Goal: Task Accomplishment & Management: Use online tool/utility

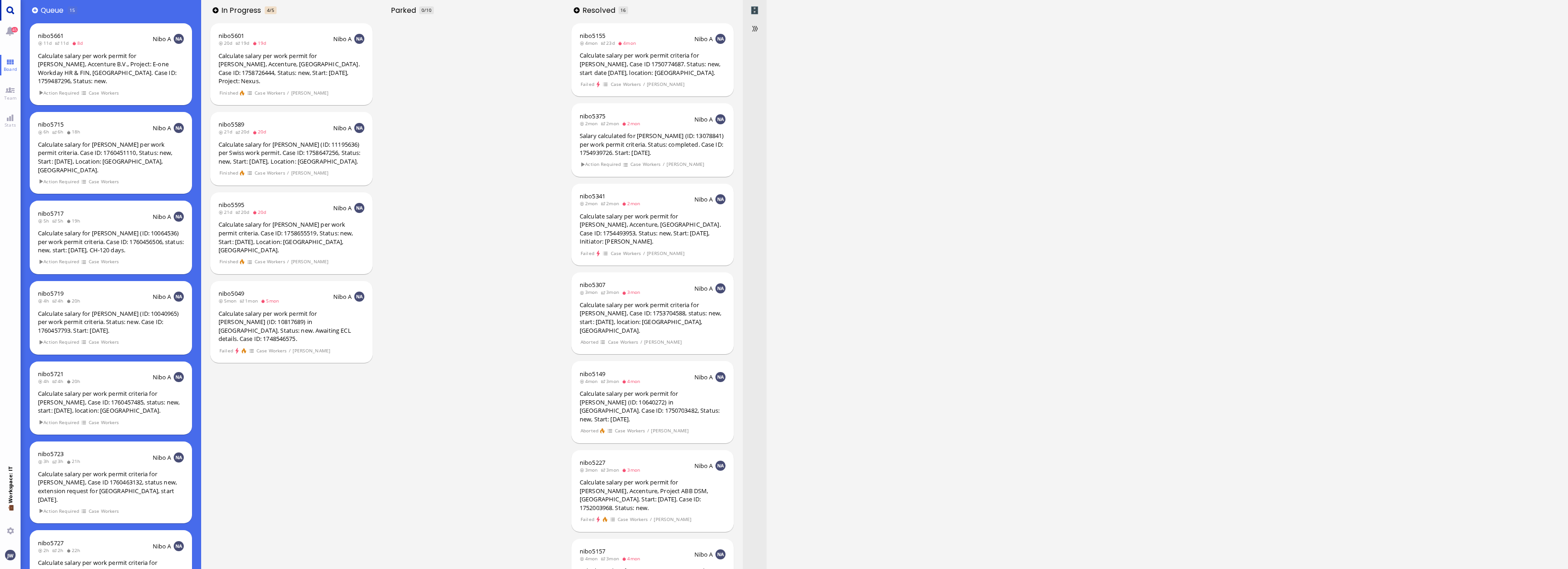
click at [4, 12] on link "Main menu" at bounding box center [10, 10] width 21 height 21
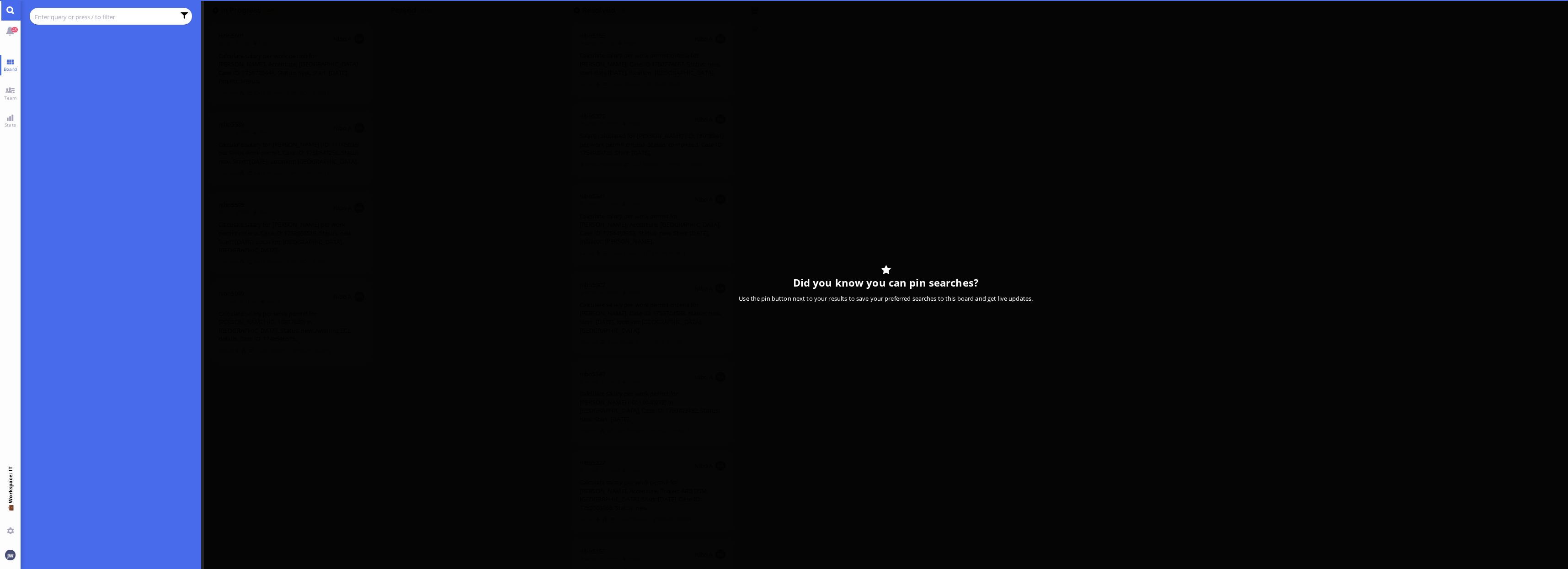
click at [64, 21] on input "text" at bounding box center [105, 17] width 141 height 10
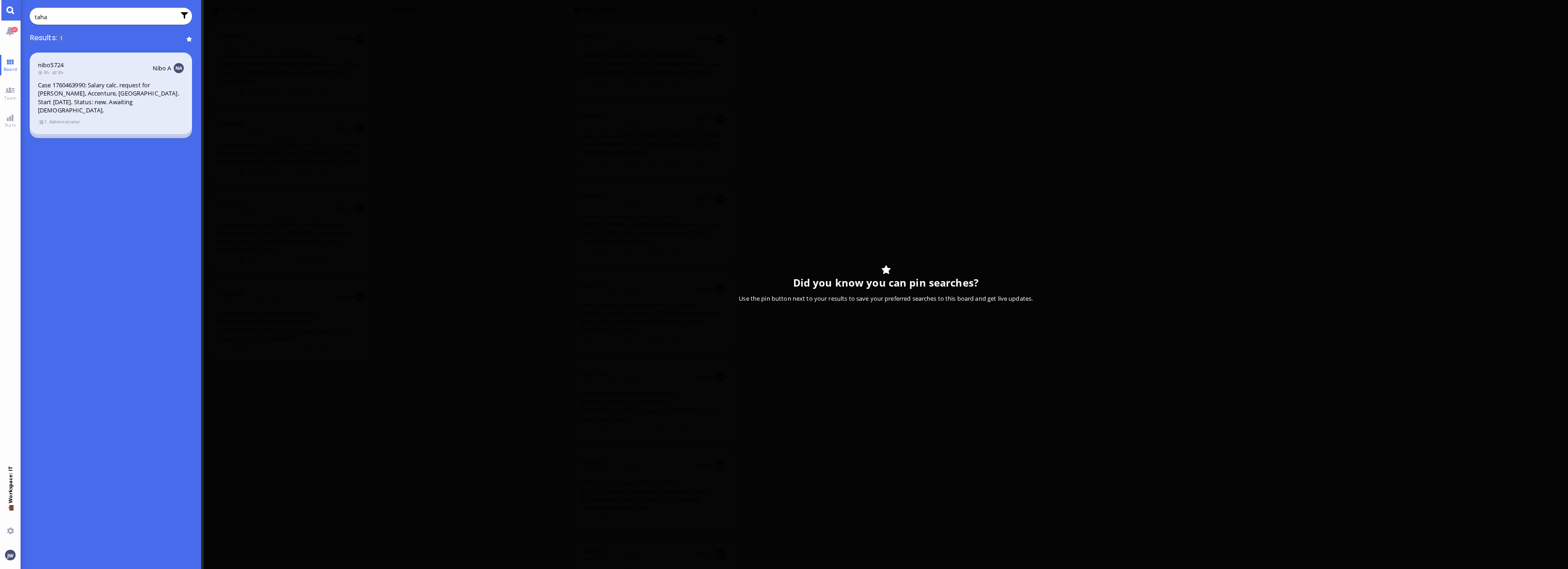
type input "taha"
click at [60, 118] on span "Administrator" at bounding box center [65, 122] width 32 height 8
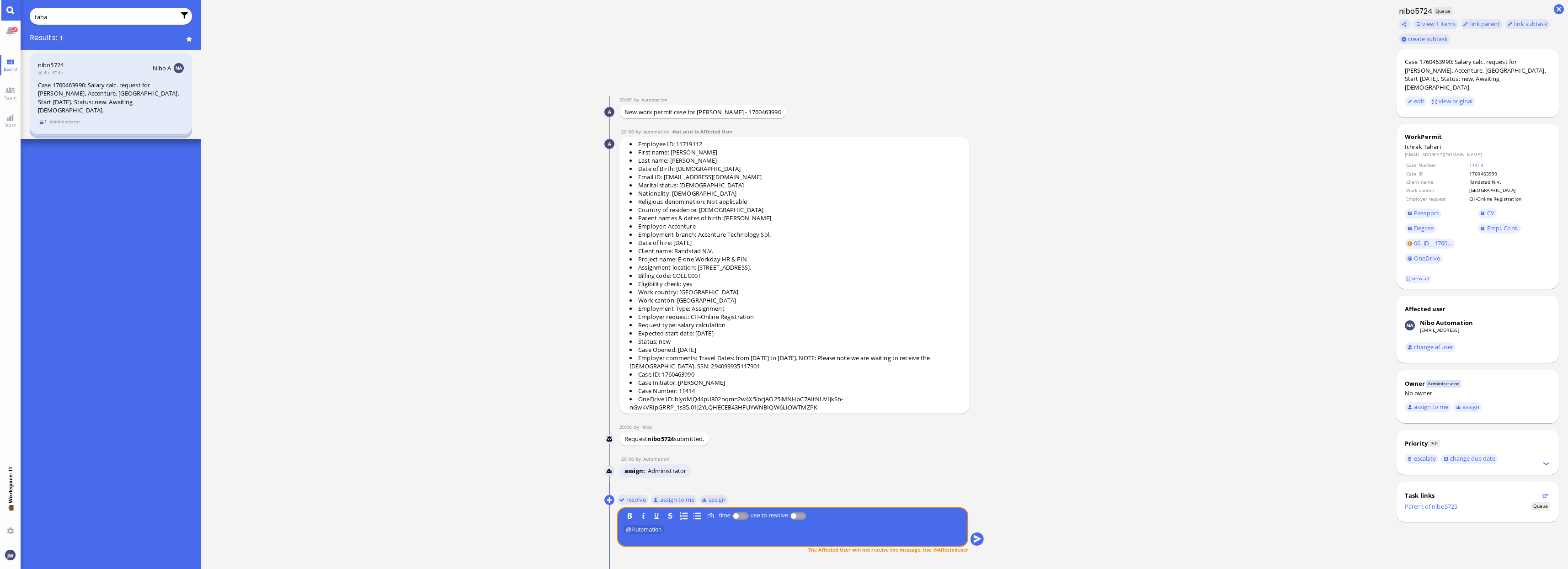
click at [44, 118] on span "1" at bounding box center [43, 122] width 9 height 8
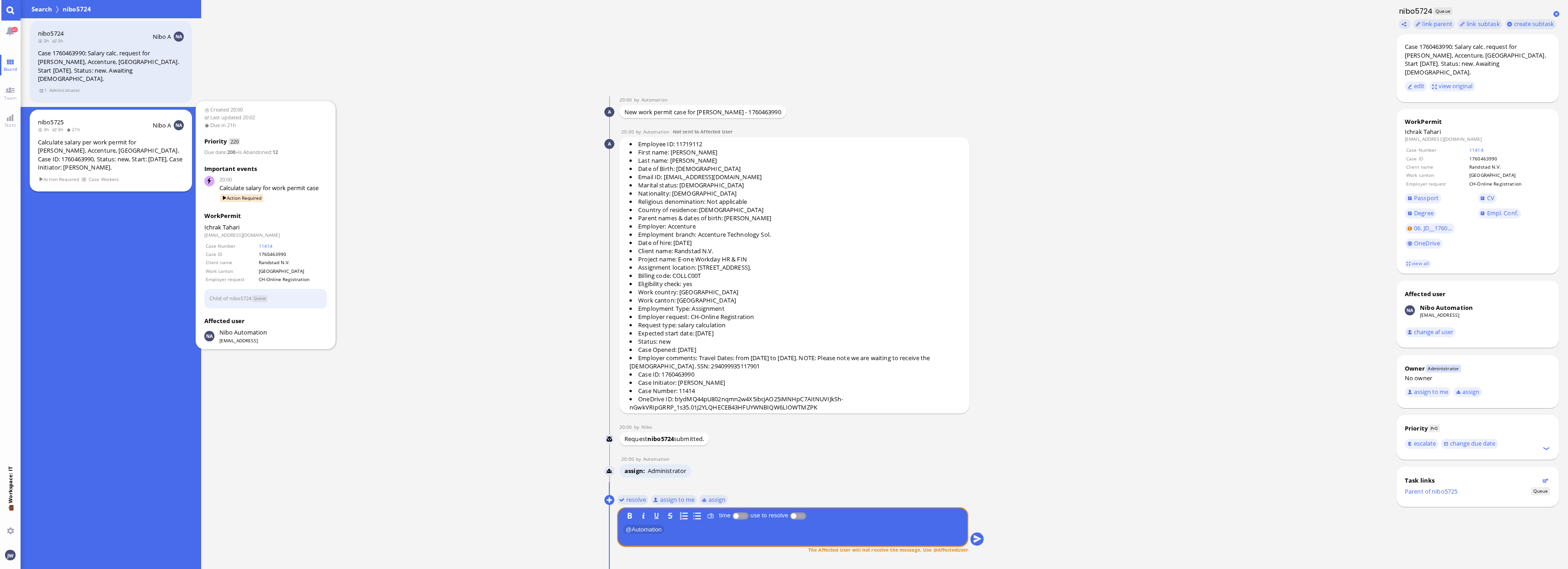
click at [96, 145] on div "Calculate salary per work permit for [PERSON_NAME], Accenture, [GEOGRAPHIC_DATA…" at bounding box center [111, 155] width 146 height 34
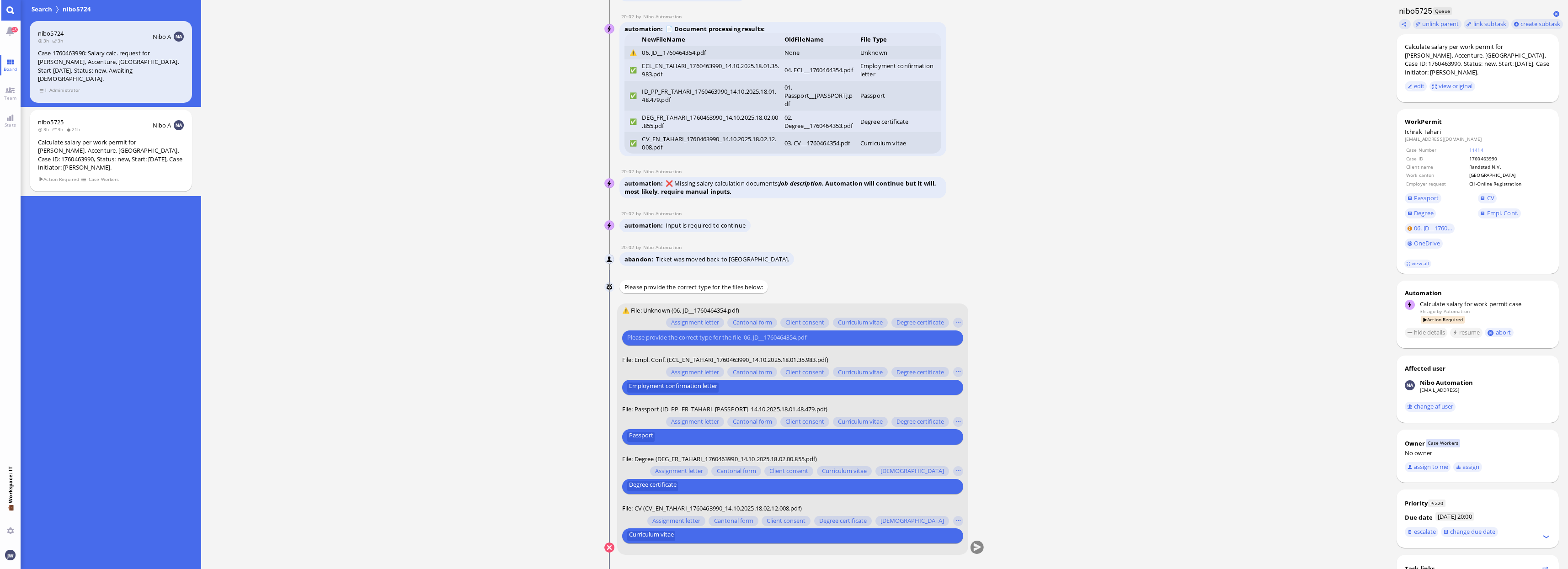
click at [836, 338] on input "text" at bounding box center [791, 338] width 328 height 9
type input "job"
click at [659, 320] on span "Job description" at bounding box center [653, 320] width 40 height 9
click at [977, 544] on button "submit" at bounding box center [976, 547] width 14 height 14
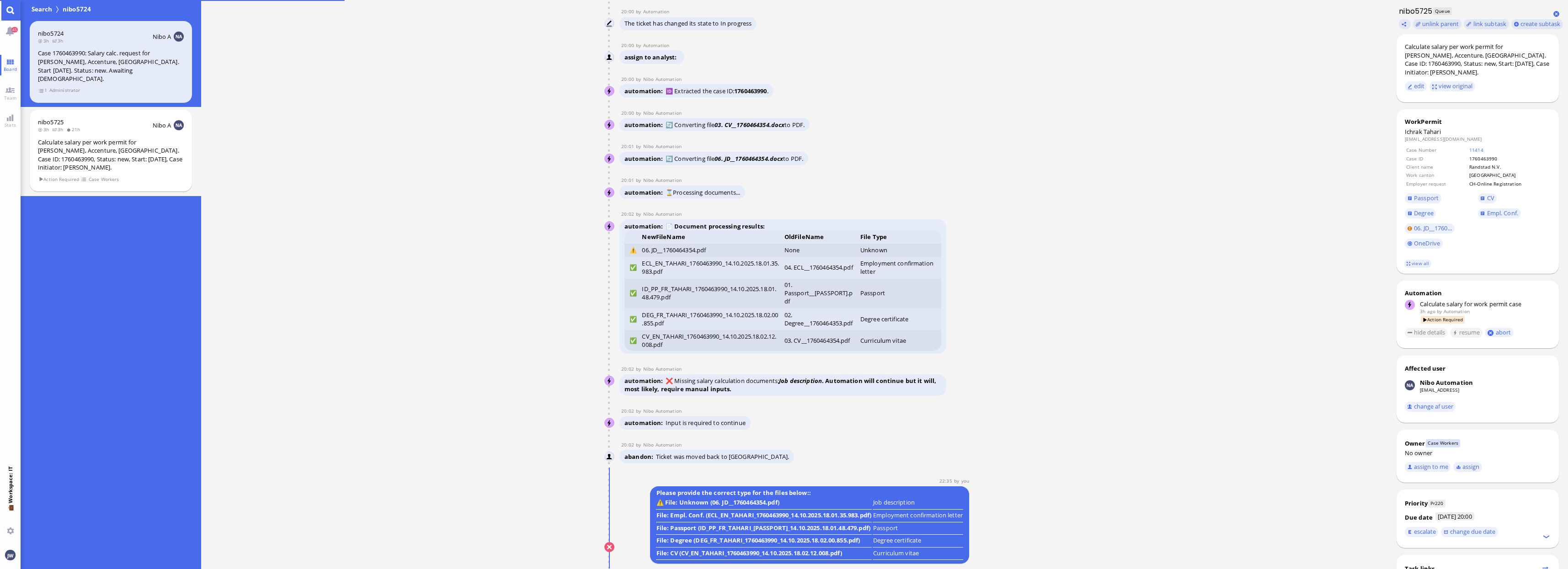
scroll to position [0, 0]
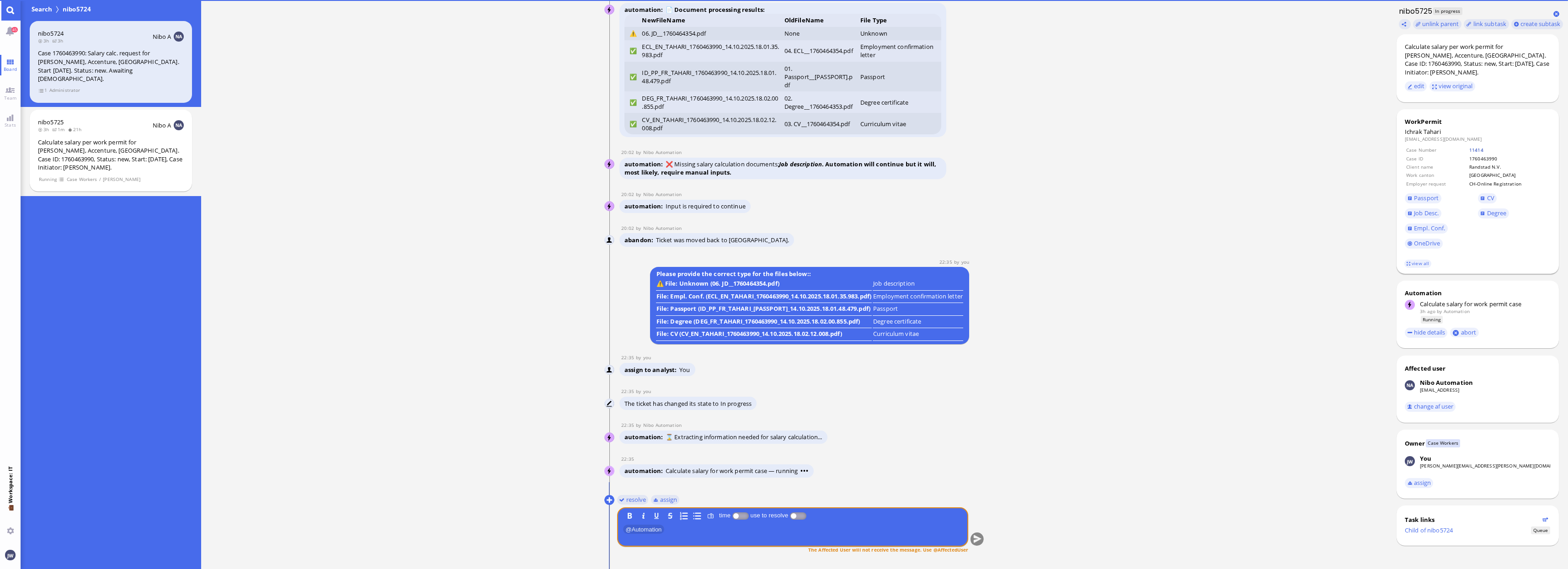
click at [1471, 151] on link "11414" at bounding box center [1476, 150] width 14 height 7
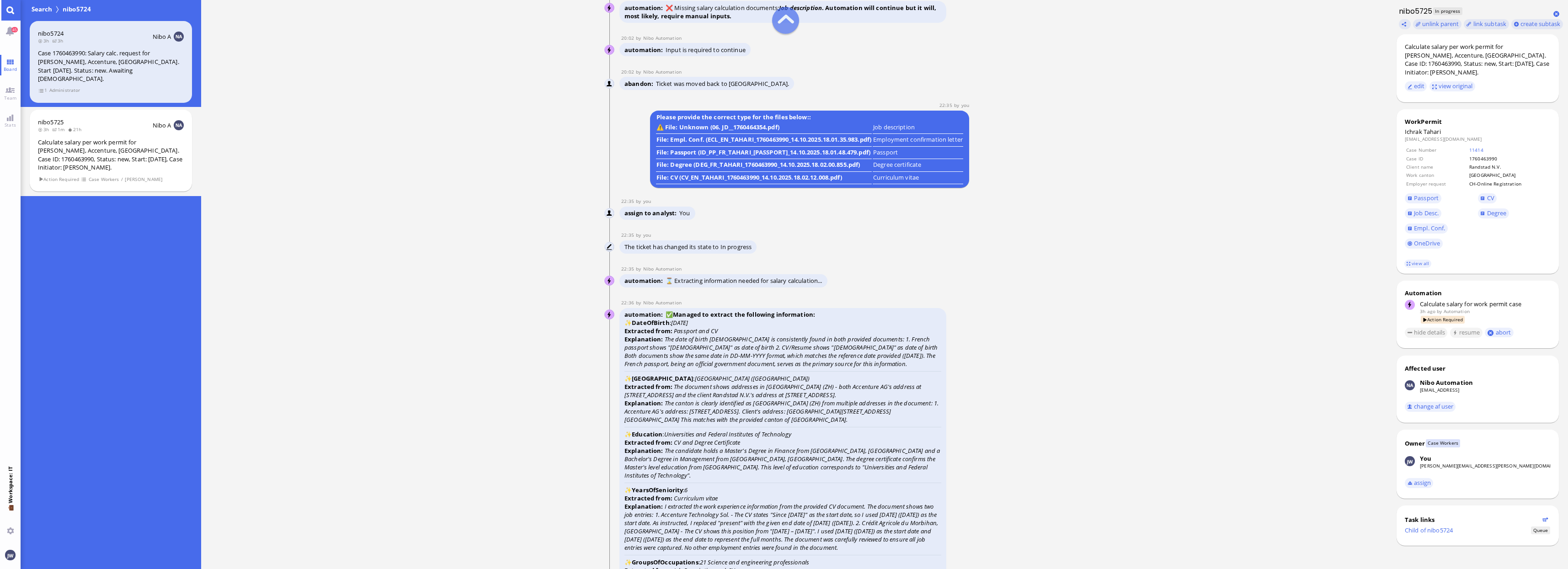
scroll to position [-1543, 0]
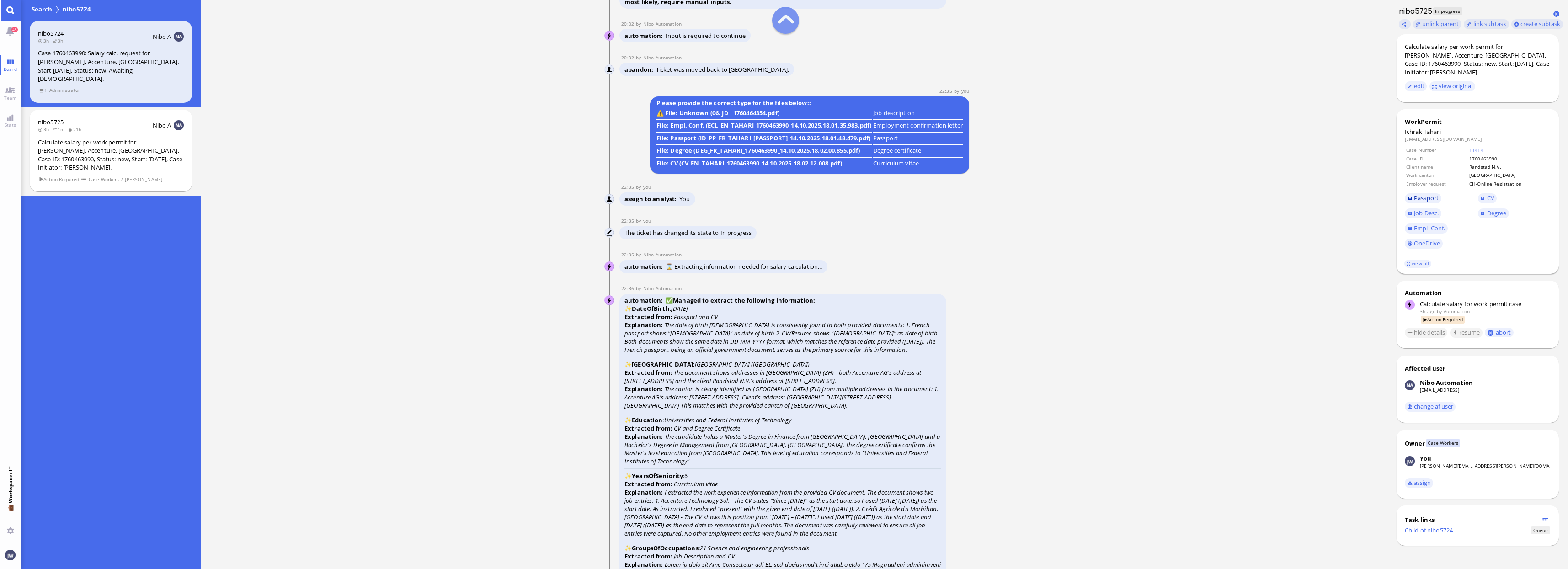
click at [1429, 195] on span "Passport" at bounding box center [1425, 198] width 25 height 8
click at [1489, 212] on span "Degree" at bounding box center [1497, 213] width 20 height 8
click at [1487, 200] on span "CV" at bounding box center [1490, 198] width 7 height 8
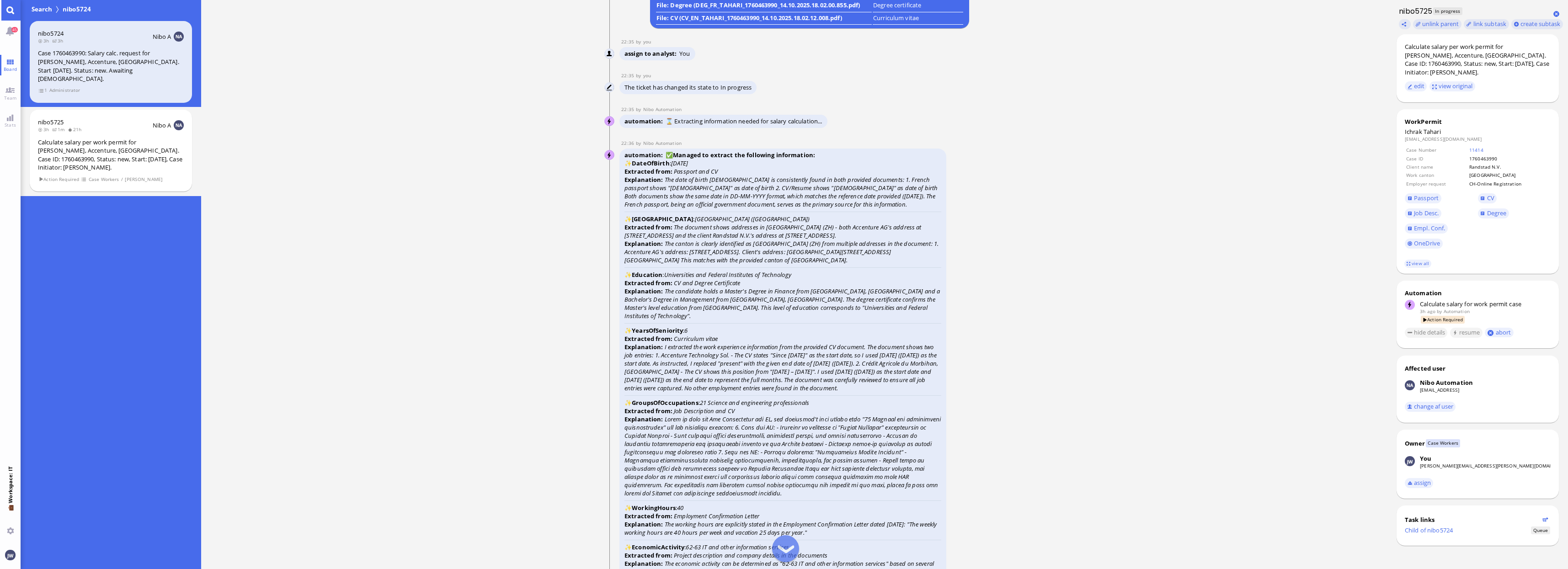
scroll to position [-1371, 0]
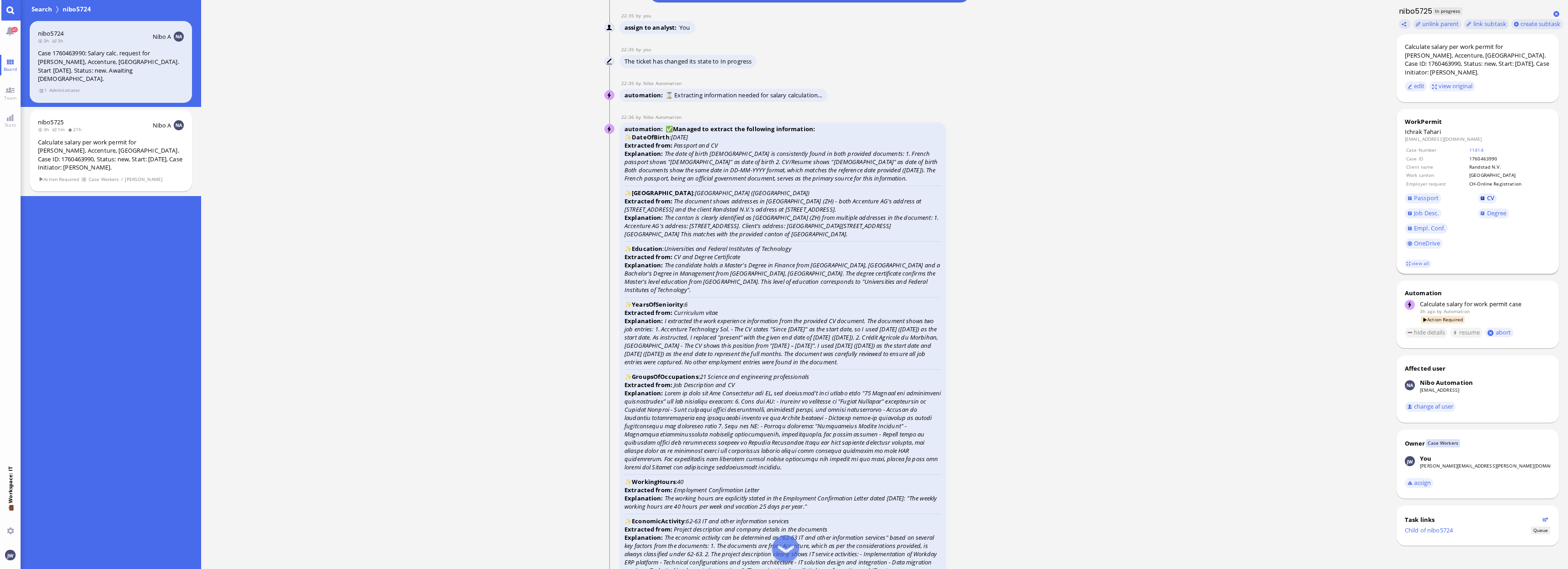
click at [1489, 194] on span "CV" at bounding box center [1490, 198] width 7 height 8
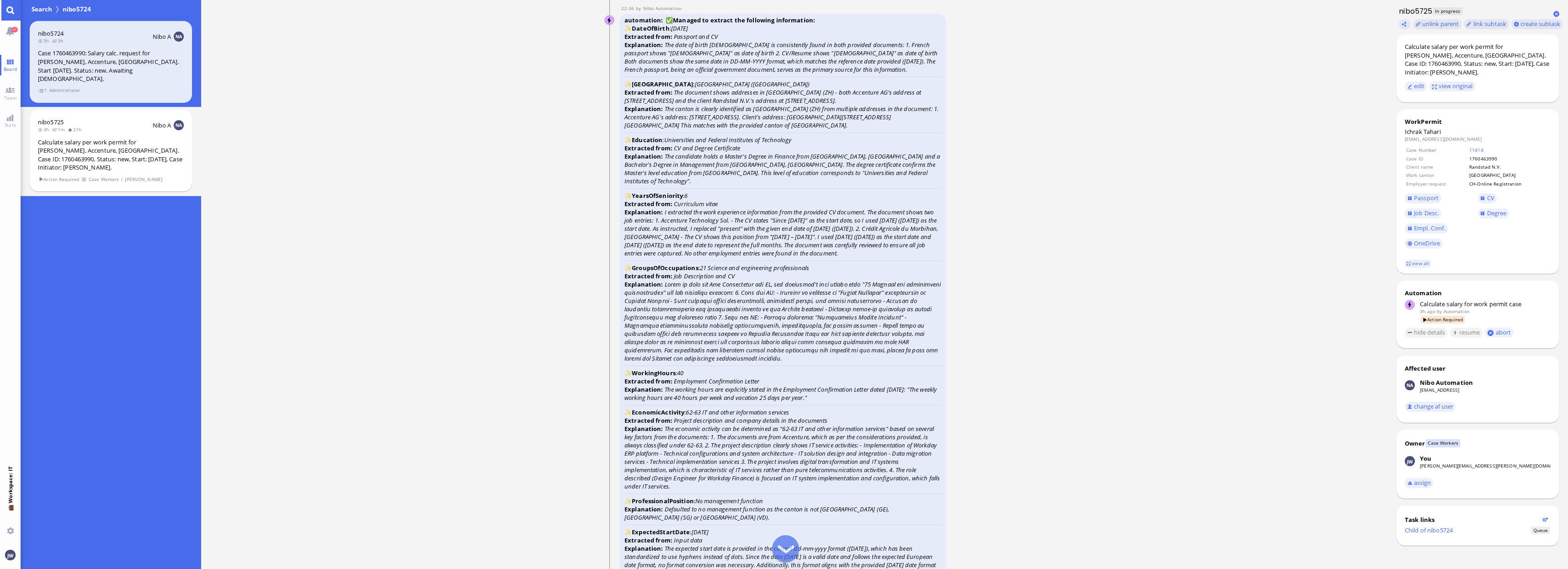
scroll to position [-1257, 0]
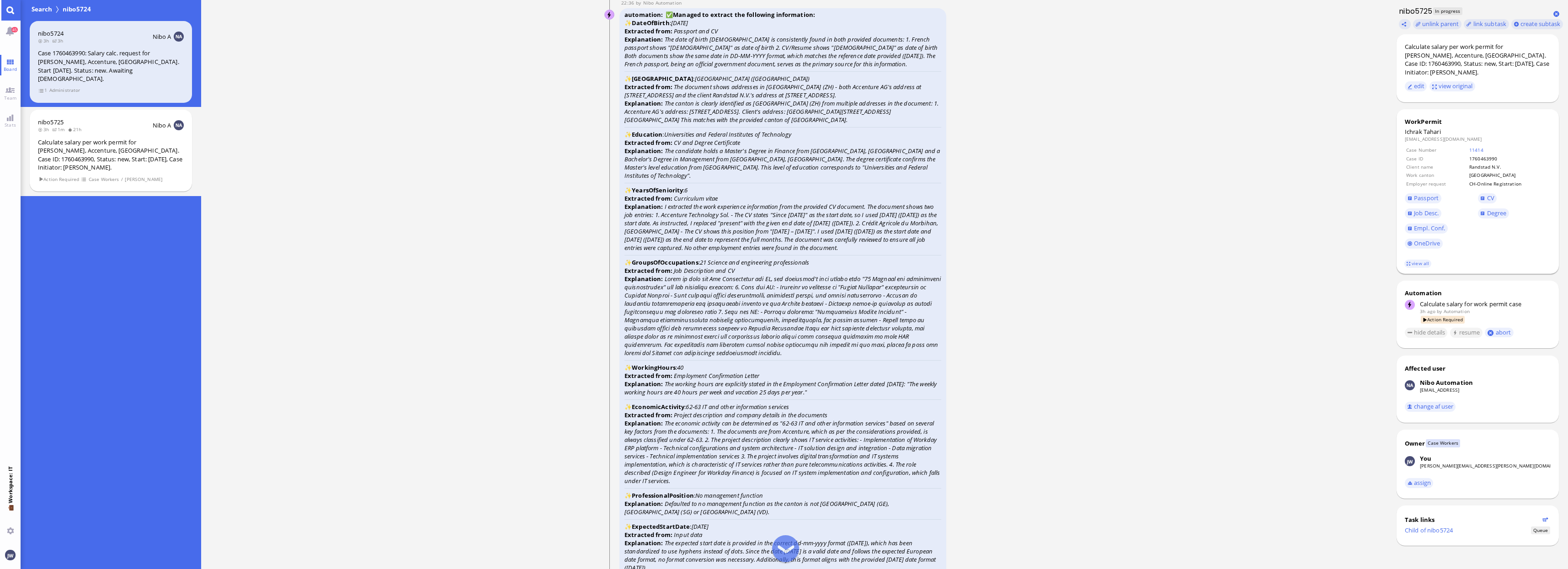
click at [1496, 203] on span "CV" at bounding box center [1514, 198] width 73 height 15
click at [1494, 203] on link "CV" at bounding box center [1487, 198] width 19 height 10
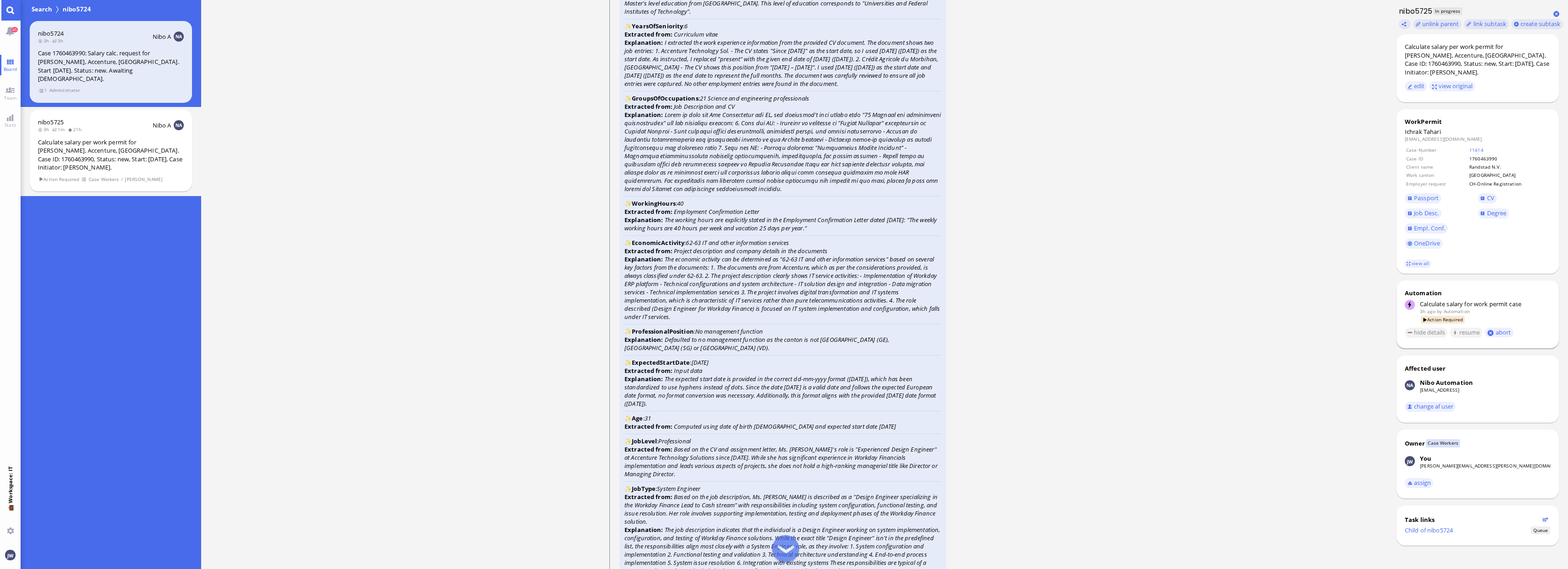
scroll to position [-1029, 0]
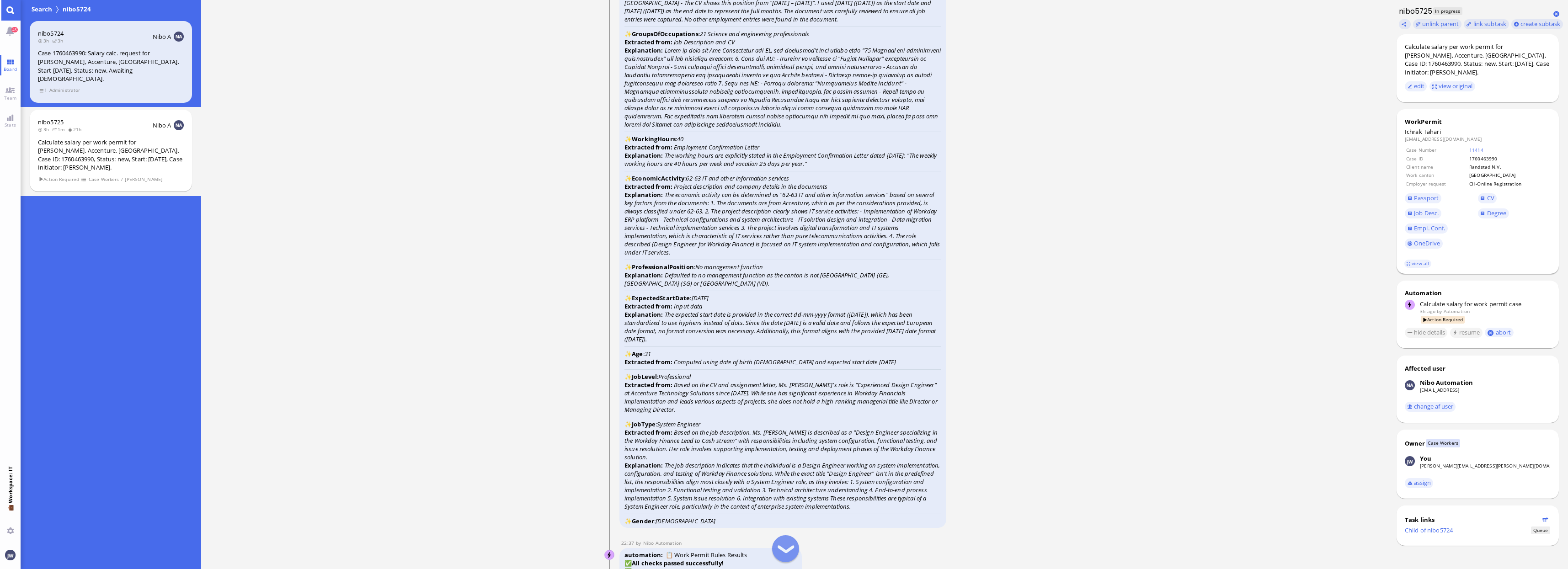
click at [1433, 208] on span "Job Desc." at bounding box center [1441, 213] width 73 height 15
click at [1433, 211] on span "Job Desc." at bounding box center [1425, 213] width 25 height 8
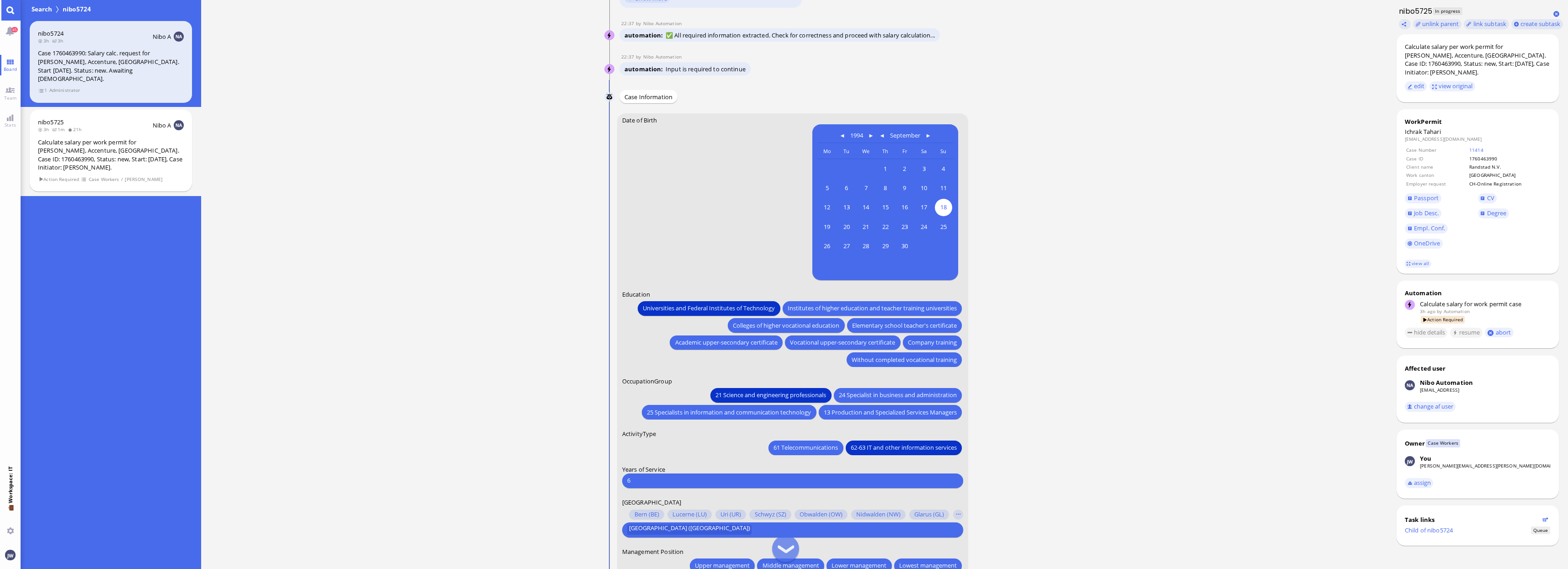
scroll to position [-229, 0]
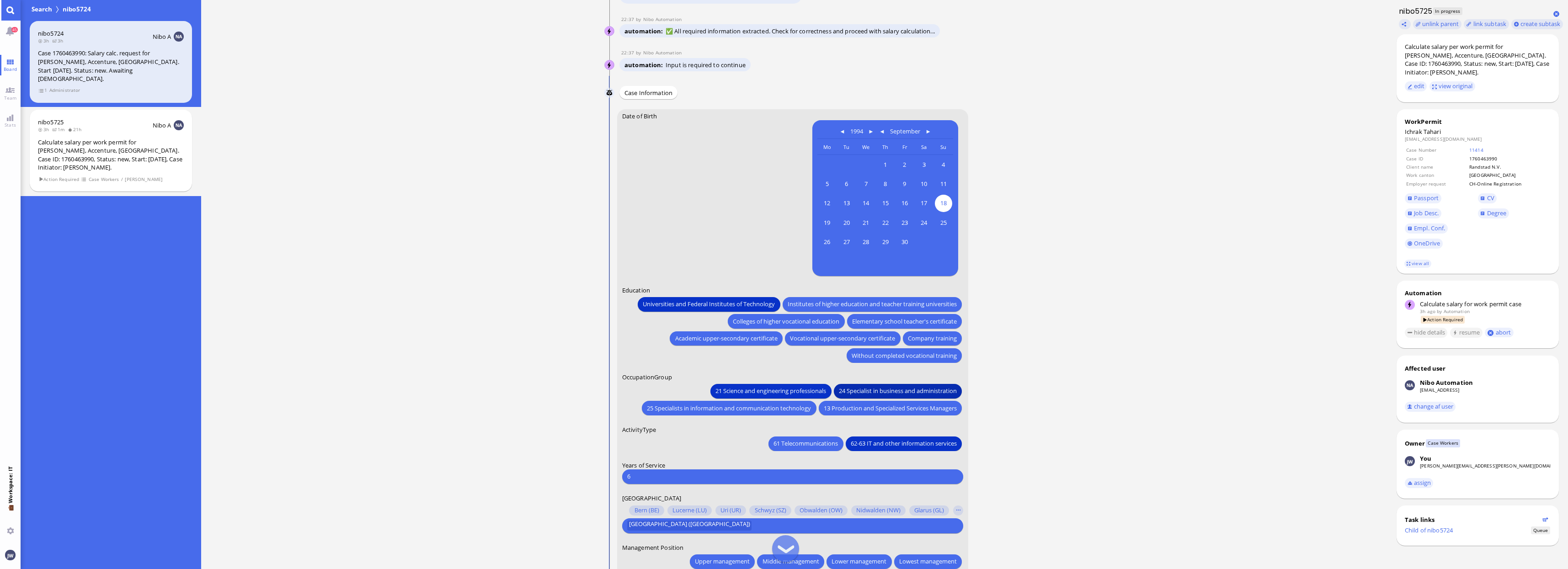
click at [845, 396] on button "24 Specialist in business and administration" at bounding box center [897, 391] width 128 height 15
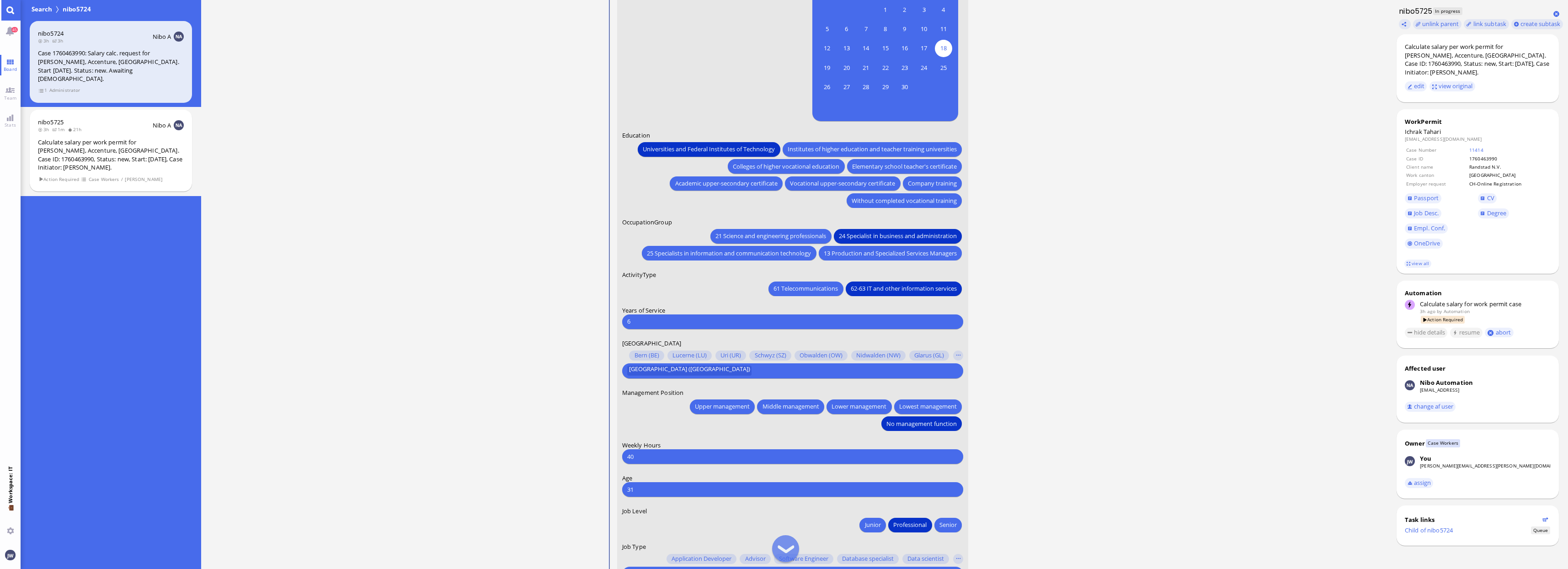
scroll to position [-57, 0]
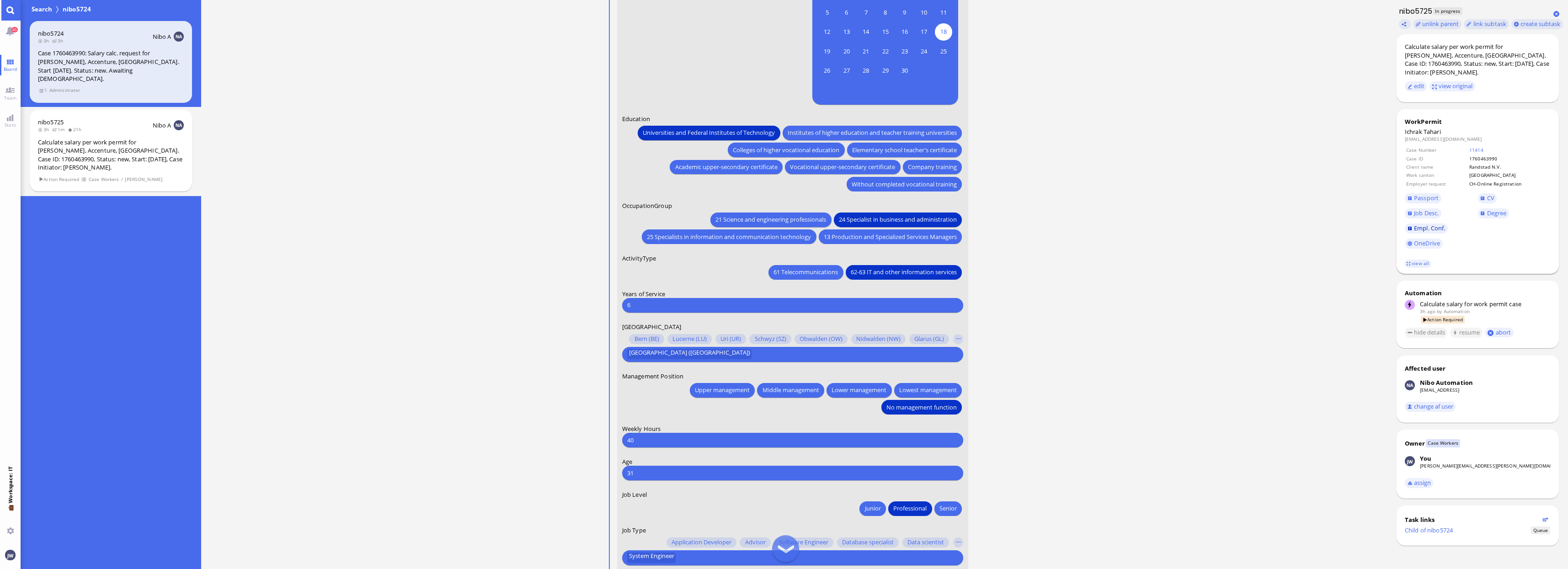
click at [1424, 229] on span "Empl. Conf." at bounding box center [1429, 228] width 31 height 8
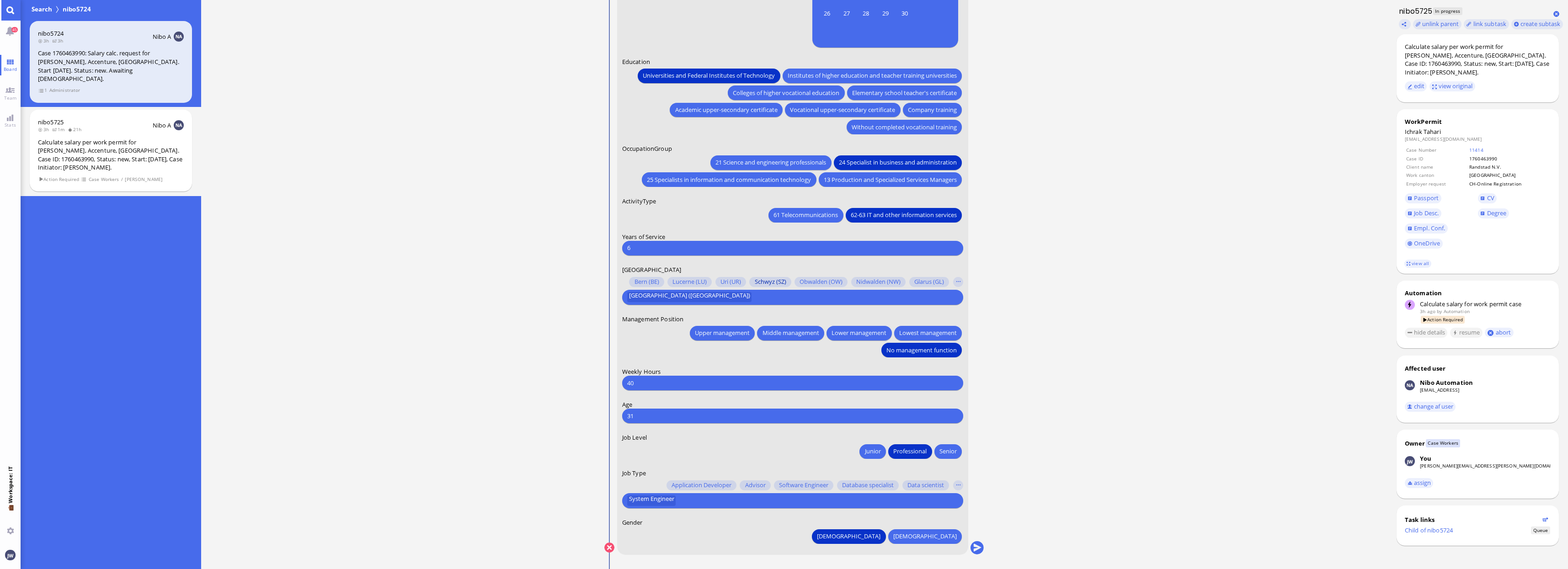
scroll to position [1, 0]
click at [978, 546] on button "submit" at bounding box center [976, 547] width 14 height 14
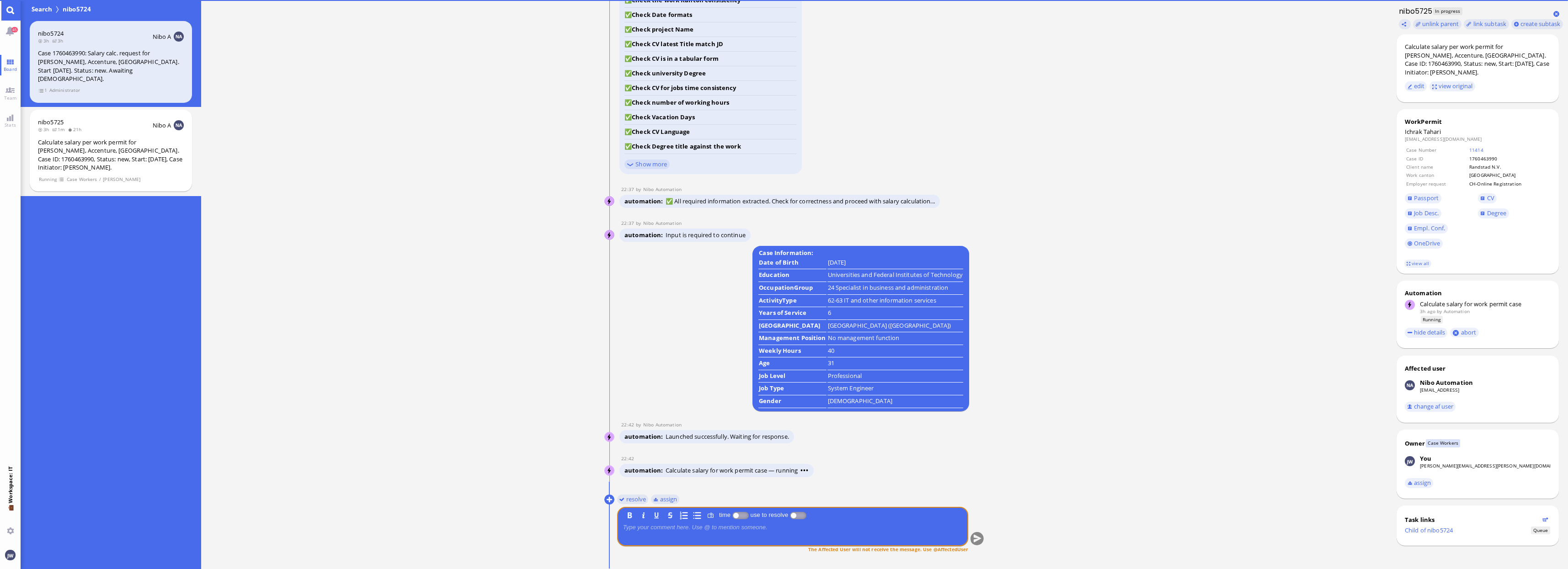
scroll to position [0, 0]
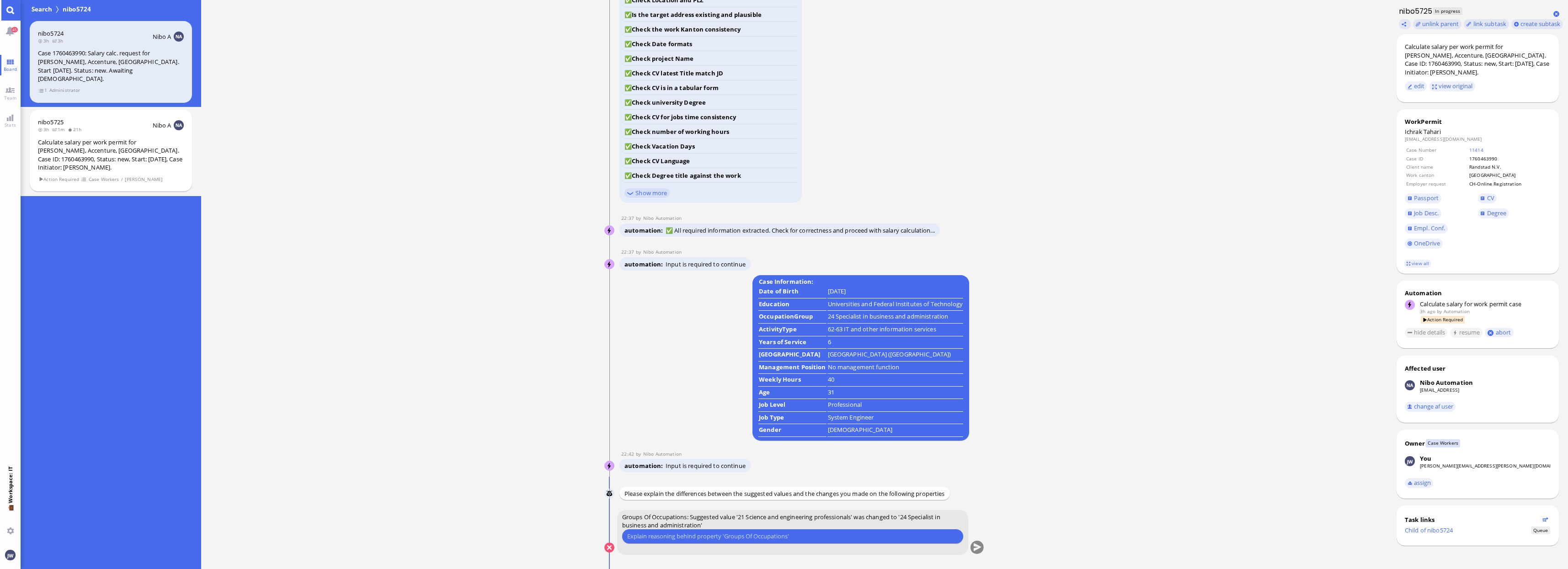
click at [778, 537] on input "text" at bounding box center [792, 536] width 331 height 9
type input "In ZH we always take 24 or 25."
click at [973, 547] on button "submit" at bounding box center [976, 548] width 14 height 14
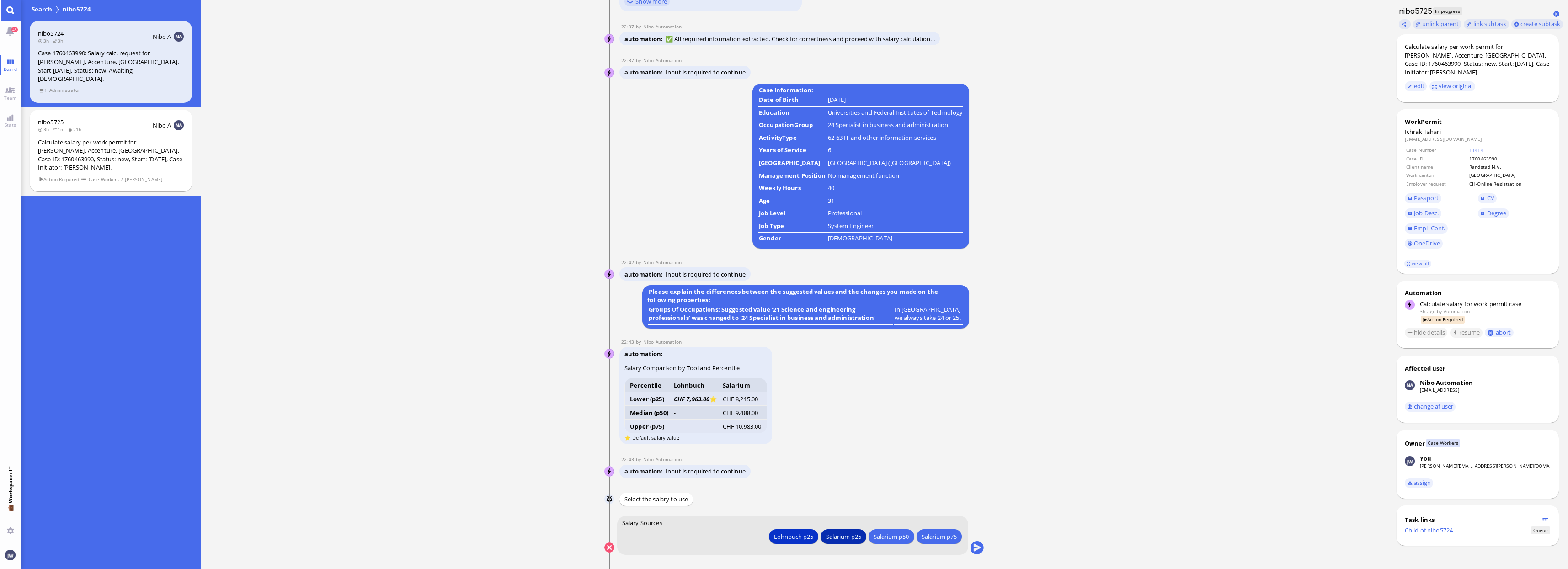
click at [846, 537] on div "Salarium p25" at bounding box center [843, 536] width 35 height 9
click at [977, 547] on button "submit" at bounding box center [976, 548] width 14 height 14
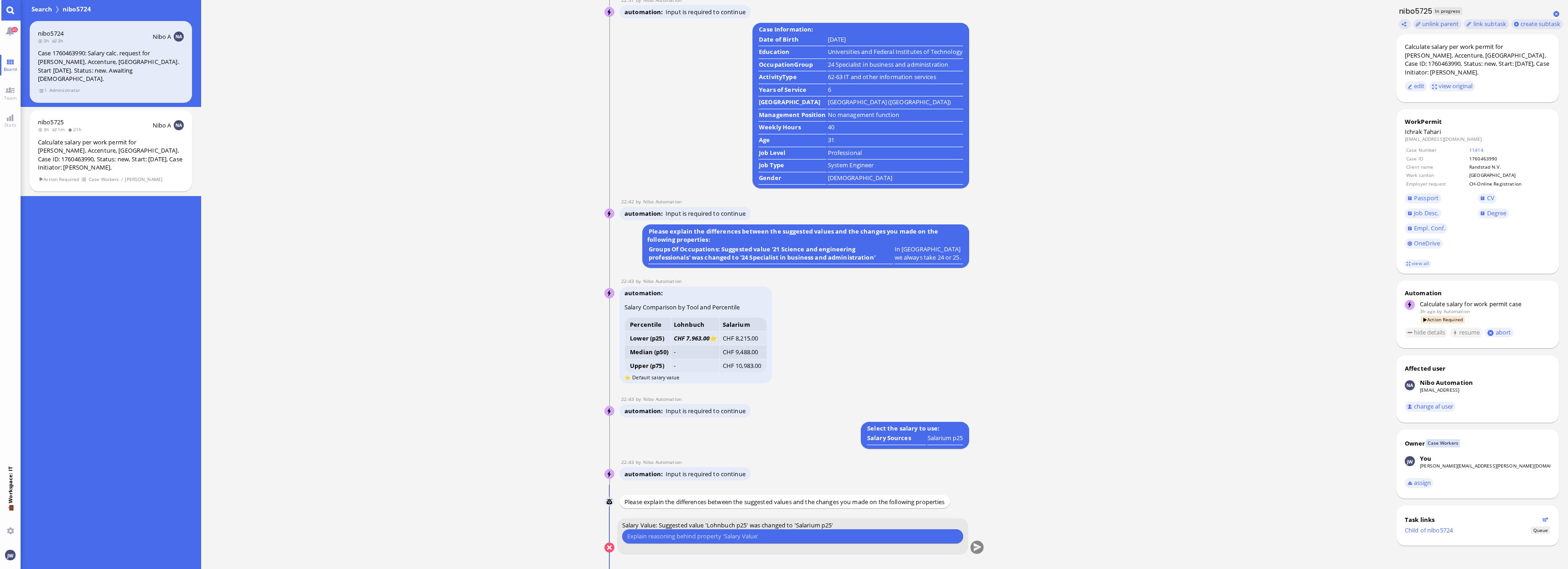
click at [726, 533] on input "text" at bounding box center [792, 536] width 331 height 9
type input "Profile isn't 100% clear and we had a lot of pushback recently"
click at [980, 545] on button "submit" at bounding box center [976, 548] width 14 height 14
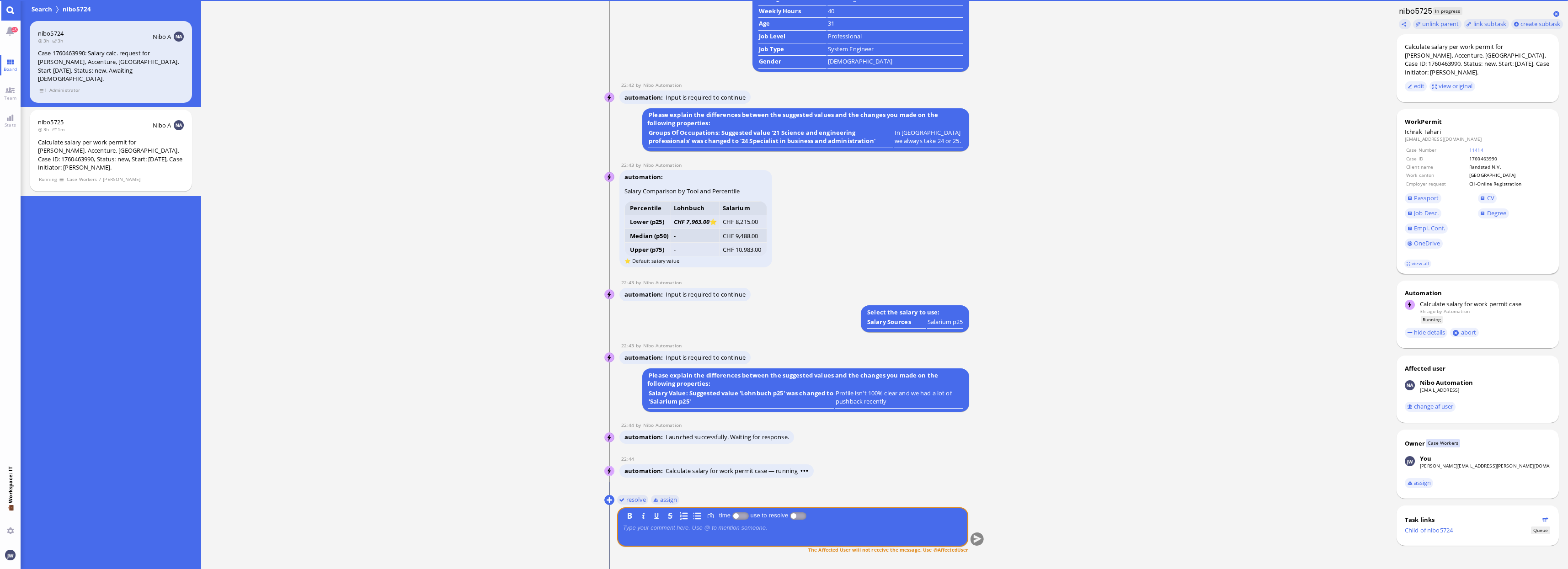
click at [1429, 135] on span "Tahari" at bounding box center [1432, 131] width 17 height 8
click at [1429, 131] on span "Tahari" at bounding box center [1432, 131] width 17 height 8
copy span "Tahari"
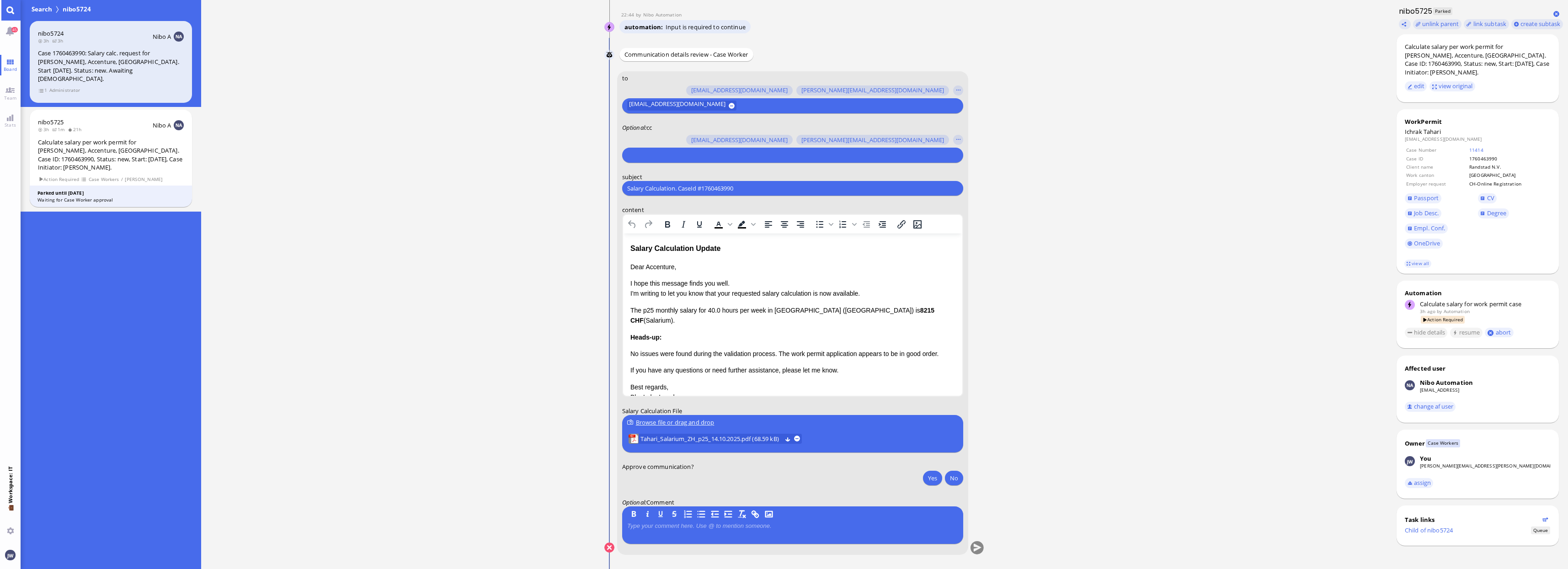
click at [701, 188] on input "Salary Calculation. CaseId #1760463990" at bounding box center [792, 188] width 331 height 9
paste input "PazPerTout new case: Ichrak Tahari (1760463990 / 11719112), Employer Request: C…"
type input "PazPerTout new case: Ichrak Tahari (1760463990 / 11719112), Employer Request: C…"
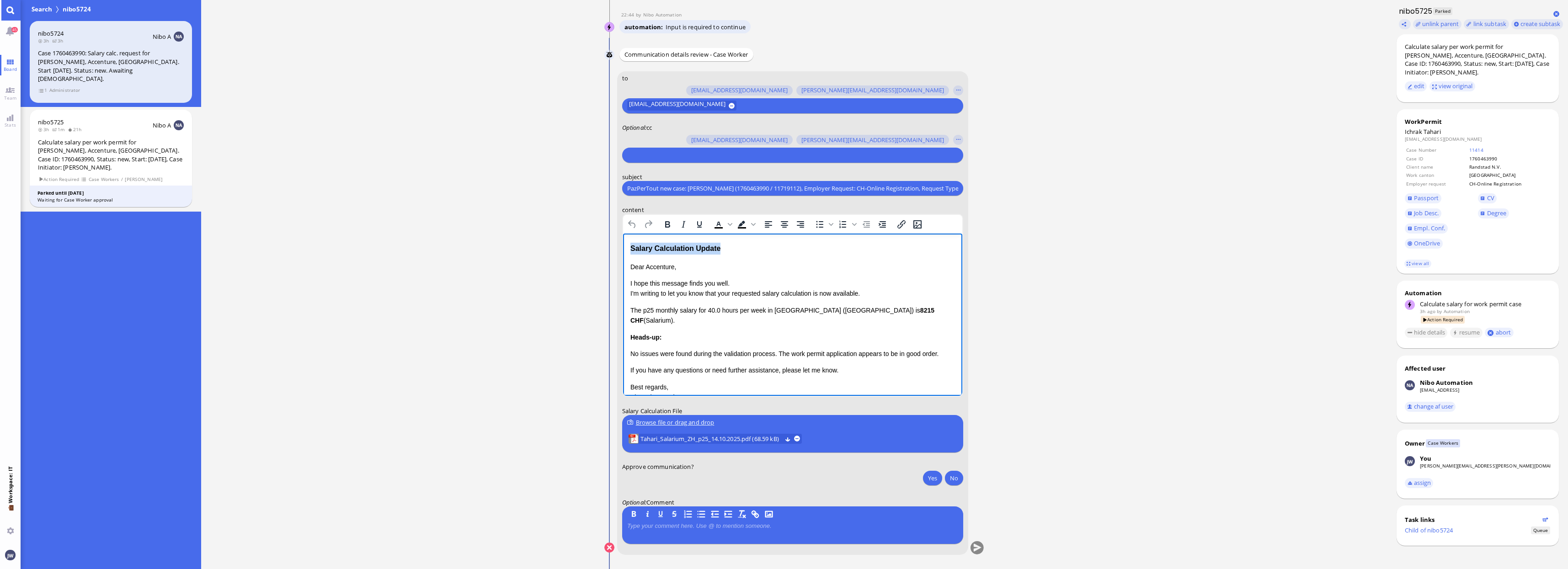
drag, startPoint x: 717, startPoint y: 246, endPoint x: 1178, endPoint y: 471, distance: 513.0
click at [623, 237] on html "Salary Calculation Update Dear Accenture, I hope this message finds you well. I…" at bounding box center [792, 337] width 339 height 207
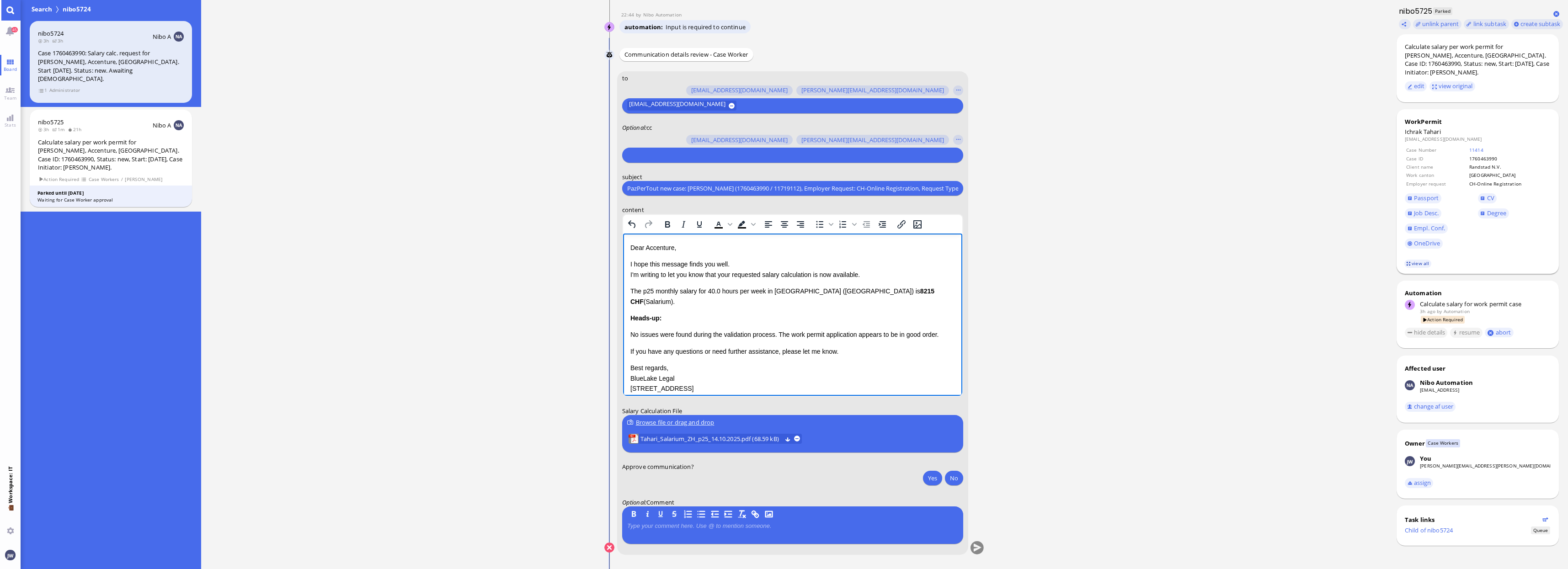
click at [1411, 265] on link "view all" at bounding box center [1417, 263] width 27 height 8
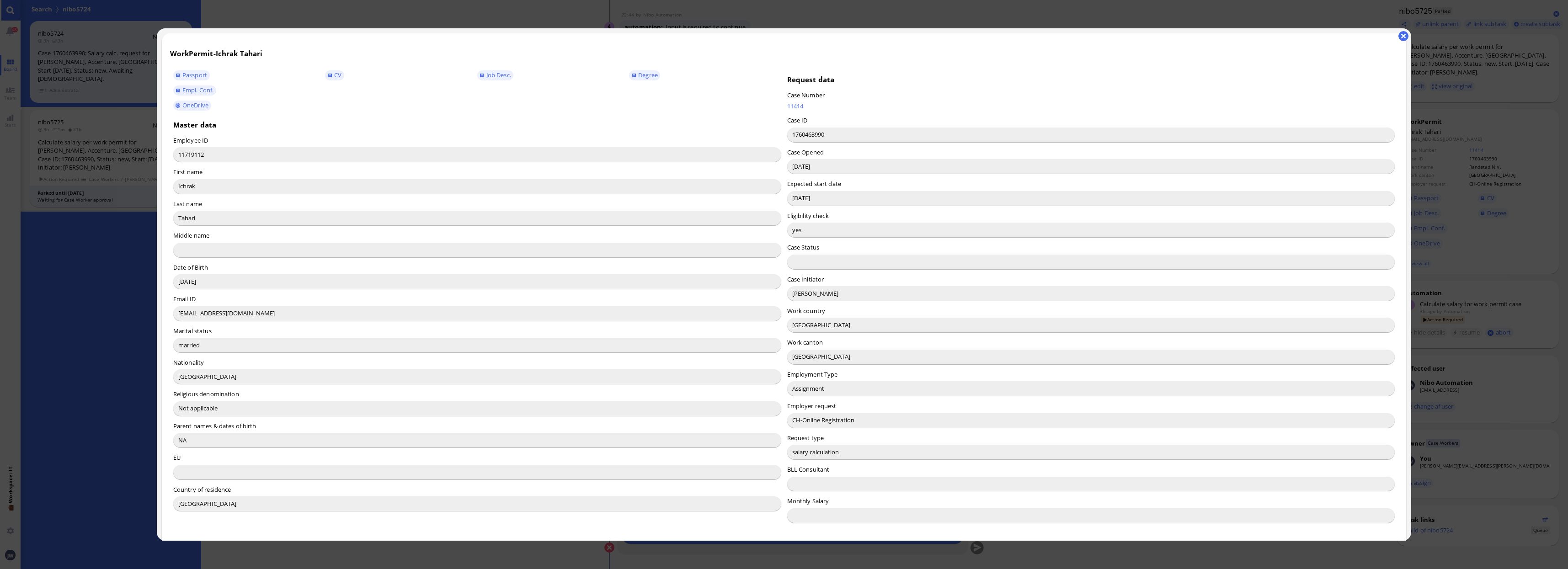
click at [795, 289] on input "Valentina Zucchini" at bounding box center [1091, 293] width 608 height 15
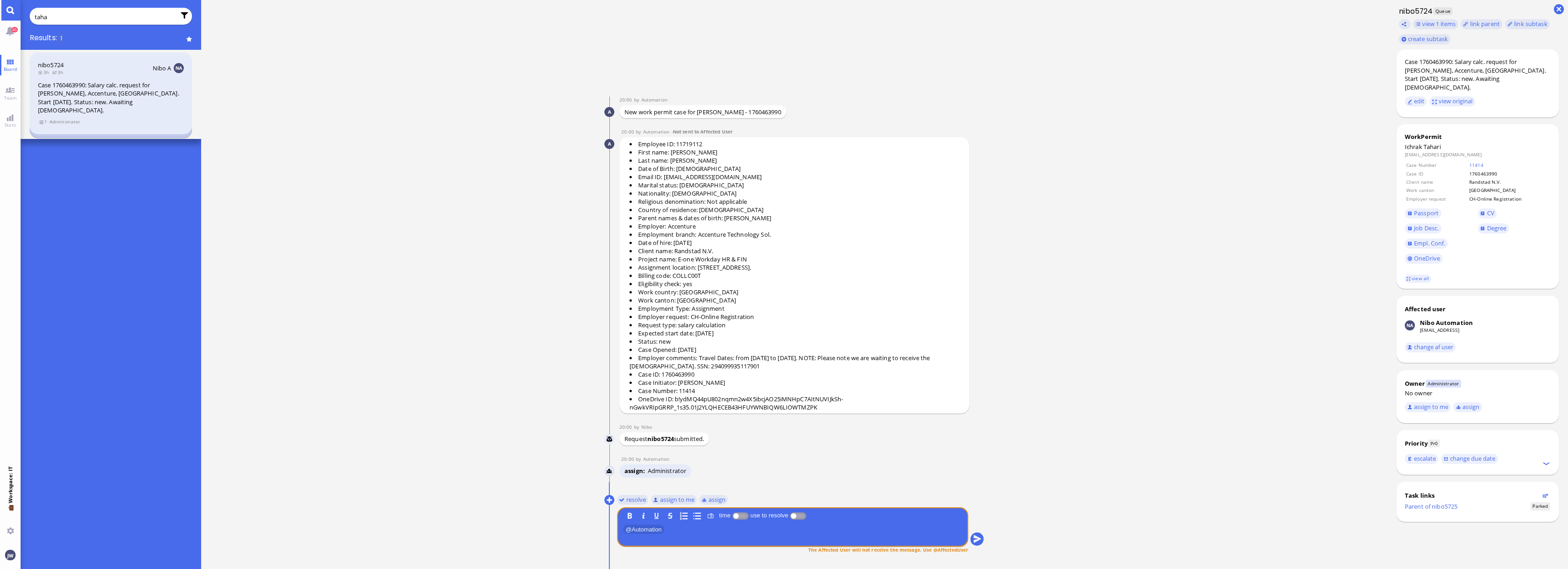
click at [62, 118] on span "Administrator" at bounding box center [65, 122] width 32 height 8
click at [43, 118] on span "1" at bounding box center [43, 122] width 9 height 8
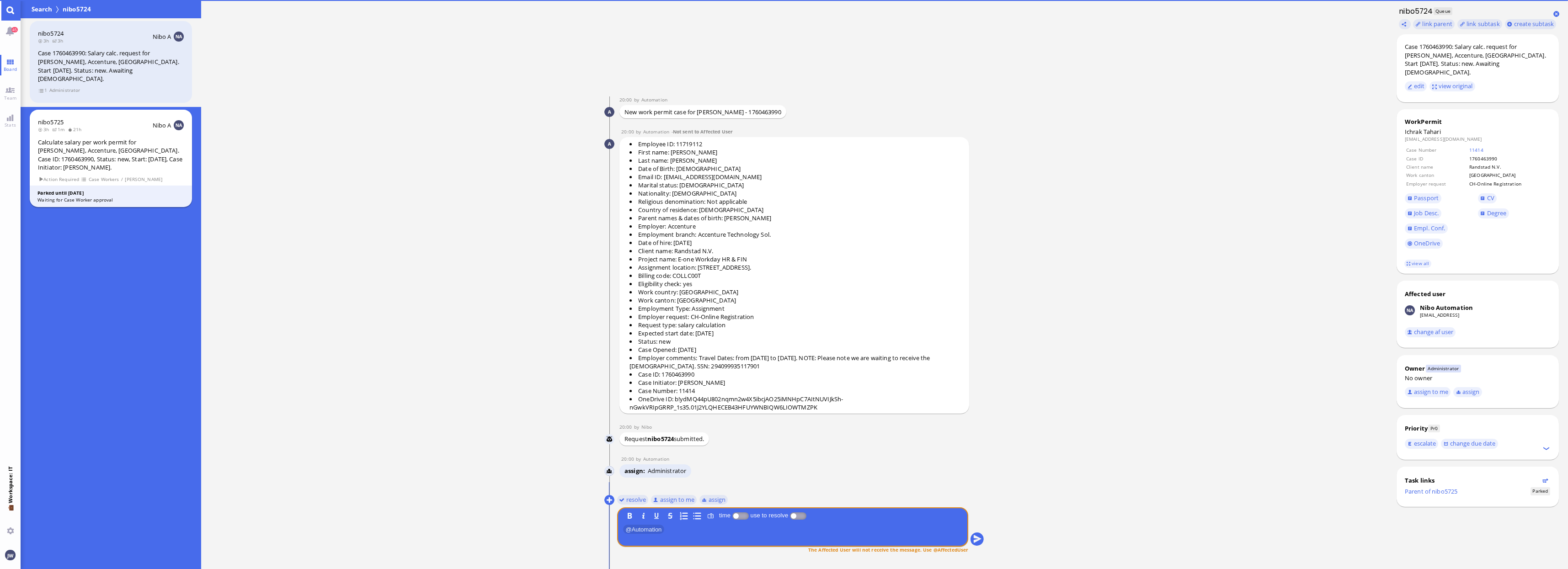
click at [74, 147] on div "Calculate salary per work permit for [PERSON_NAME], Accenture, [GEOGRAPHIC_DATA…" at bounding box center [111, 155] width 146 height 34
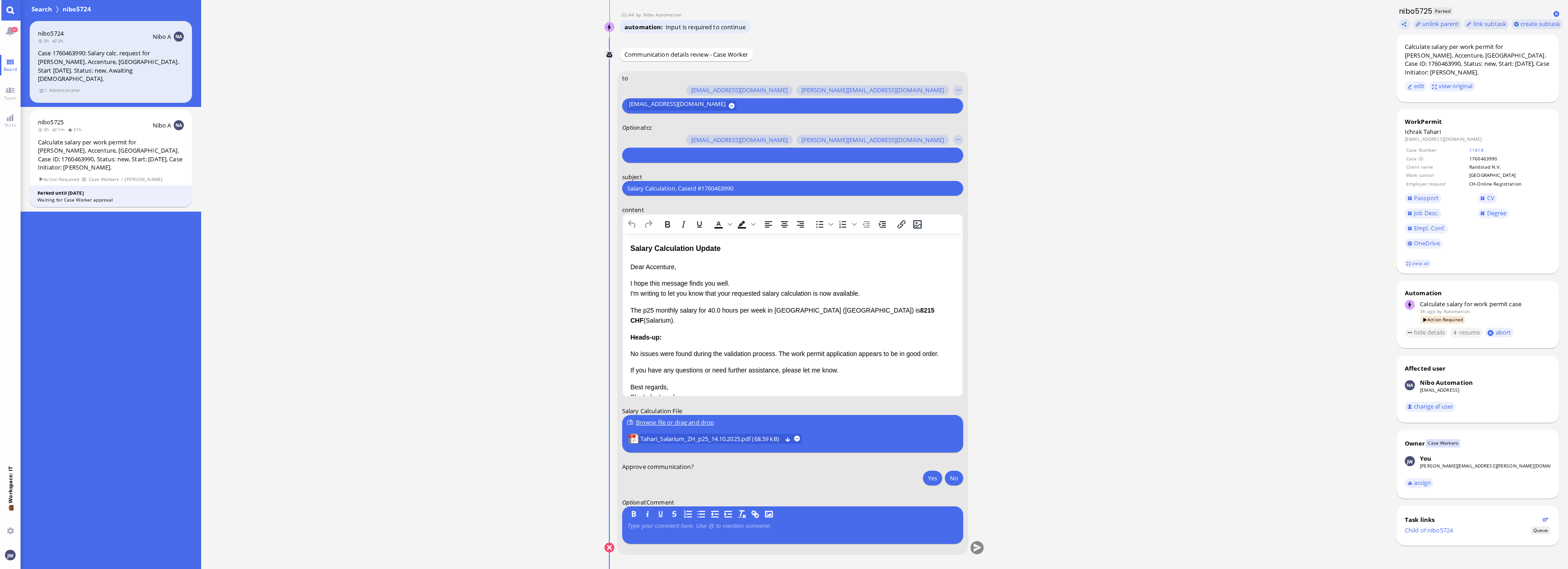
click at [654, 266] on p "Dear Accenture," at bounding box center [792, 267] width 324 height 10
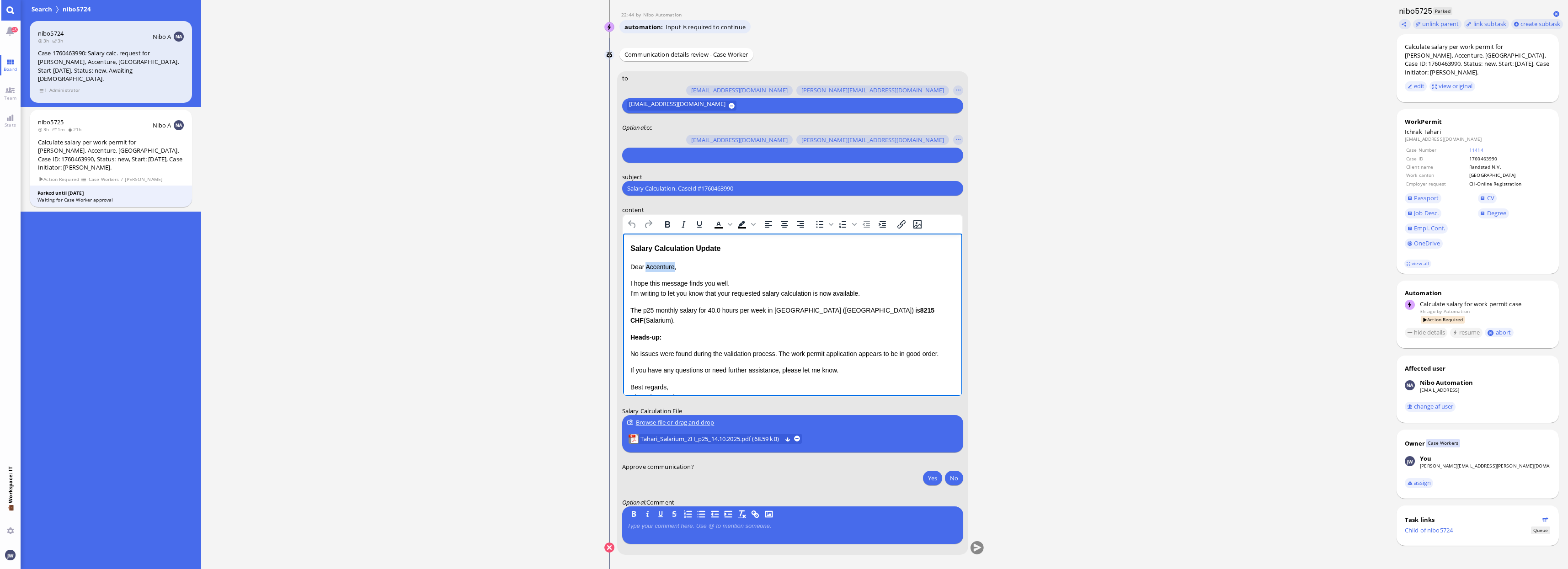
click at [654, 266] on p "Dear Accenture," at bounding box center [792, 267] width 324 height 10
click at [635, 249] on div "Salary Calculation Update" at bounding box center [792, 249] width 324 height 12
click at [726, 250] on div "Salary Calculation Update" at bounding box center [792, 249] width 324 height 12
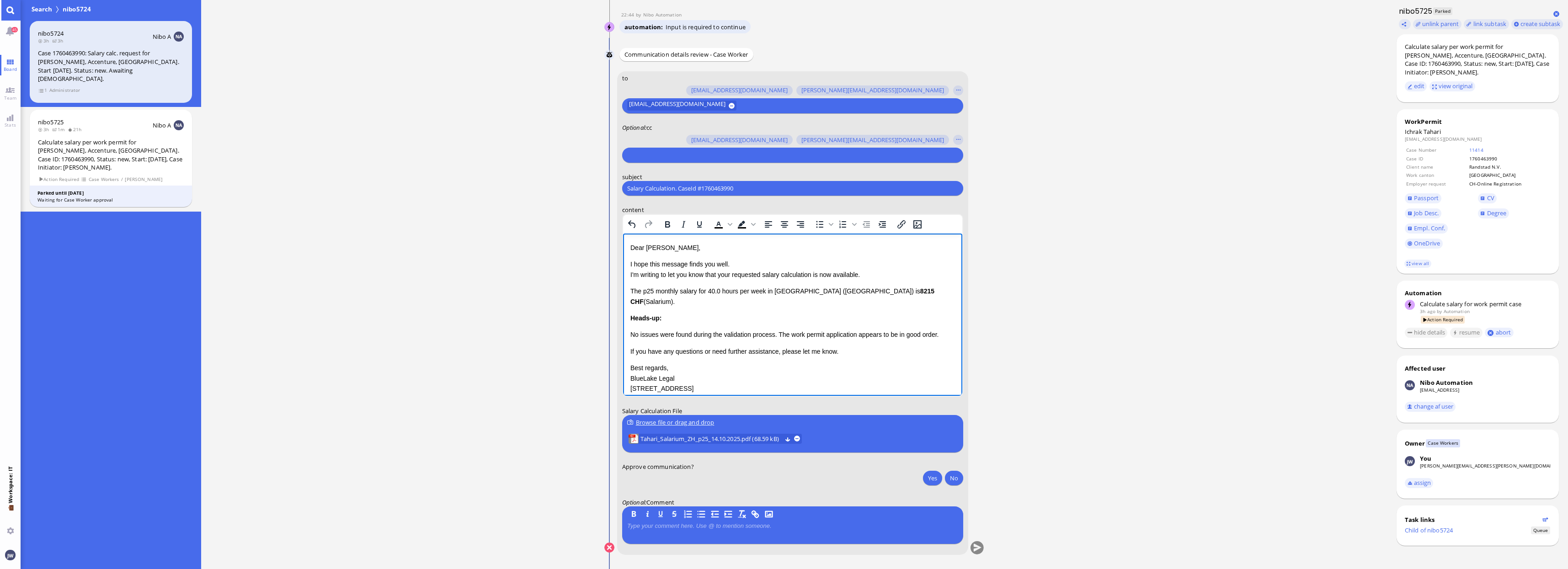
click at [698, 184] on input "Salary Calculation. CaseId #1760463990" at bounding box center [792, 188] width 331 height 9
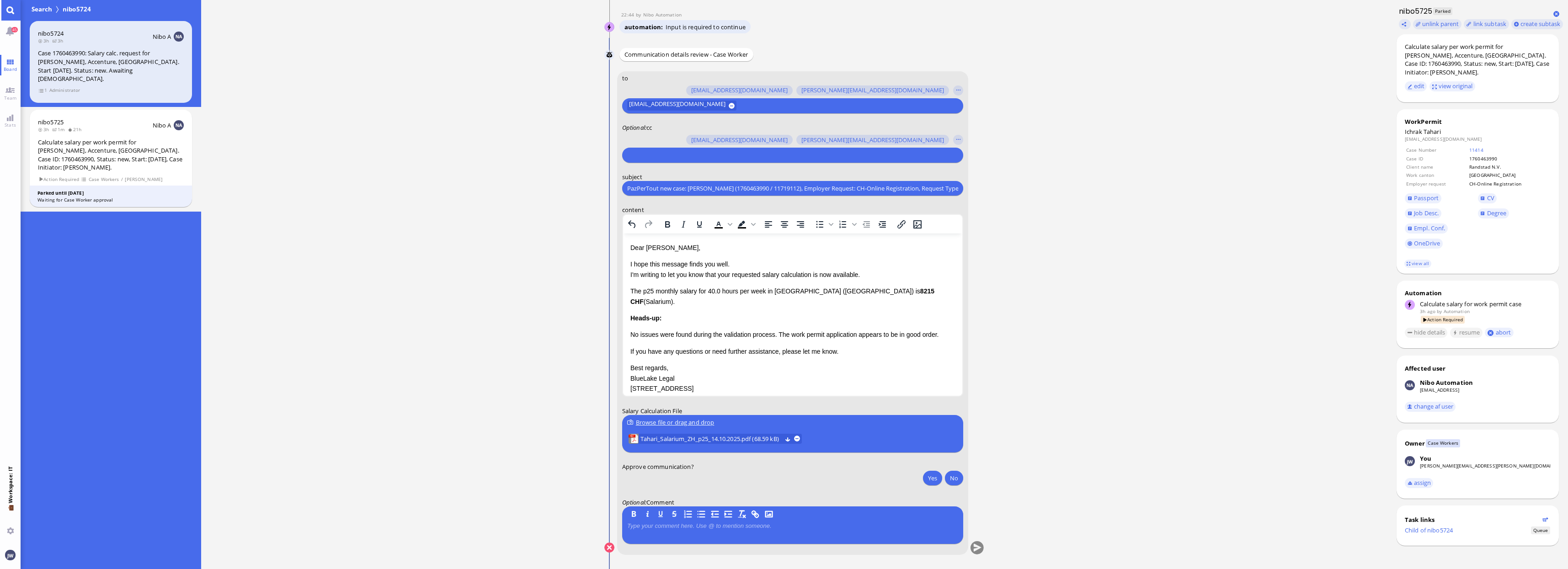
scroll to position [0, 49]
type input "PazPerTout new case: Ichrak Tahari (1760463990 / 11719112), Employer Request: C…"
click at [726, 275] on p "I hope this message finds you well. I'm writing to let you know that your reque…" at bounding box center [792, 269] width 324 height 21
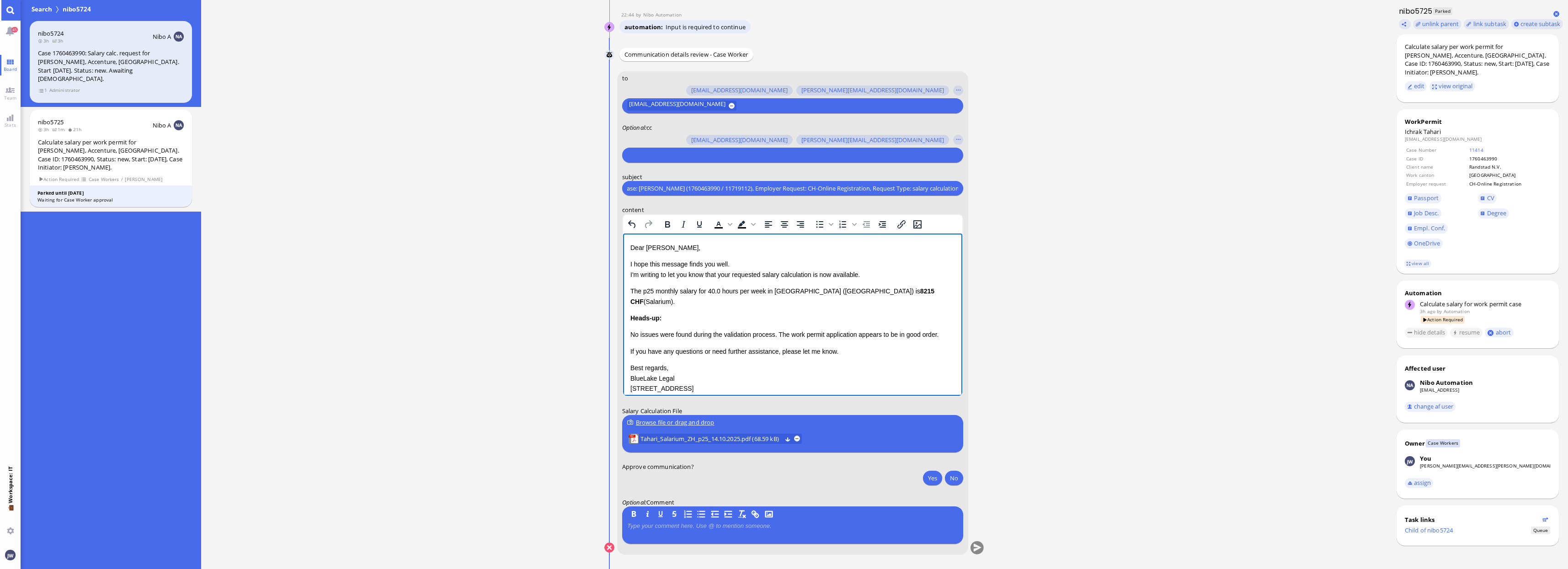
scroll to position [0, 0]
click at [726, 275] on p "I hope this message finds you well. I'm writing to let you know that your reque…" at bounding box center [792, 269] width 324 height 21
click at [1430, 133] on span "Tahari" at bounding box center [1432, 131] width 17 height 8
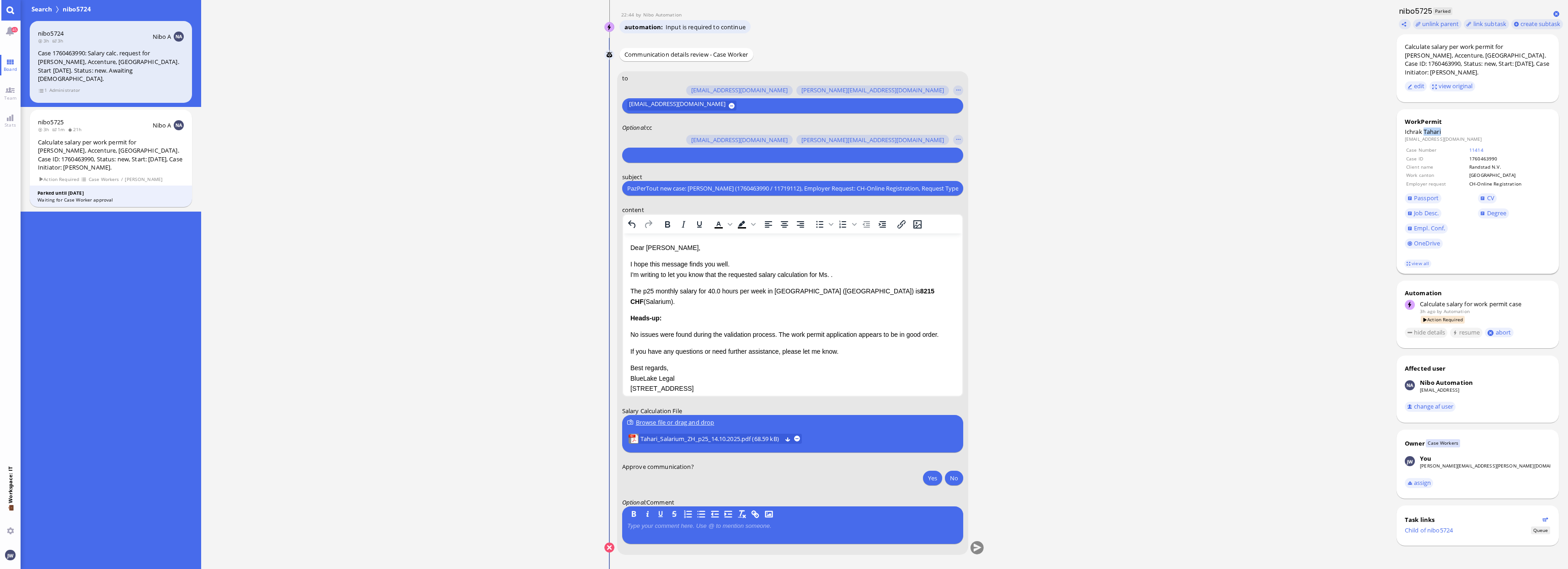
click at [1430, 133] on span "Tahari" at bounding box center [1432, 131] width 17 height 8
copy span "Tahari"
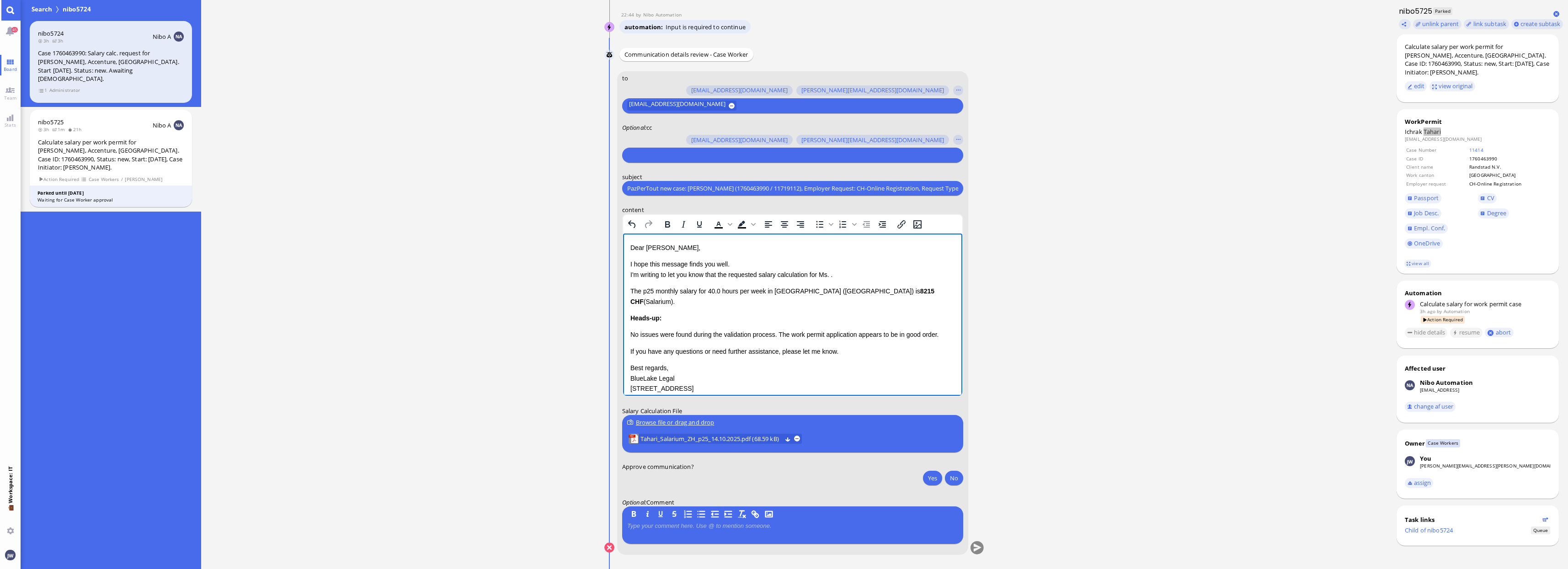
click at [832, 272] on p "I hope this message finds you well. I'm writing to let you know that the reques…" at bounding box center [792, 269] width 324 height 21
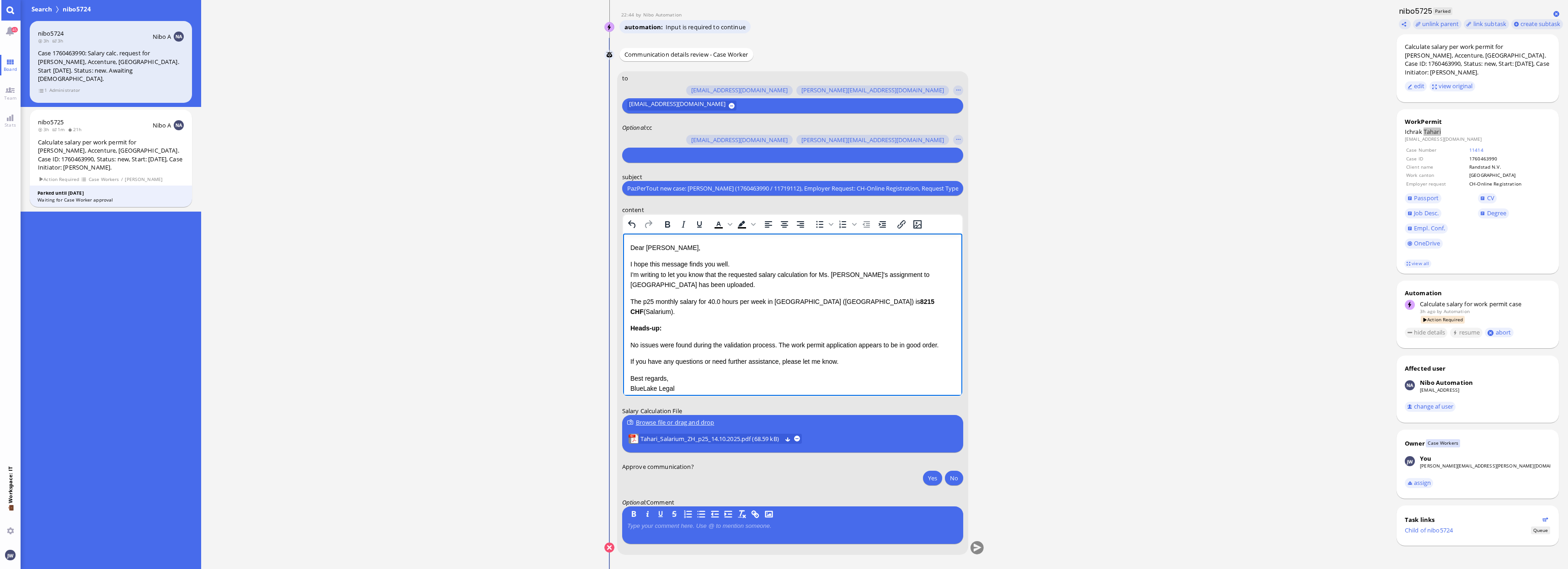
click at [630, 302] on p "The p25 monthly salary for 40.0 hours per week in Canton Zurich (ZH) is 8215 CH…" at bounding box center [792, 306] width 324 height 21
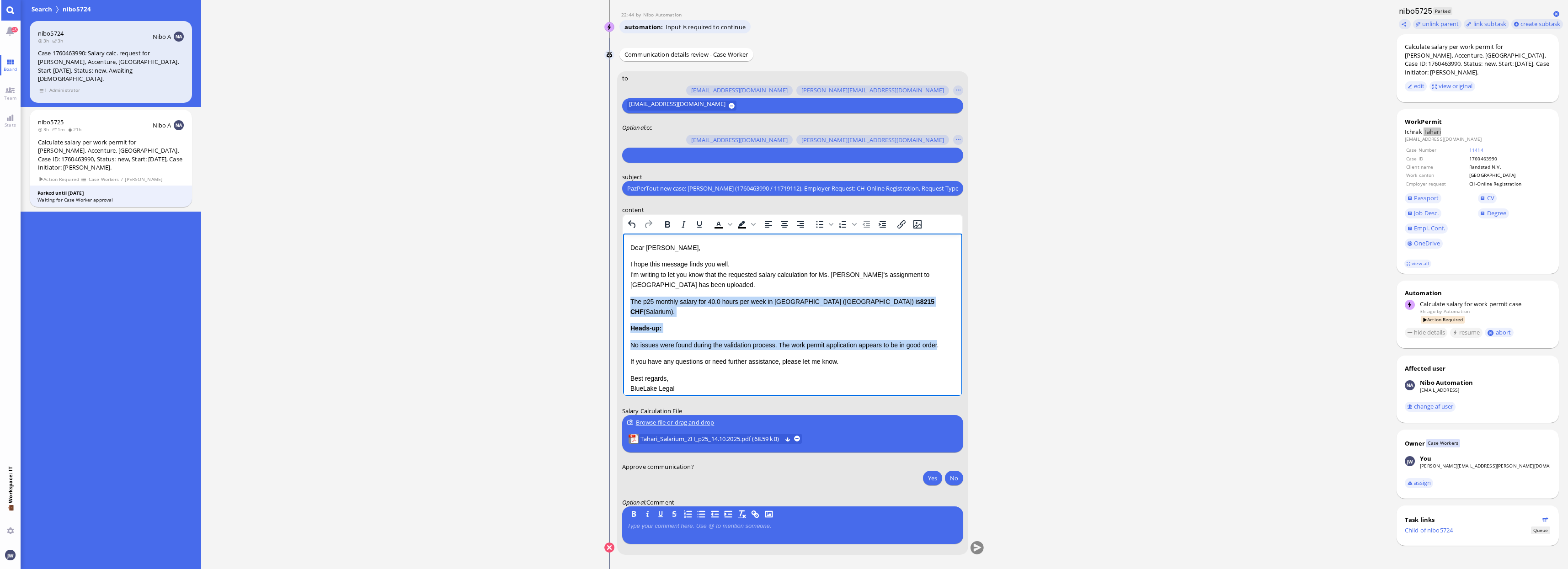
click at [937, 340] on p "No issues were found during the validation process. The work permit application…" at bounding box center [792, 345] width 324 height 10
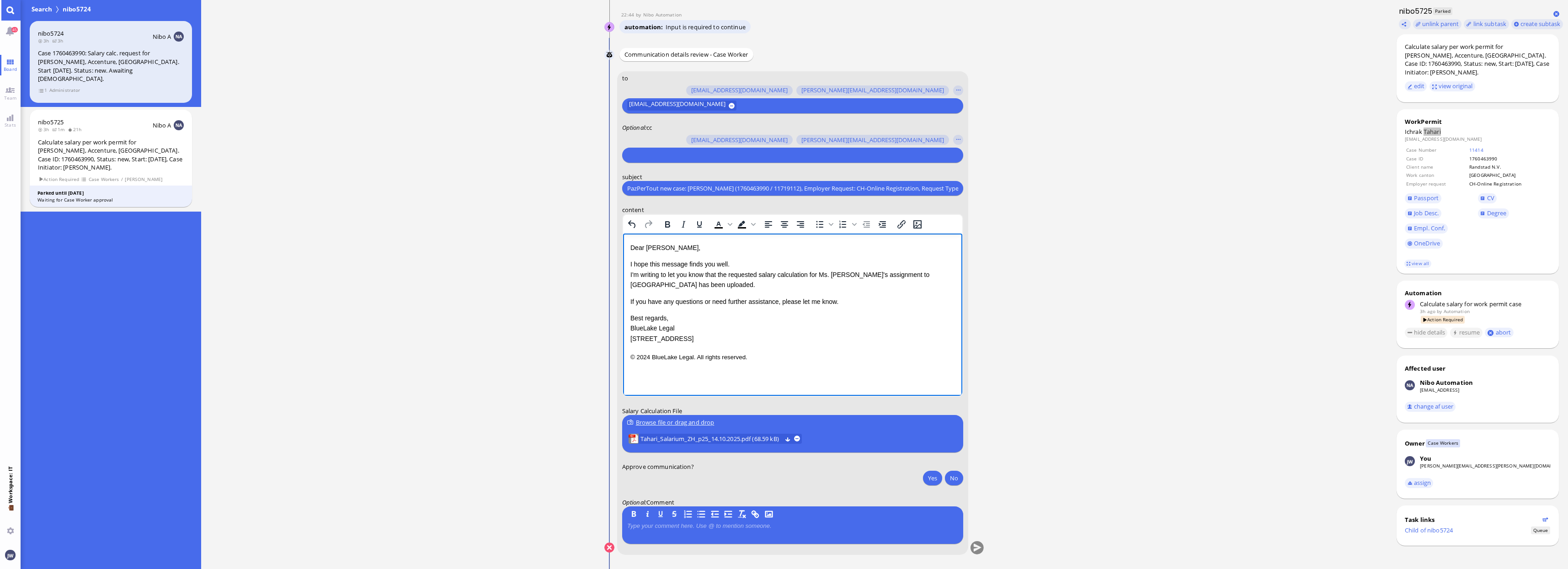
click at [874, 303] on p "If you have any questions or need further assistance, please let me know." at bounding box center [792, 301] width 324 height 10
click at [747, 355] on p "© 2024 BlueLake Legal. All rights reserved." at bounding box center [792, 357] width 324 height 12
click at [1421, 203] on link "Passport" at bounding box center [1423, 198] width 36 height 10
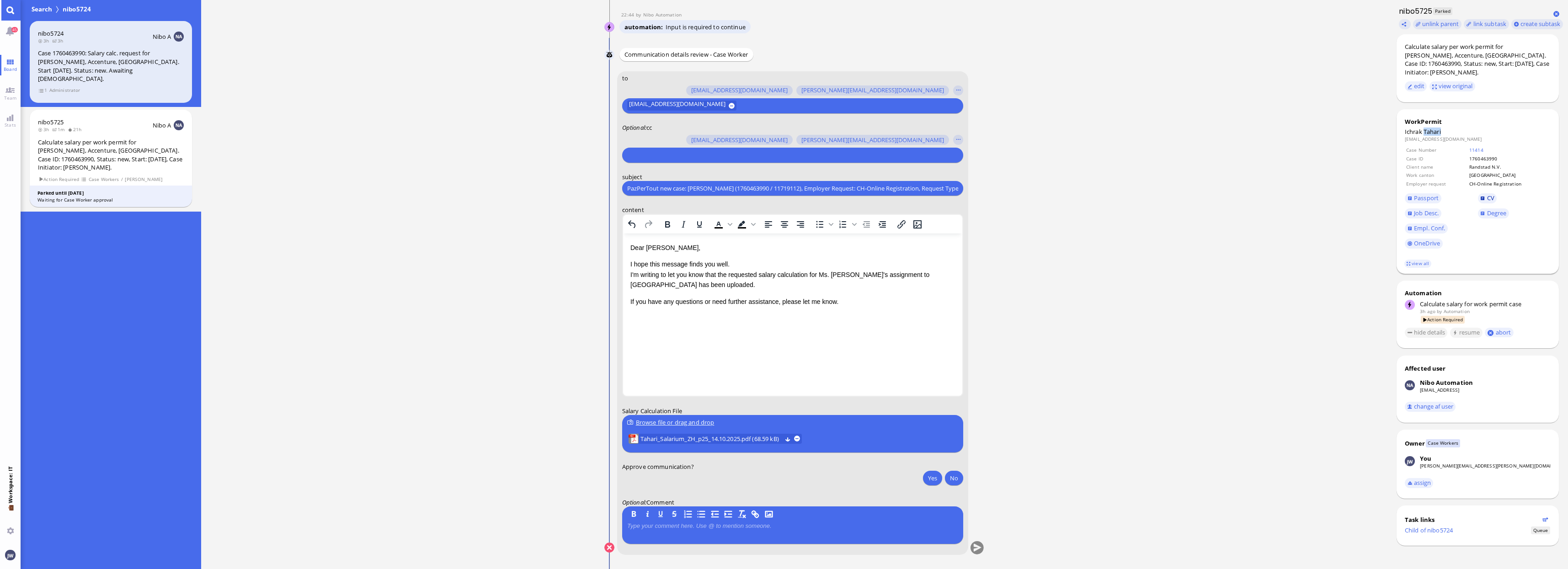
click at [1480, 196] on link "CV" at bounding box center [1487, 198] width 19 height 10
click at [1413, 230] on link "Empl. Conf." at bounding box center [1426, 228] width 43 height 10
click at [1484, 192] on span "CV" at bounding box center [1514, 198] width 73 height 15
click at [1487, 197] on span "CV" at bounding box center [1490, 198] width 7 height 8
click at [921, 478] on div "Yes No" at bounding box center [941, 479] width 43 height 17
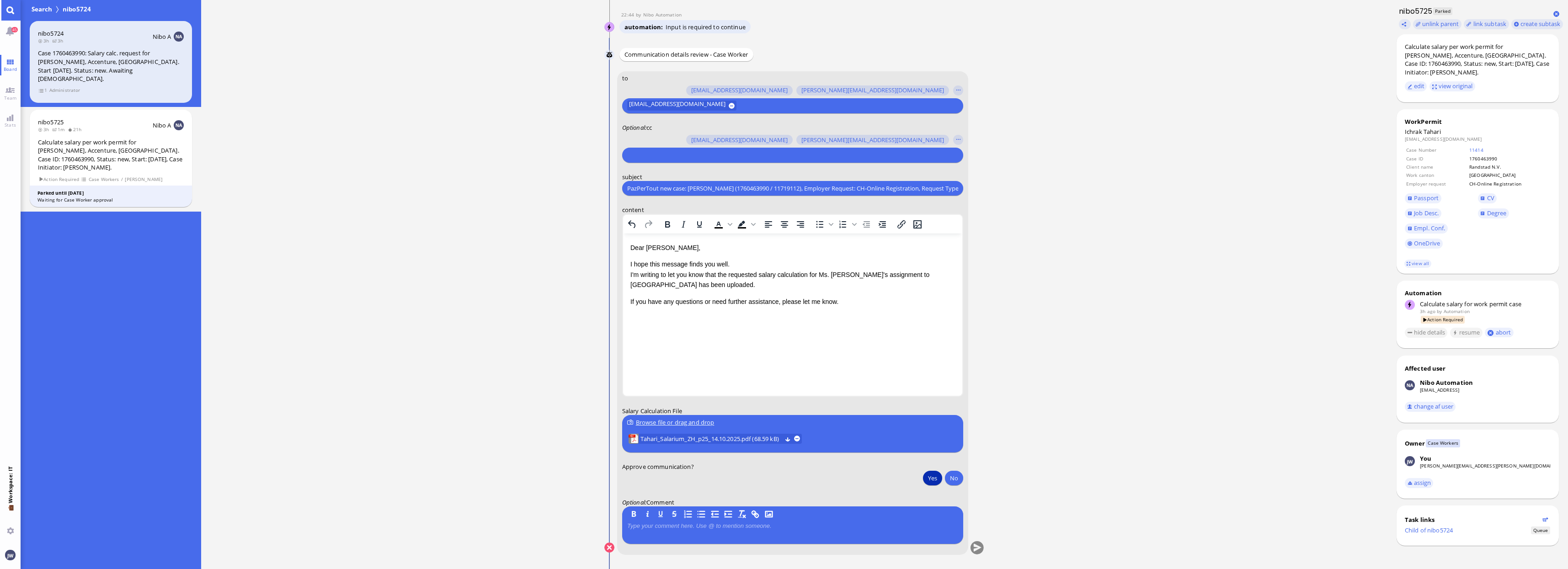
click at [929, 478] on button "Yes" at bounding box center [932, 478] width 19 height 15
click at [974, 545] on button "submit" at bounding box center [976, 548] width 14 height 14
click at [925, 477] on button "Yes" at bounding box center [932, 478] width 19 height 15
click at [977, 549] on button "submit" at bounding box center [976, 548] width 14 height 14
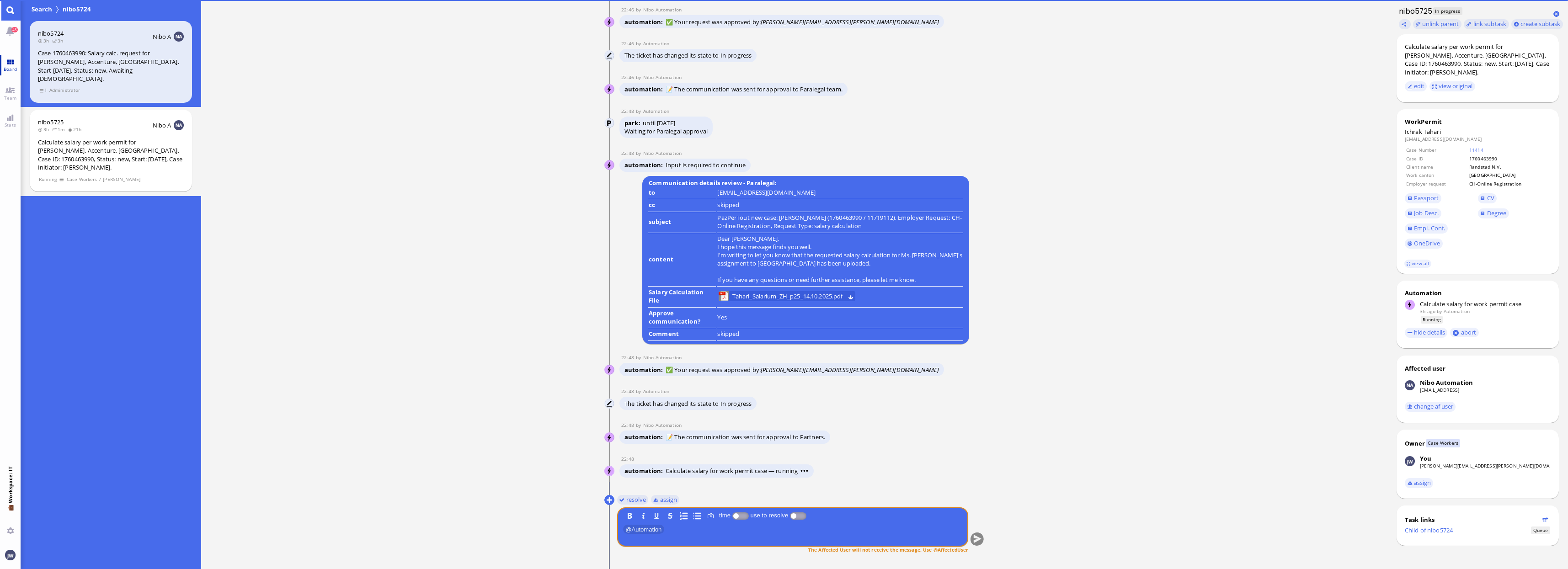
click at [15, 58] on link "Board" at bounding box center [10, 65] width 21 height 21
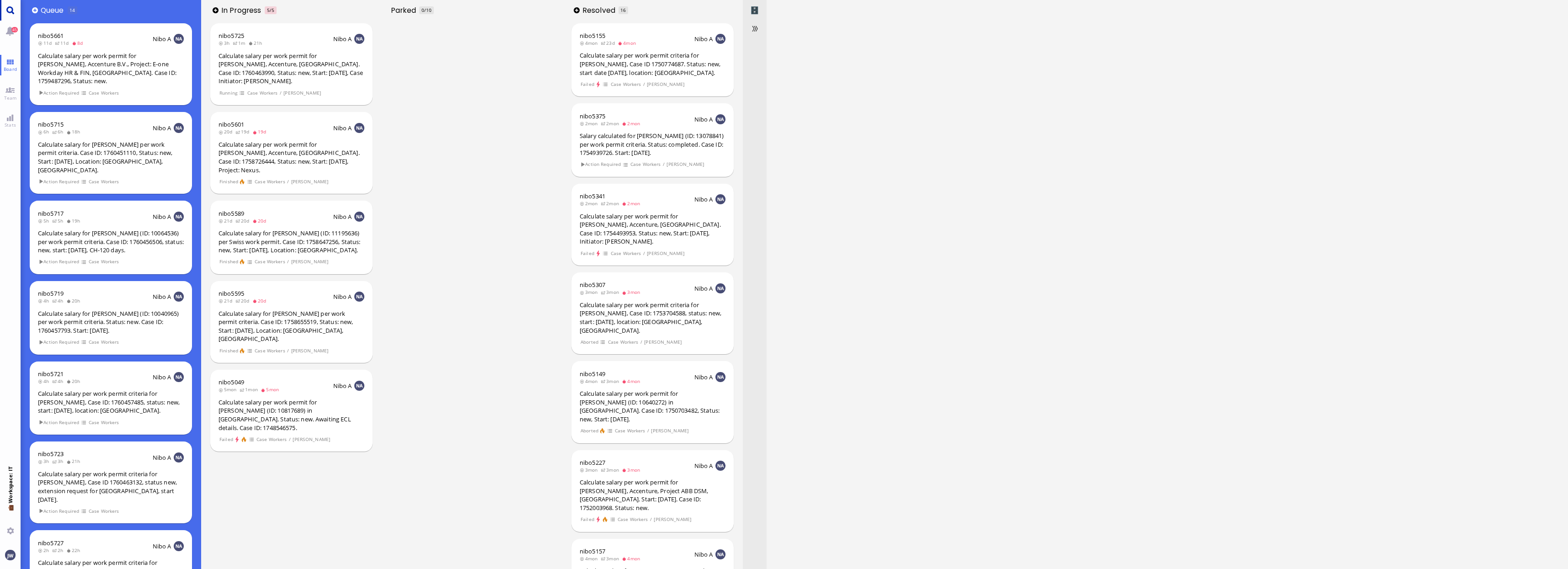
click at [9, 9] on link "Main menu" at bounding box center [10, 10] width 21 height 21
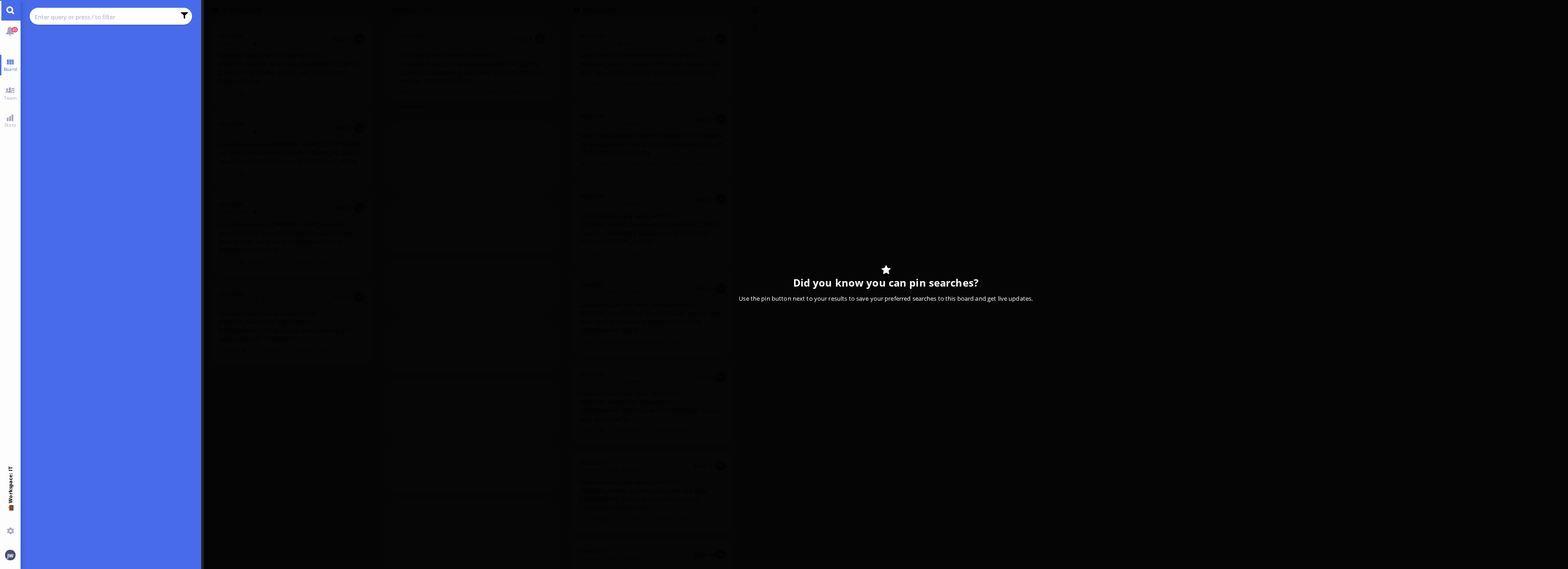
click at [64, 17] on input "text" at bounding box center [105, 17] width 141 height 10
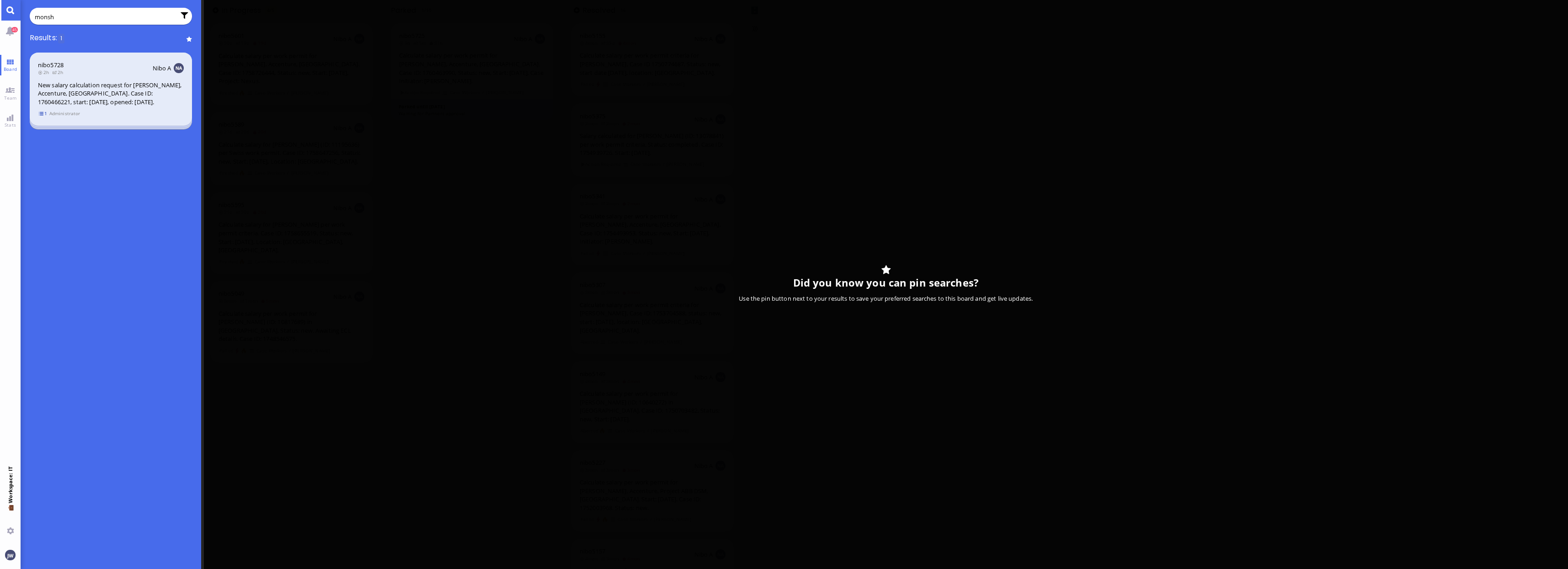
type input "monsh"
click at [41, 115] on span "1" at bounding box center [43, 113] width 9 height 8
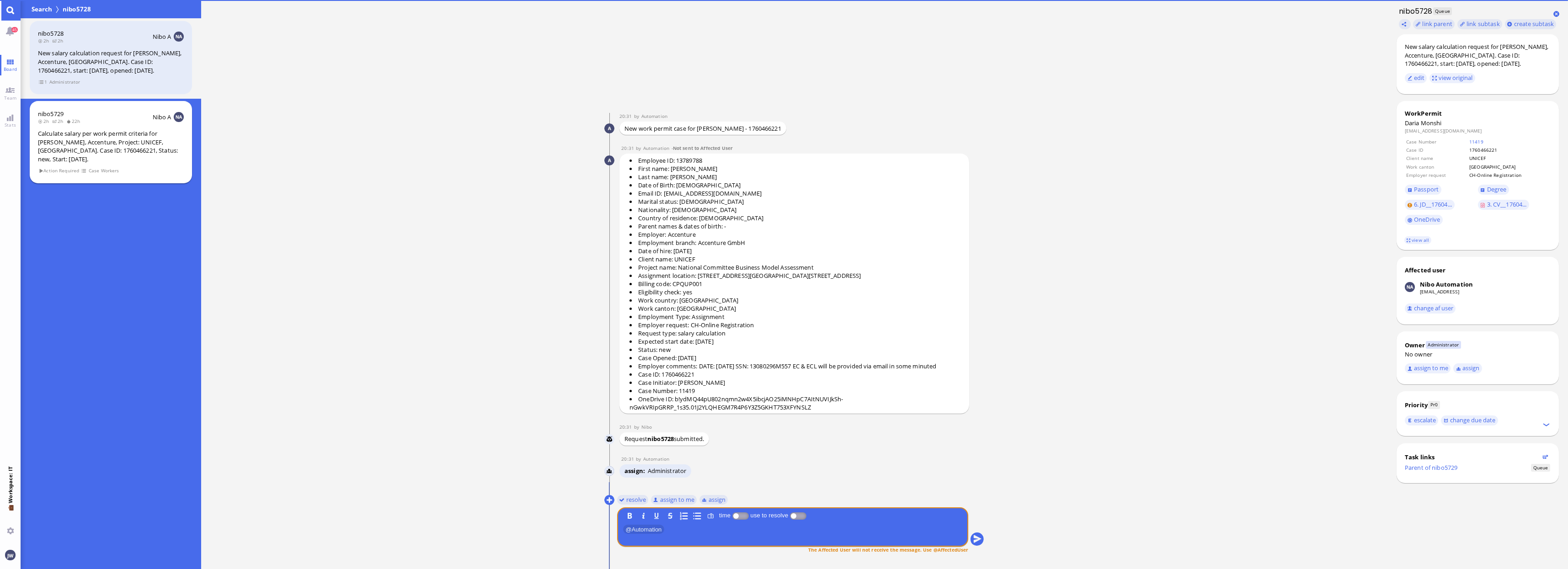
click at [62, 154] on div "Calculate salary per work permit criteria for [PERSON_NAME], Accenture, Project…" at bounding box center [111, 146] width 146 height 34
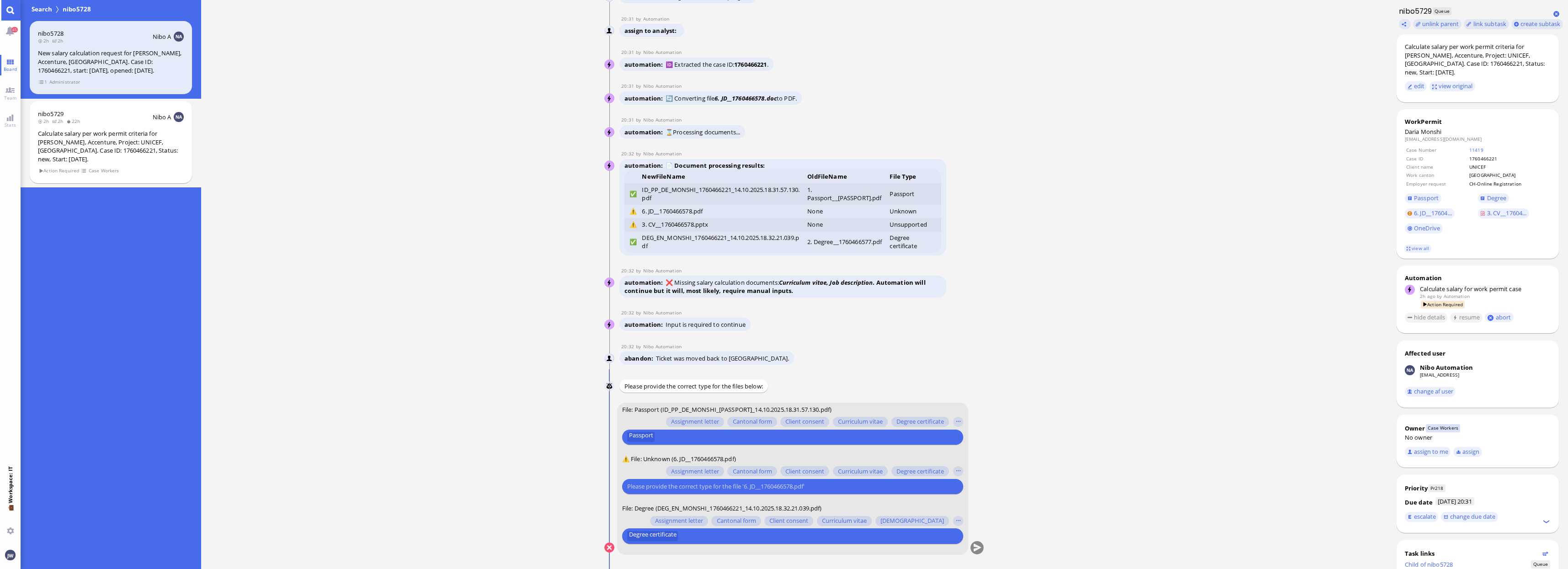
scroll to position [1, 0]
click at [651, 487] on input "text" at bounding box center [791, 486] width 328 height 9
type input "job"
click at [639, 468] on span "Job description" at bounding box center [653, 469] width 40 height 9
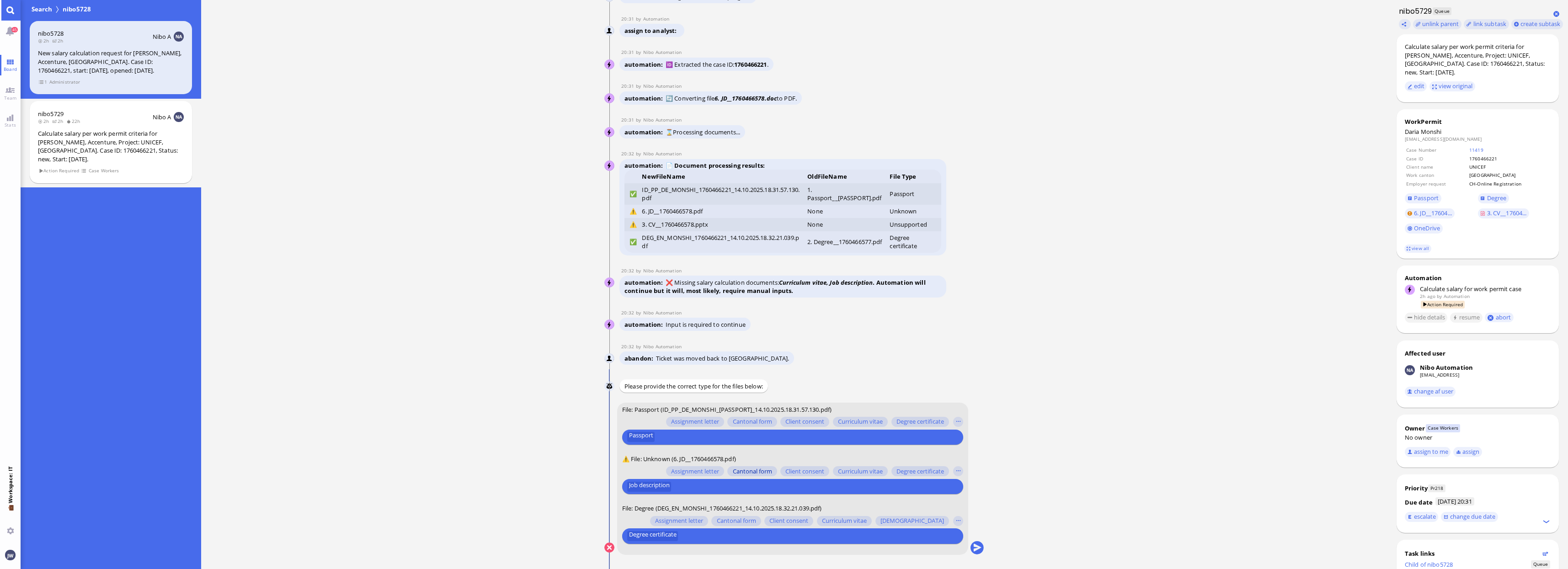
scroll to position [1, 0]
click at [1418, 224] on link "OneDrive" at bounding box center [1423, 228] width 38 height 10
click at [976, 546] on button "submit" at bounding box center [976, 547] width 14 height 14
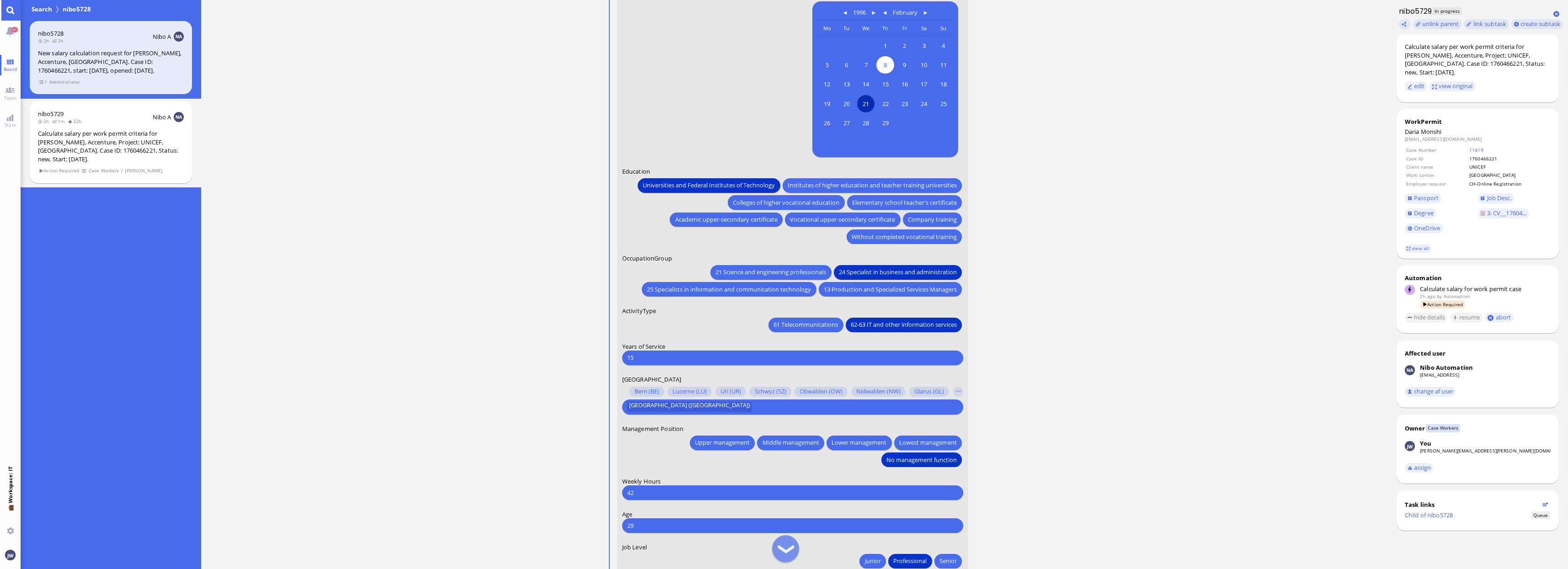
scroll to position [0, 0]
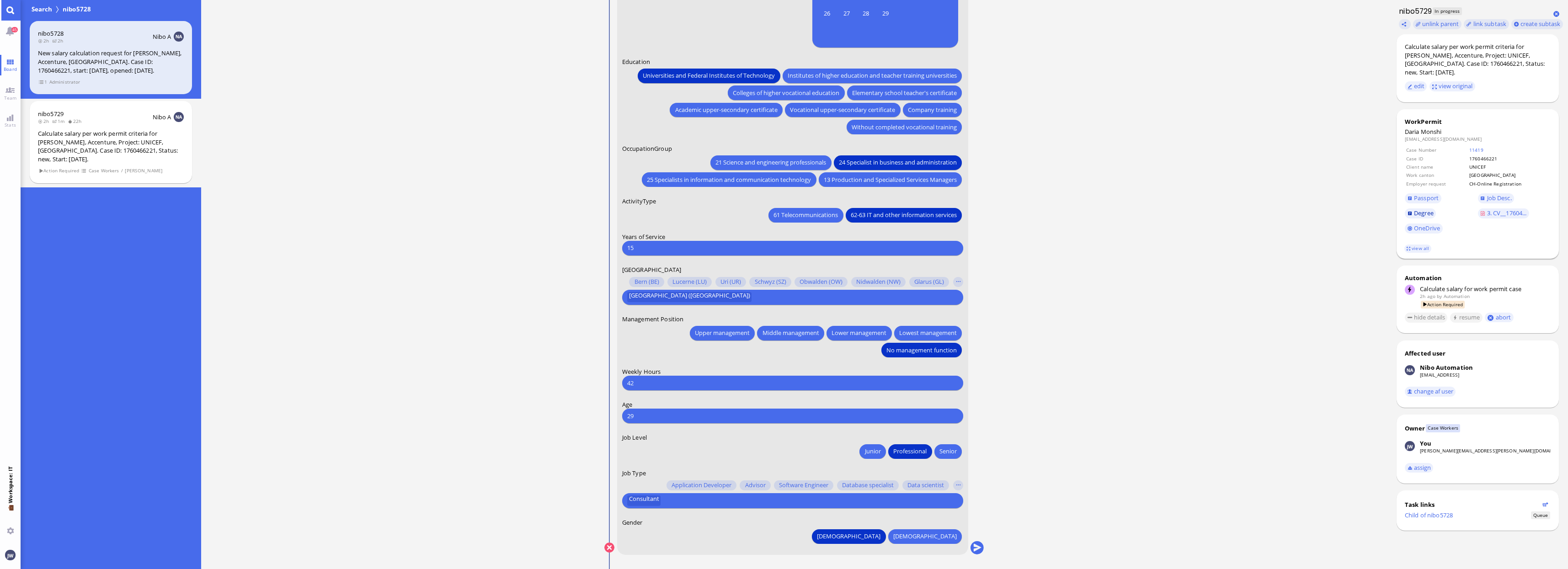
click at [1423, 209] on span "Degree" at bounding box center [1423, 213] width 20 height 8
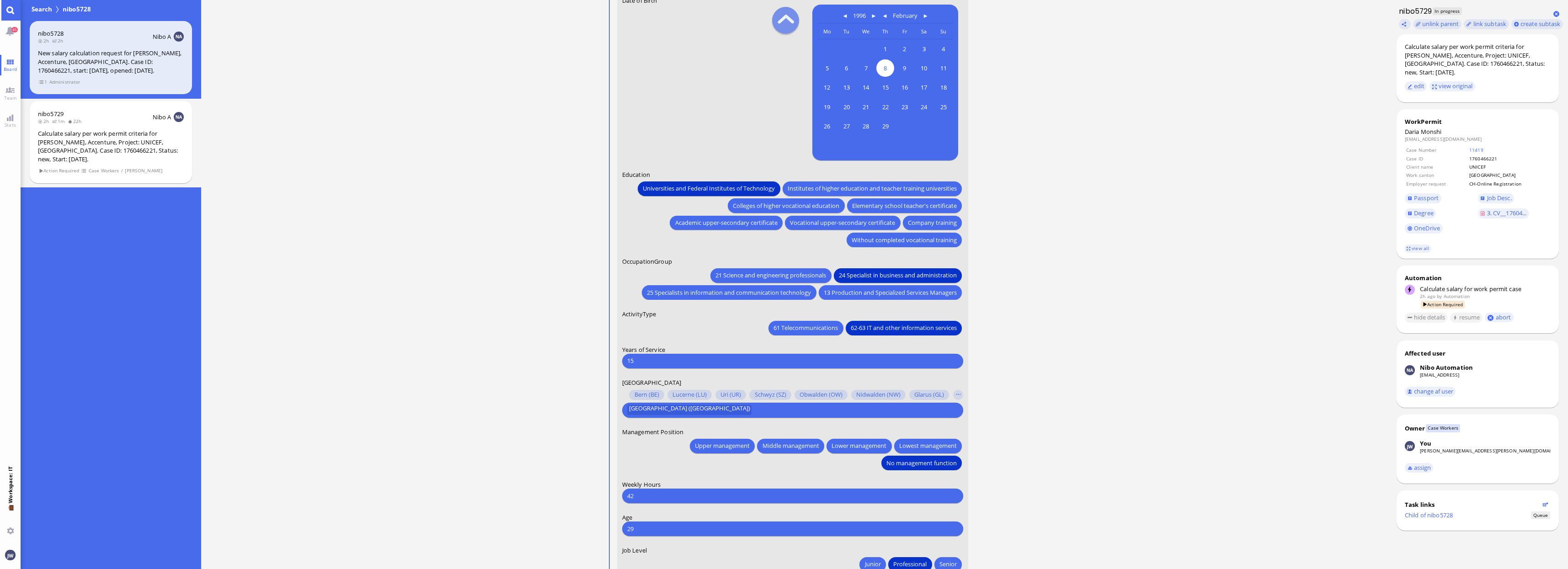
scroll to position [-114, 0]
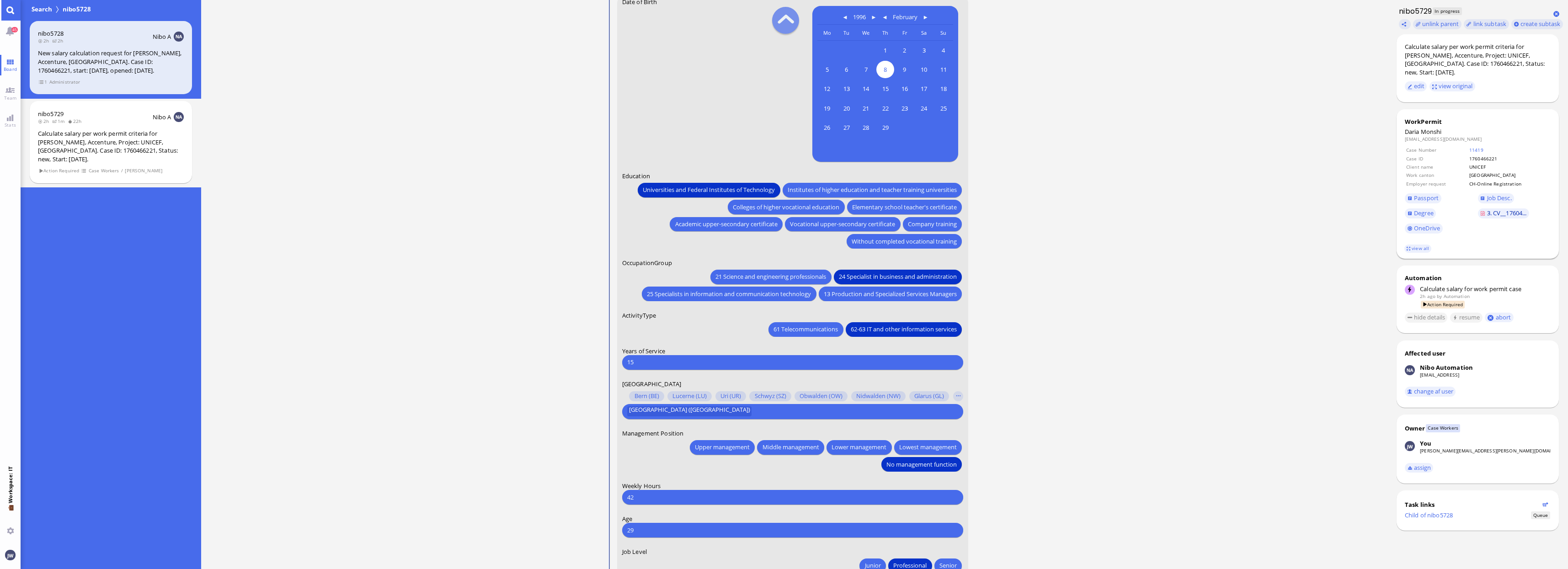
click at [1487, 209] on span "3. CV__17604..." at bounding box center [1507, 213] width 40 height 8
click at [1411, 56] on div "Calculate salary per work permit criteria for [PERSON_NAME], Accenture, Project…" at bounding box center [1478, 59] width 146 height 34
copy div "Monshi"
click at [1409, 56] on div "Calculate salary per work permit criteria for [PERSON_NAME], Accenture, Project…" at bounding box center [1478, 59] width 146 height 34
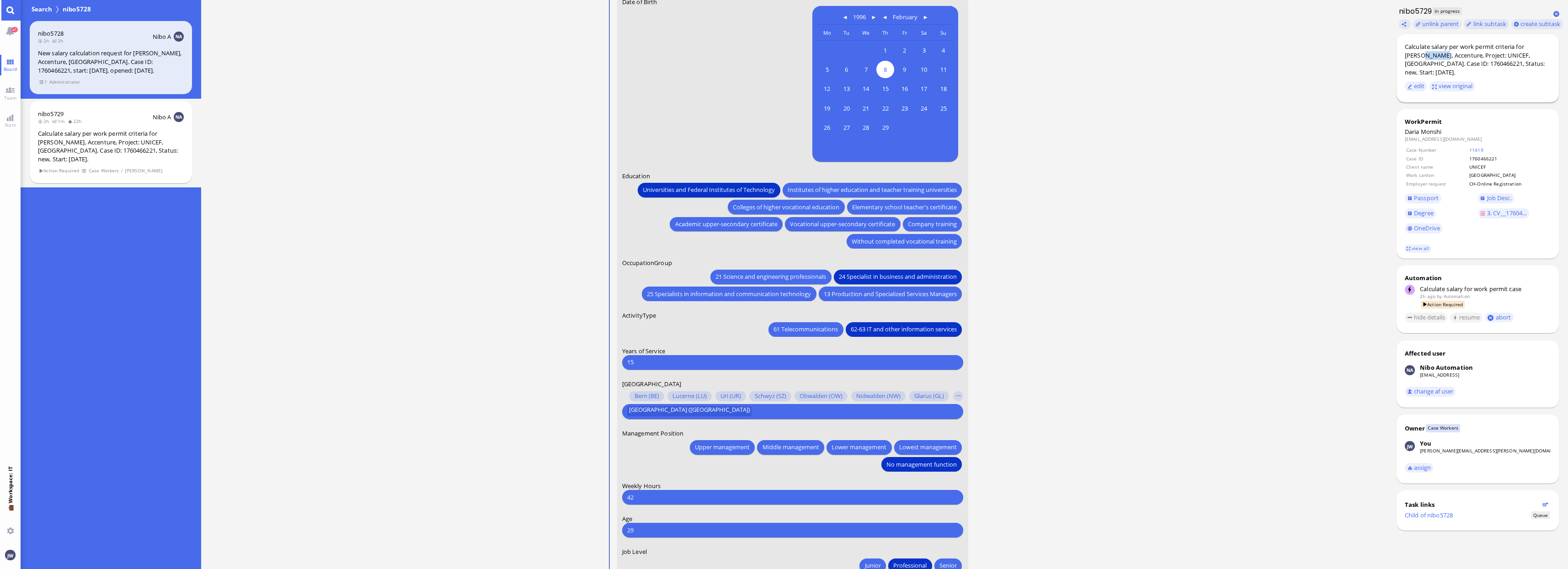
click at [1409, 56] on div "Calculate salary per work permit criteria for [PERSON_NAME], Accenture, Project…" at bounding box center [1478, 59] width 146 height 34
click at [1420, 209] on span "Degree" at bounding box center [1423, 213] width 20 height 8
click at [680, 361] on input "15" at bounding box center [792, 362] width 331 height 9
type input "1"
click at [1158, 338] on ticket "20:31 by Automation Automation Calculate eligible salary for work permit 20:31 …" at bounding box center [794, 284] width 1186 height 569
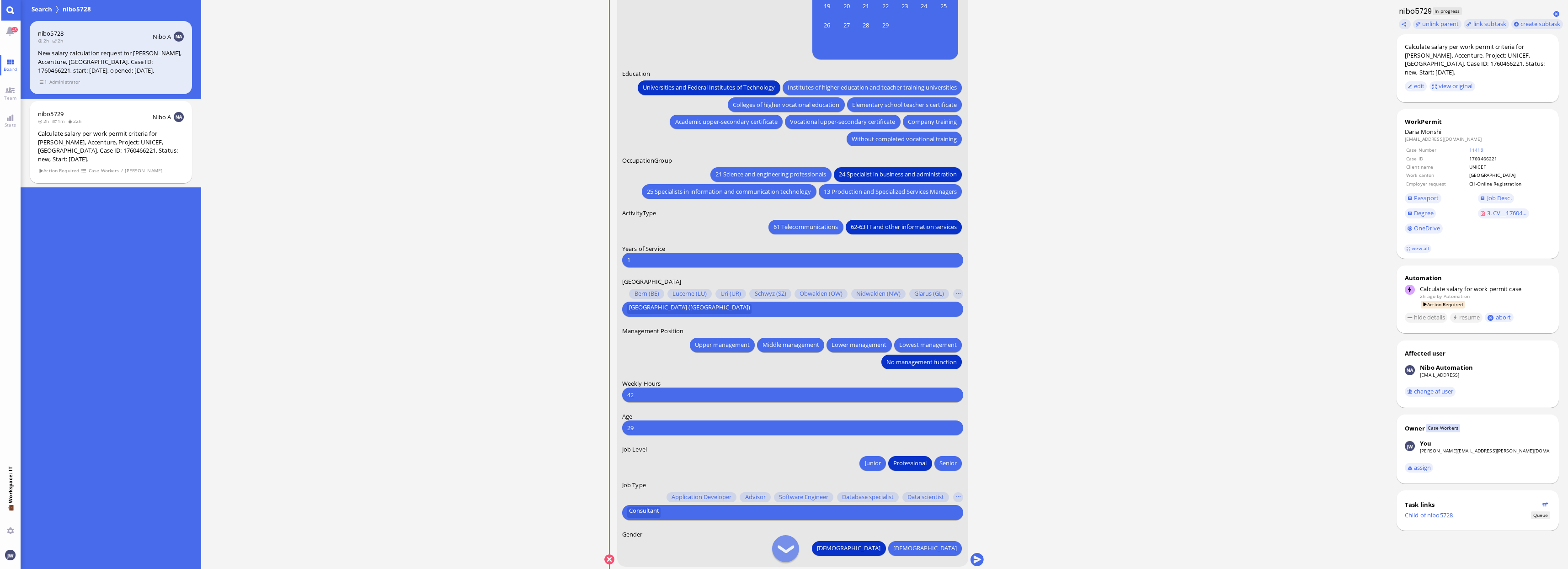
scroll to position [1, 0]
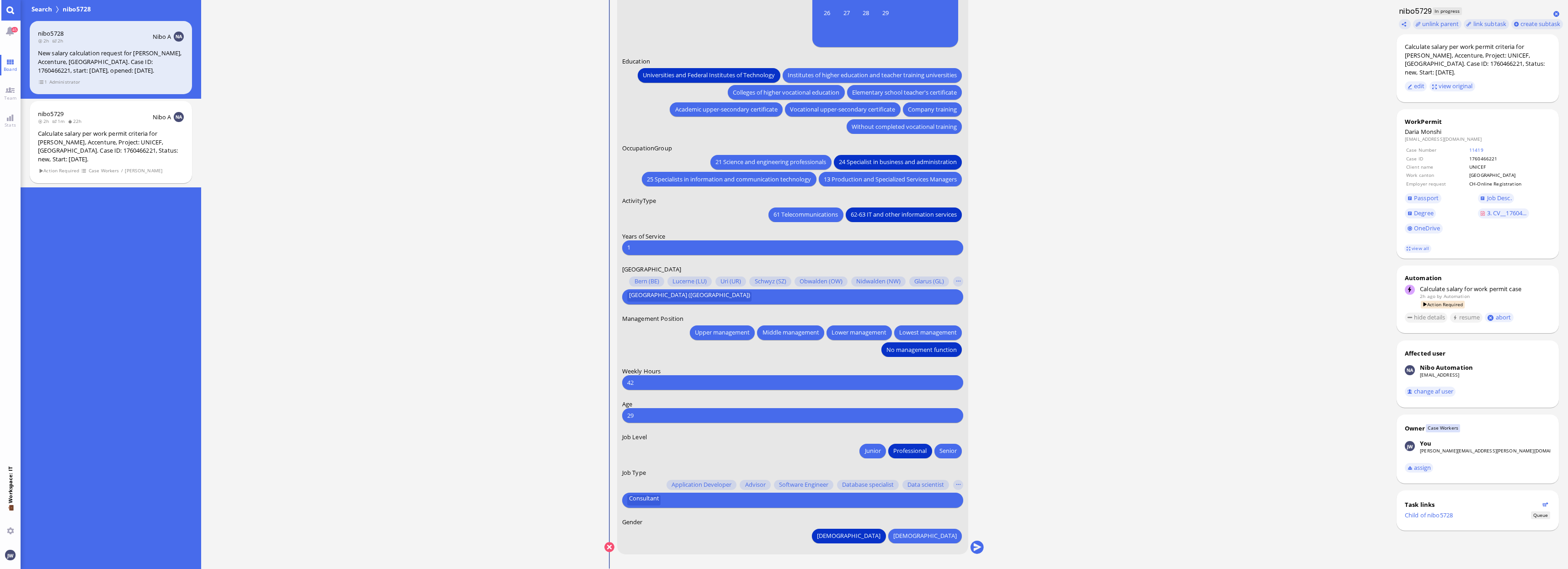
click at [663, 381] on input "42" at bounding box center [792, 383] width 331 height 9
type input "40"
click at [1436, 194] on span "Passport" at bounding box center [1425, 198] width 25 height 8
click at [684, 499] on input "text" at bounding box center [809, 500] width 293 height 9
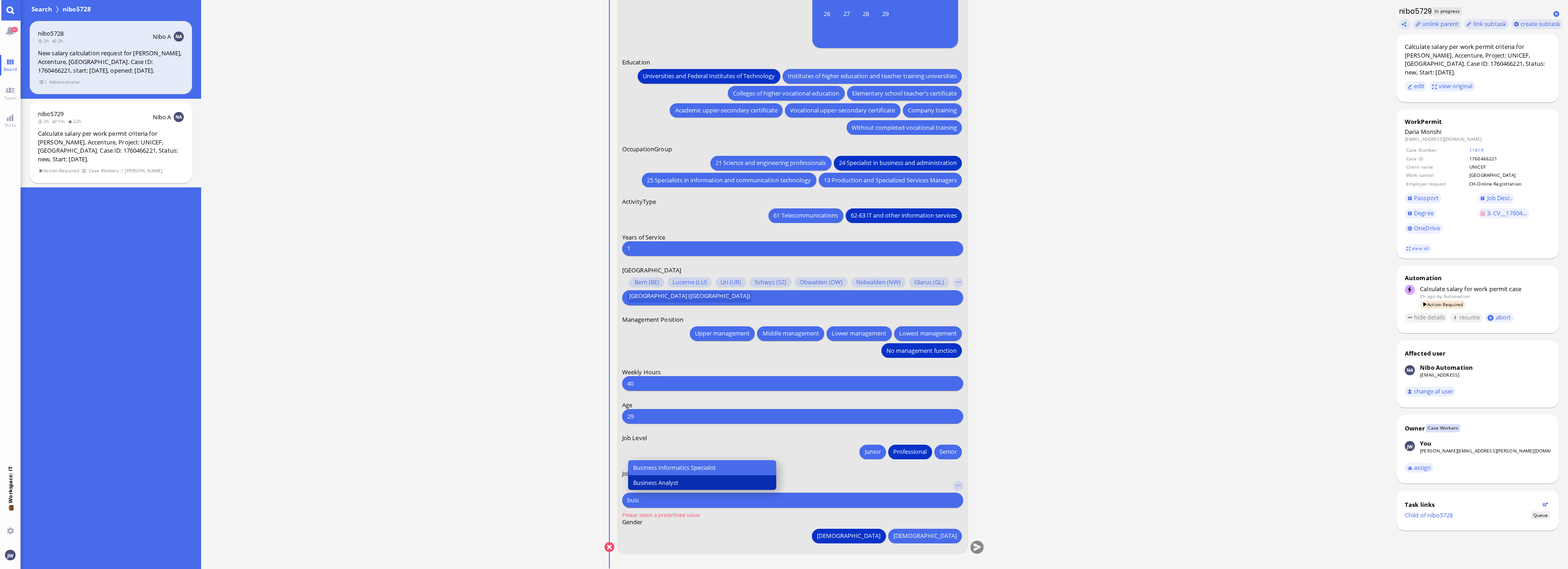
type input "busi"
click at [684, 481] on button "Business Analyst" at bounding box center [702, 483] width 149 height 15
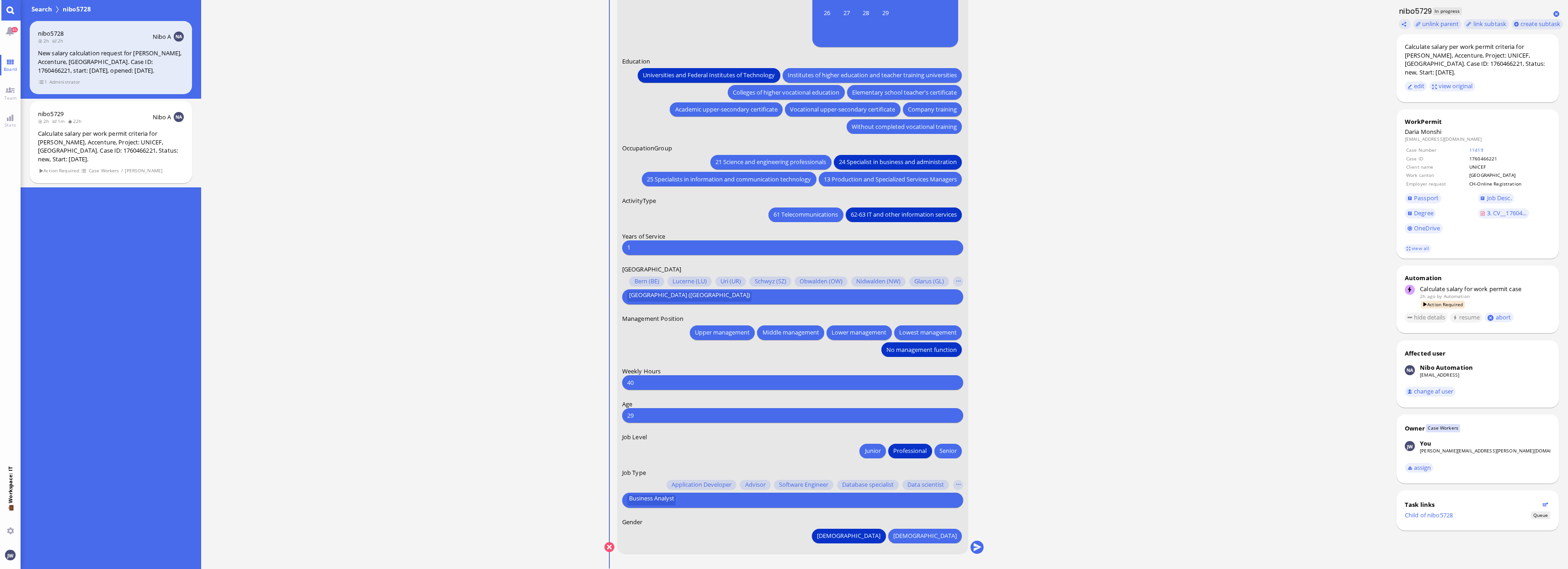
scroll to position [-1, 0]
click at [1510, 194] on span "Job Desc." at bounding box center [1499, 198] width 25 height 8
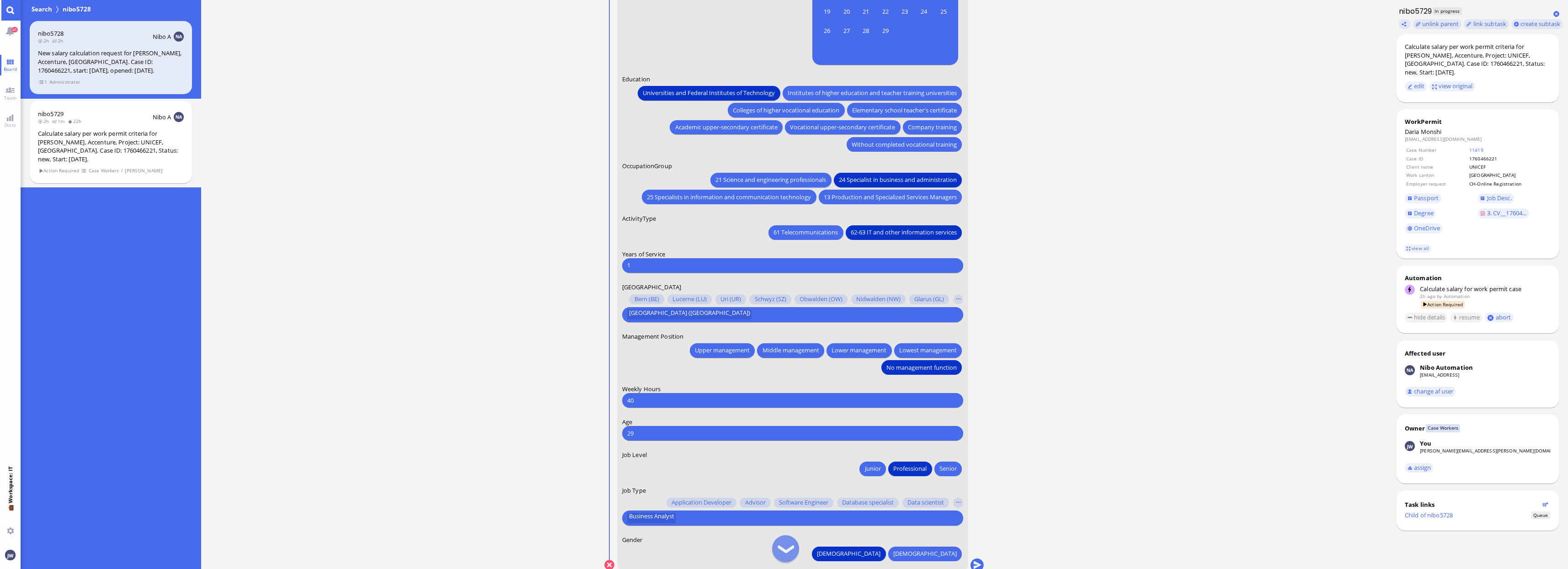
scroll to position [1, 0]
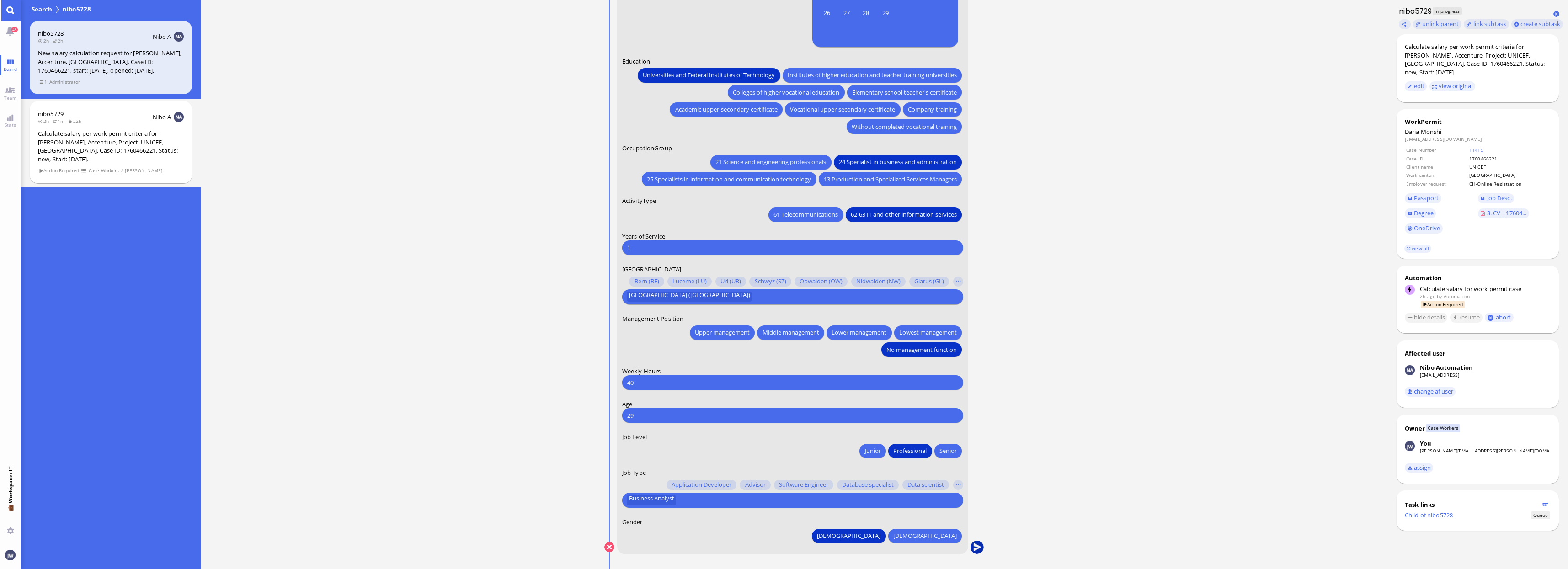
click at [982, 548] on button "submit" at bounding box center [976, 547] width 14 height 14
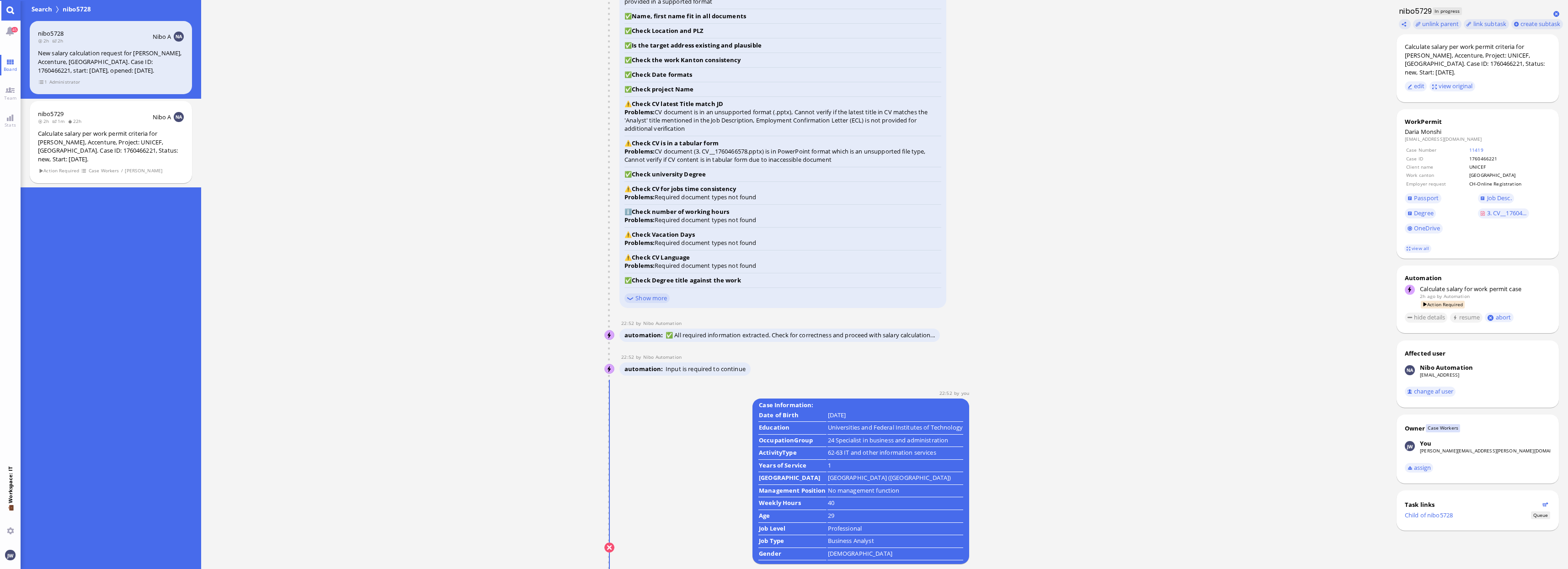
scroll to position [0, 0]
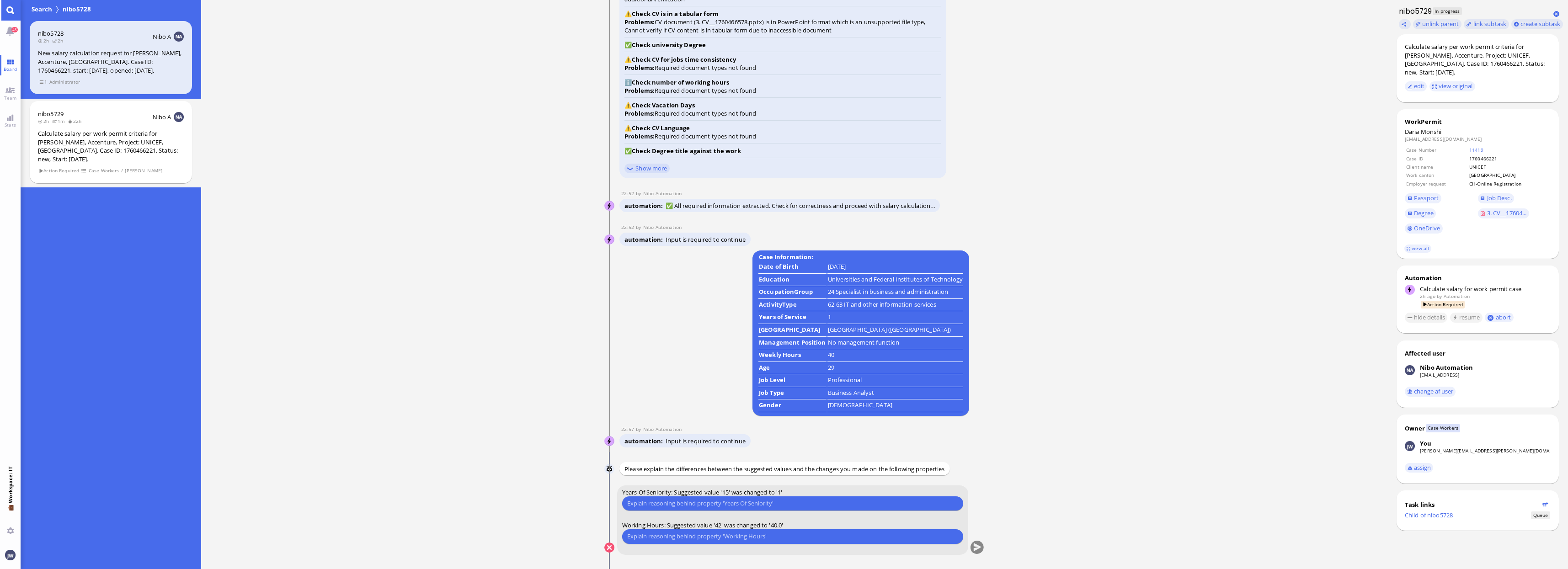
click at [734, 501] on input "text" at bounding box center [792, 503] width 331 height 9
type input "She finished her studies in 2023 and most likely started working in March 2024 …"
type input "The ECL wasn't provided but her working hours are 40"
click at [977, 546] on button "submit" at bounding box center [976, 548] width 14 height 14
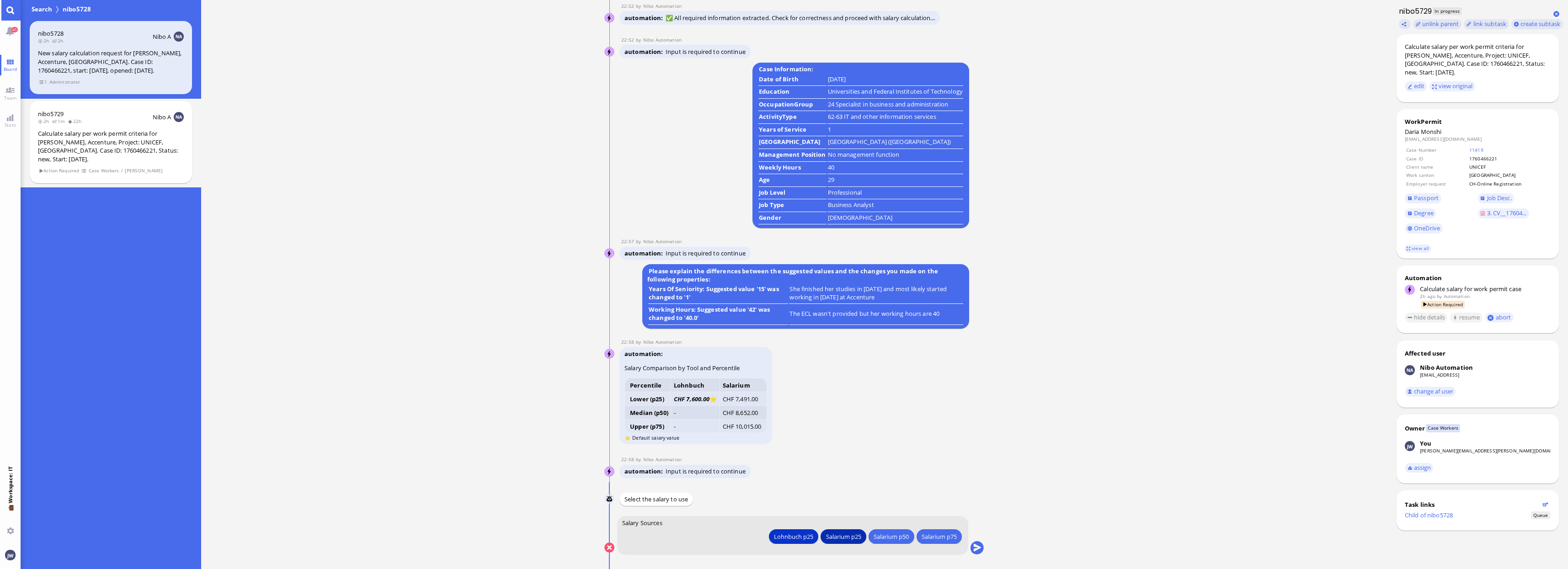
click at [856, 540] on div "Salarium p25" at bounding box center [843, 536] width 35 height 9
click at [982, 549] on button "submit" at bounding box center [976, 548] width 14 height 14
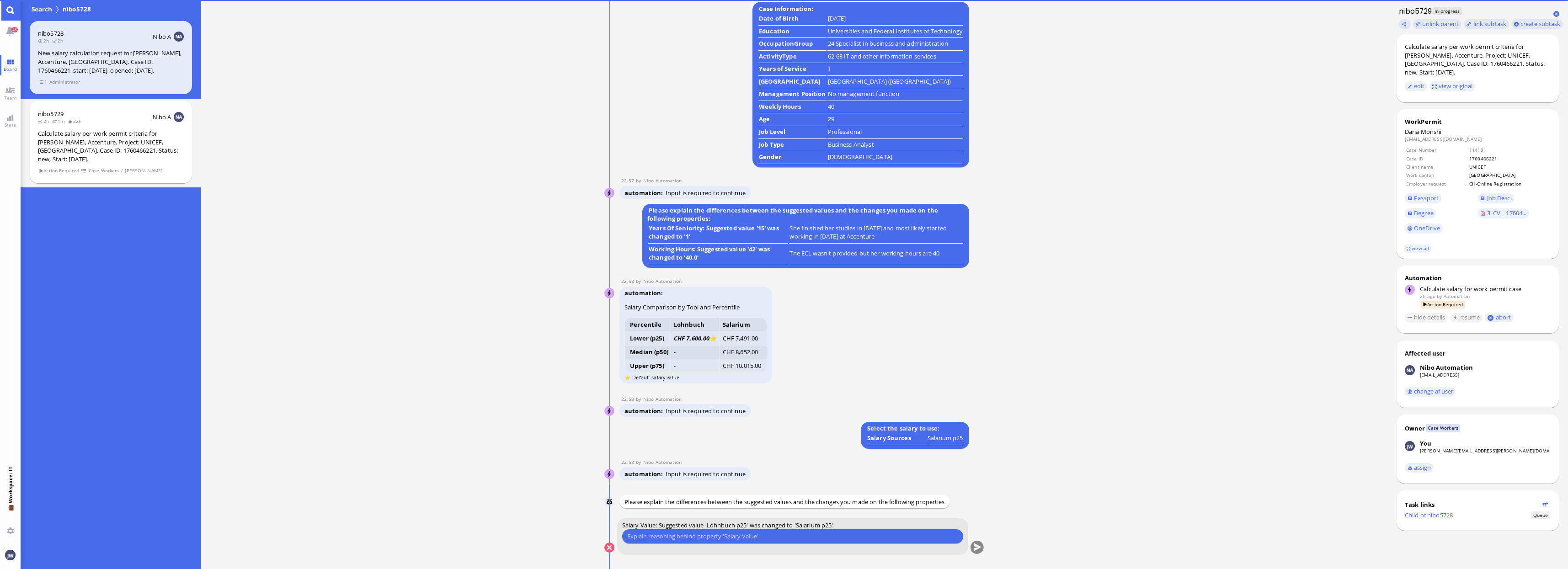
click at [712, 537] on input "text" at bounding box center [792, 536] width 331 height 9
type input "Lower value and profile isn't 100% clear"
click at [982, 554] on conversation-line "You Salary Value: Suggested value 'Lohnbuch p25' was changed to 'Salarium p25' …" at bounding box center [794, 542] width 380 height 48
click at [978, 546] on button "submit" at bounding box center [976, 548] width 14 height 14
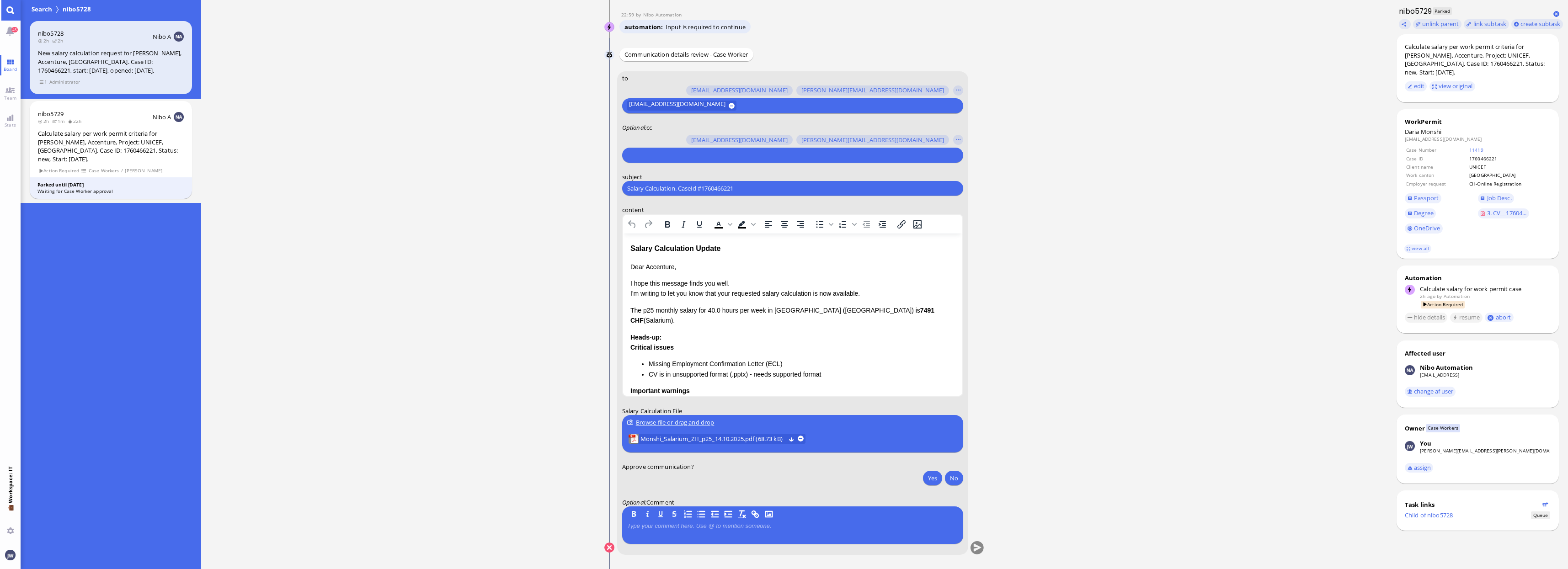
click at [679, 186] on input "Salary Calculation. CaseId #1760466221" at bounding box center [792, 188] width 331 height 9
paste input "PazPerTout new case: Daria Monshi (1760466221 / 13789788), Employer Request: CH…"
type input "PazPerTout new case: Daria Monshi (1760466221 / 13789788), Employer Request: CH…"
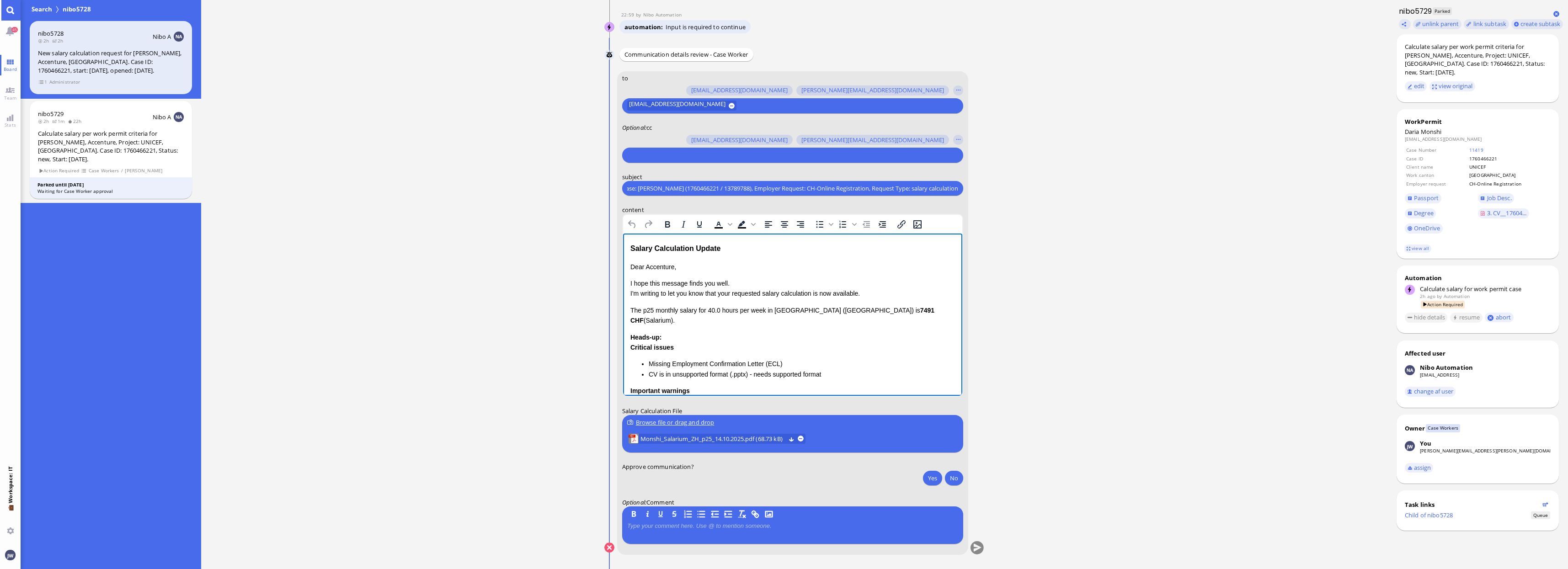
click at [637, 245] on div "Salary Calculation Update" at bounding box center [792, 249] width 324 height 12
drag, startPoint x: 685, startPoint y: 247, endPoint x: 691, endPoint y: 246, distance: 6.1
click at [685, 247] on div "Salary Calculation Update" at bounding box center [792, 249] width 324 height 12
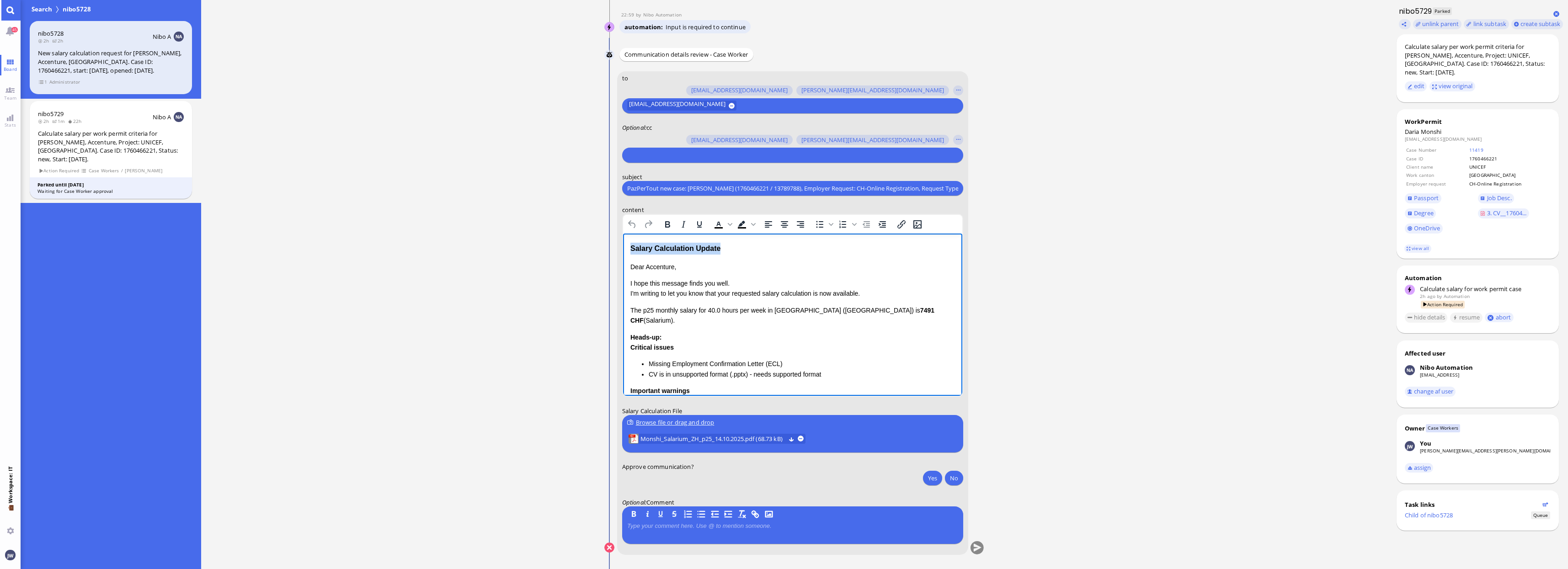
click at [696, 246] on div "Salary Calculation Update" at bounding box center [792, 249] width 324 height 12
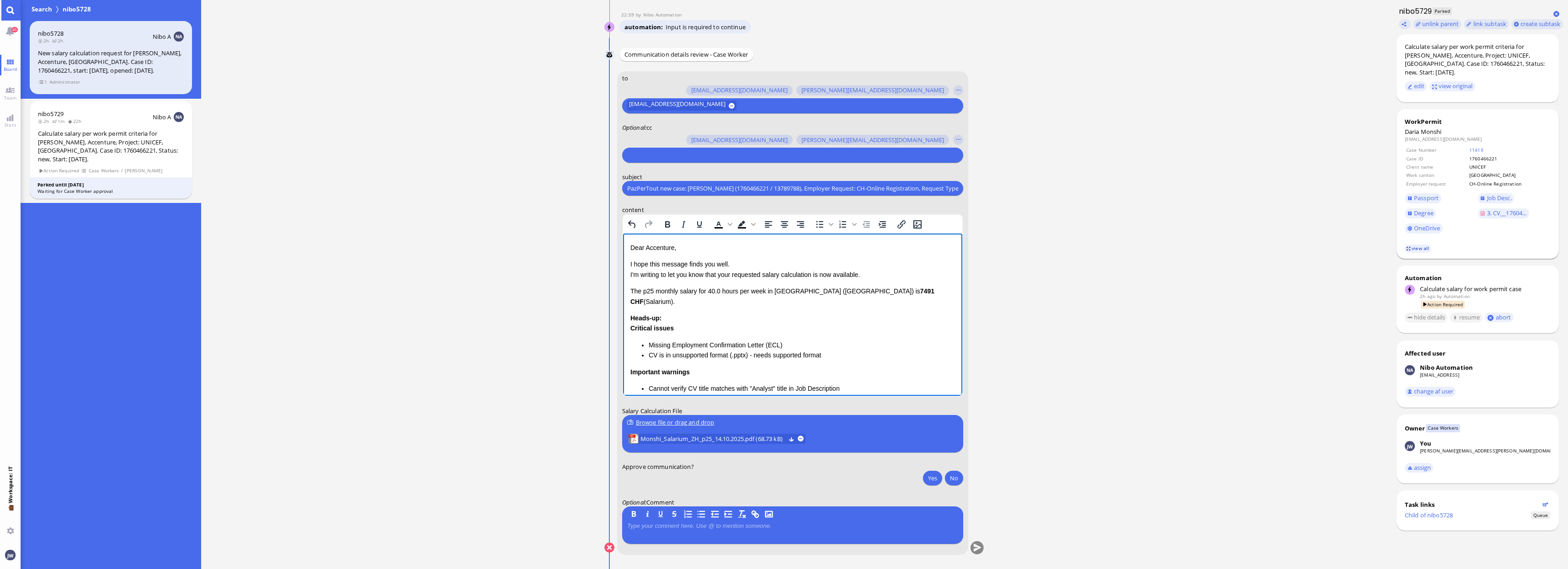
click at [1427, 245] on link "view all" at bounding box center [1417, 249] width 27 height 8
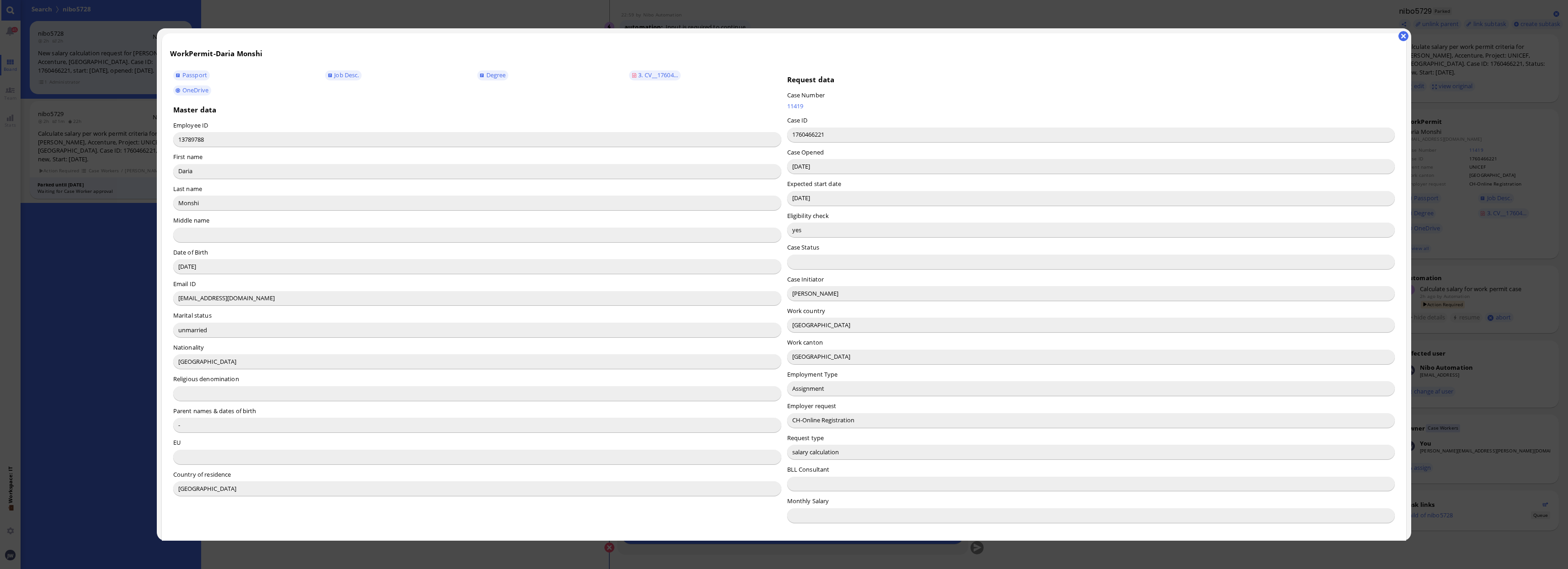
click at [795, 293] on input "Belén Battaglia" at bounding box center [1091, 293] width 608 height 15
click at [1406, 36] on button "button" at bounding box center [1403, 36] width 10 height 10
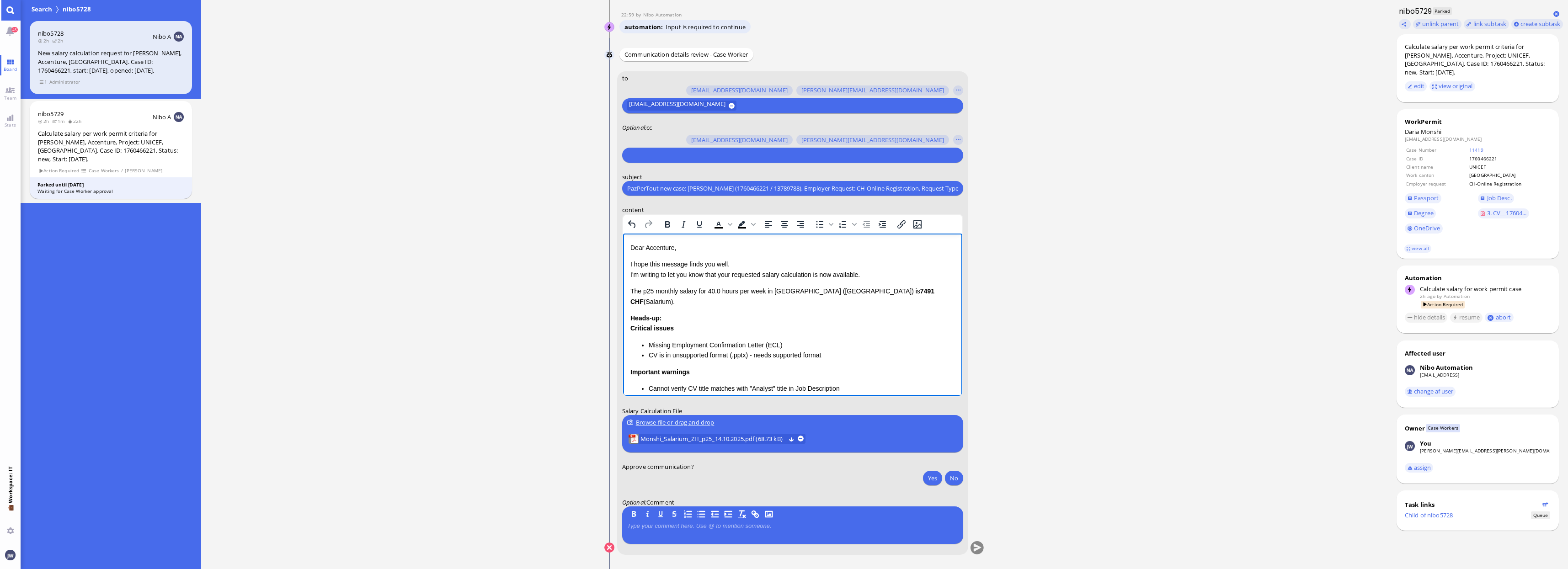
click at [658, 245] on p "Dear Accenture," at bounding box center [792, 247] width 324 height 10
click at [725, 272] on p "I hope this message finds you well. I'm writing to let you know that your reque…" at bounding box center [792, 269] width 324 height 21
click at [1408, 55] on div "Calculate salary per work permit criteria for [PERSON_NAME], Accenture, Project…" at bounding box center [1478, 59] width 146 height 34
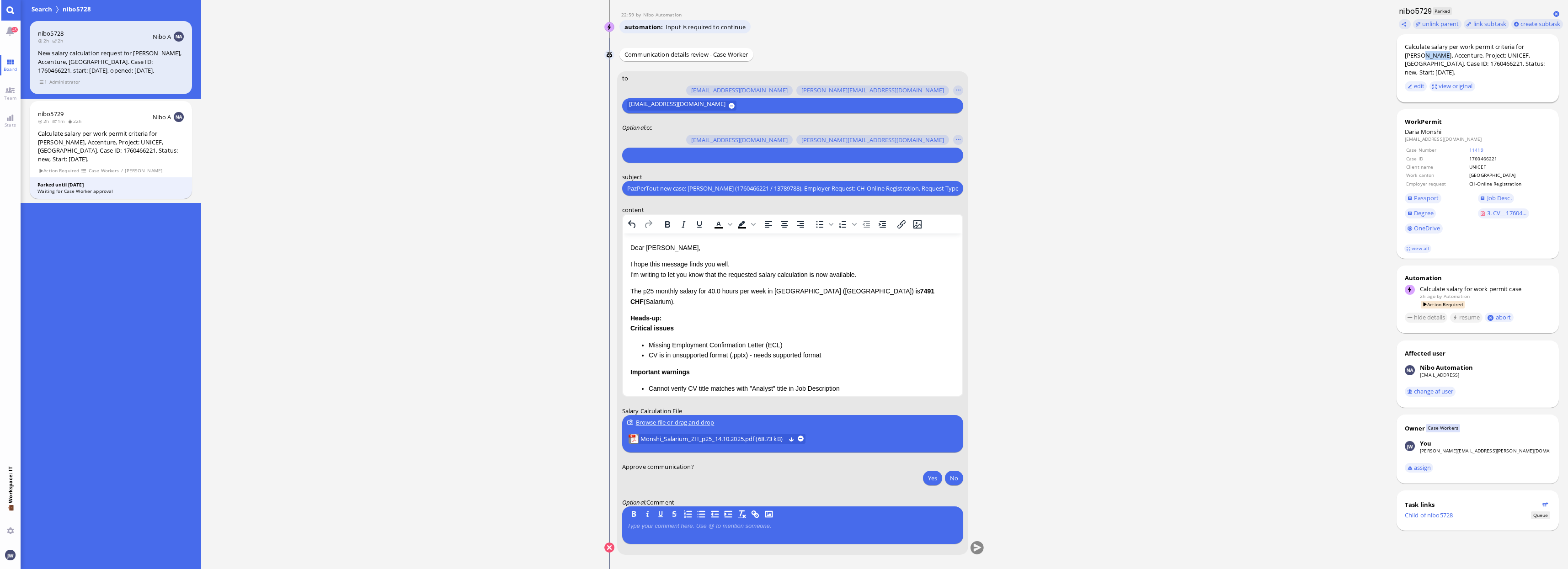
click at [1408, 55] on div "Calculate salary per work permit criteria for [PERSON_NAME], Accenture, Project…" at bounding box center [1478, 59] width 146 height 34
copy div "Monshi"
click at [813, 273] on p "I hope this message finds you well. I'm writing to let you know that the reques…" at bounding box center [792, 269] width 324 height 21
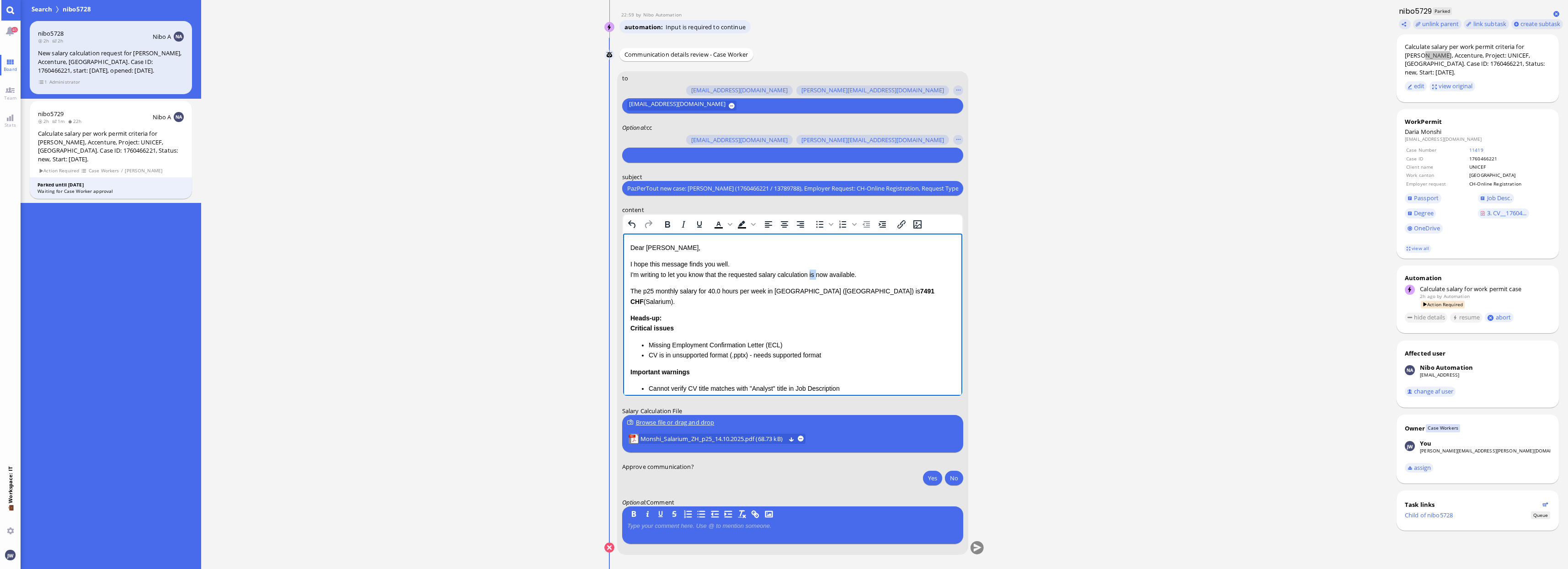
click at [813, 273] on p "I hope this message finds you well. I'm writing to let you know that the reques…" at bounding box center [792, 269] width 324 height 21
click at [842, 273] on p "I hope this message finds you well. I'm writing to let you know that the reques…" at bounding box center [792, 269] width 324 height 21
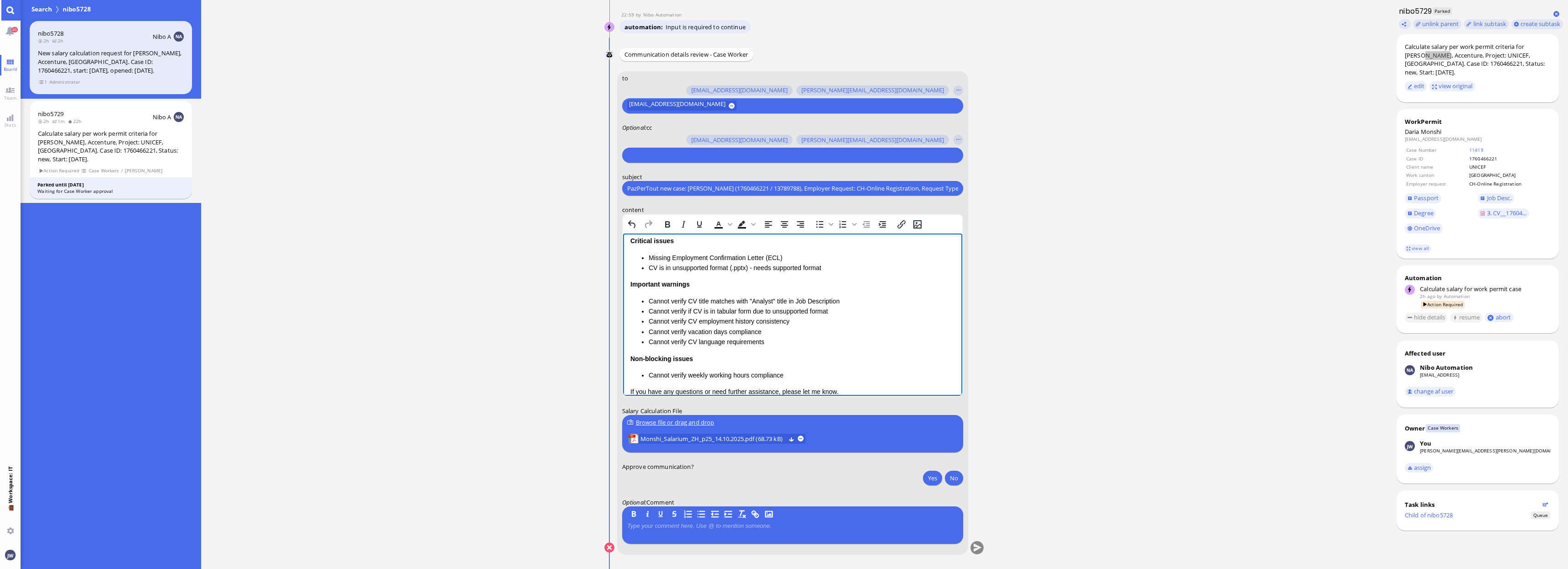
scroll to position [170, 0]
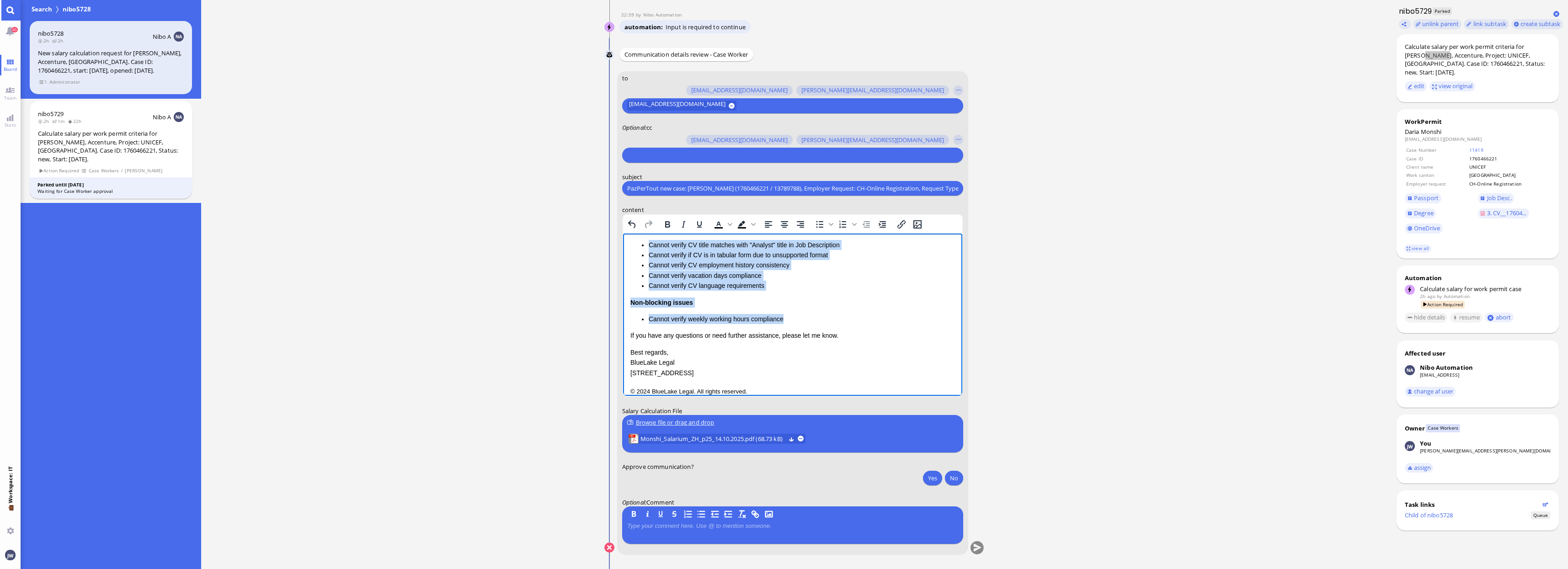
click at [783, 314] on li "Cannot verify weekly working hours compliance" at bounding box center [801, 318] width 306 height 10
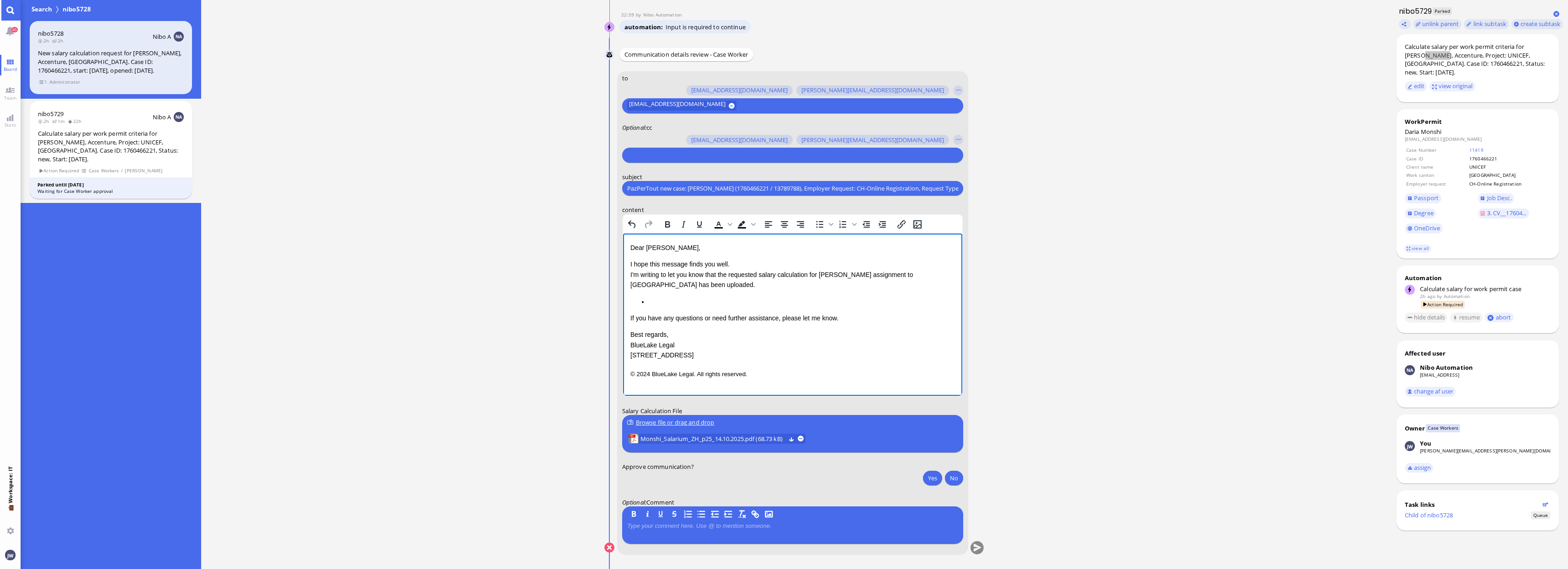
scroll to position [0, 0]
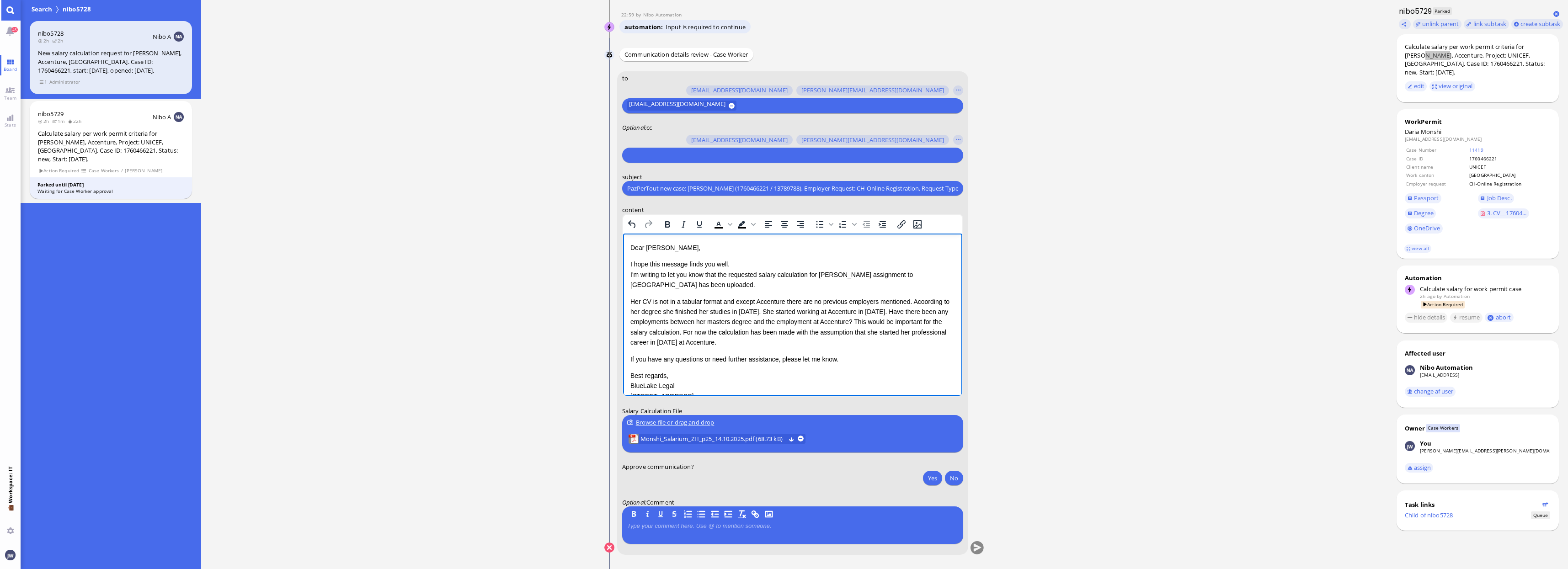
click at [630, 300] on p "Her CV is not in a tabular format and except Accenture there are no previous em…" at bounding box center [792, 322] width 324 height 51
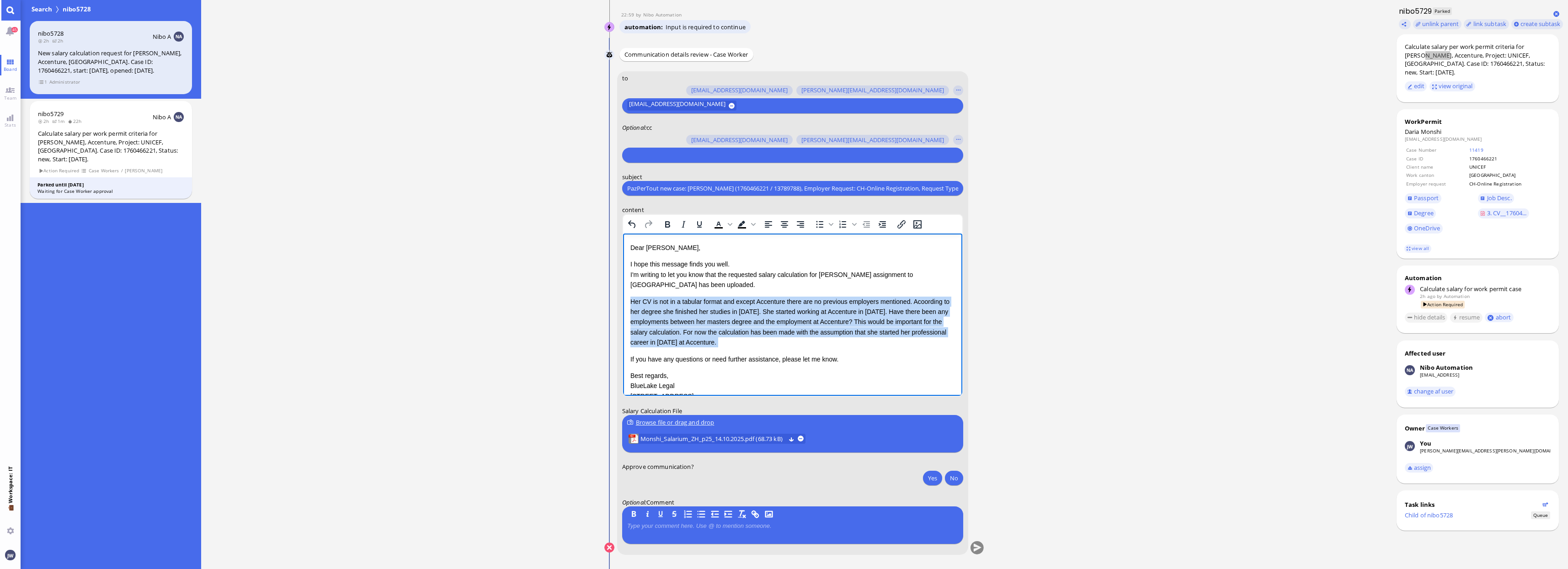
click at [798, 342] on p "Her CV is not in a tabular format and except Accenture there are no previous em…" at bounding box center [792, 322] width 324 height 51
copy p "Her CV is not in a tabular format and except Accenture there are no previous em…"
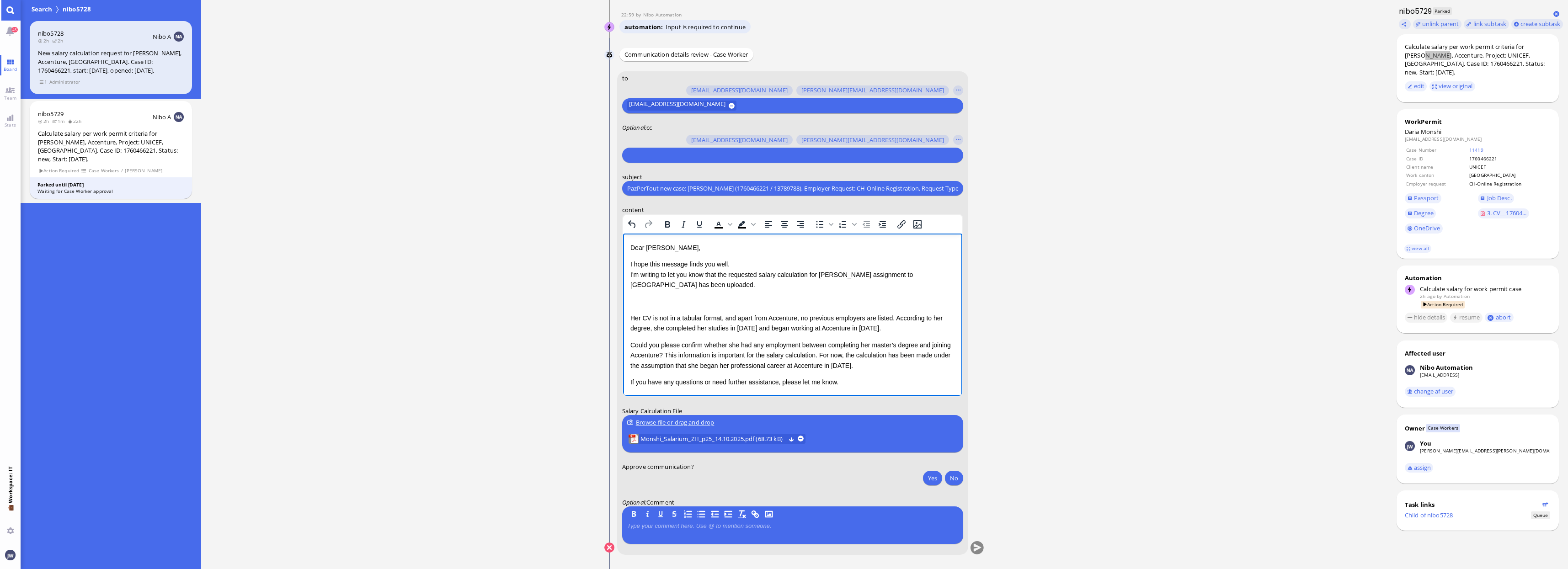
click at [668, 301] on div "Rich Text Area. Press ALT-0 for help." at bounding box center [792, 301] width 324 height 10
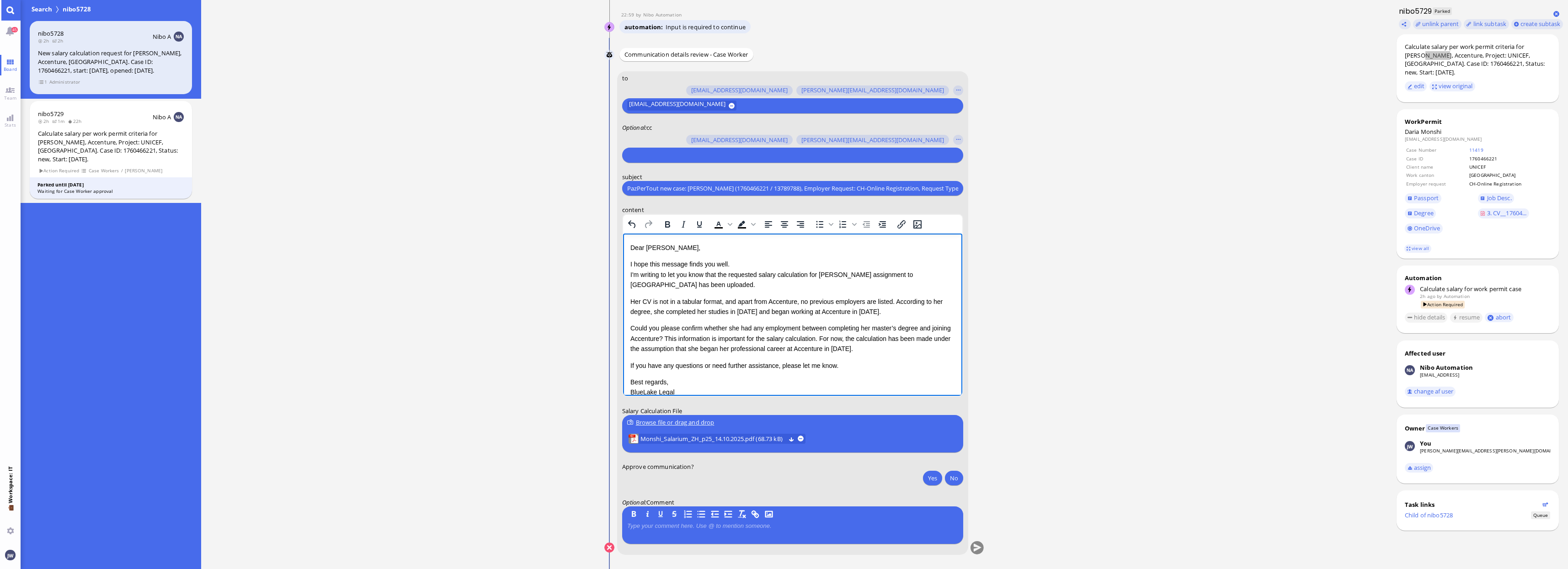
click at [859, 367] on p "If you have any questions or need further assistance, please let me know." at bounding box center [792, 365] width 324 height 10
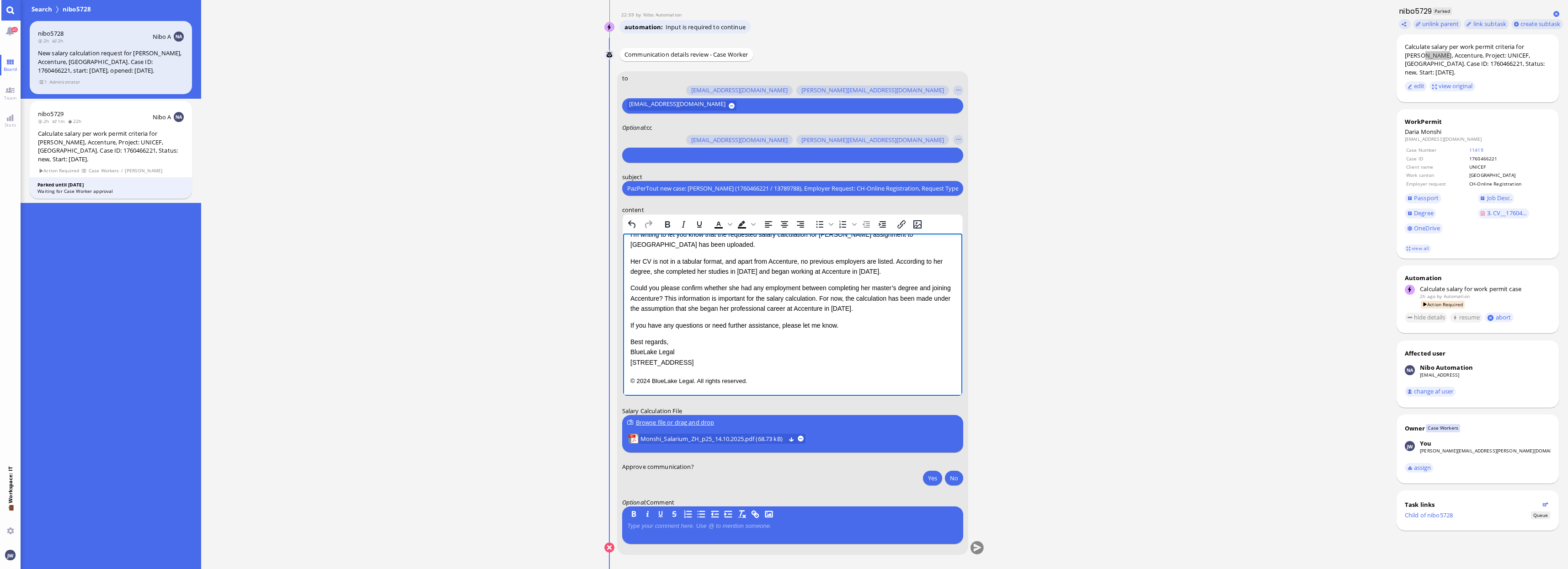
scroll to position [1, 0]
click at [777, 378] on p "© 2024 BlueLake Legal. All rights reserved." at bounding box center [792, 380] width 324 height 12
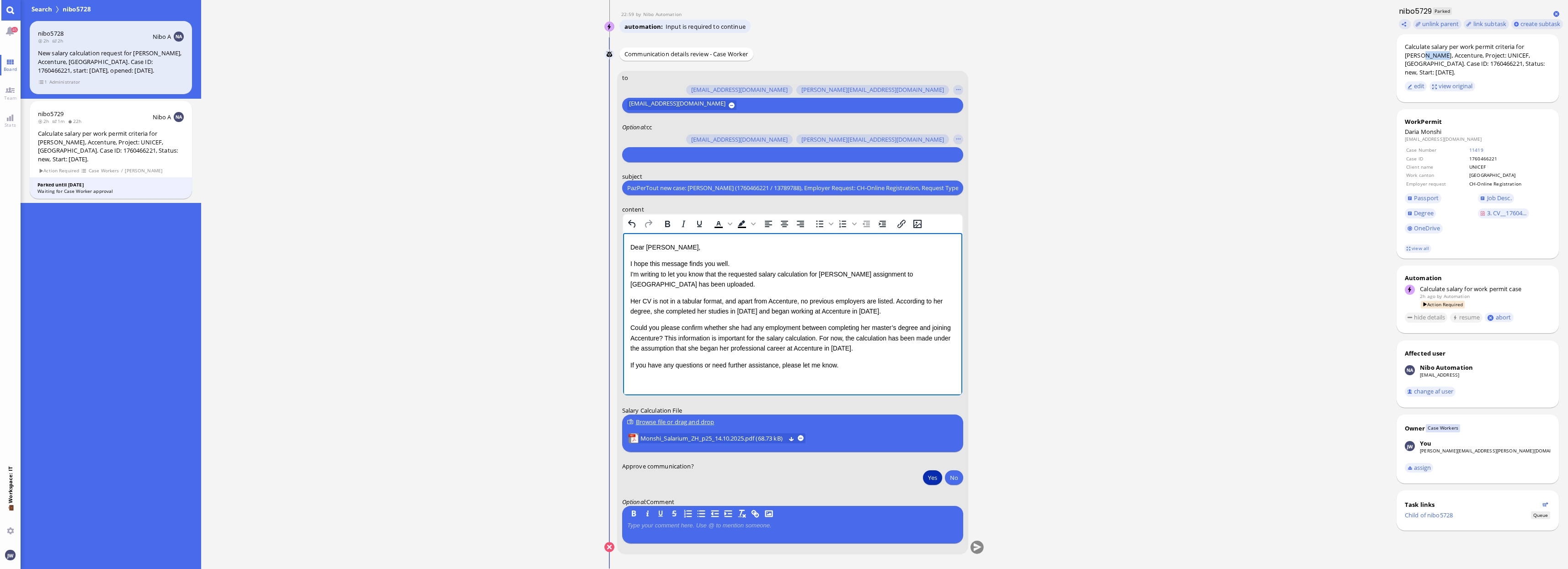
click at [924, 477] on button "Yes" at bounding box center [932, 477] width 19 height 15
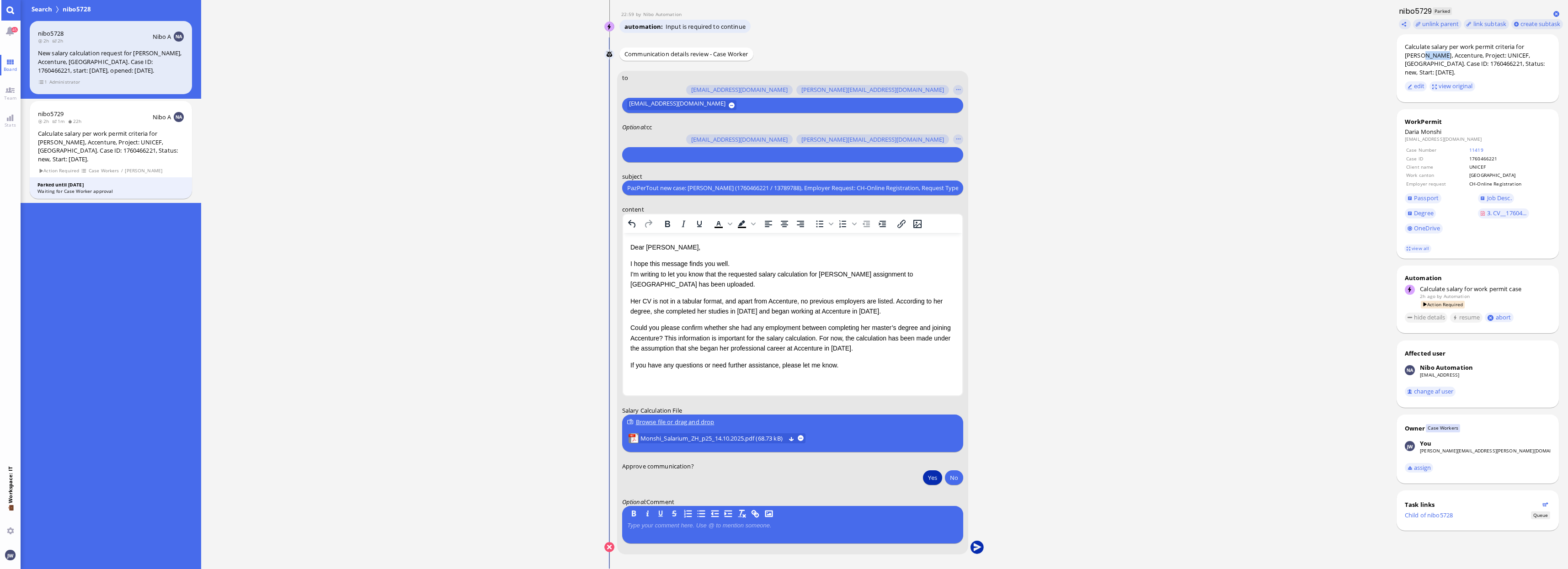
click at [980, 548] on button "submit" at bounding box center [976, 547] width 14 height 14
click at [927, 477] on button "Yes" at bounding box center [932, 478] width 19 height 15
click at [974, 545] on button "submit" at bounding box center [976, 548] width 14 height 14
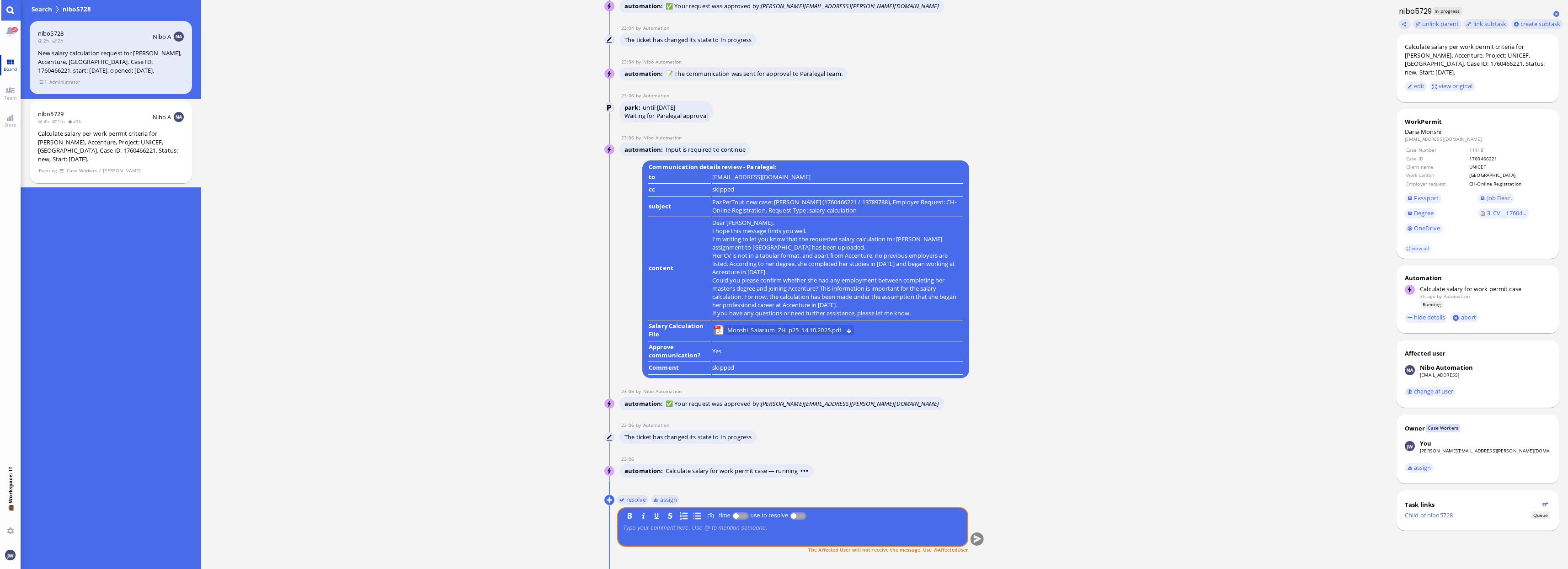
click at [13, 61] on link "Board" at bounding box center [10, 65] width 21 height 21
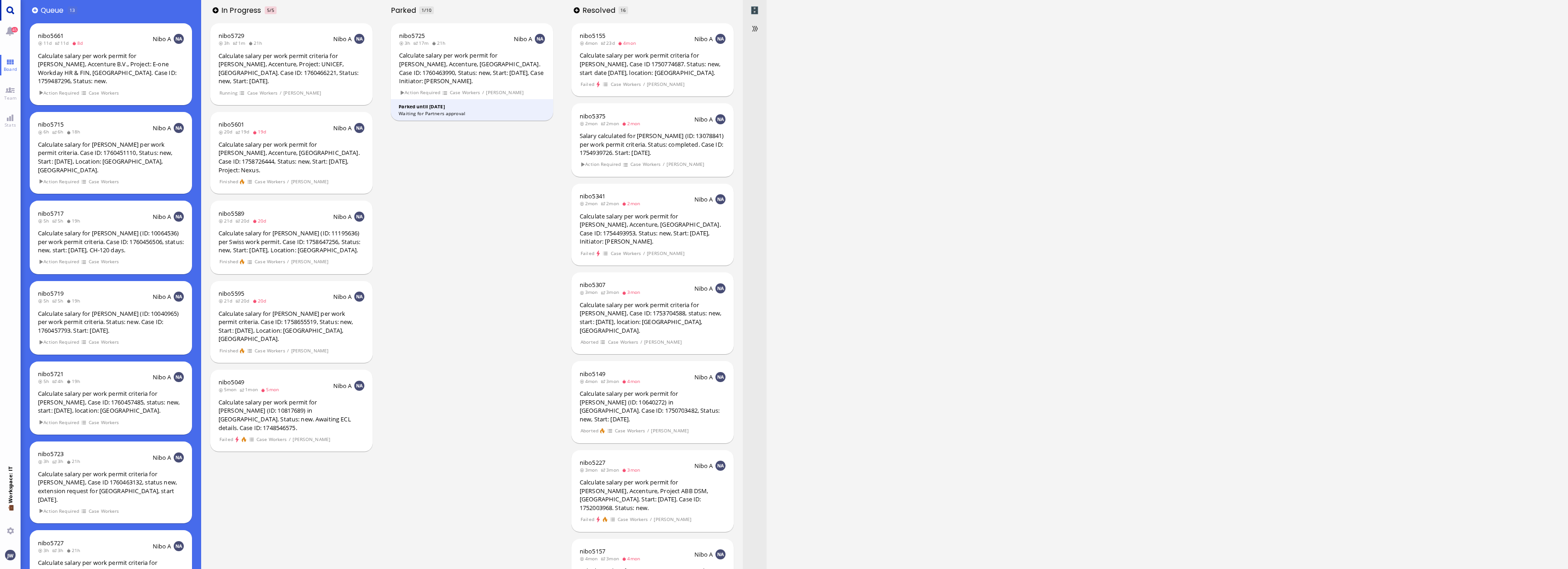
click at [11, 13] on link "Main menu" at bounding box center [10, 10] width 21 height 21
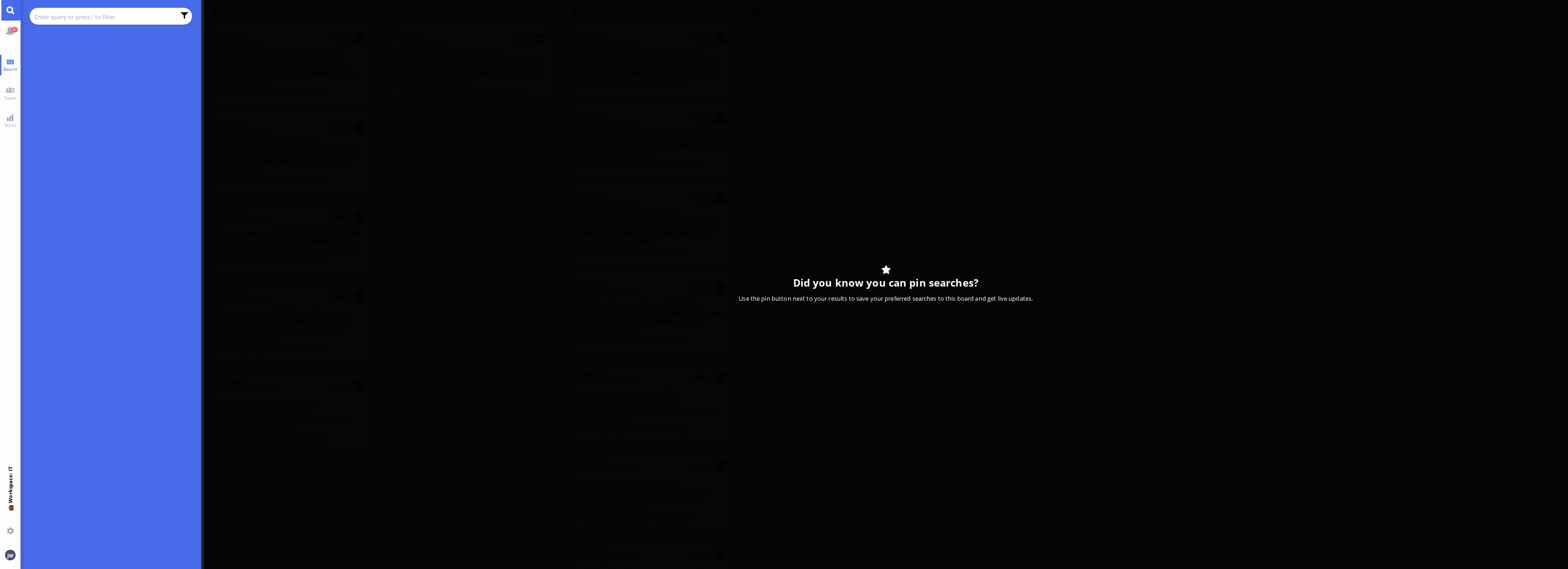
click at [54, 17] on input "text" at bounding box center [105, 17] width 141 height 10
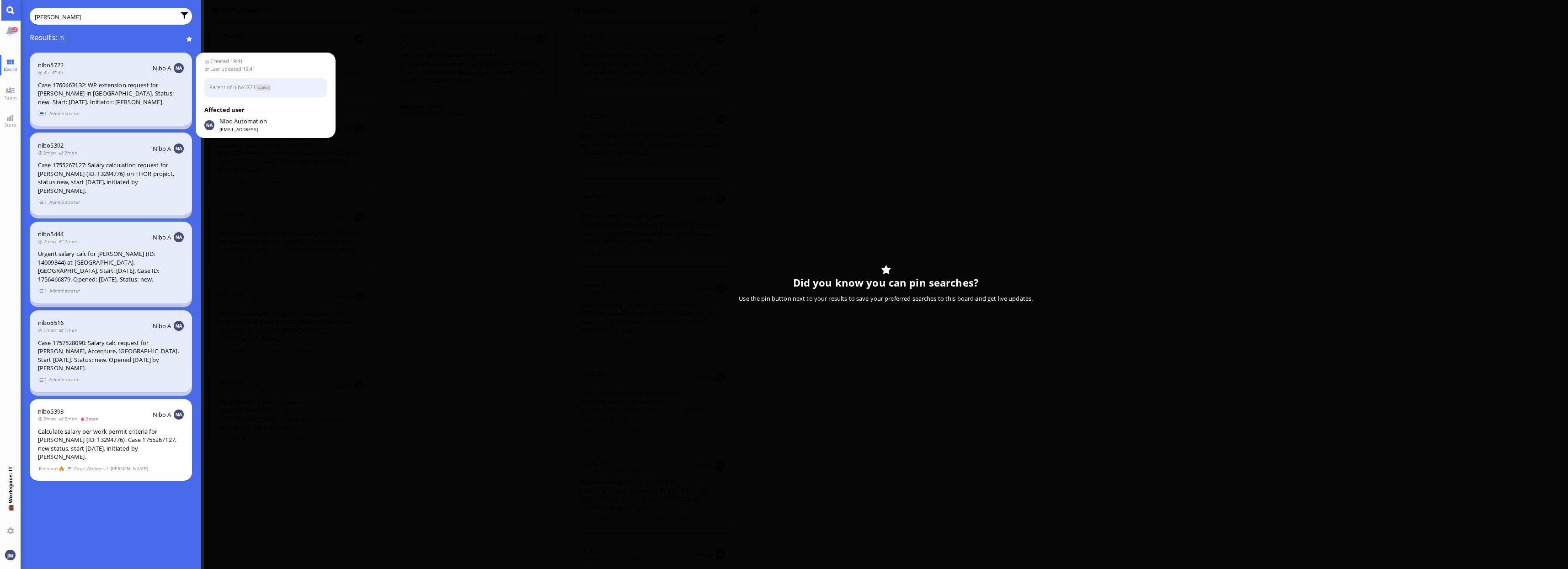
type input "beck"
click at [38, 113] on span "1" at bounding box center [43, 113] width 9 height 8
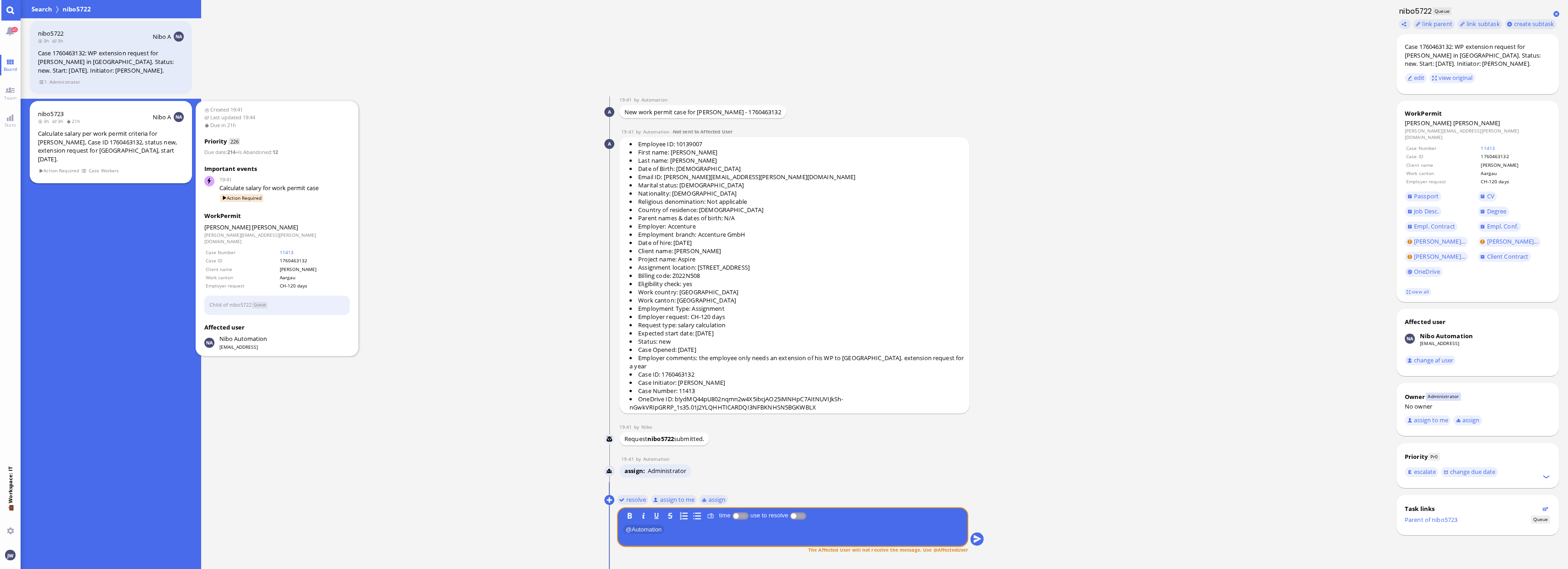
click at [54, 148] on div "Calculate salary per work permit criteria for [PERSON_NAME], Case ID 1760463132…" at bounding box center [111, 146] width 146 height 34
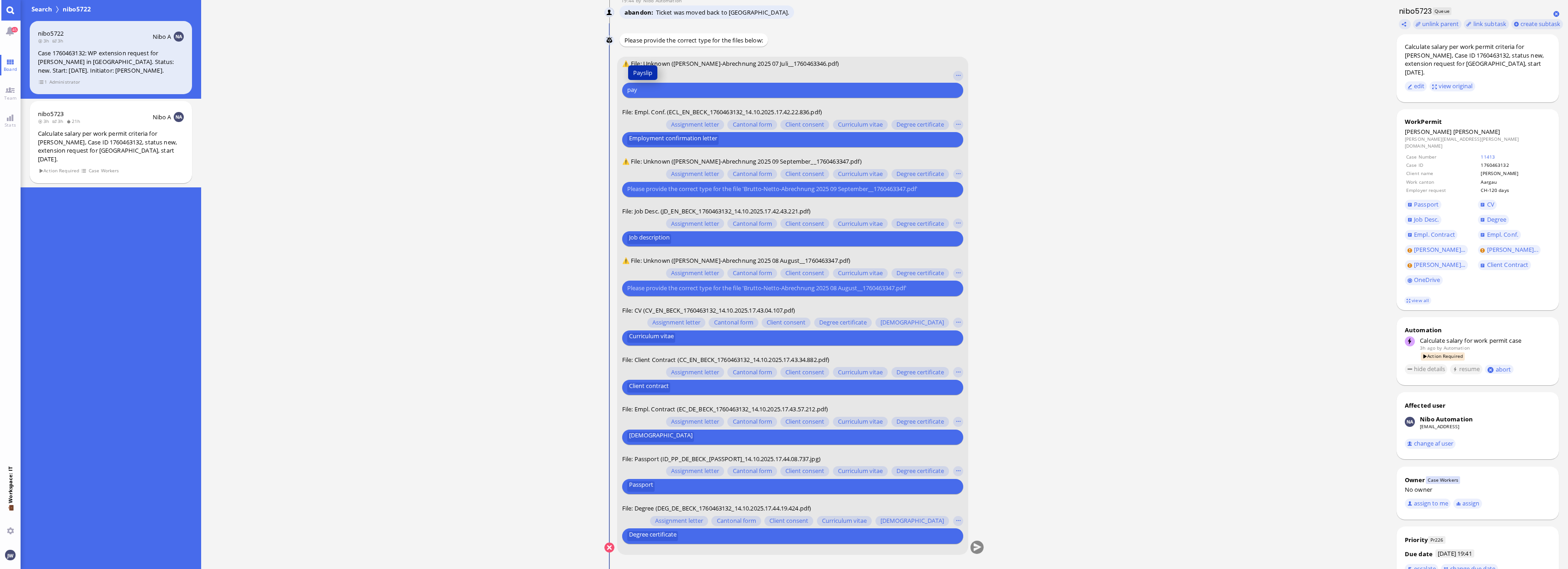
type input "pay"
click at [635, 72] on span "Payslip" at bounding box center [642, 73] width 19 height 9
click at [681, 196] on div at bounding box center [793, 189] width 341 height 15
type input "pay"
click at [647, 176] on span "Payslip" at bounding box center [642, 172] width 19 height 9
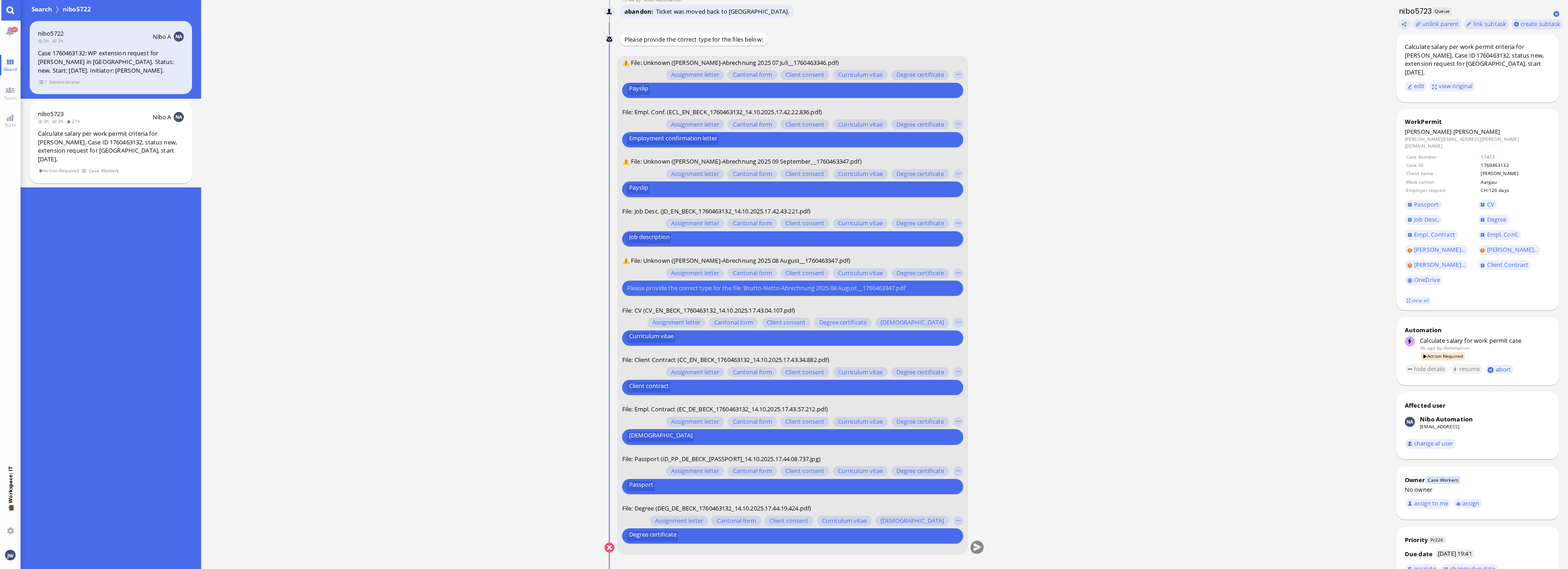
click at [656, 290] on input "text" at bounding box center [791, 288] width 328 height 9
type input "pay"
click at [642, 276] on button "Payslip" at bounding box center [643, 271] width 29 height 15
click at [976, 545] on button "submit" at bounding box center [976, 548] width 14 height 14
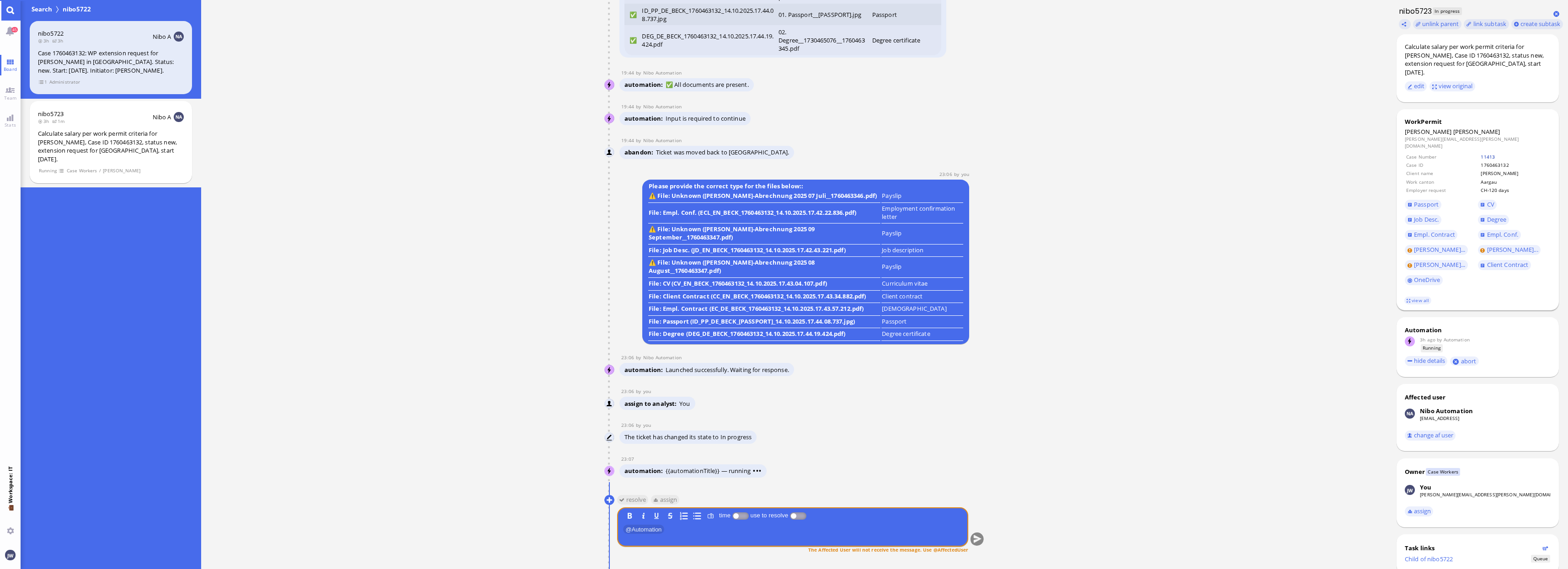
click at [1480, 154] on link "11413" at bounding box center [1487, 157] width 14 height 7
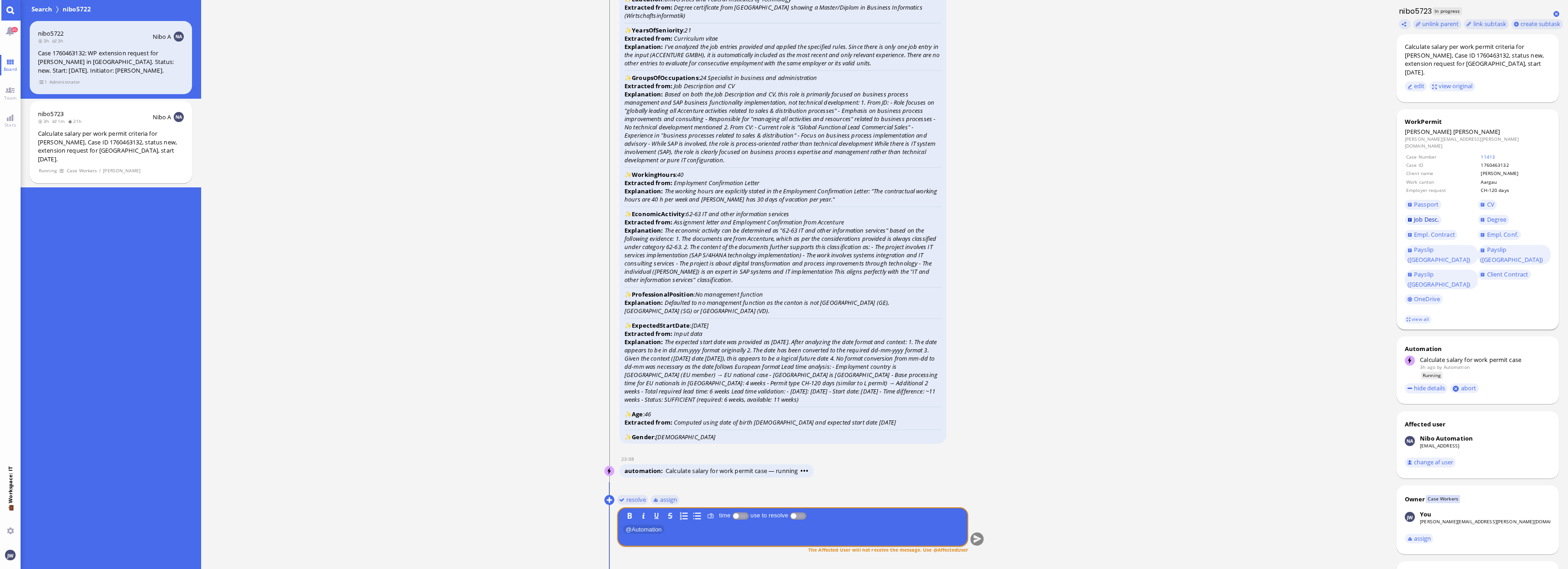
click at [1424, 216] on span "Job Desc." at bounding box center [1425, 220] width 25 height 8
click at [1488, 230] on span "Empl. Conf." at bounding box center [1502, 234] width 31 height 8
click at [1507, 270] on span "Client Contract" at bounding box center [1508, 274] width 42 height 8
click at [1488, 200] on span "CV" at bounding box center [1490, 204] width 7 height 8
click at [1429, 200] on span "Passport" at bounding box center [1425, 204] width 25 height 8
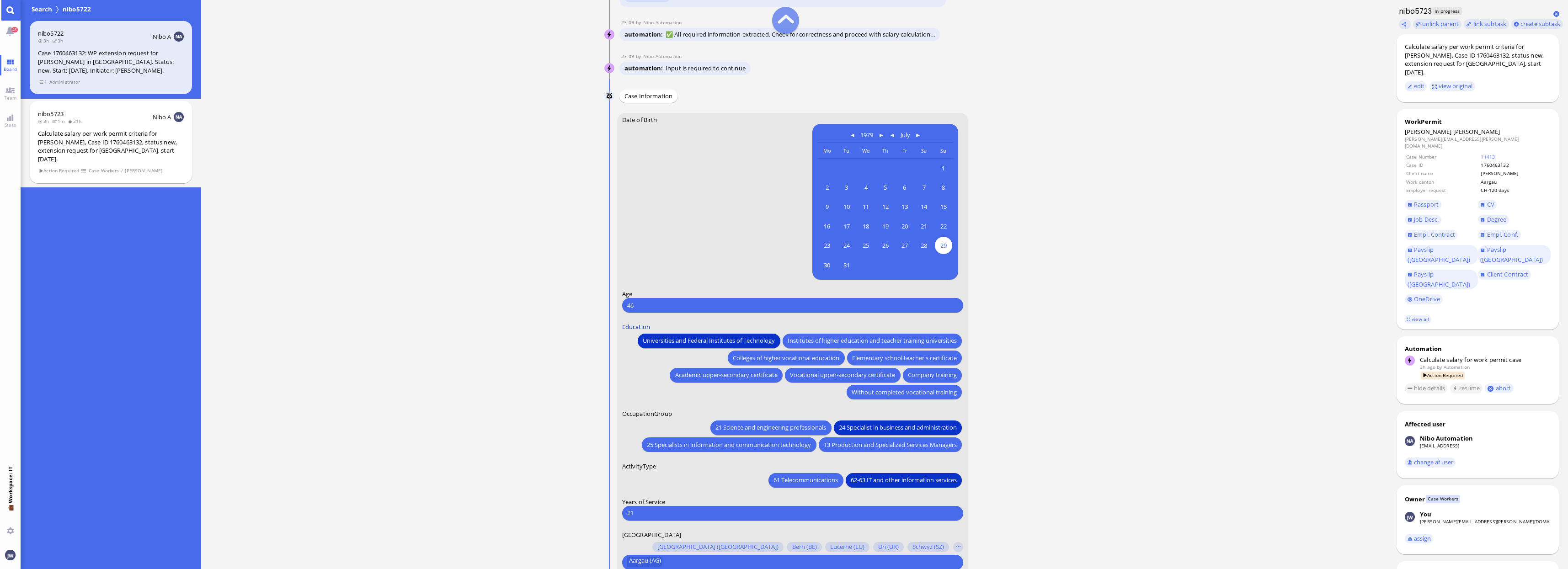
scroll to position [-114, 0]
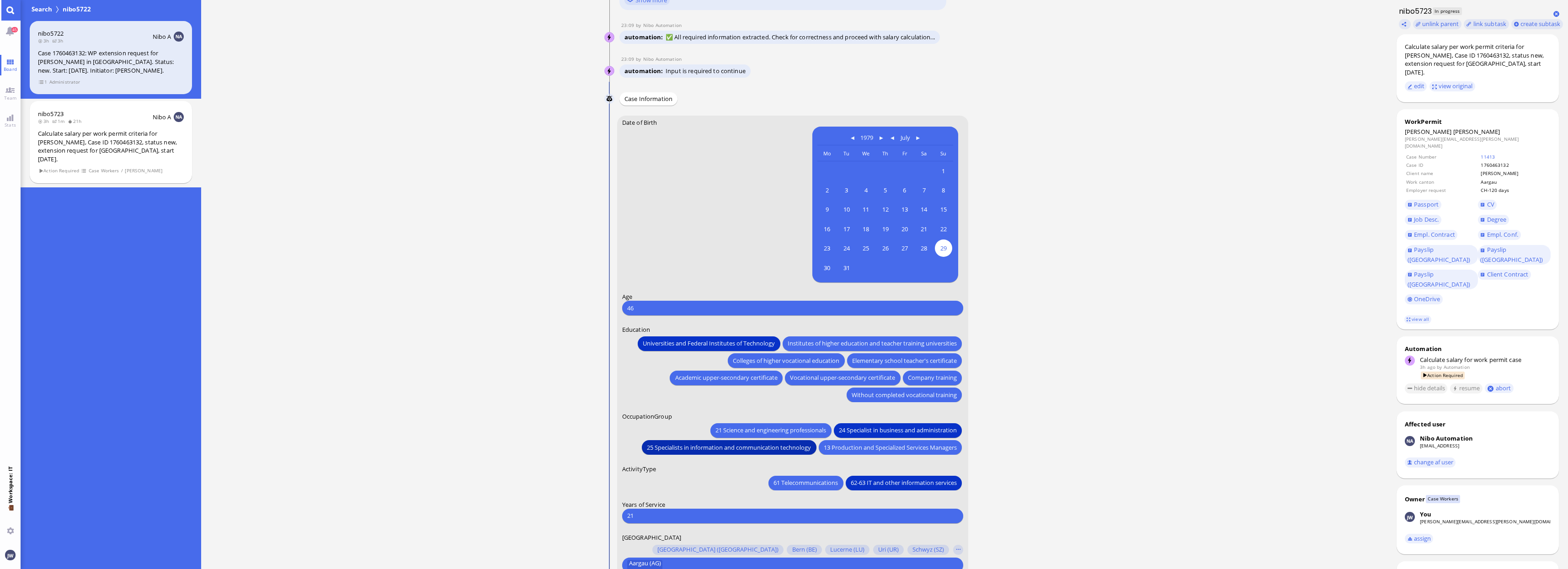
click at [673, 446] on span "25 Specialists in information and communication technology" at bounding box center [728, 447] width 164 height 9
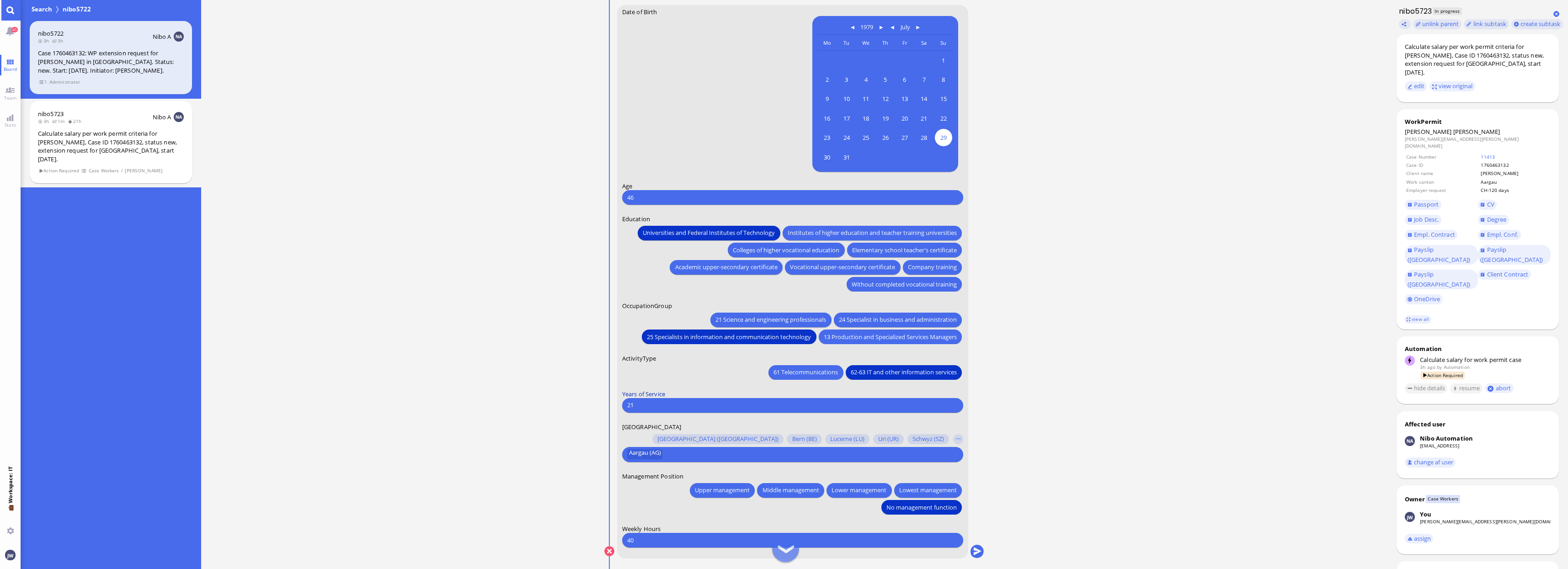
scroll to position [1, 0]
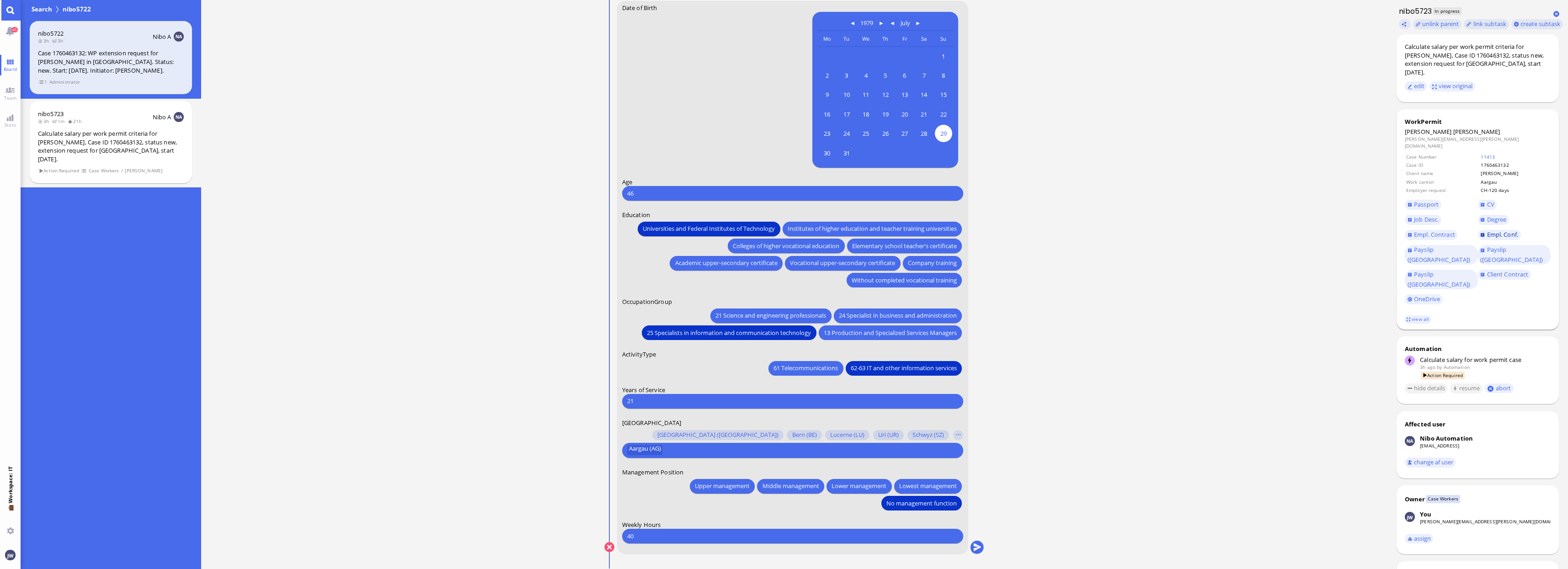
click at [1506, 230] on span "Empl. Conf." at bounding box center [1502, 234] width 31 height 8
click at [1510, 230] on span "Empl. Conf." at bounding box center [1502, 234] width 31 height 8
click at [976, 544] on button "submit" at bounding box center [976, 547] width 14 height 14
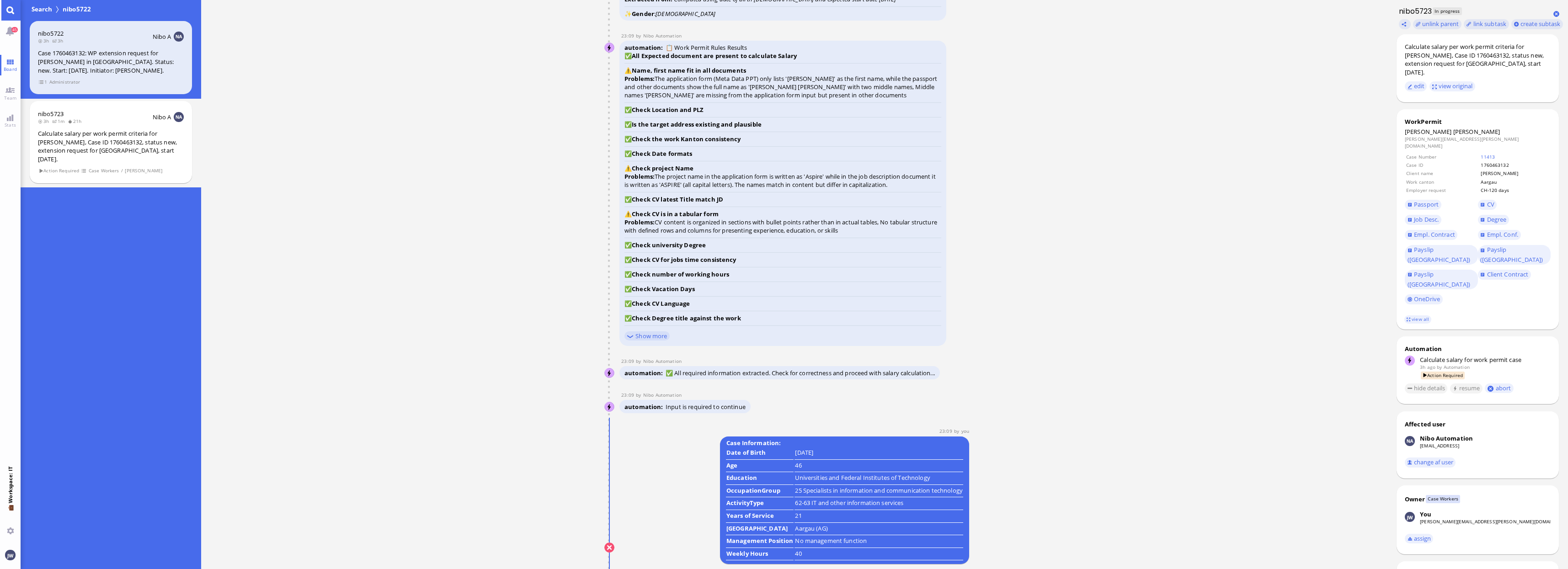
scroll to position [0, 0]
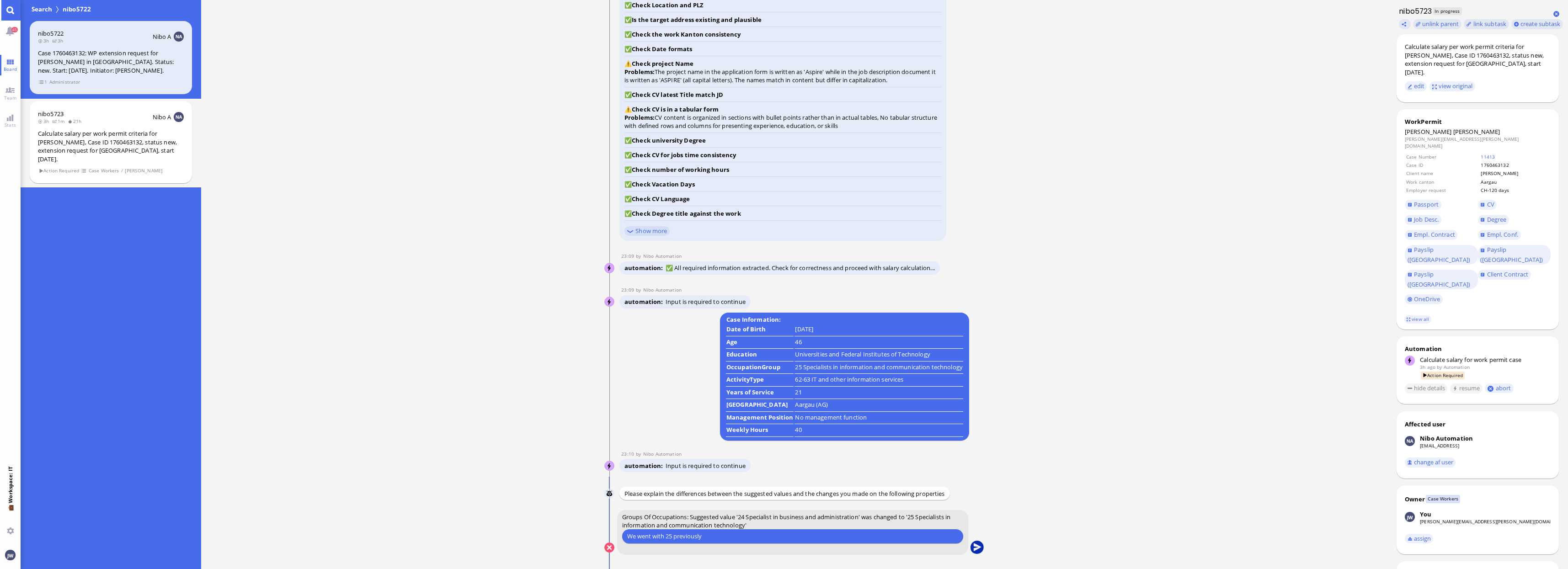
type input "We went with 25 previously"
click at [970, 547] on button "submit" at bounding box center [976, 548] width 14 height 14
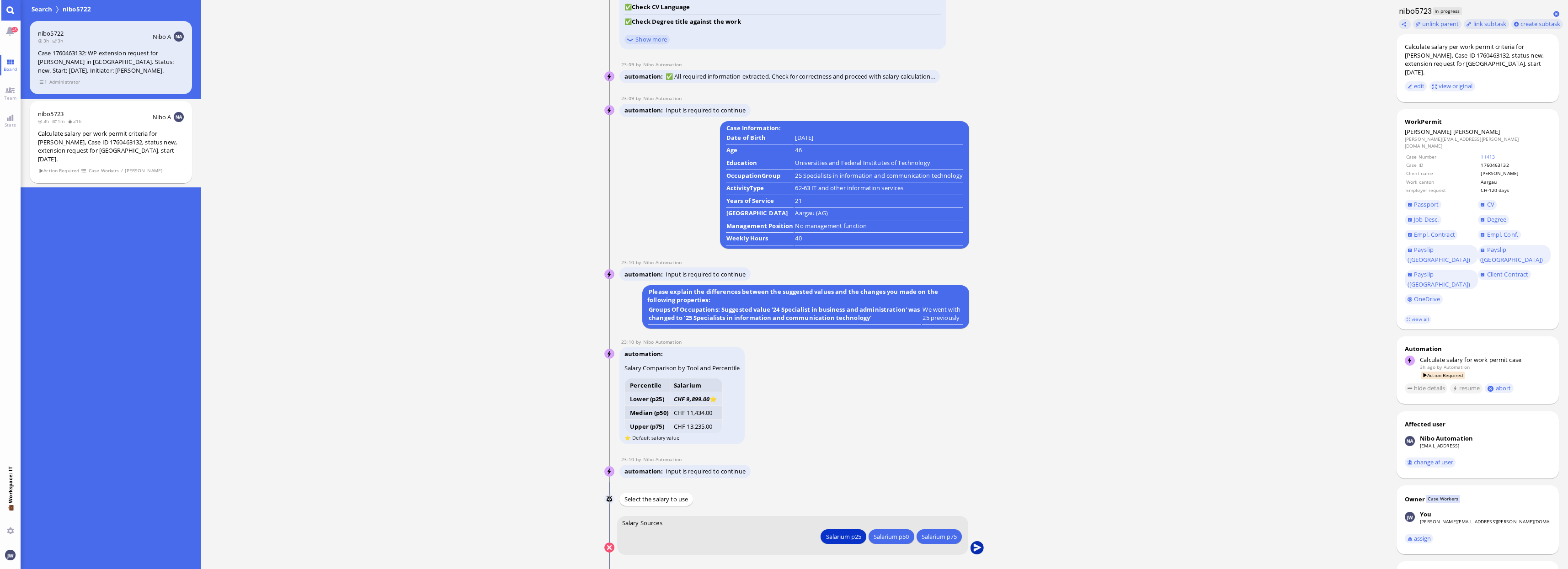
click at [982, 549] on button "submit" at bounding box center [976, 548] width 14 height 14
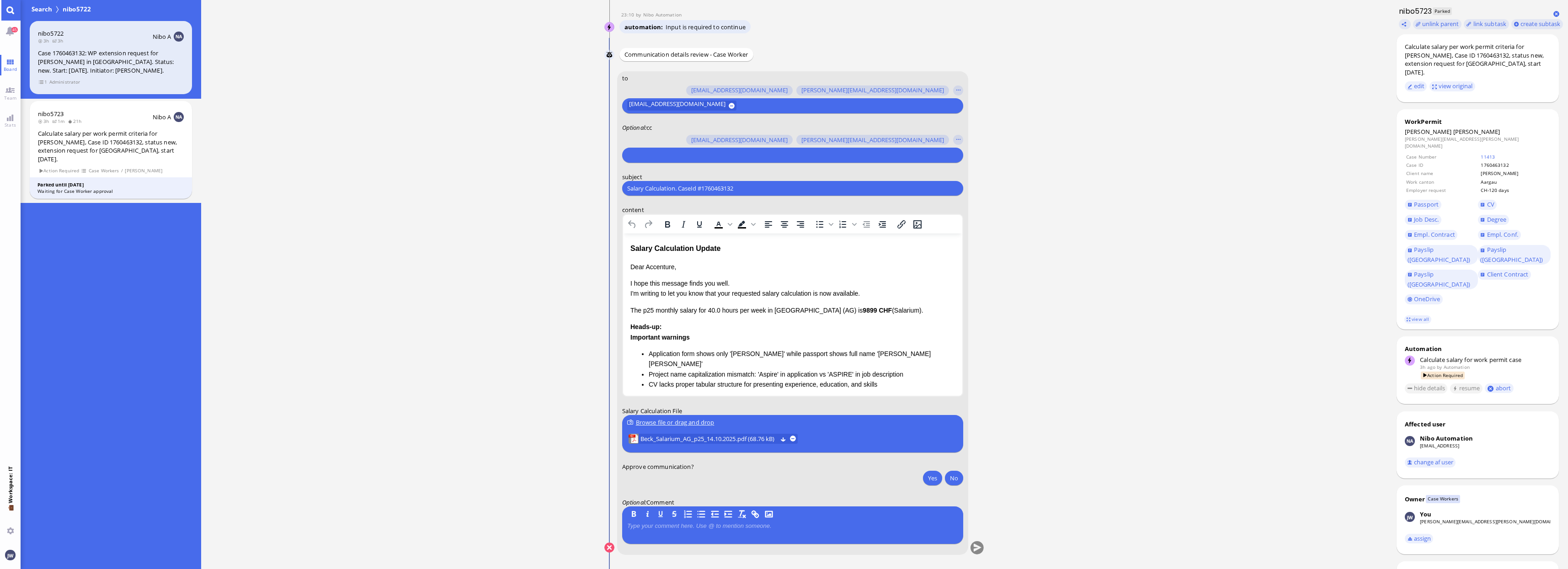
click at [685, 188] on input "Salary Calculation. CaseId #1760463132" at bounding box center [792, 188] width 331 height 9
click at [675, 151] on input "text" at bounding box center [791, 155] width 328 height 9
click at [685, 191] on input "Salary Calculation. CaseId #1760463132" at bounding box center [792, 188] width 331 height 9
click at [690, 155] on input "text" at bounding box center [791, 155] width 328 height 9
type input "jan"
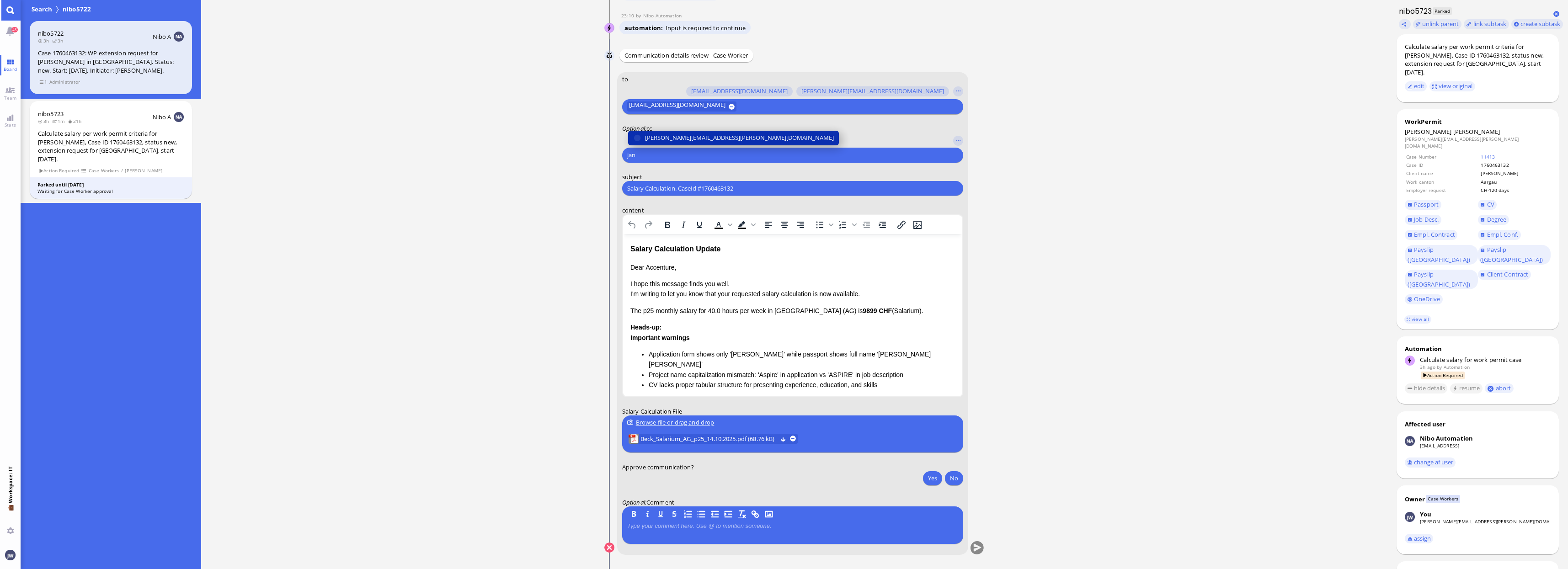
click at [695, 141] on span "[PERSON_NAME][EMAIL_ADDRESS][PERSON_NAME][DOMAIN_NAME]" at bounding box center [739, 138] width 189 height 9
type input "den"
click at [693, 141] on span "[EMAIL_ADDRESS][DOMAIN_NAME]" at bounding box center [692, 138] width 96 height 9
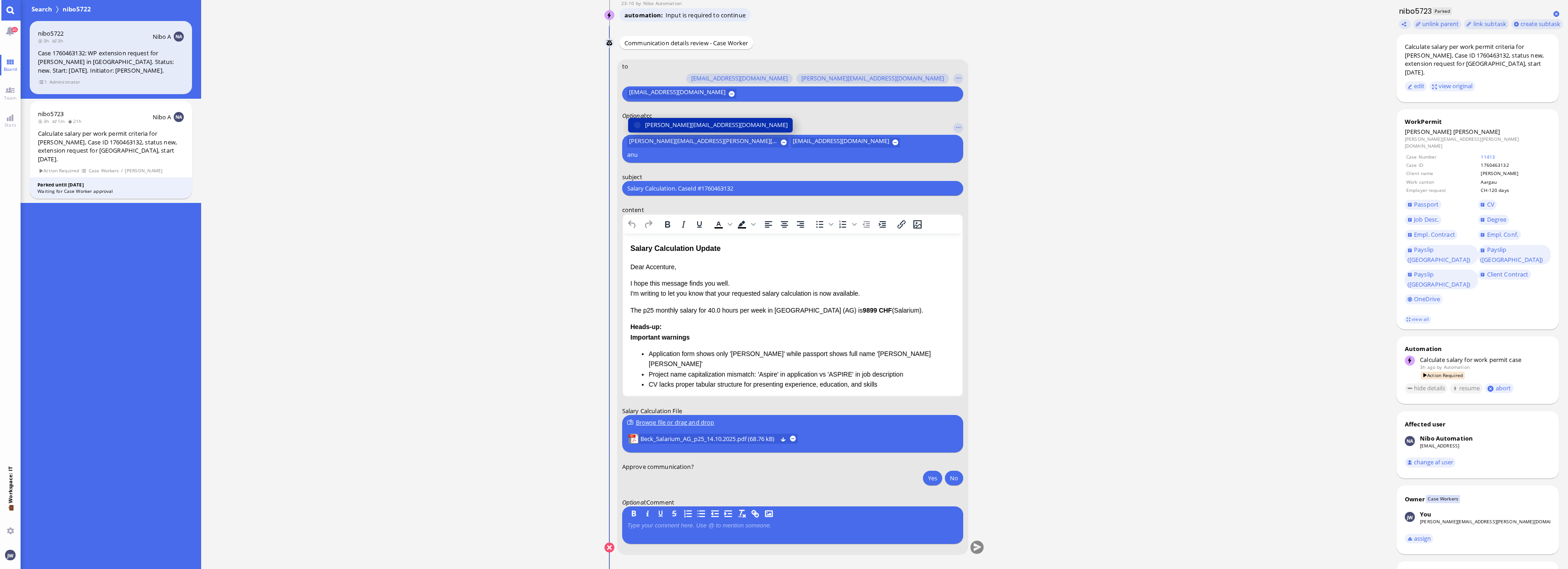
type input "anu"
click at [692, 130] on span "[PERSON_NAME][EMAIL_ADDRESS][DOMAIN_NAME]" at bounding box center [716, 125] width 143 height 9
type input "fab"
click at [690, 129] on span "[EMAIL_ADDRESS][DOMAIN_NAME]" at bounding box center [692, 125] width 96 height 9
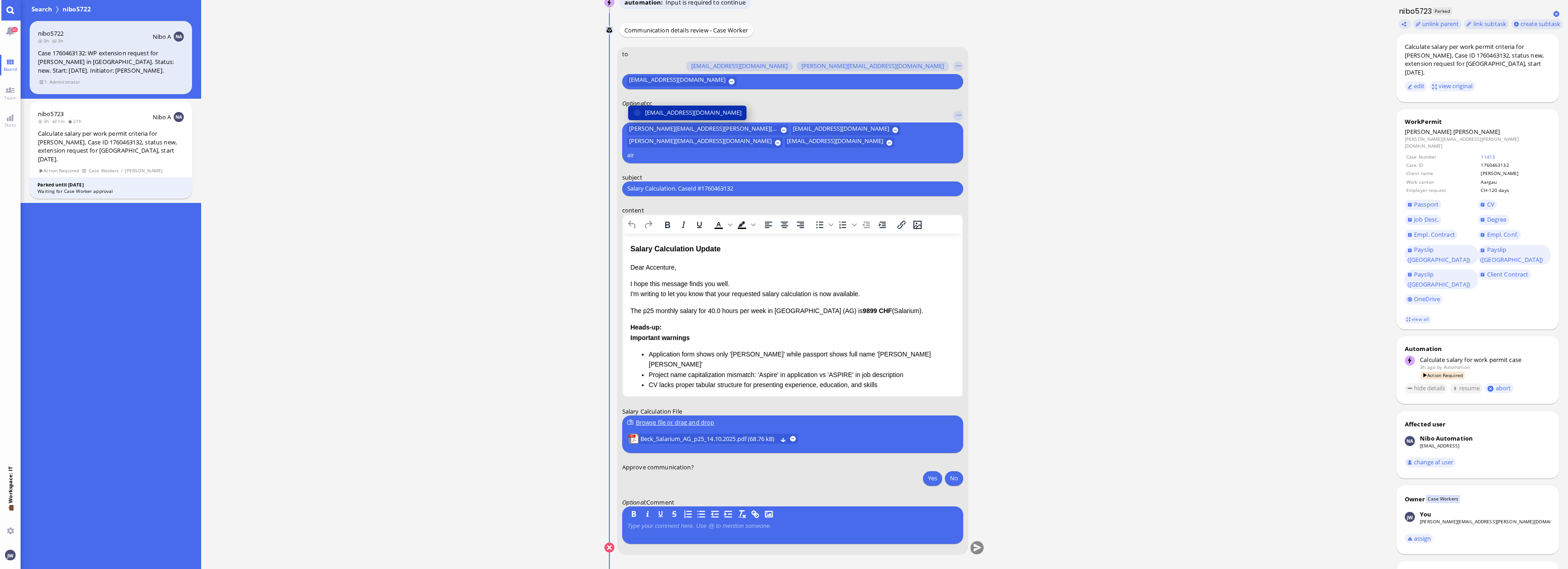
type input "air"
click at [686, 117] on span "[EMAIL_ADDRESS][DOMAIN_NAME]" at bounding box center [692, 113] width 96 height 9
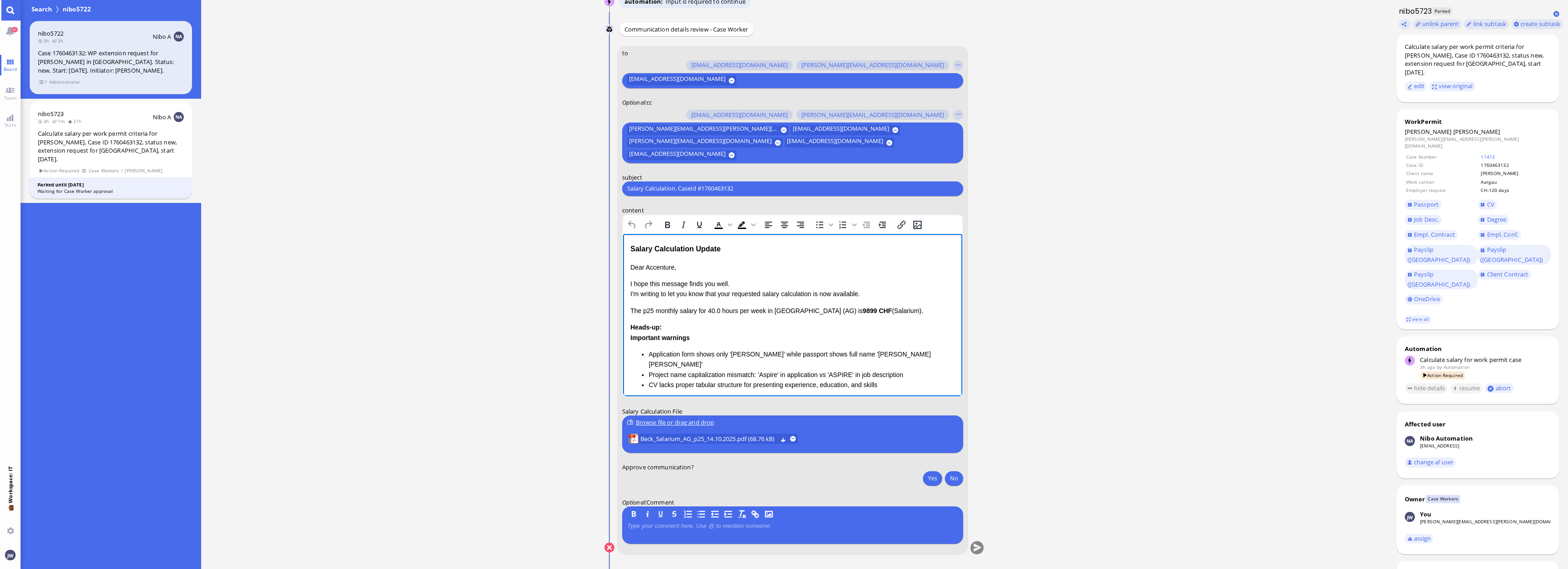
click at [637, 253] on div "Salary Calculation Update" at bounding box center [792, 249] width 324 height 12
click at [707, 252] on div "Salary Calculation Update" at bounding box center [792, 249] width 324 height 12
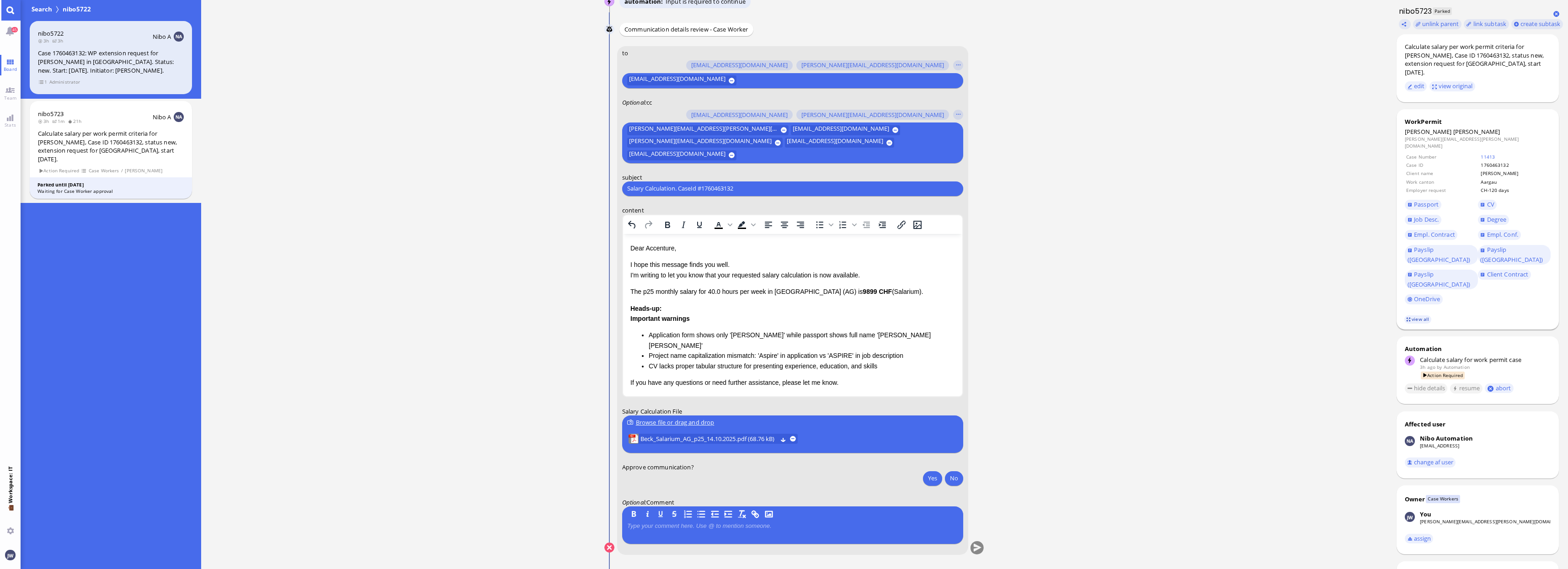
click at [1426, 315] on link "view all" at bounding box center [1417, 319] width 27 height 8
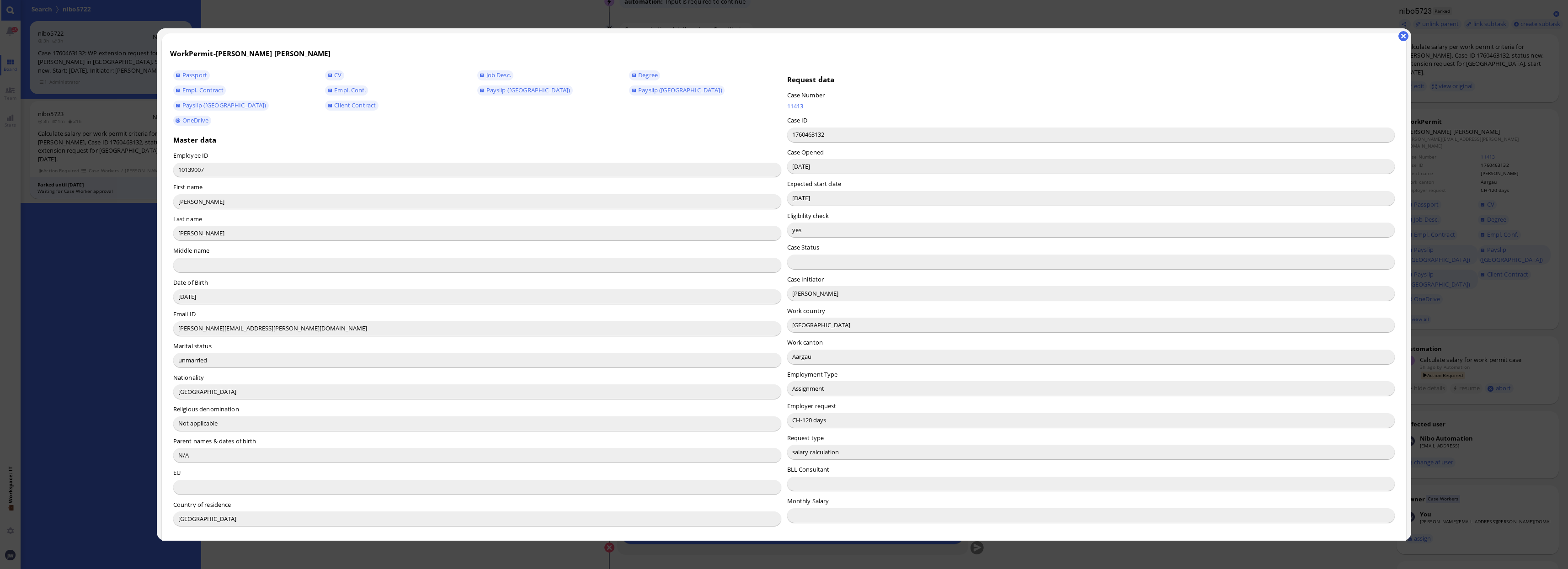
click at [803, 291] on input "[PERSON_NAME]" at bounding box center [1091, 293] width 608 height 15
click at [802, 292] on input "[PERSON_NAME]" at bounding box center [1091, 293] width 608 height 15
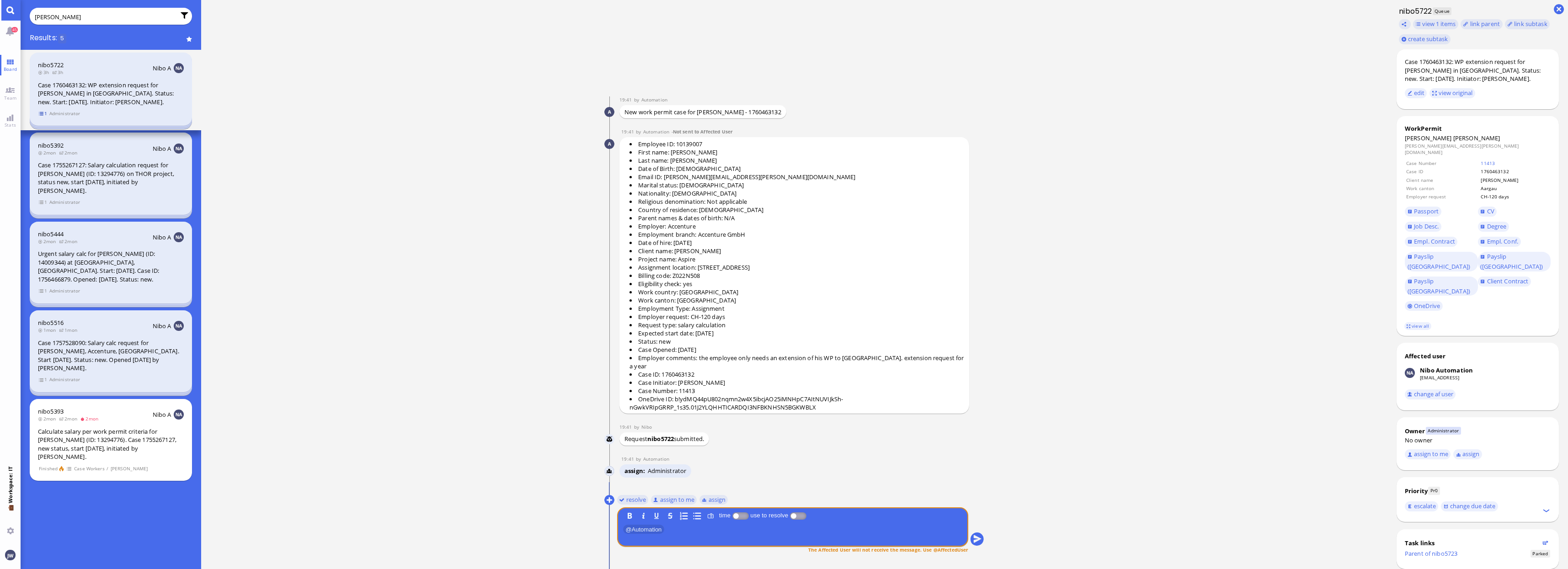
click at [40, 117] on span "1" at bounding box center [43, 113] width 9 height 8
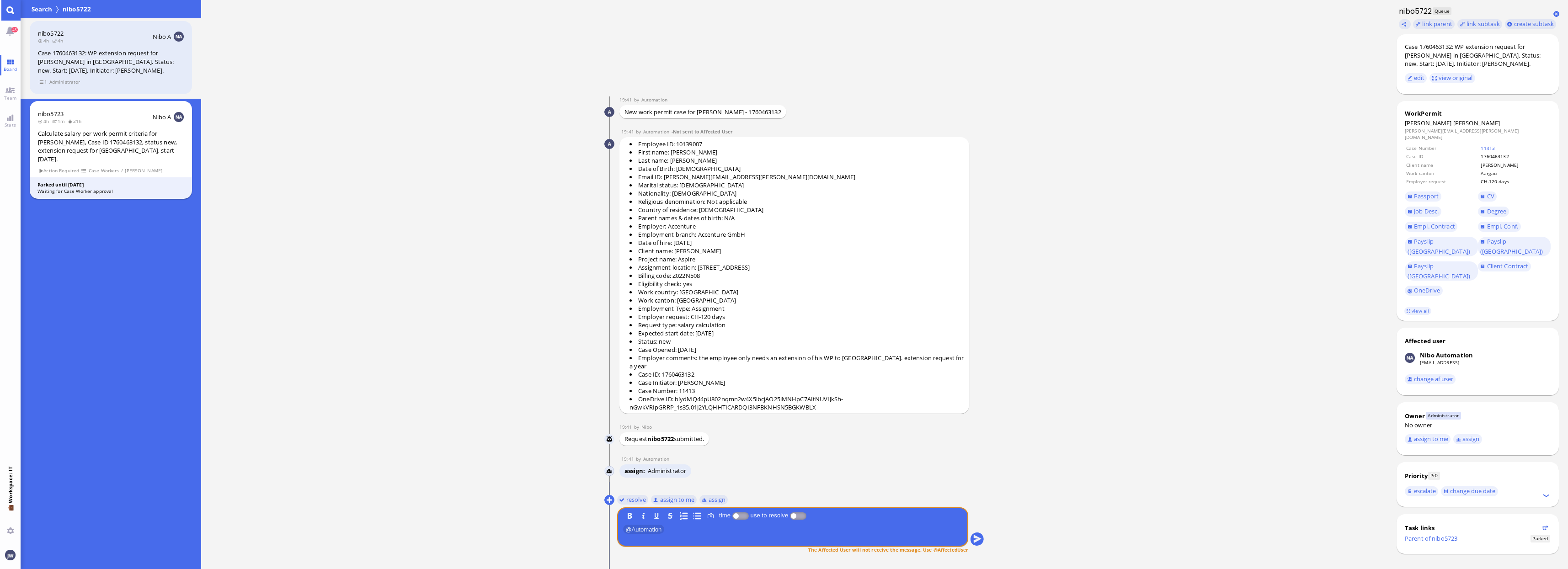
click at [75, 149] on div "Calculate salary per work permit criteria for [PERSON_NAME], Case ID 1760463132…" at bounding box center [111, 146] width 146 height 34
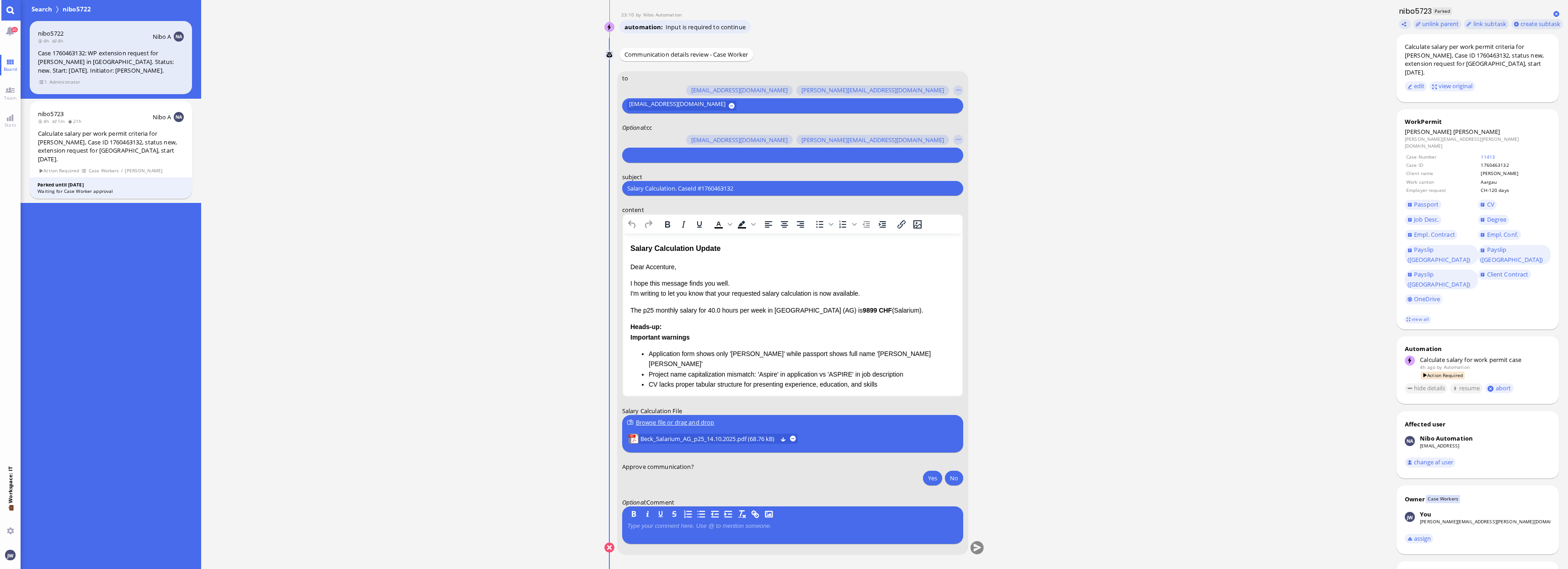
click at [673, 193] on input "Salary Calculation. CaseId #1760463132" at bounding box center [792, 188] width 331 height 9
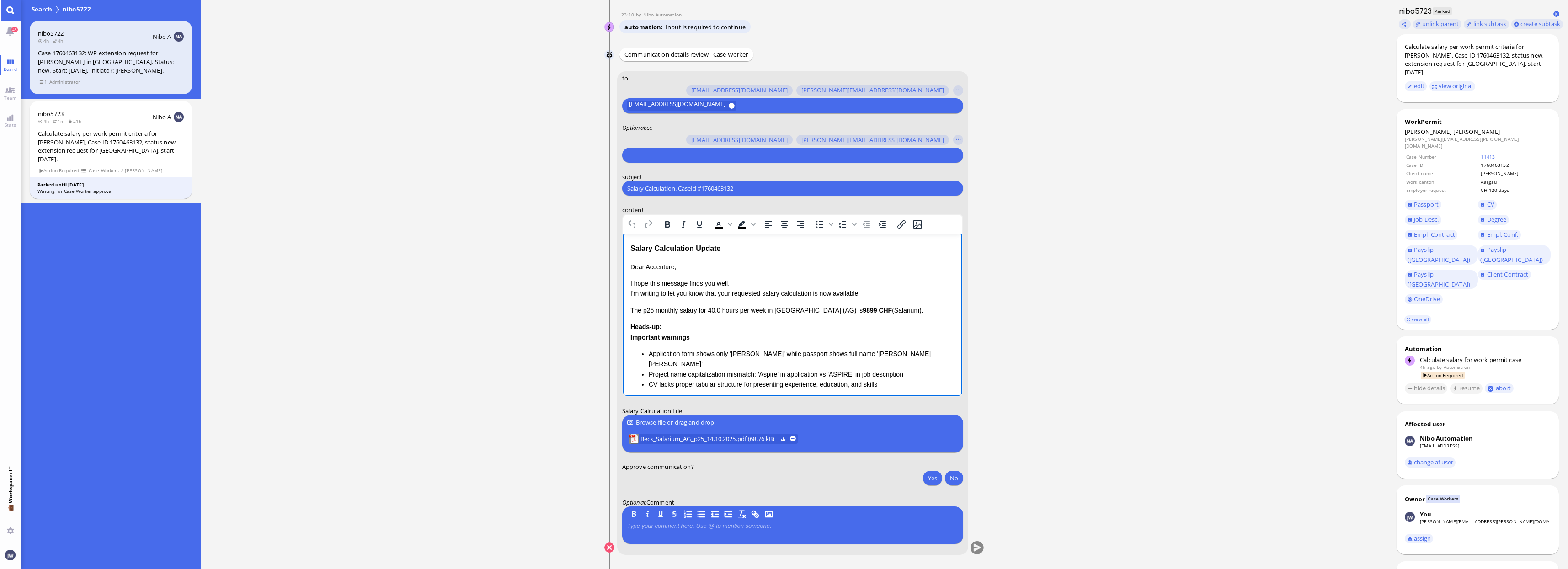
click at [654, 265] on p "Dear Accenture," at bounding box center [792, 267] width 324 height 10
click at [641, 243] on div "Salary Calculation Update" at bounding box center [792, 249] width 324 height 12
click at [726, 245] on div "Salary Calculation Update" at bounding box center [792, 249] width 324 height 12
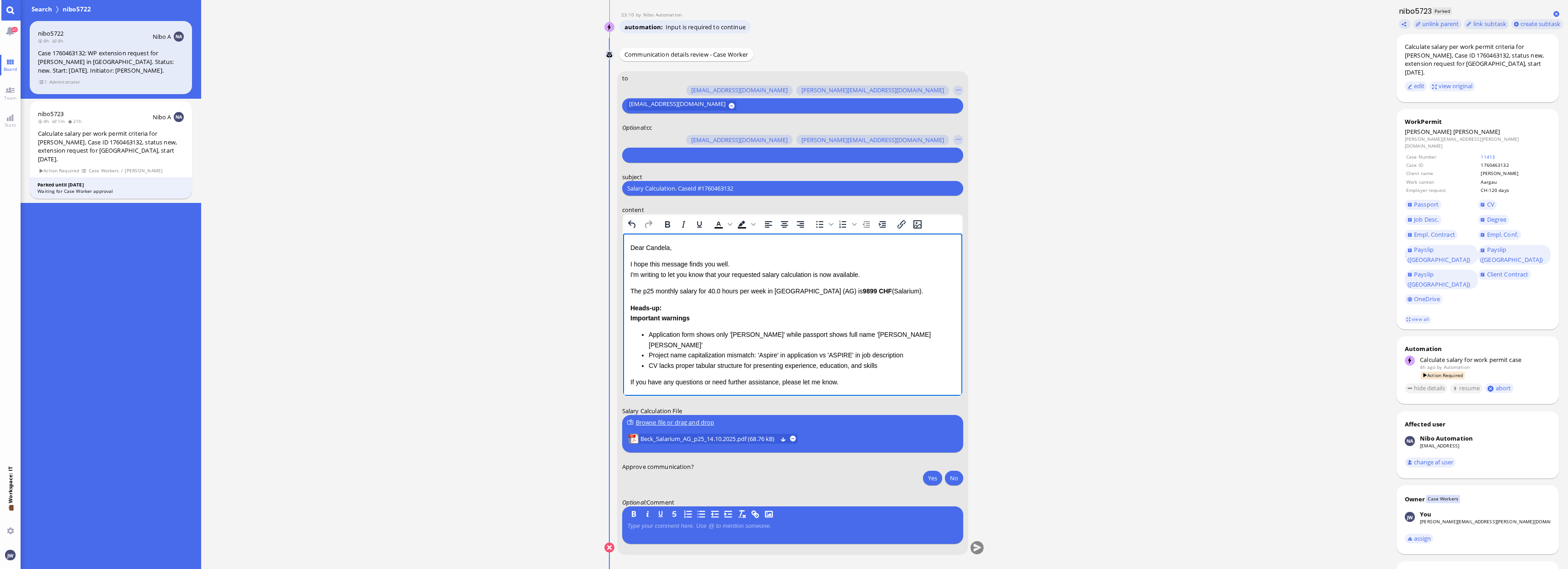
click at [677, 152] on input "text" at bounding box center [791, 155] width 328 height 9
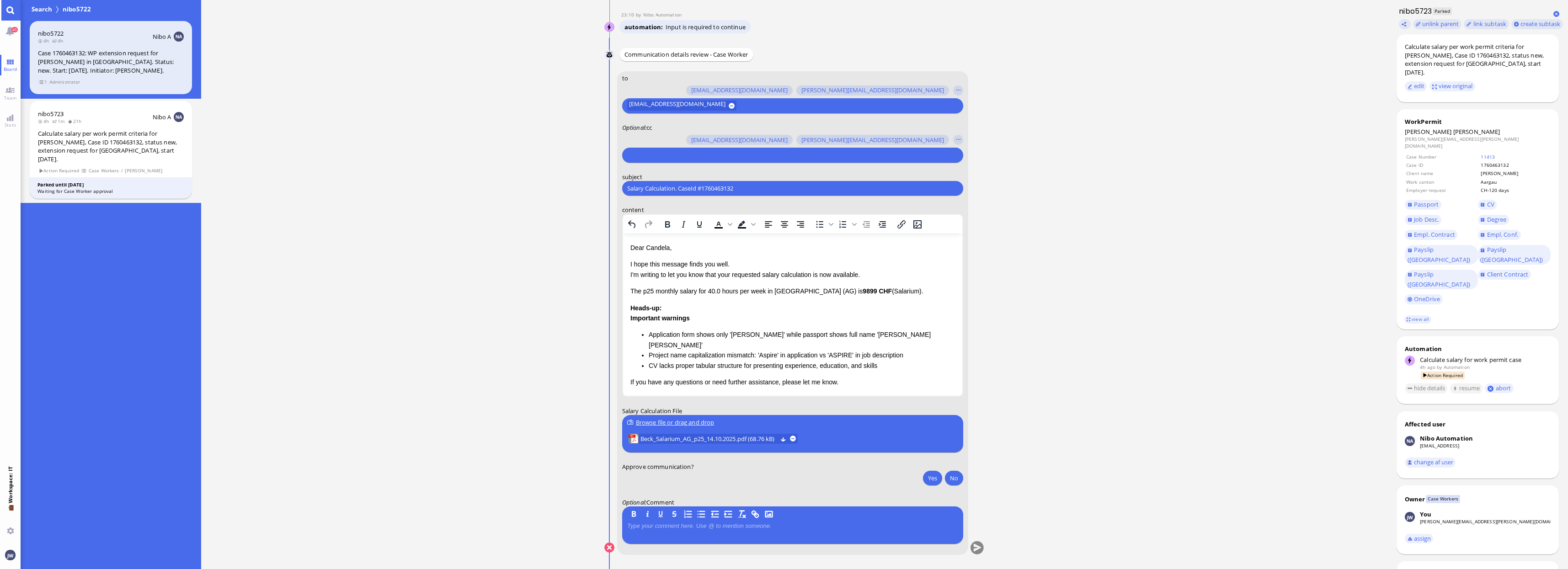
click at [688, 191] on input "Salary Calculation. CaseId #1760463132" at bounding box center [792, 188] width 331 height 9
paste input "PazPerTout new case: Mathias Beck (1760463132 / 10139007), Employer Request: CH…"
type input "PazPerTout new case: Mathias Beck (1760463132 / 10139007), Employer Request: CH…"
click at [726, 275] on p "I hope this message finds you well. I'm writing to let you know that your reque…" at bounding box center [792, 269] width 324 height 21
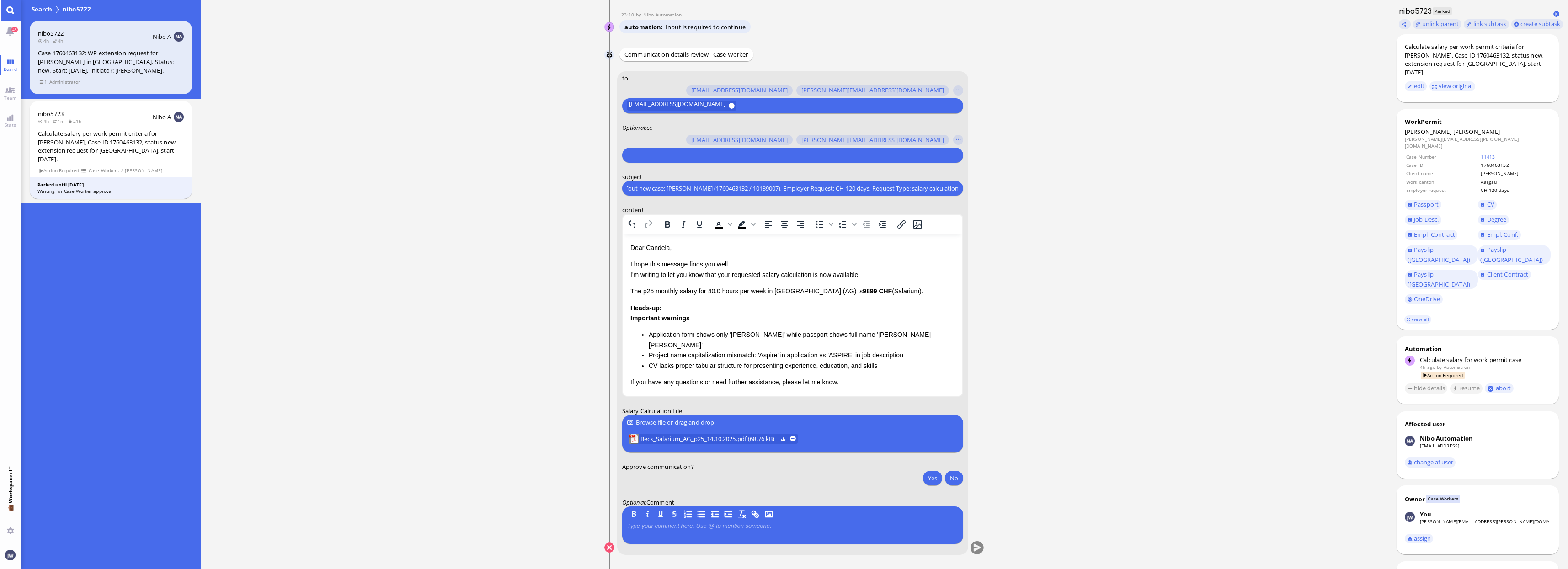
scroll to position [0, 0]
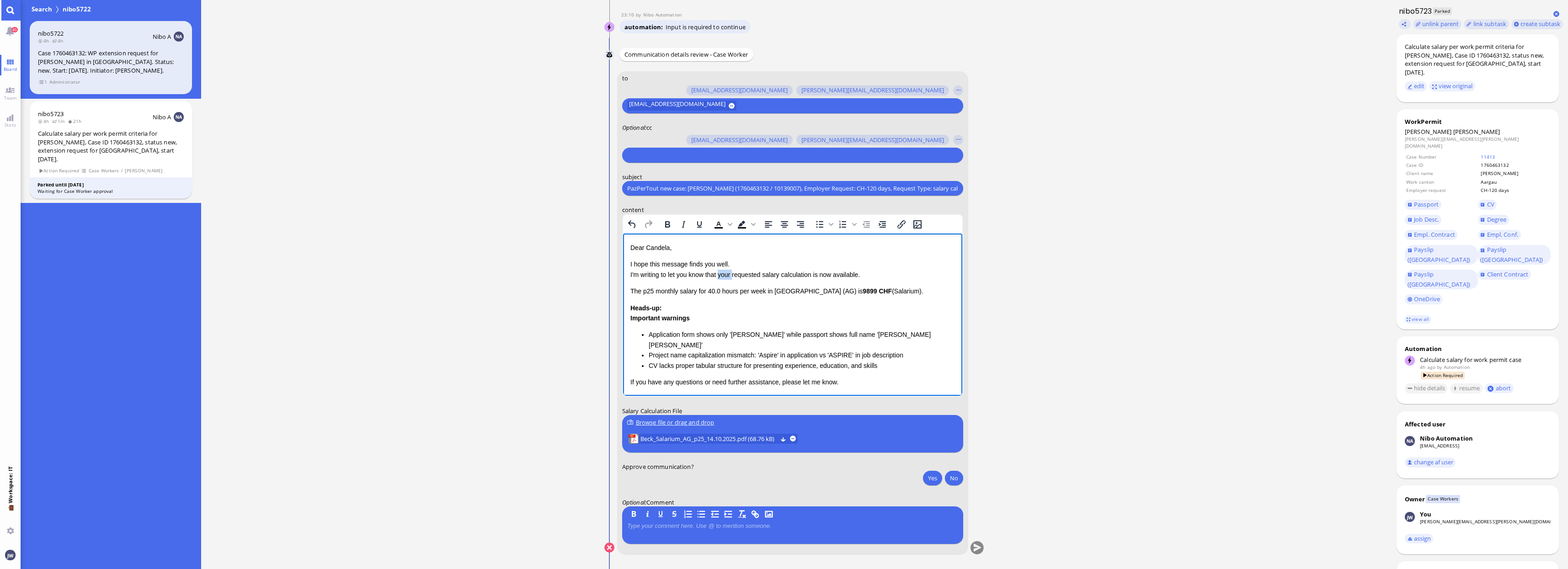
click at [726, 275] on p "I hope this message finds you well. I'm writing to let you know that your reque…" at bounding box center [792, 269] width 324 height 21
click at [815, 273] on p "I hope this message finds you well. I'm writing to let you know that the reques…" at bounding box center [792, 269] width 324 height 21
click at [815, 271] on p "I hope this message finds you well. I'm writing to let you know that the reques…" at bounding box center [792, 269] width 324 height 21
click at [813, 273] on p "I hope this message finds you well. I'm writing to let you know that the reques…" at bounding box center [792, 269] width 324 height 21
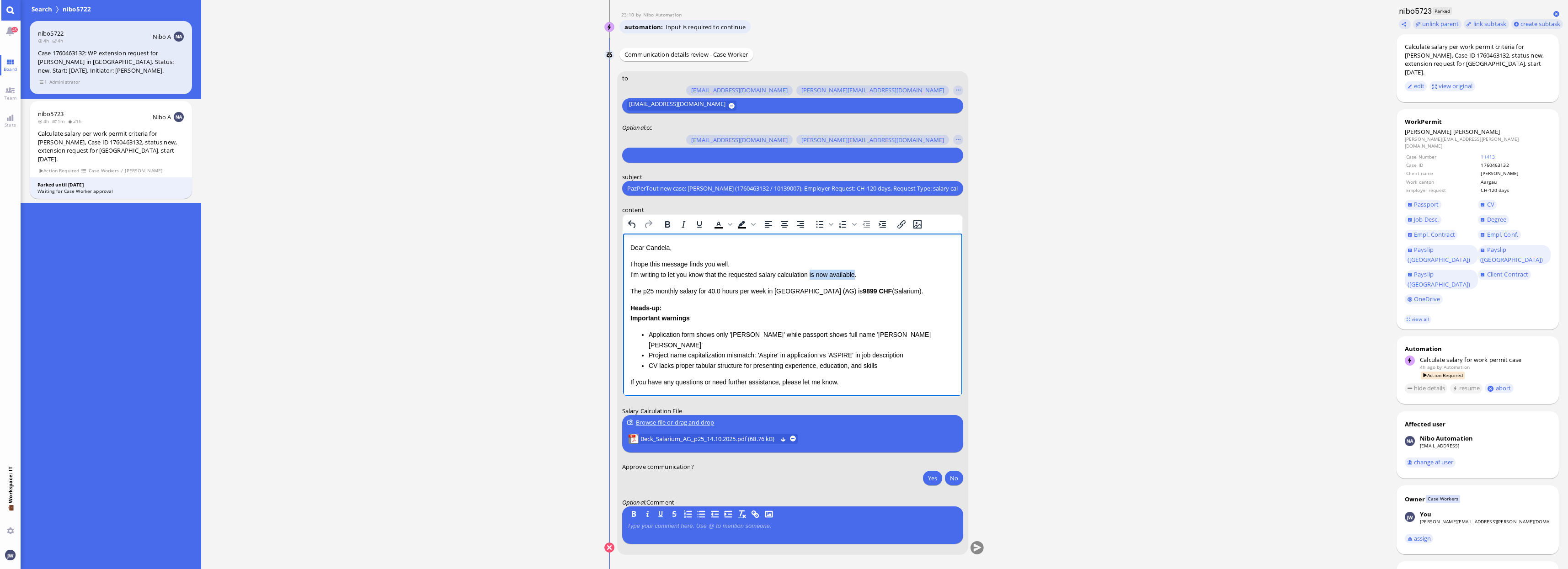
click at [850, 277] on p "I hope this message finds you well. I'm writing to let you know that the reques…" at bounding box center [792, 269] width 324 height 21
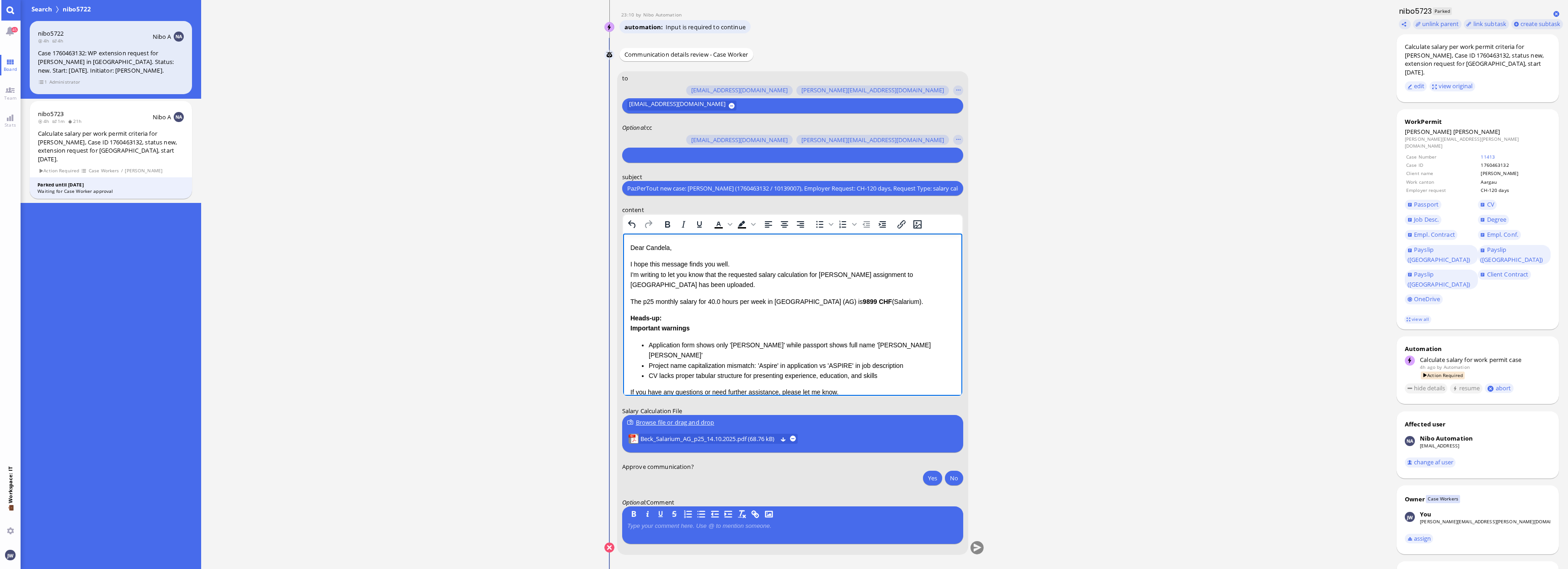
click at [630, 301] on p "The p25 monthly salary for 40.0 hours per week in Canton Aargau (AG) is 9899 CH…" at bounding box center [792, 301] width 324 height 10
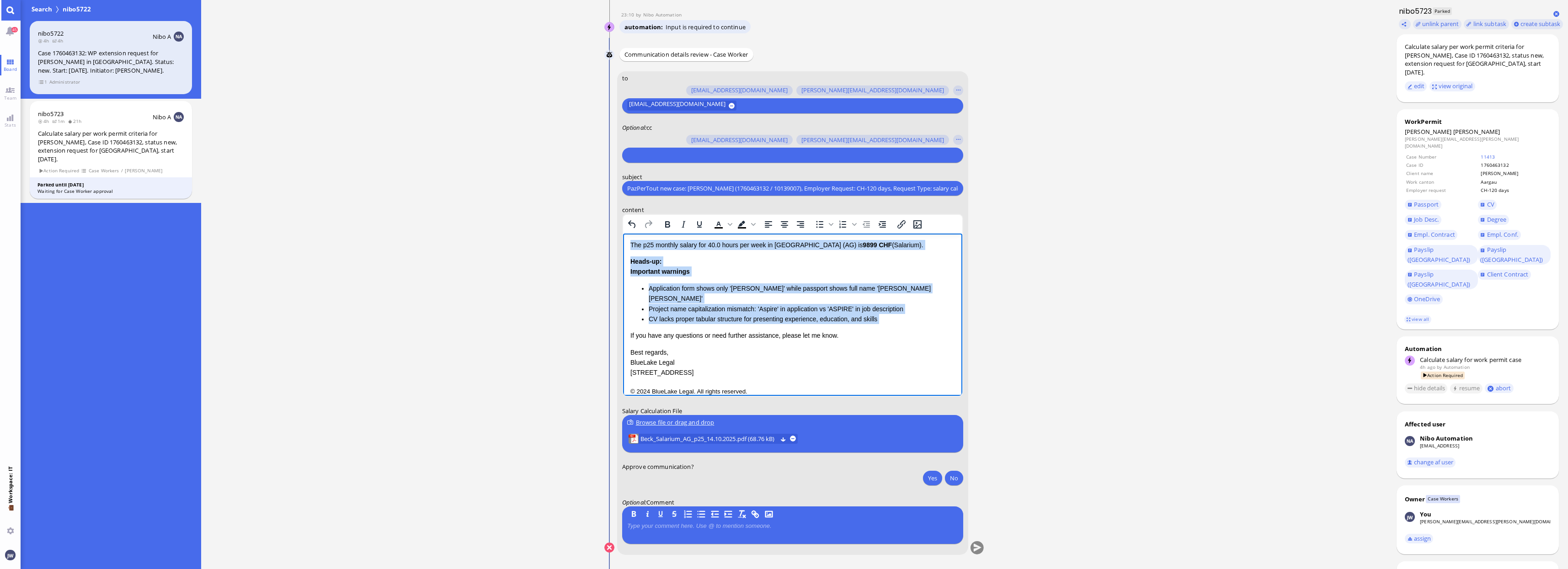
click at [877, 314] on li "CV lacks proper tabular structure for presenting experience, education, and ski…" at bounding box center [801, 318] width 306 height 10
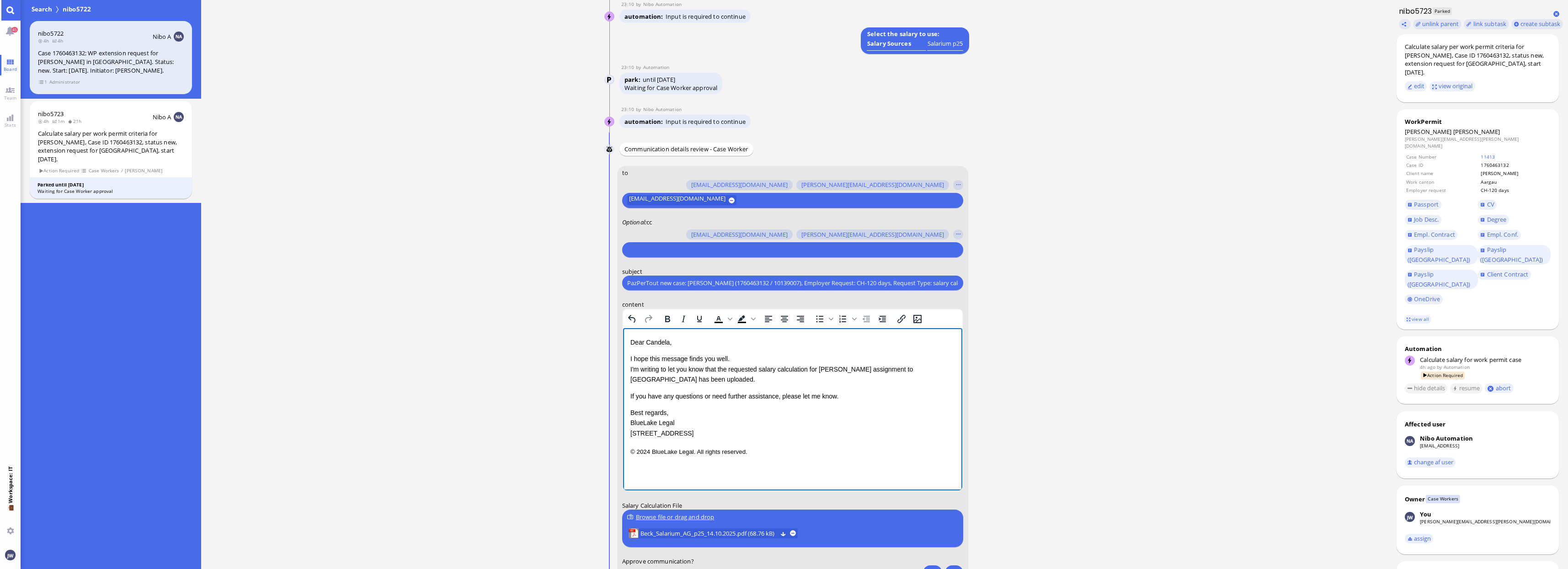
scroll to position [-114, 0]
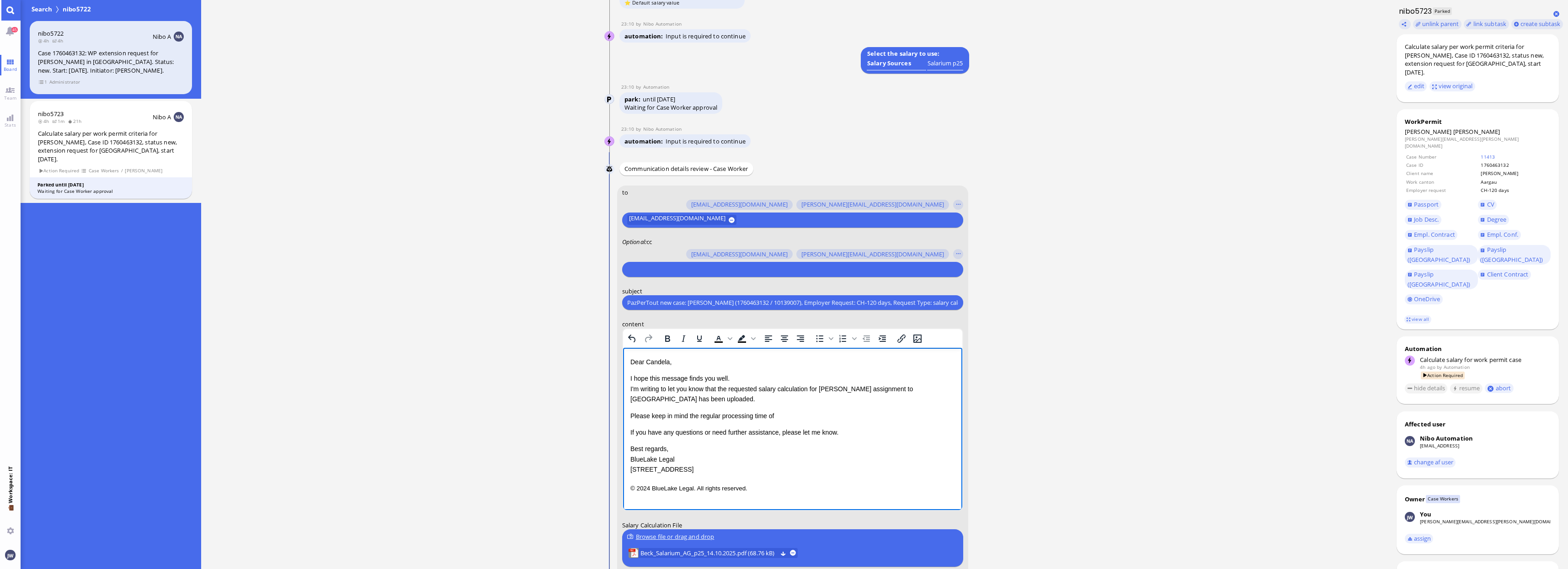
click at [646, 416] on p "Please keep in mind the regular processing time of" at bounding box center [792, 416] width 324 height 10
click at [655, 414] on p "Please make sure he earns at least the same amount as in his current assignment…" at bounding box center [792, 421] width 324 height 21
drag, startPoint x: 867, startPoint y: 414, endPoint x: 872, endPoint y: 414, distance: 5.0
click at [870, 414] on p "Please make sure he earns at least the same amount as in his current assignment…" at bounding box center [792, 421] width 324 height 21
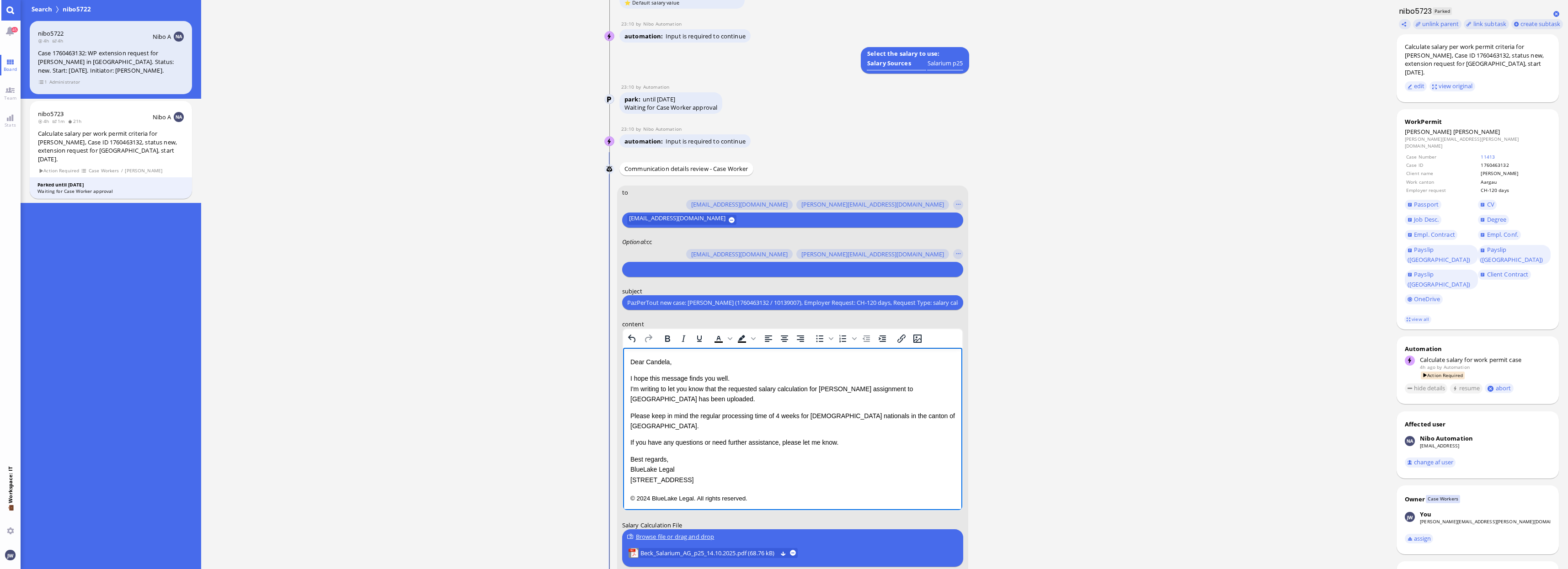
click at [860, 454] on p "Best regards, BlueLake Legal 1 Blue Street, Zurich" at bounding box center [792, 470] width 324 height 31
click at [857, 437] on p "If you have any questions or need further assistance, please let me know." at bounding box center [792, 442] width 324 height 10
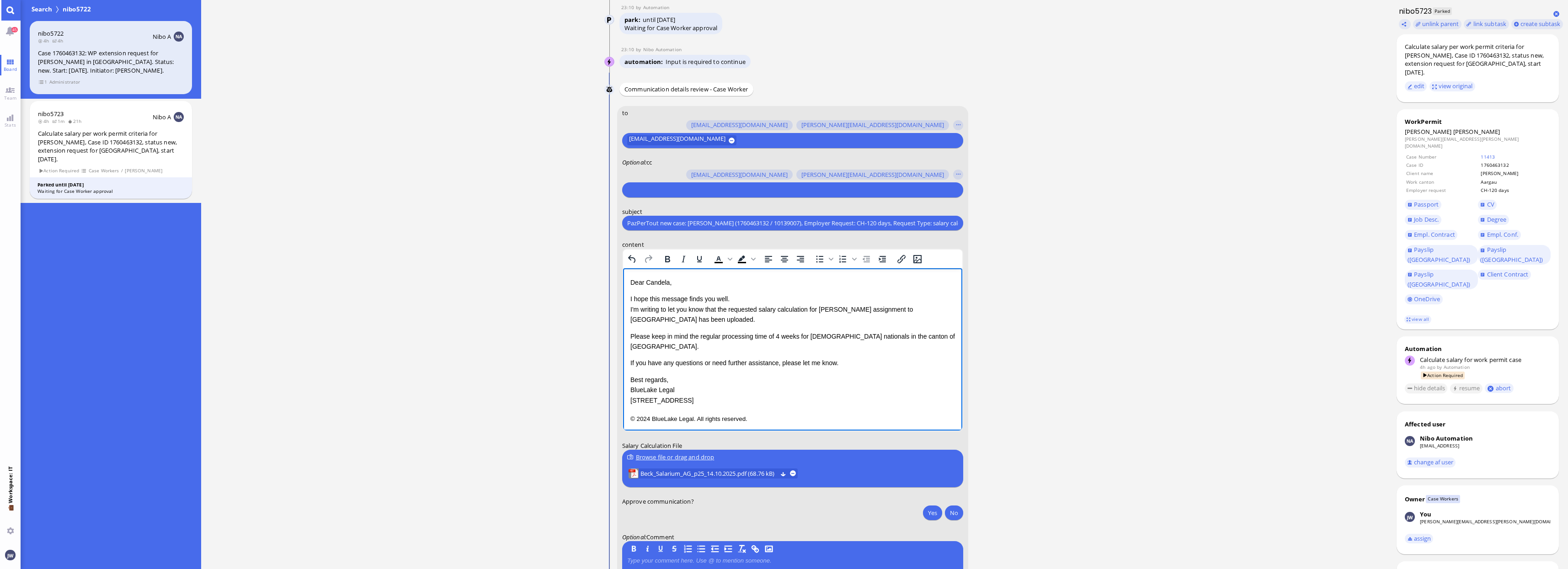
scroll to position [1, 0]
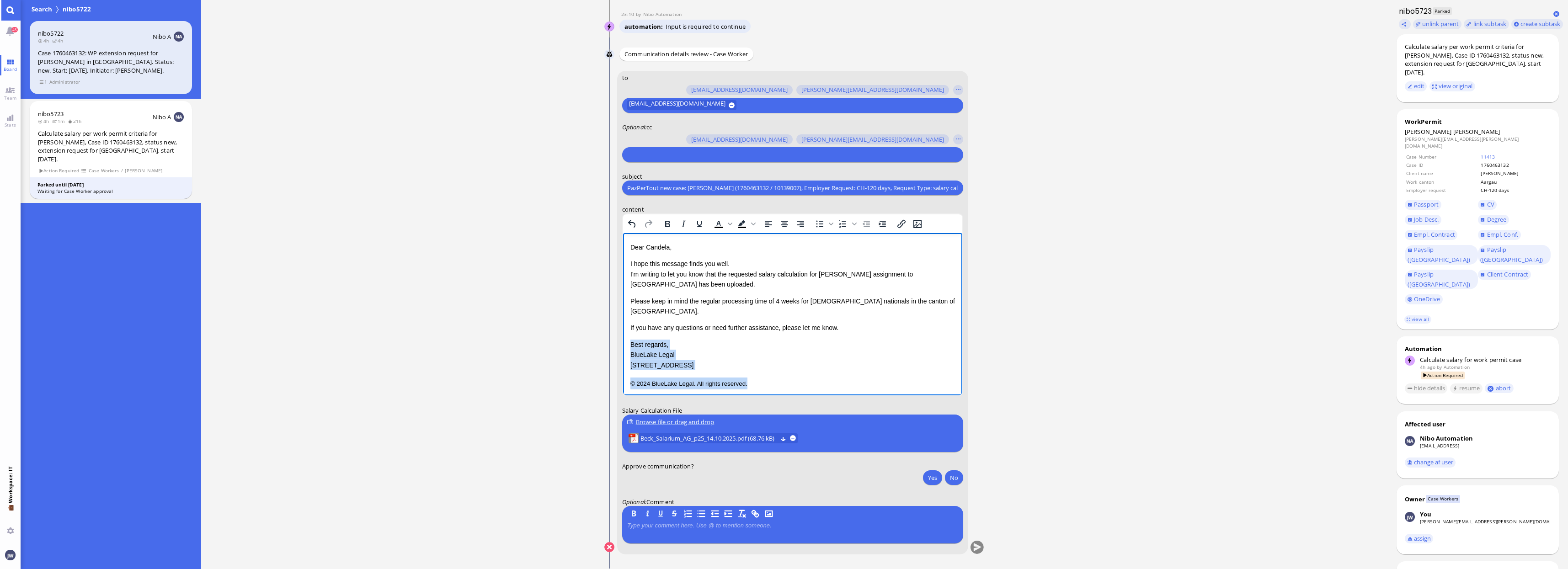
click at [750, 377] on p "© 2024 BlueLake Legal. All rights reserved." at bounding box center [792, 383] width 324 height 12
click at [927, 472] on button "Yes" at bounding box center [932, 477] width 19 height 15
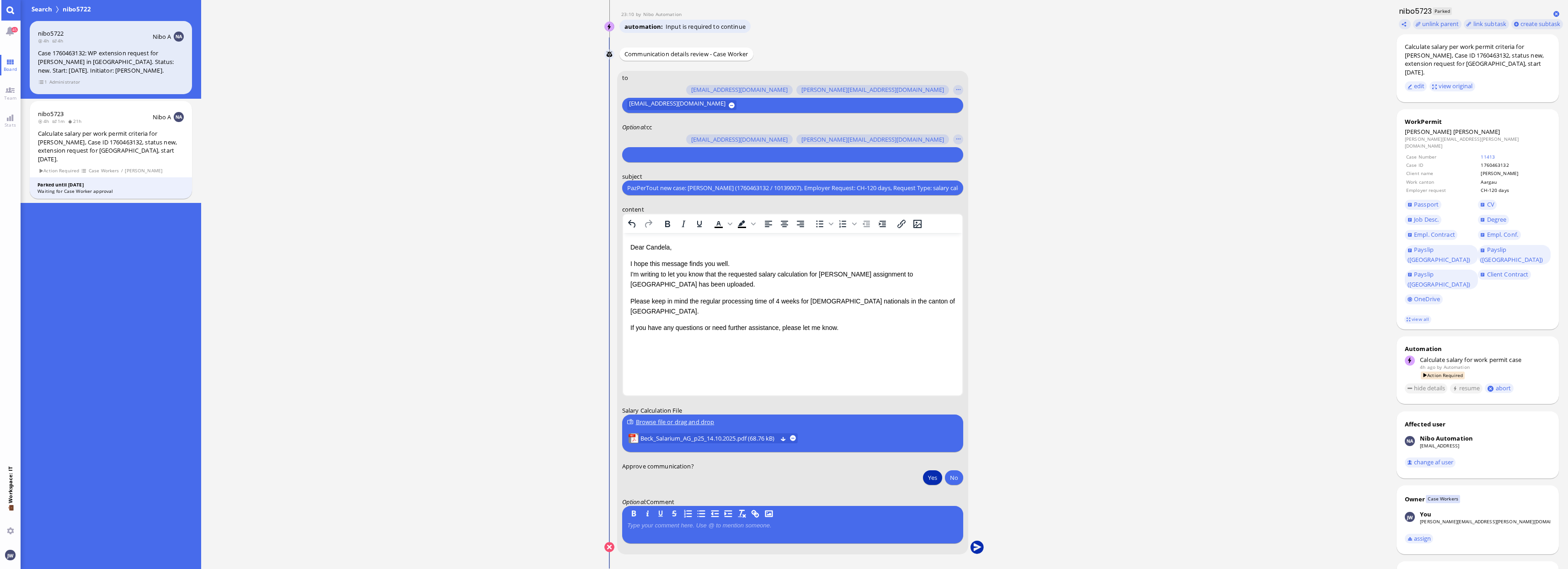
click at [973, 548] on button "submit" at bounding box center [976, 547] width 14 height 14
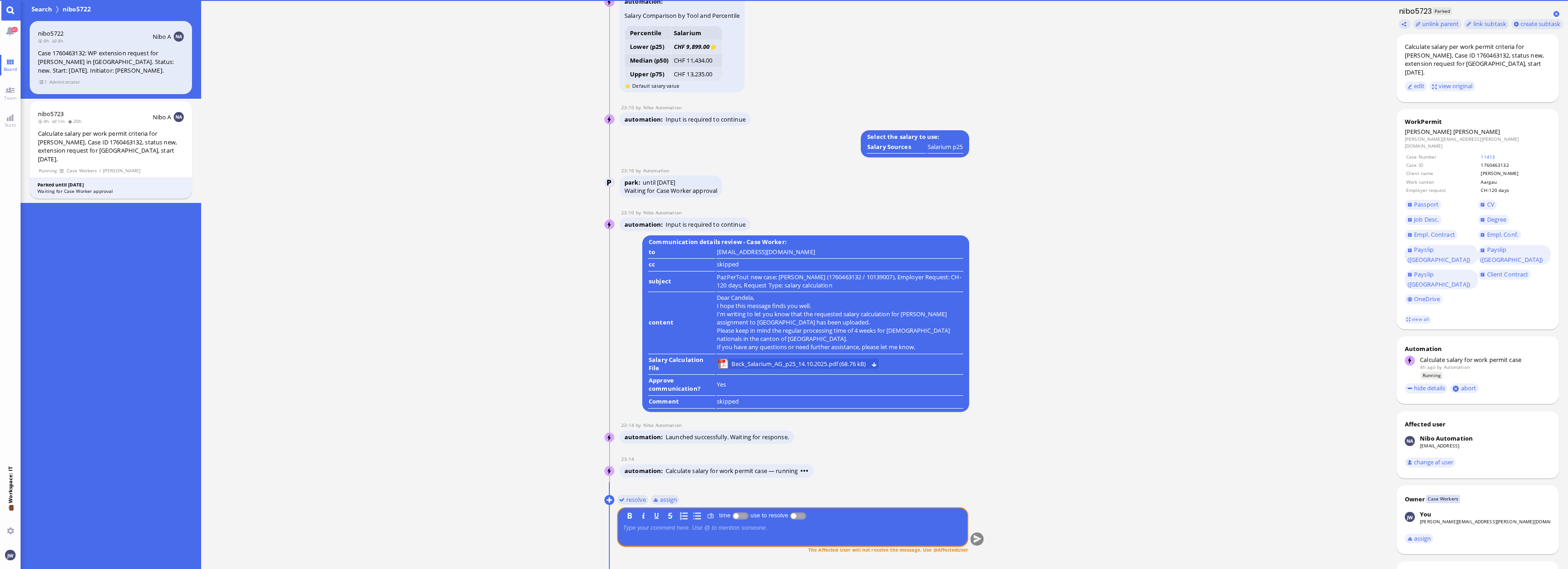
scroll to position [0, 0]
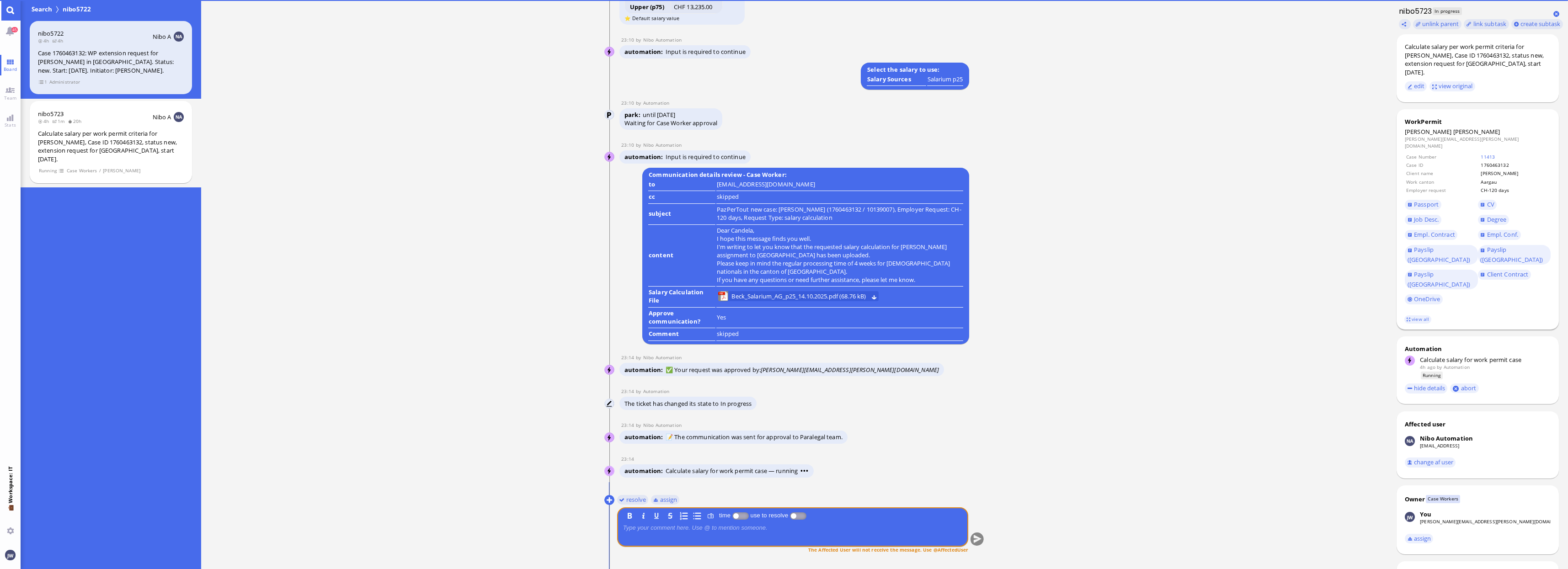
click at [1487, 227] on span "Empl. Conf." at bounding box center [1514, 235] width 73 height 15
click at [1489, 230] on span "Empl. Conf." at bounding box center [1502, 234] width 31 height 8
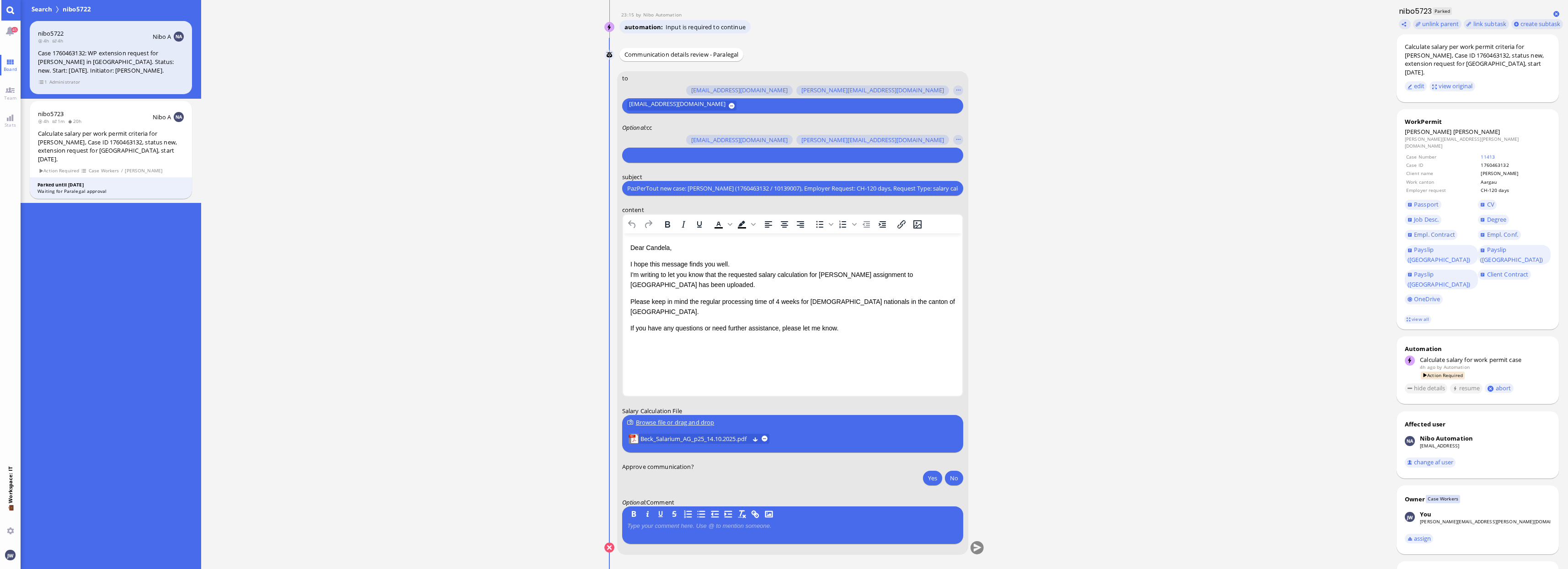
click at [675, 158] on input "text" at bounding box center [791, 155] width 328 height 9
type input "[PERSON_NAME]"
click at [673, 134] on span "[PERSON_NAME][EMAIL_ADDRESS][PERSON_NAME][DOMAIN_NAME]" at bounding box center [739, 138] width 189 height 9
type input "den"
click at [673, 134] on span "[EMAIL_ADDRESS][DOMAIN_NAME]" at bounding box center [692, 138] width 96 height 9
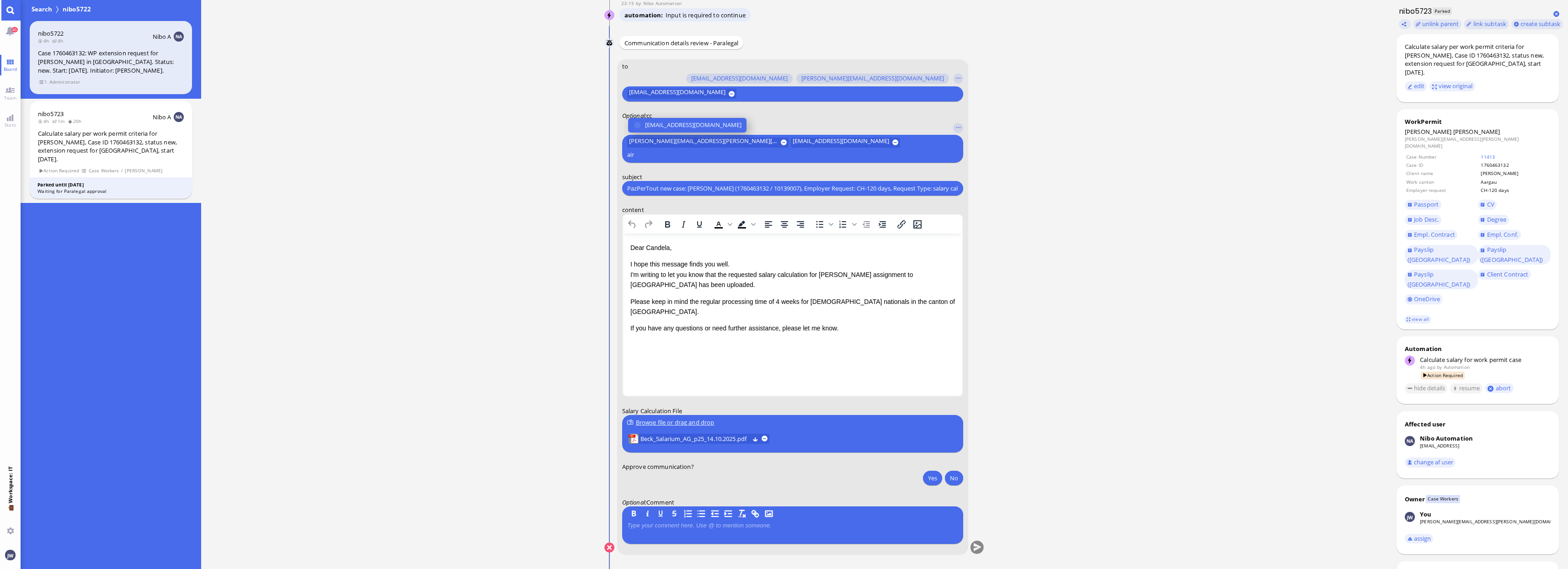
type input "air"
click at [673, 130] on span "[EMAIL_ADDRESS][DOMAIN_NAME]" at bounding box center [692, 125] width 96 height 9
type input "fab"
click at [674, 131] on button "[EMAIL_ADDRESS][DOMAIN_NAME]" at bounding box center [687, 125] width 118 height 15
type input "anu"
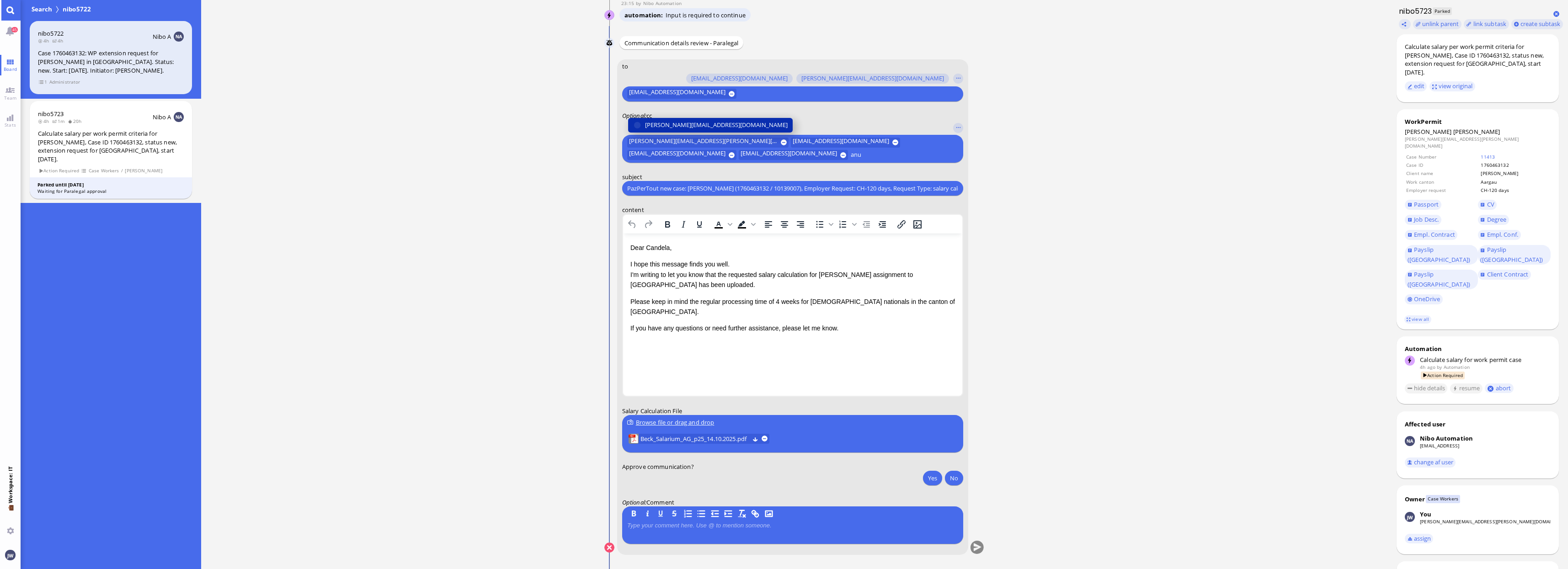
click at [677, 126] on span "[PERSON_NAME][EMAIL_ADDRESS][DOMAIN_NAME]" at bounding box center [716, 125] width 143 height 9
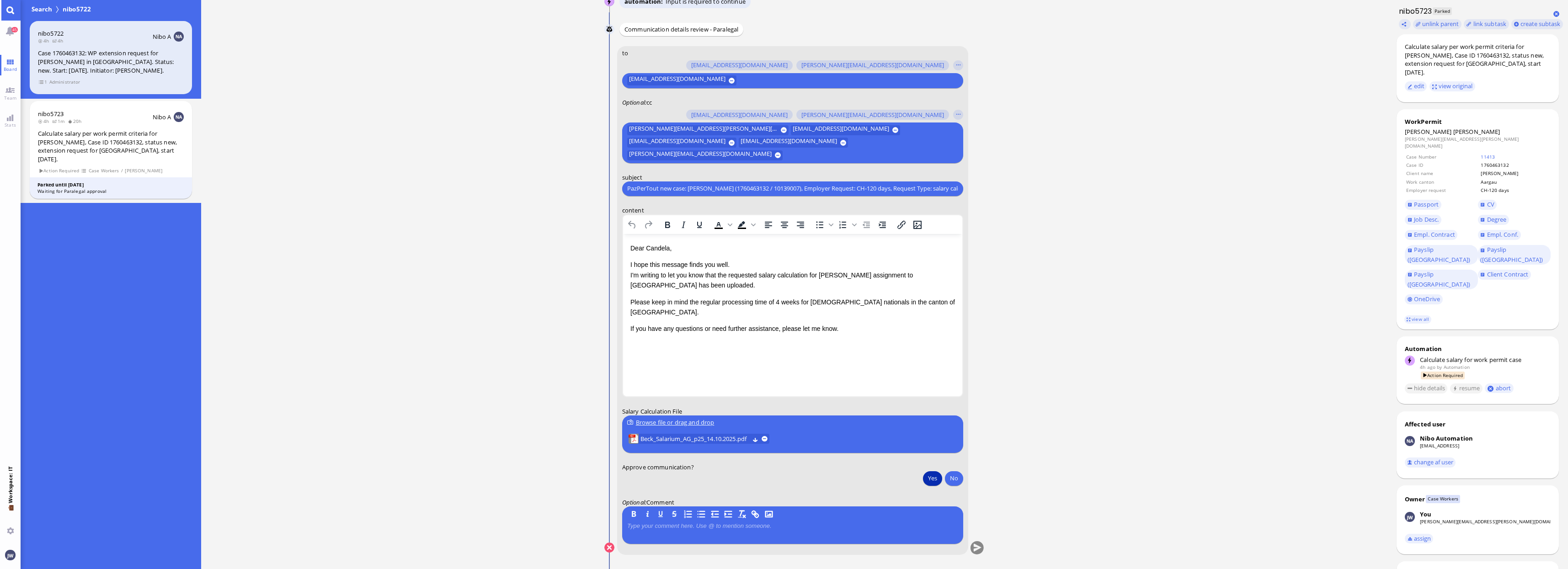
click at [925, 481] on button "Yes" at bounding box center [932, 478] width 19 height 15
click at [974, 546] on button "submit" at bounding box center [976, 548] width 14 height 14
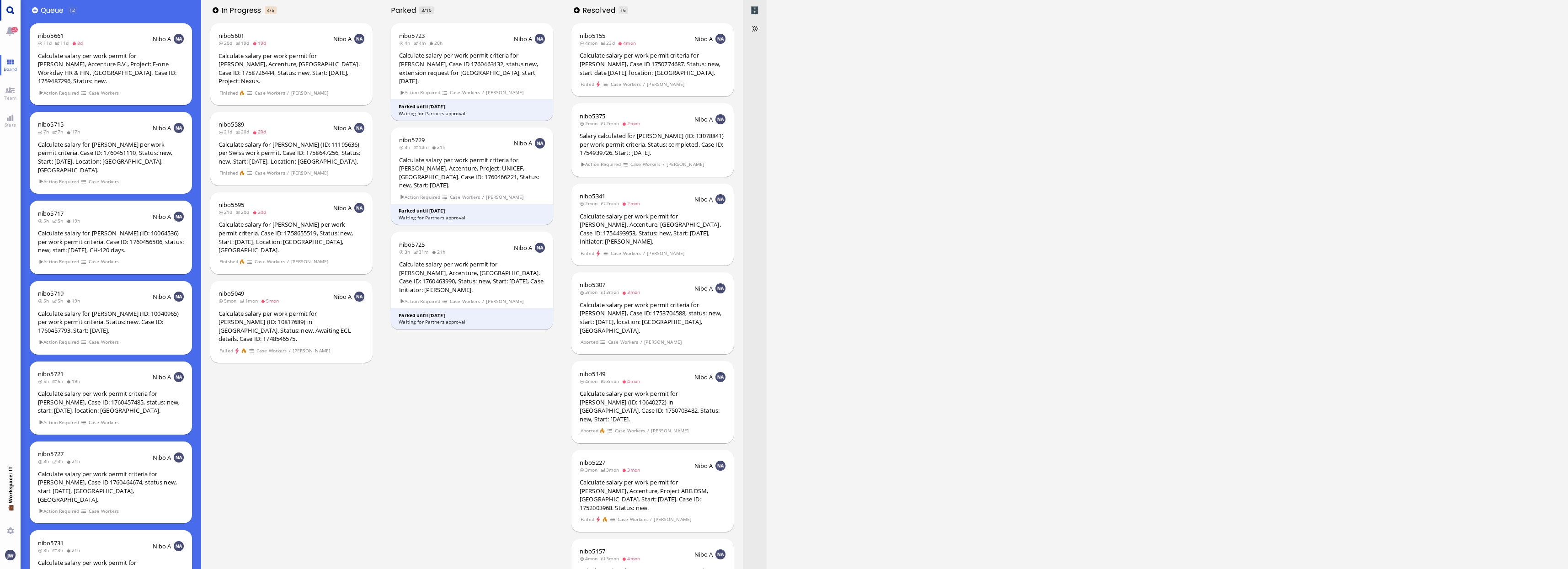
click at [13, 13] on link "Main menu" at bounding box center [10, 10] width 21 height 21
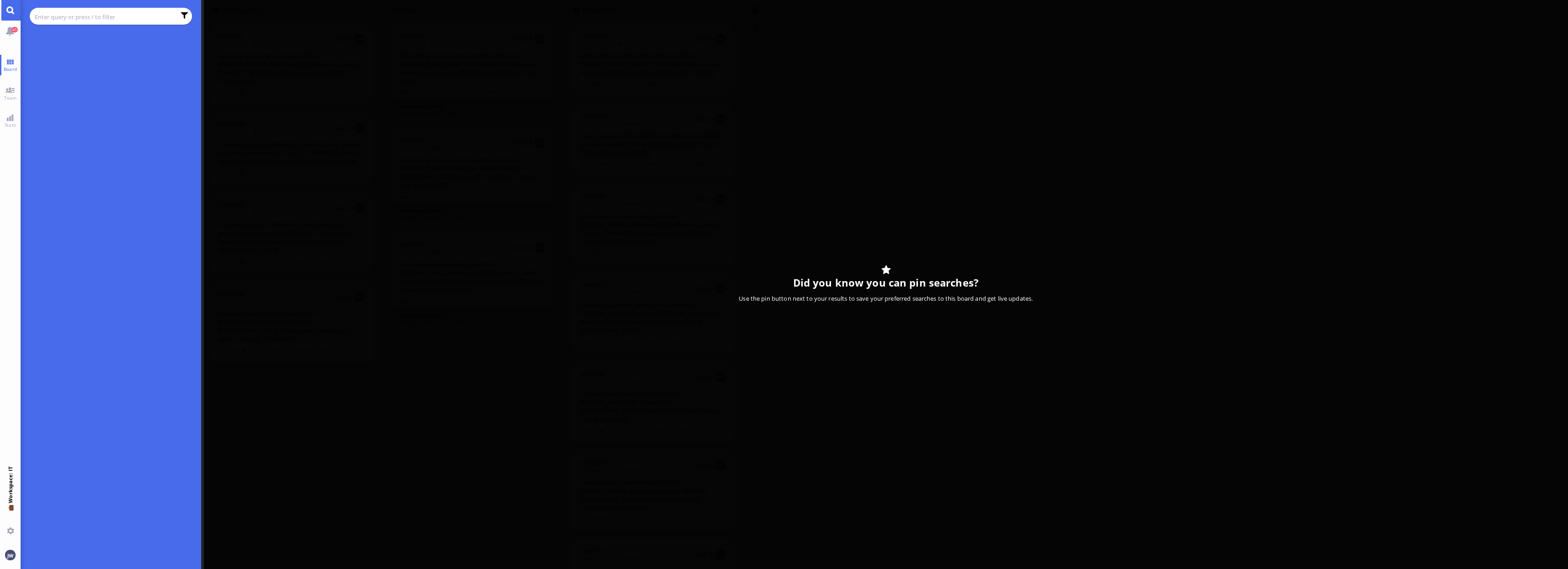
click at [82, 20] on input "text" at bounding box center [105, 17] width 141 height 10
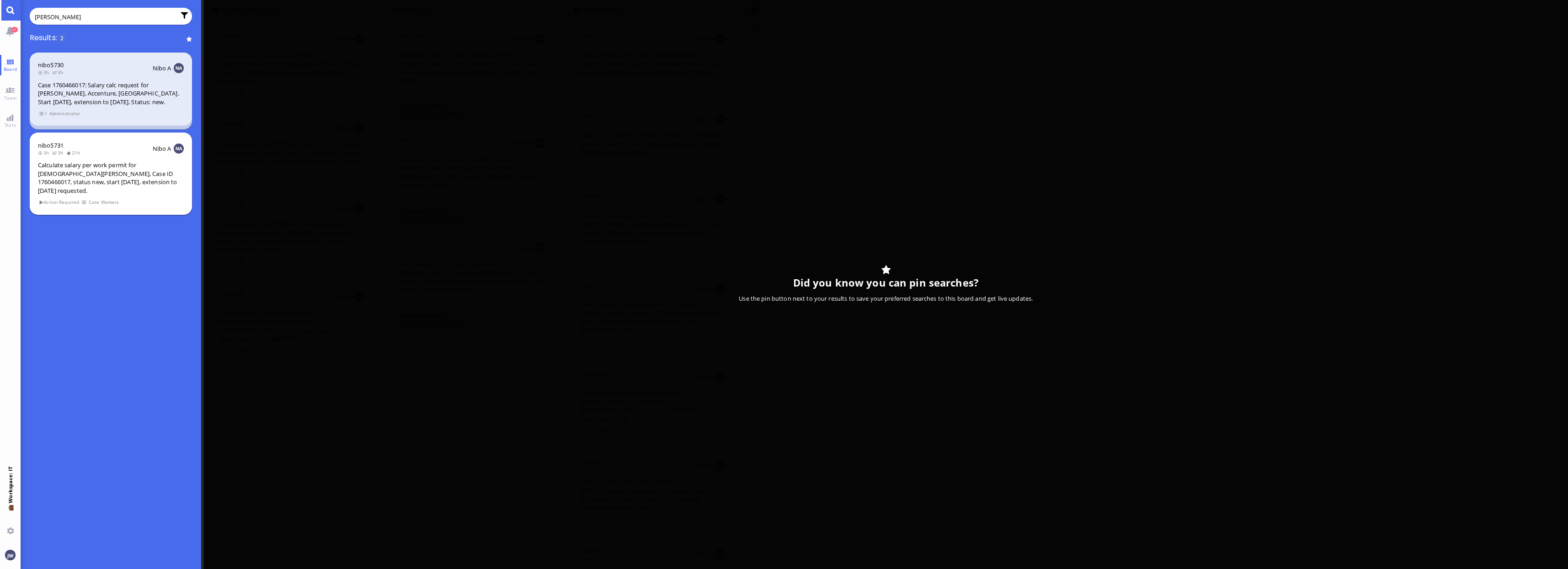
type input "[PERSON_NAME]"
click at [103, 178] on div "Calculate salary per work permit for [DEMOGRAPHIC_DATA][PERSON_NAME], Case ID 1…" at bounding box center [111, 178] width 146 height 34
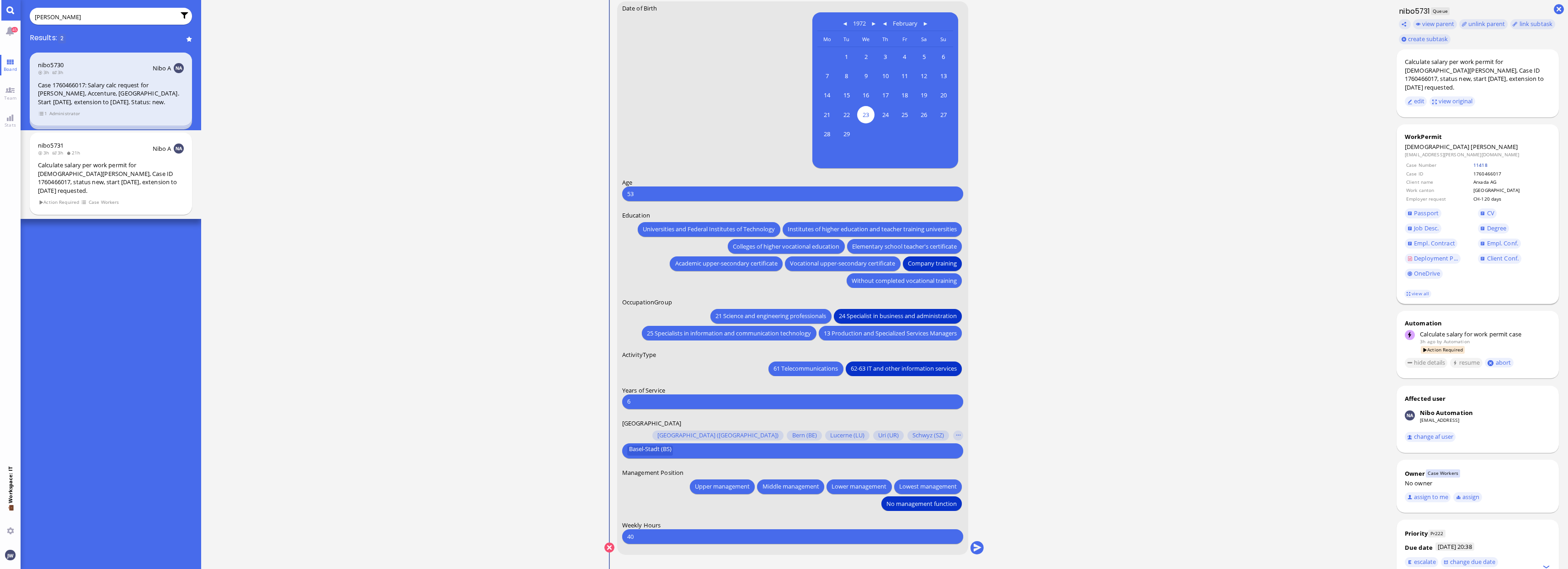
click at [1487, 162] on link "11418" at bounding box center [1480, 165] width 14 height 7
click at [850, 267] on span "Vocational upper-secondary certificate" at bounding box center [842, 263] width 105 height 9
click at [1493, 239] on span "Empl. Conf." at bounding box center [1502, 243] width 31 height 8
click at [1486, 239] on link "Empl. Conf." at bounding box center [1499, 243] width 43 height 10
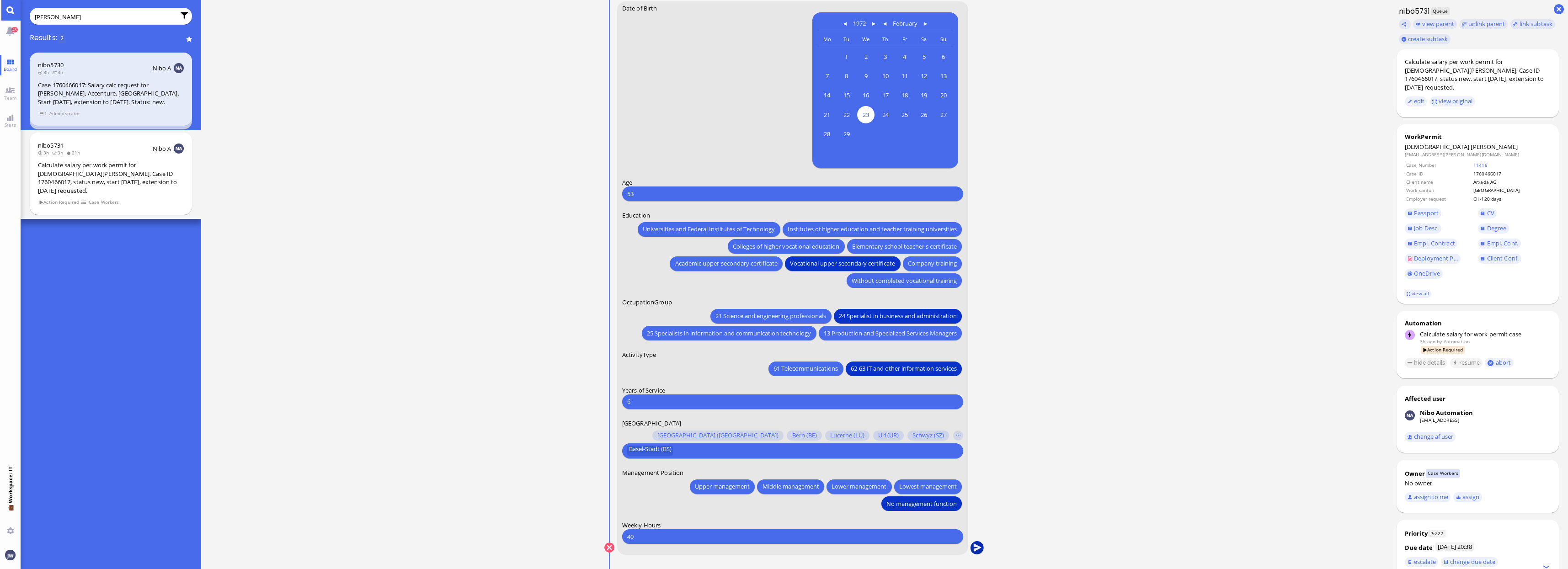
click at [976, 548] on button "submit" at bounding box center [976, 548] width 14 height 14
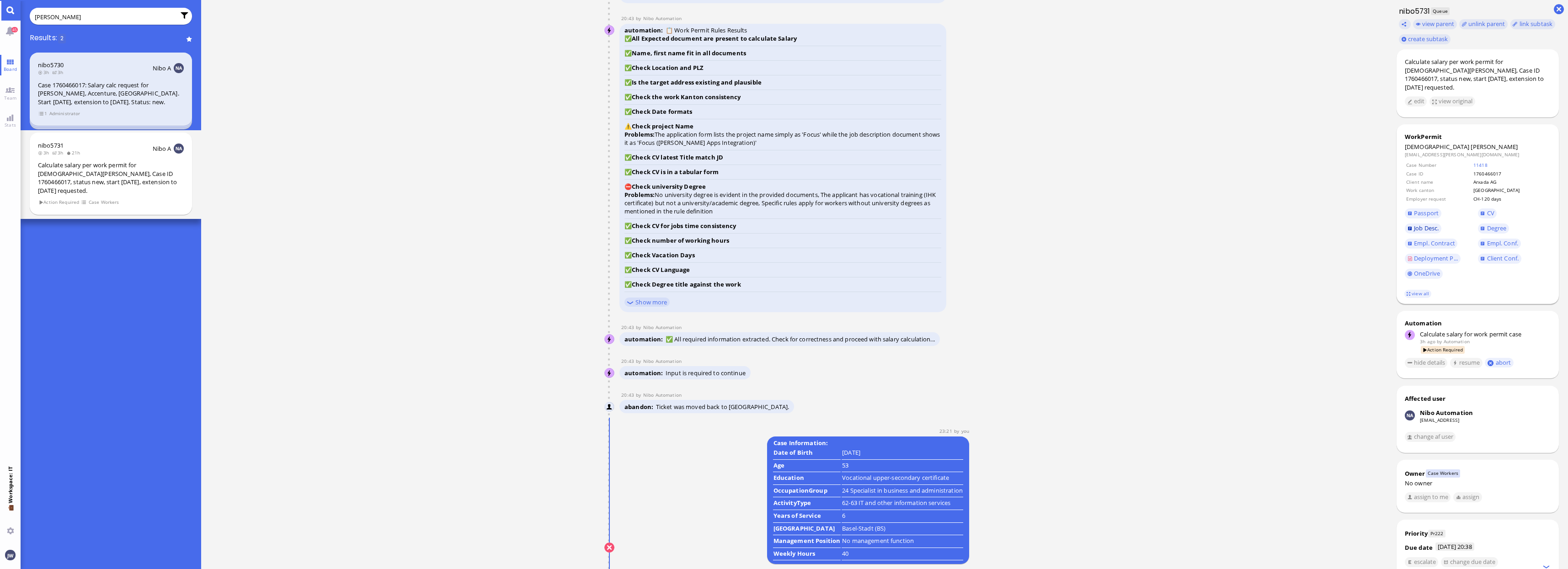
click at [1433, 224] on span "Job Desc." at bounding box center [1425, 228] width 25 height 8
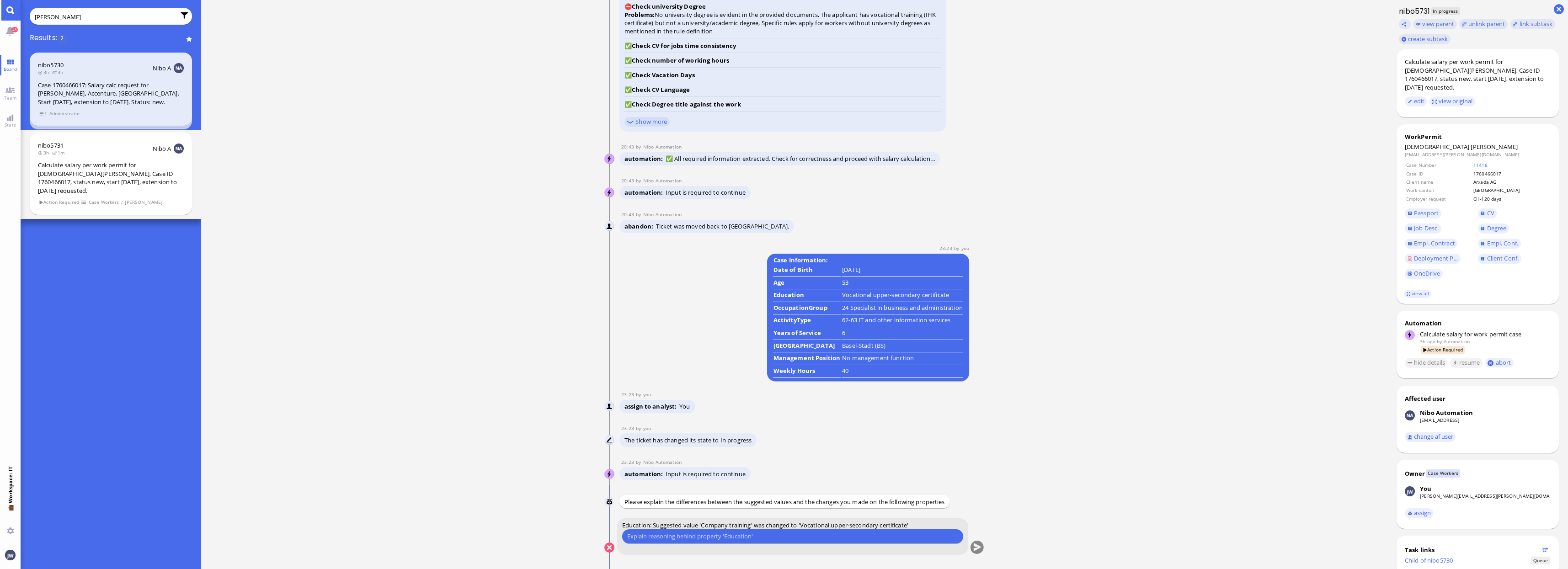
click at [852, 540] on input "text" at bounding box center [792, 536] width 331 height 9
click at [854, 536] on input "text" at bounding box center [792, 536] width 331 height 9
click at [822, 527] on span "Education: Suggested value 'Company training' was changed to 'Vocational upper-…" at bounding box center [765, 525] width 286 height 8
click at [822, 524] on span "Education: Suggested value 'Company training' was changed to 'Vocational upper-…" at bounding box center [765, 525] width 286 height 8
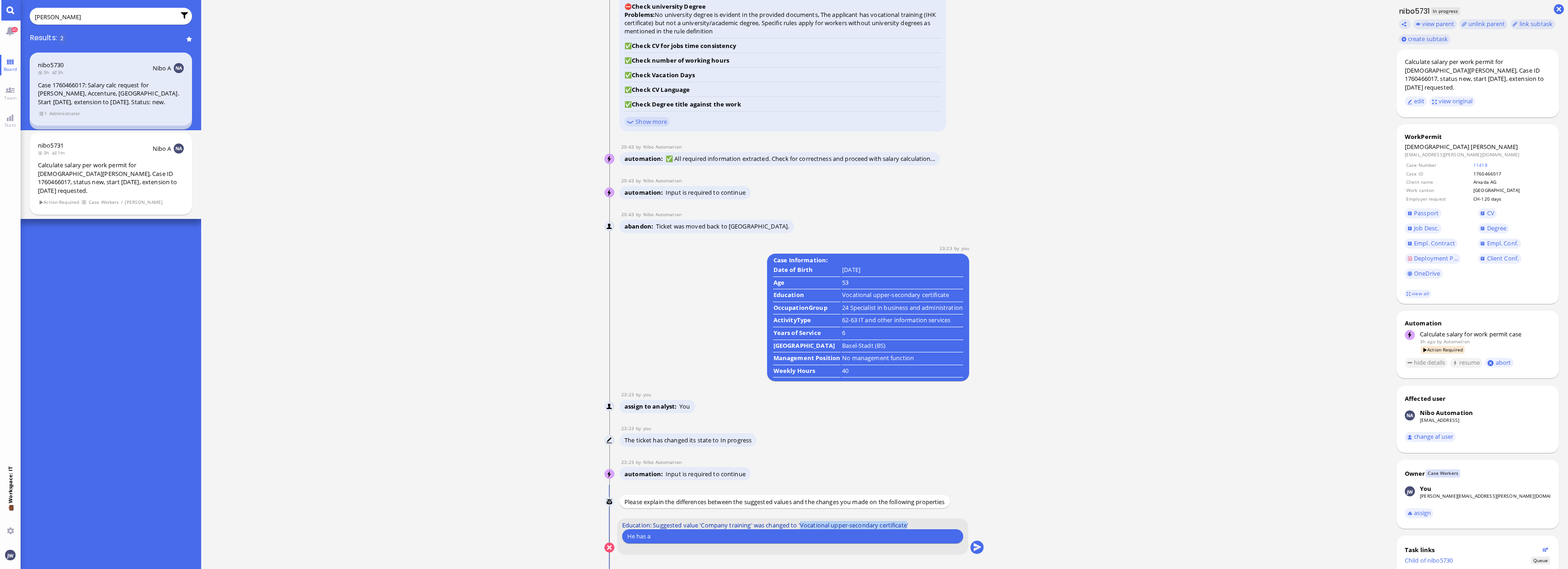
drag, startPoint x: 822, startPoint y: 524, endPoint x: 901, endPoint y: 525, distance: 79.0
click at [901, 525] on span "Education: Suggested value 'Company training' was changed to 'Vocational upper-…" at bounding box center [765, 525] width 286 height 8
copy span "Vocational upper-secondary certificate"
click at [683, 535] on input "He has a" at bounding box center [792, 536] width 331 height 9
paste input "Vocational upper-secondary certificate"
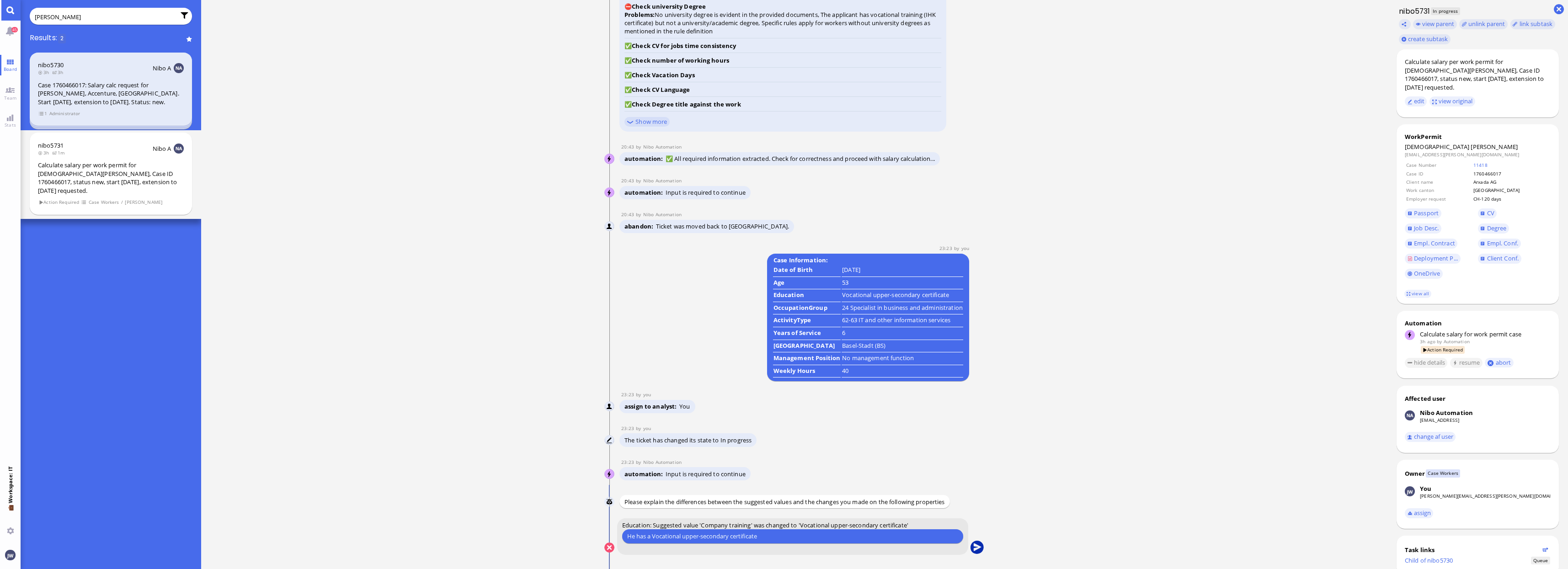
type input "He has a Vocational upper-secondary certificate"
click at [978, 551] on button "submit" at bounding box center [976, 548] width 14 height 14
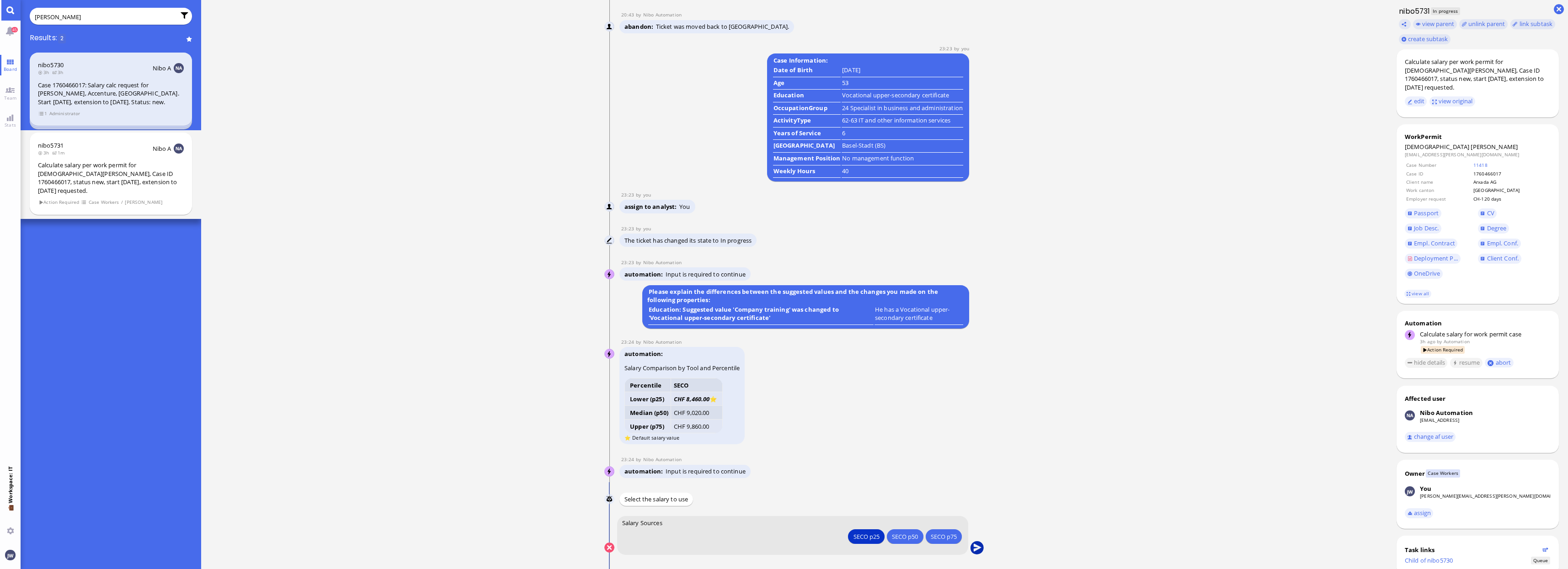
click at [972, 546] on button "submit" at bounding box center [976, 548] width 14 height 14
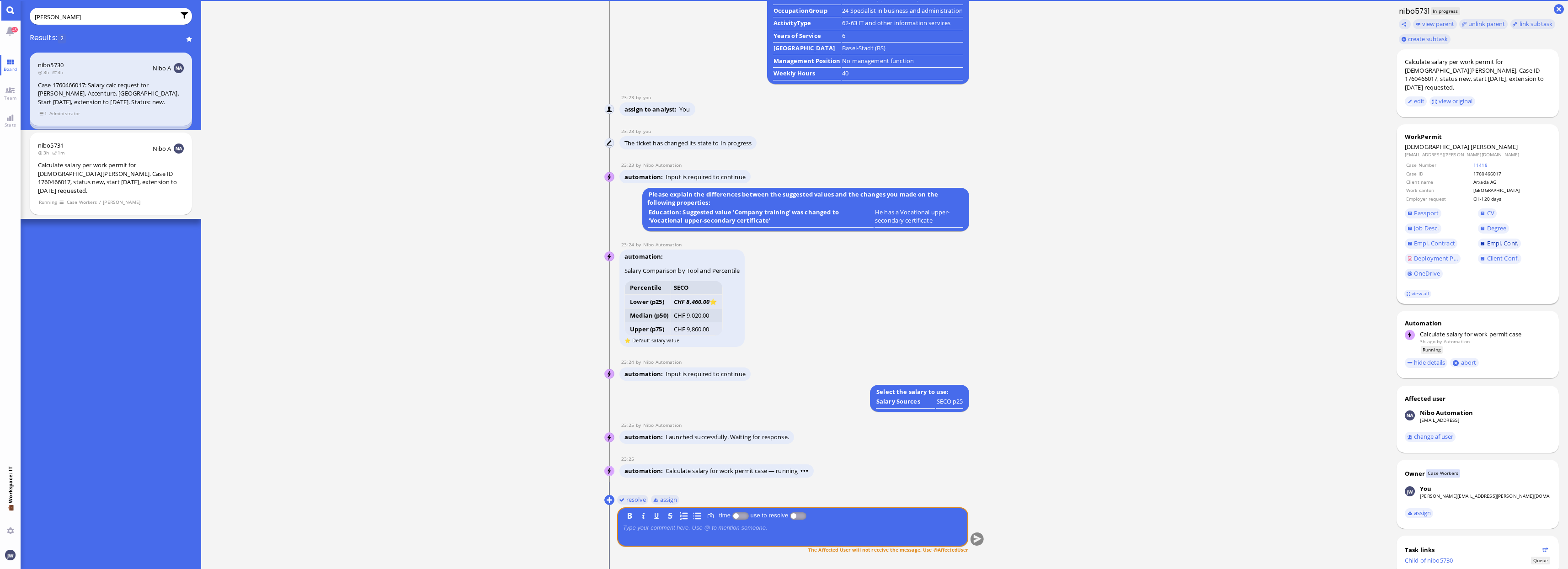
click at [1500, 239] on span "Empl. Conf." at bounding box center [1502, 243] width 31 height 8
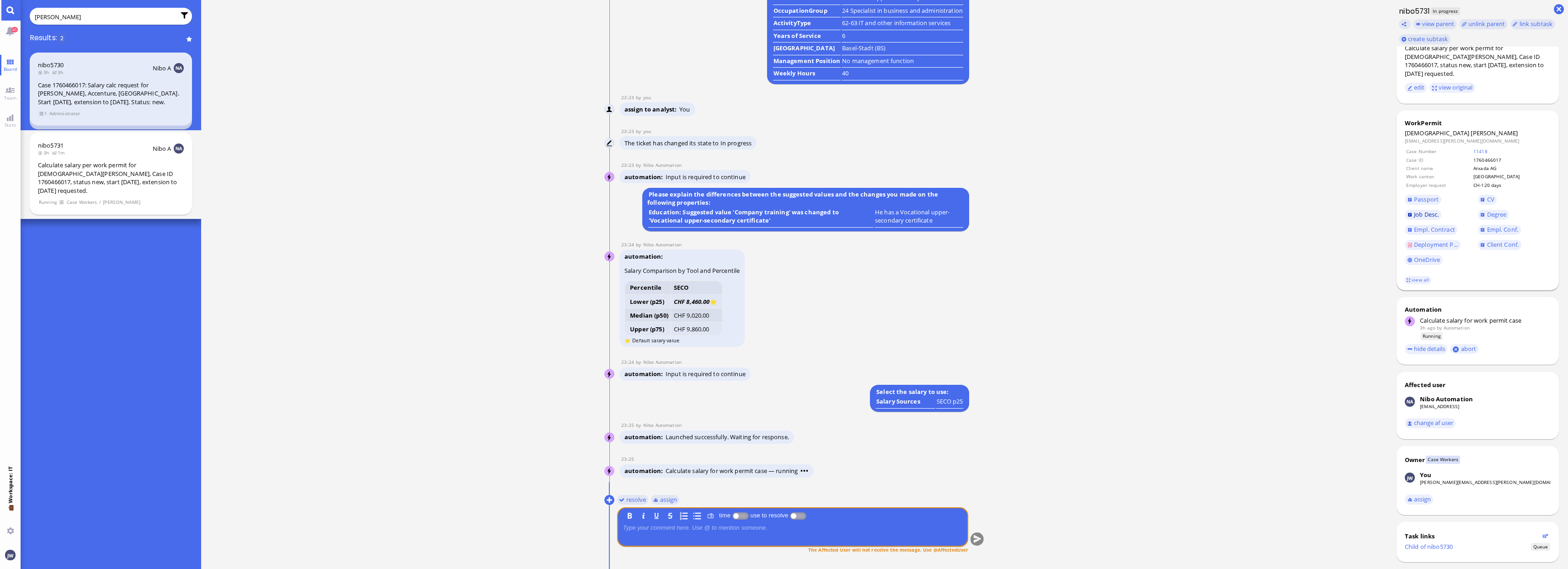
scroll to position [21, 0]
click at [1492, 182] on dl "[PERSON_NAME] [PERSON_NAME][EMAIL_ADDRESS][PERSON_NAME][DOMAIN_NAME] Case Numbe…" at bounding box center [1478, 191] width 146 height 139
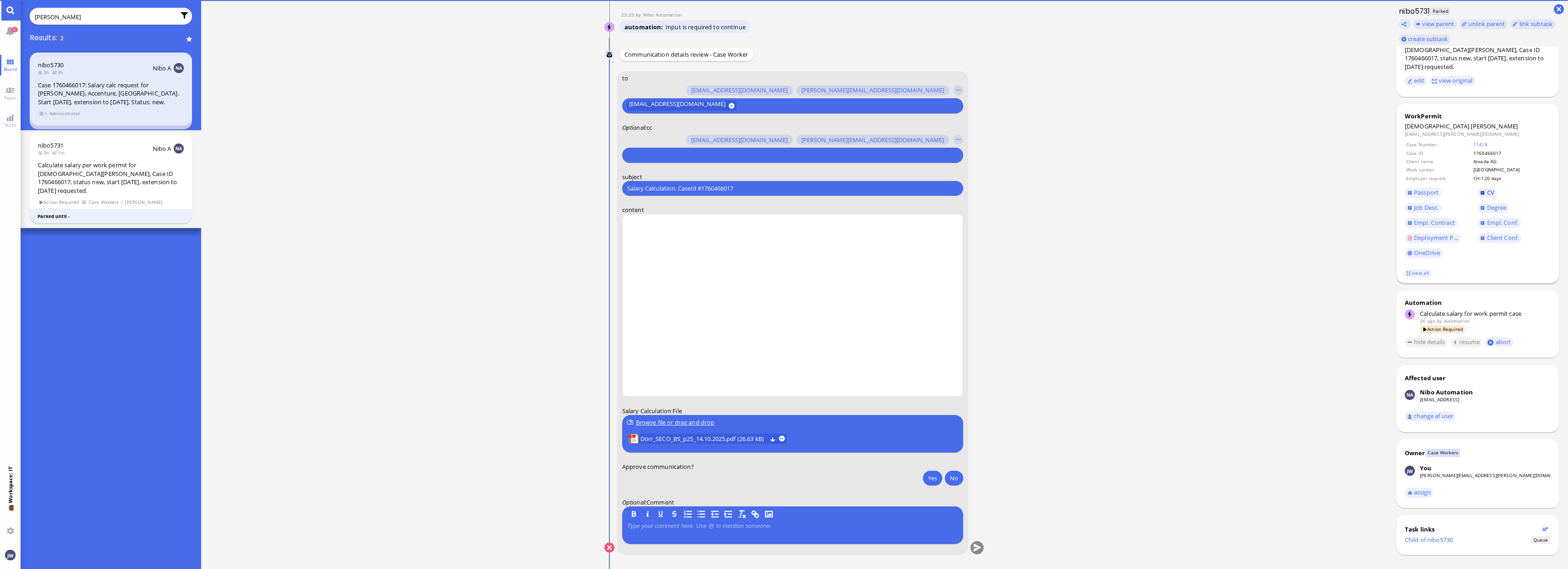
click at [1492, 188] on span "CV" at bounding box center [1490, 192] width 7 height 8
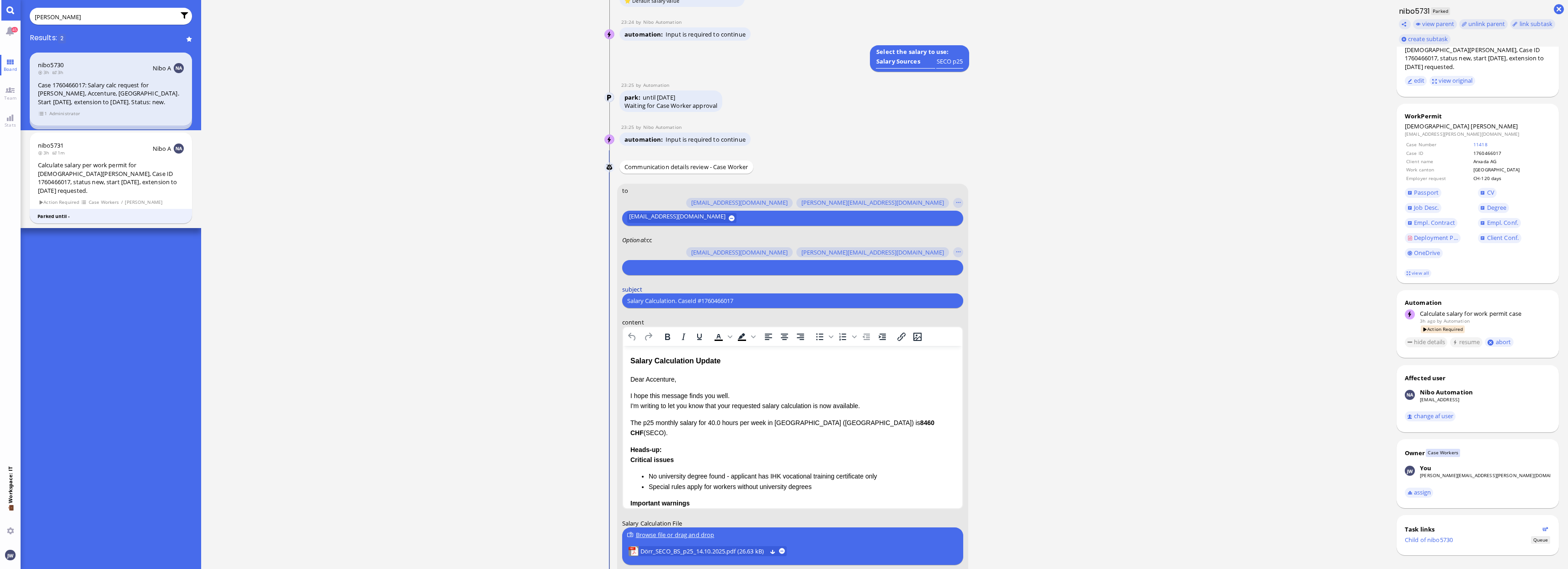
scroll to position [-114, 0]
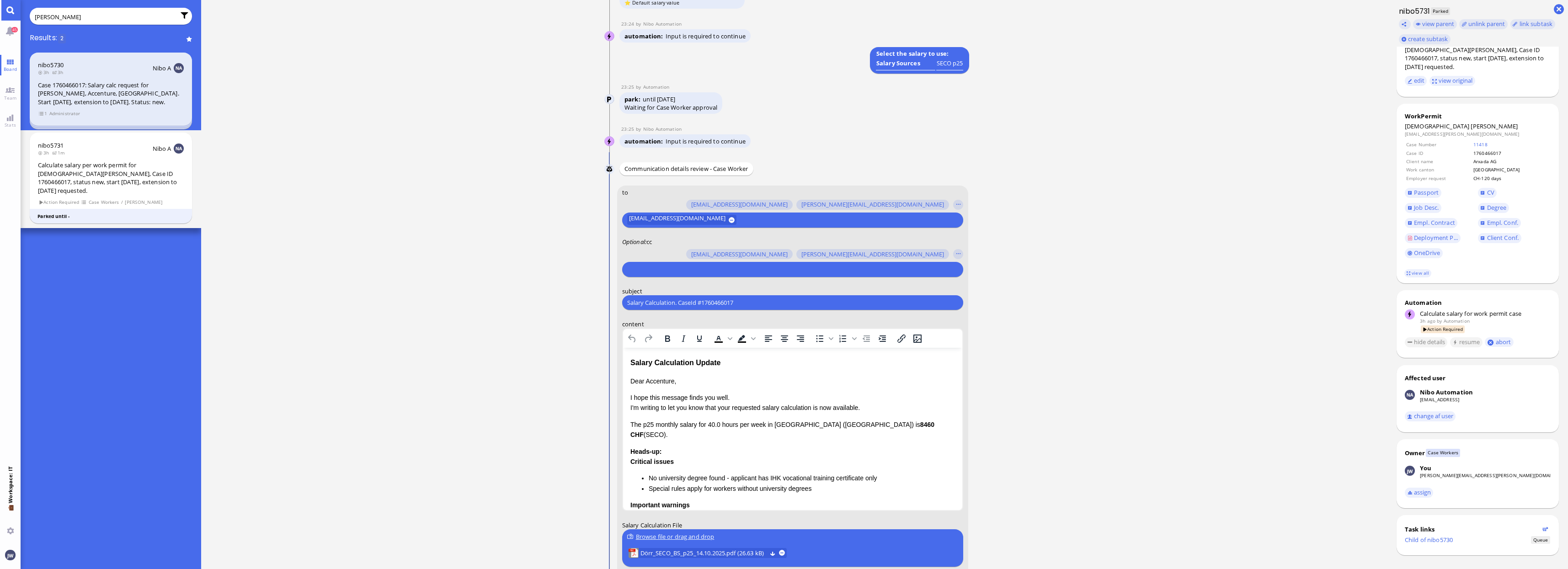
click at [690, 276] on div at bounding box center [791, 269] width 331 height 13
click at [691, 263] on div at bounding box center [791, 269] width 331 height 13
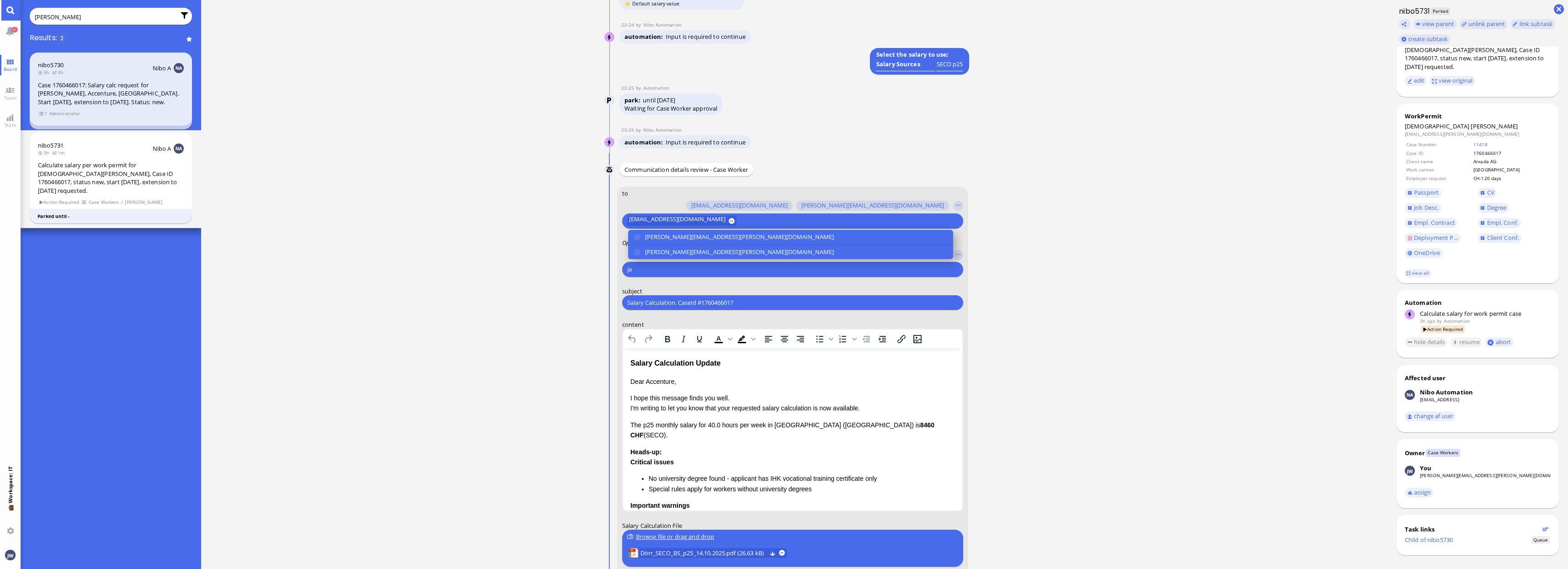
scroll to position [-113, 0]
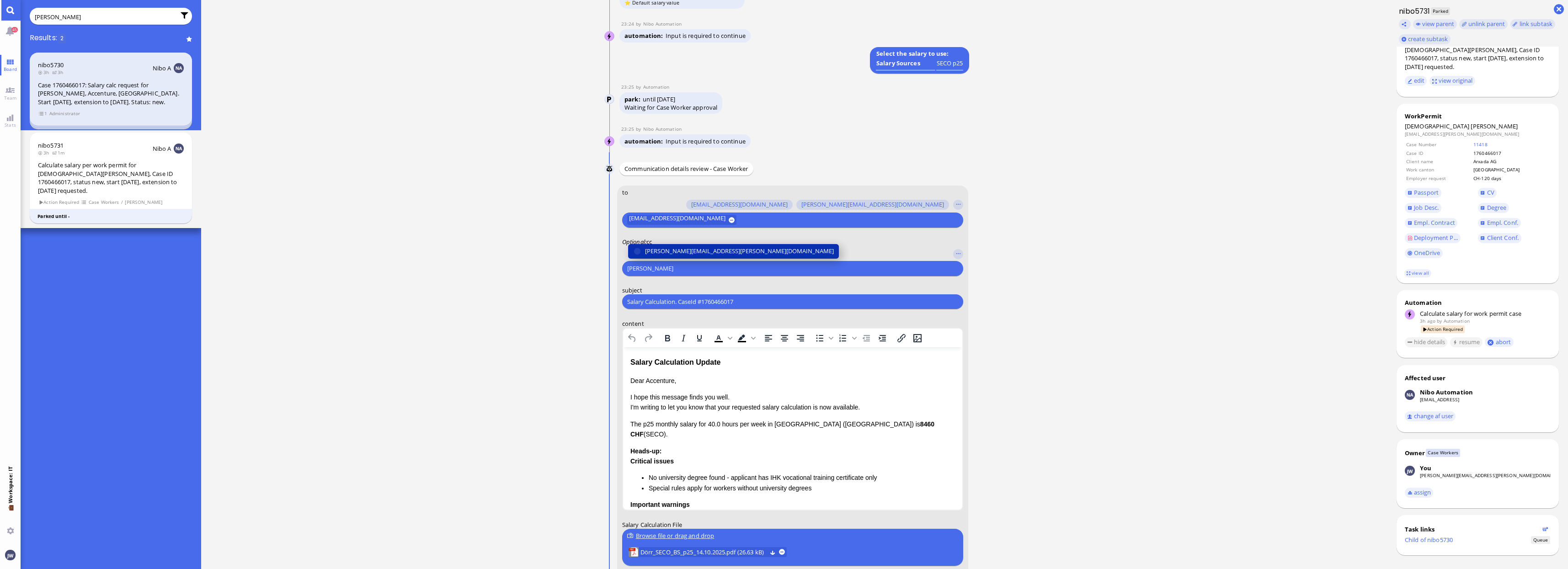
type input "[PERSON_NAME]"
click at [694, 245] on button "[PERSON_NAME][EMAIL_ADDRESS][PERSON_NAME][DOMAIN_NAME]" at bounding box center [734, 251] width 211 height 15
type input "den"
click at [692, 252] on span "[EMAIL_ADDRESS][DOMAIN_NAME]" at bounding box center [692, 251] width 96 height 9
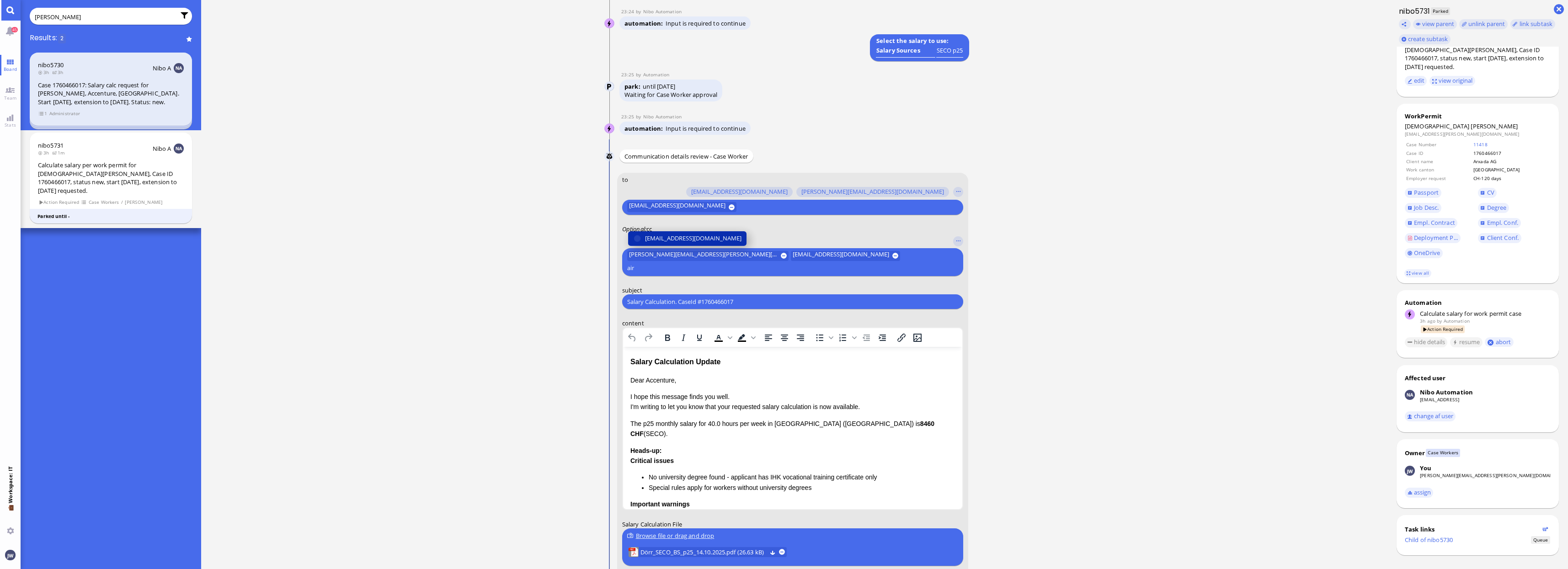
type input "air"
click at [692, 243] on span "[EMAIL_ADDRESS][DOMAIN_NAME]" at bounding box center [692, 238] width 96 height 9
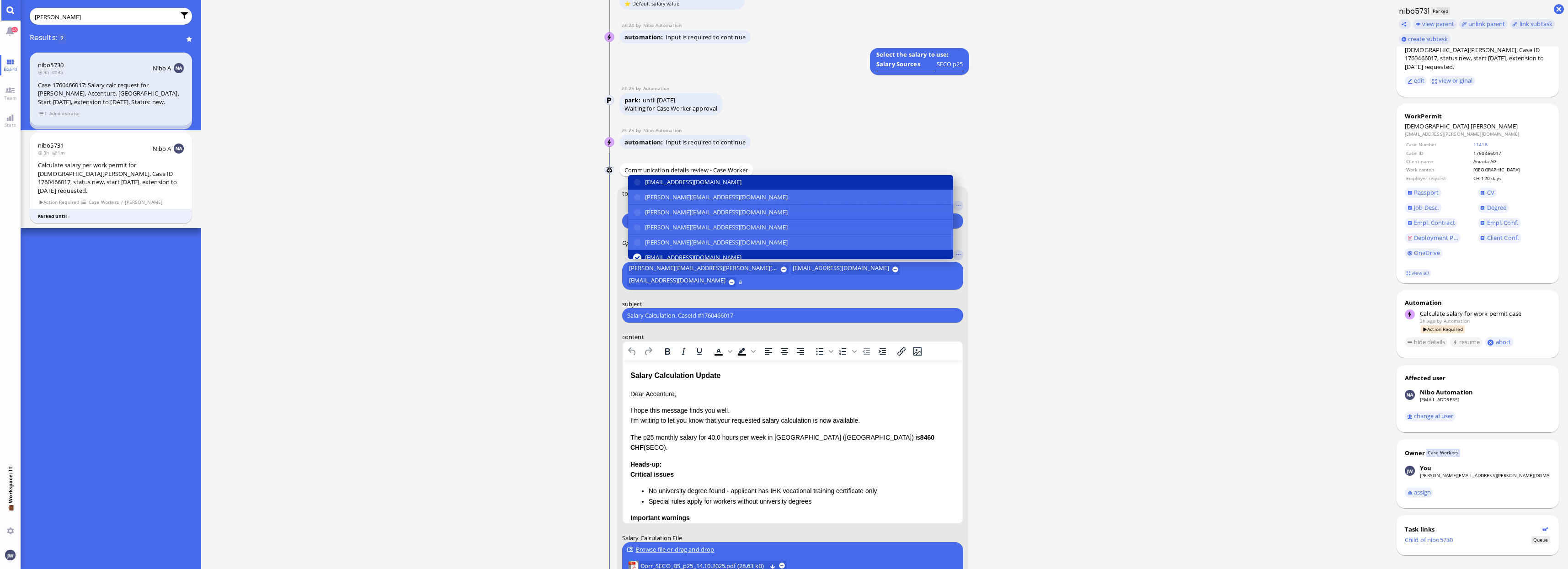
scroll to position [-126, 0]
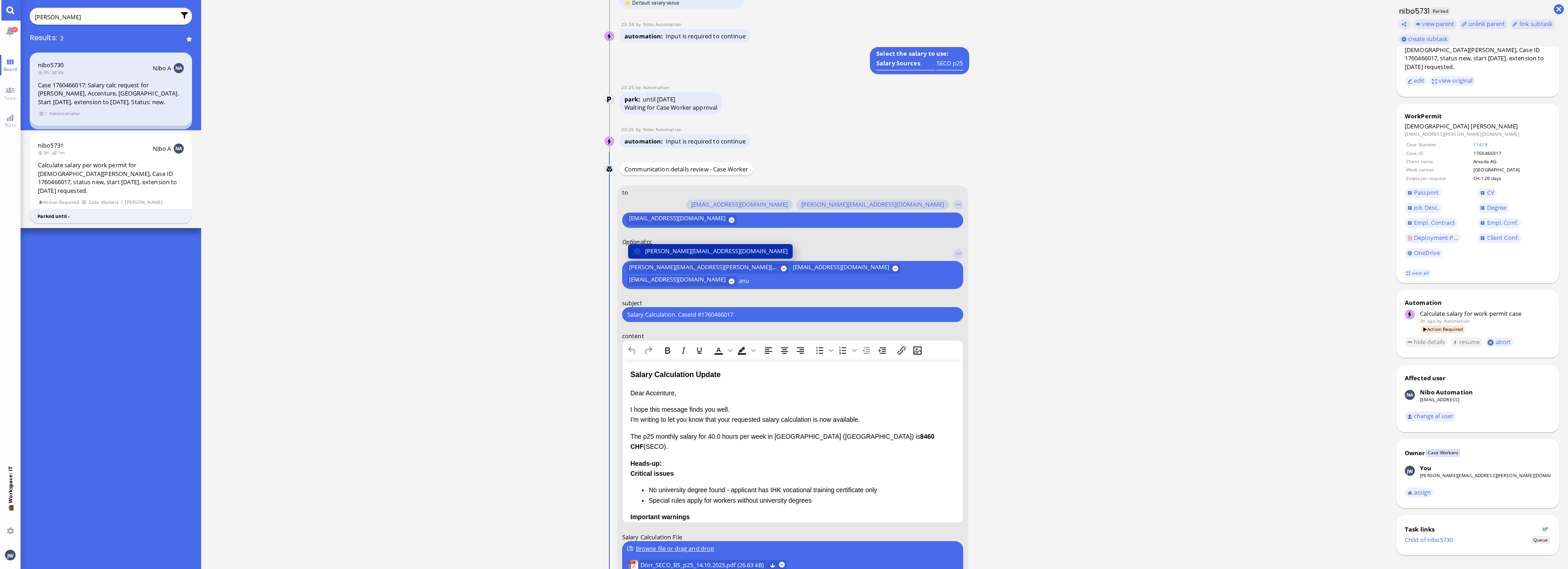
type input "anu"
click at [692, 252] on span "[PERSON_NAME][EMAIL_ADDRESS][DOMAIN_NAME]" at bounding box center [716, 251] width 143 height 9
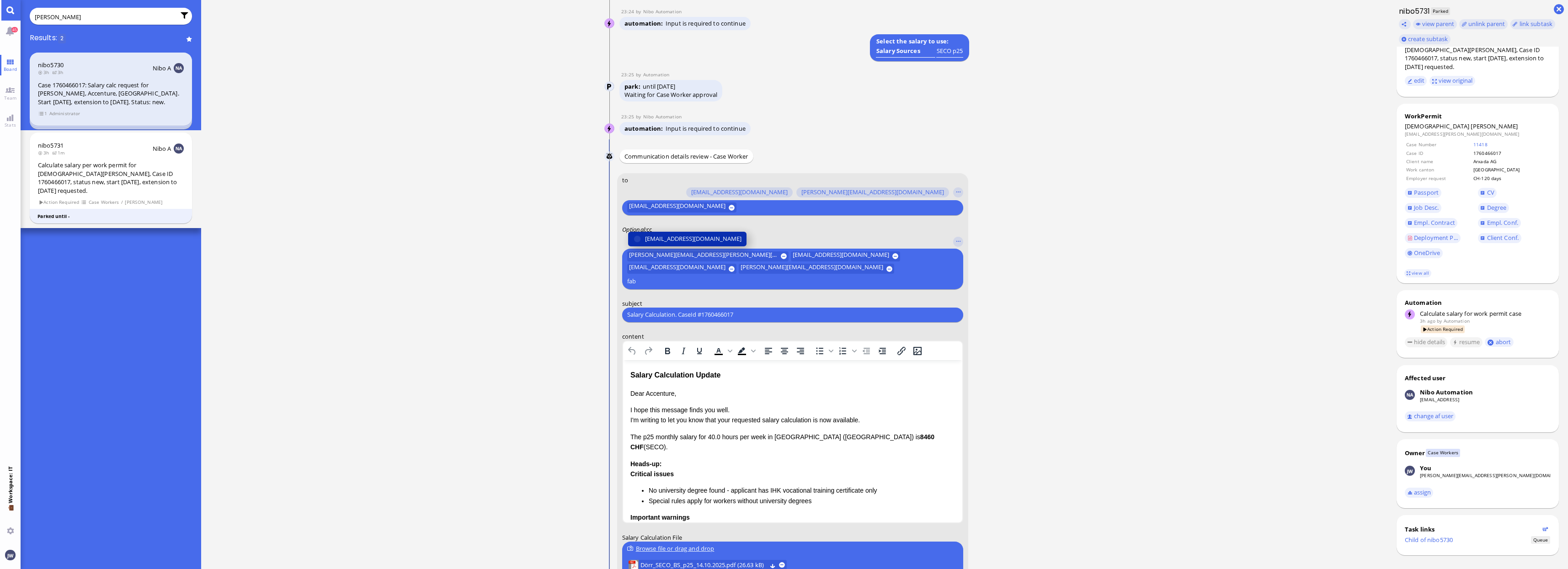
type input "fab"
click at [692, 243] on span "[EMAIL_ADDRESS][DOMAIN_NAME]" at bounding box center [692, 239] width 96 height 9
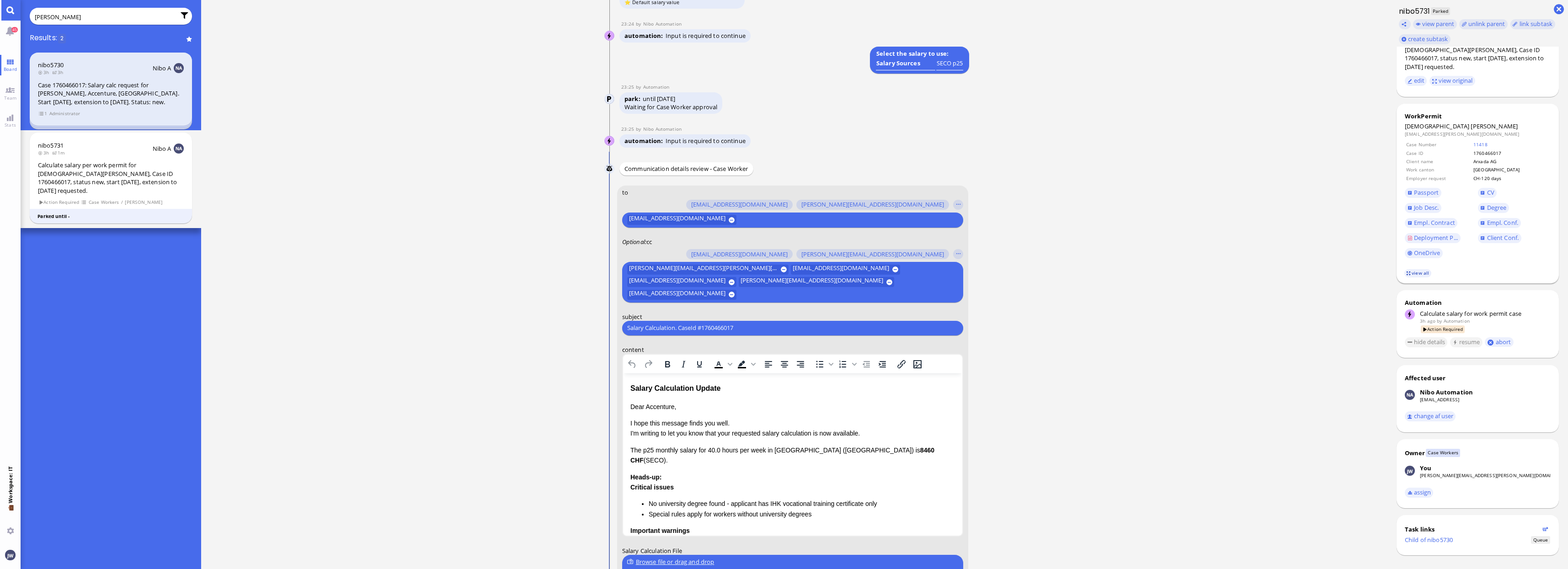
click at [1427, 269] on link "view all" at bounding box center [1417, 273] width 27 height 8
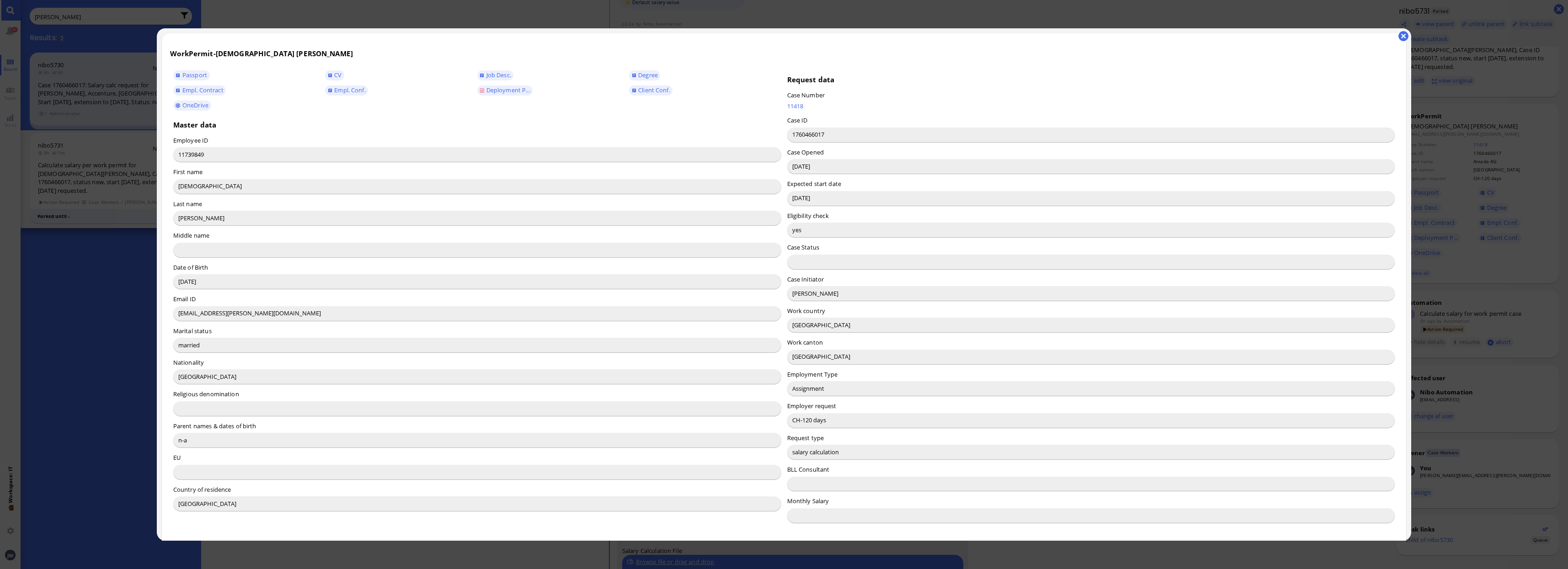
click at [802, 294] on input "[PERSON_NAME]" at bounding box center [1091, 293] width 608 height 15
click at [1405, 34] on button "button" at bounding box center [1403, 36] width 10 height 10
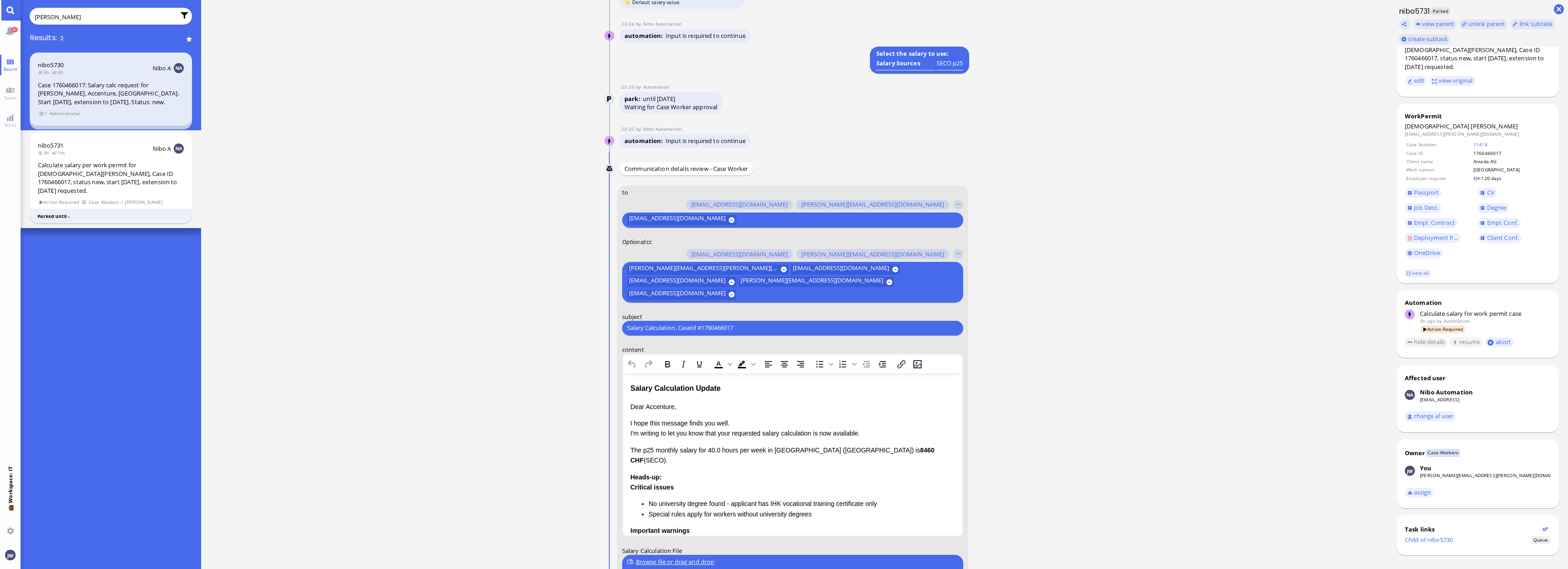
click at [653, 406] on p "Dear Accenture," at bounding box center [792, 406] width 324 height 10
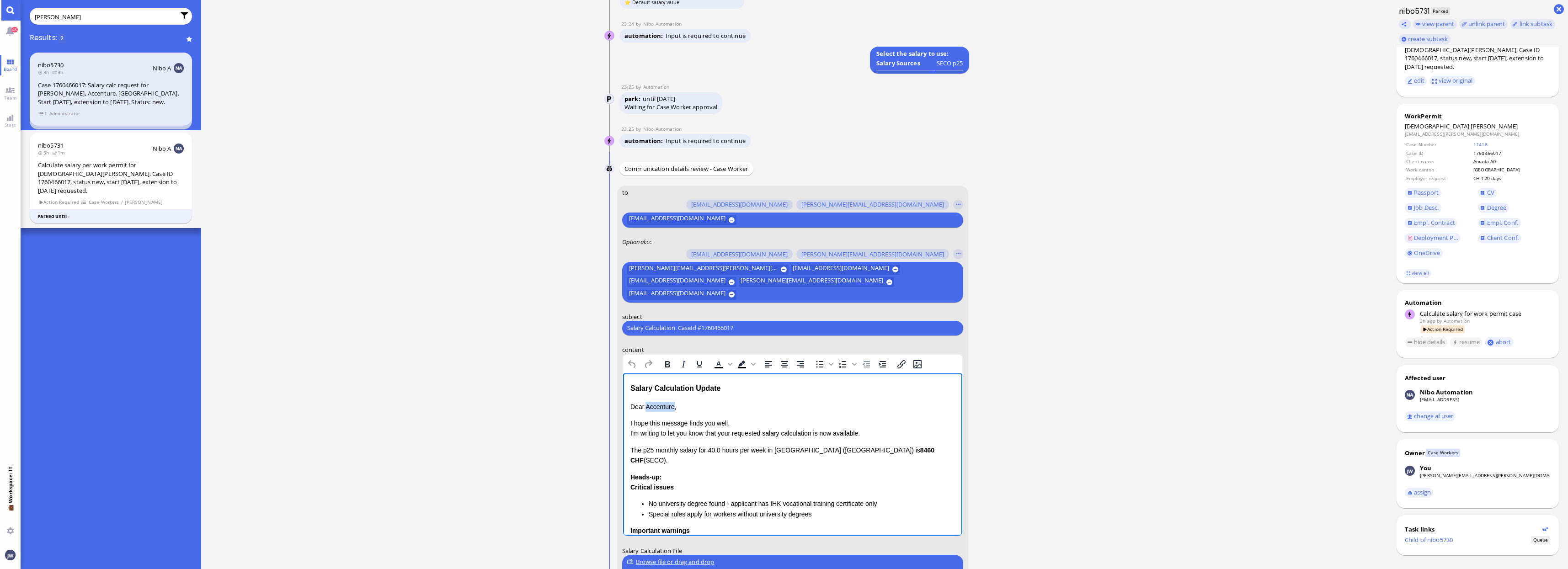
click at [653, 406] on p "Dear Accenture," at bounding box center [792, 406] width 324 height 10
paste body "Rich Text Area. Press ALT-0 for help."
click at [643, 393] on div "Salary Calculation Update" at bounding box center [792, 388] width 324 height 12
click at [705, 387] on div "Salary Calculation Update" at bounding box center [792, 388] width 324 height 12
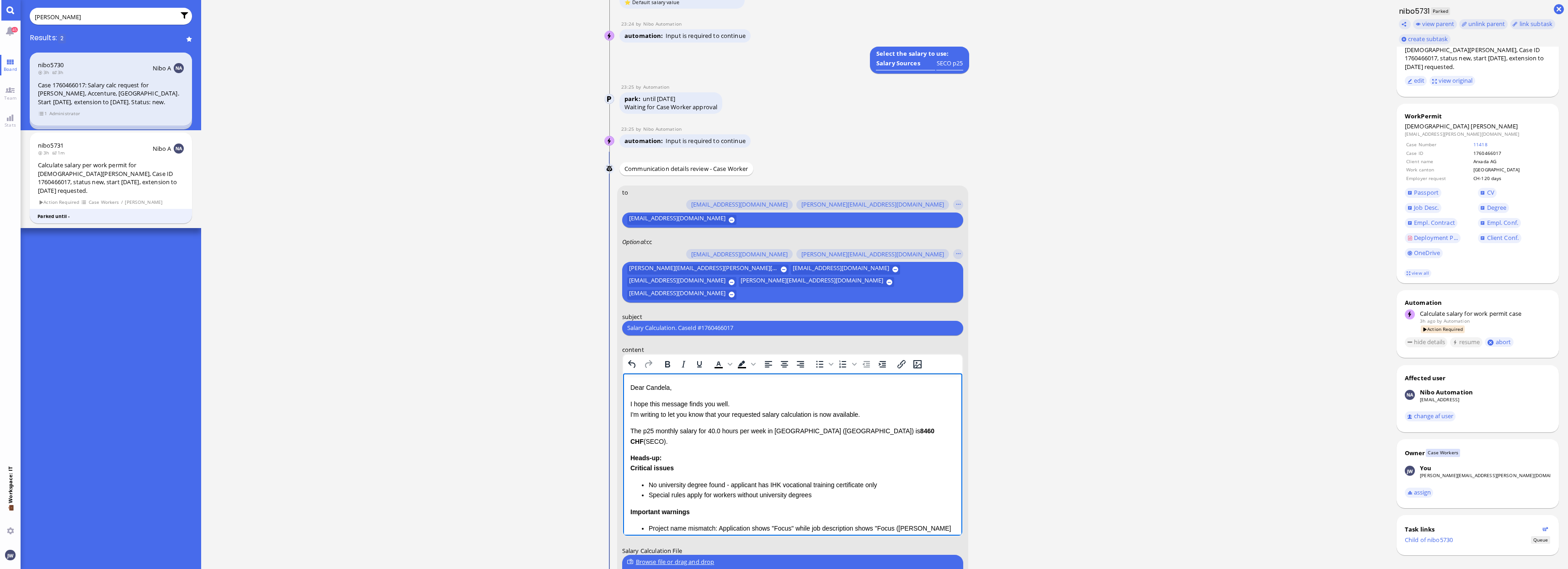
click at [635, 431] on p "The p25 monthly salary for 40.0 hours per week in [GEOGRAPHIC_DATA] (BS) is 846…" at bounding box center [792, 436] width 324 height 21
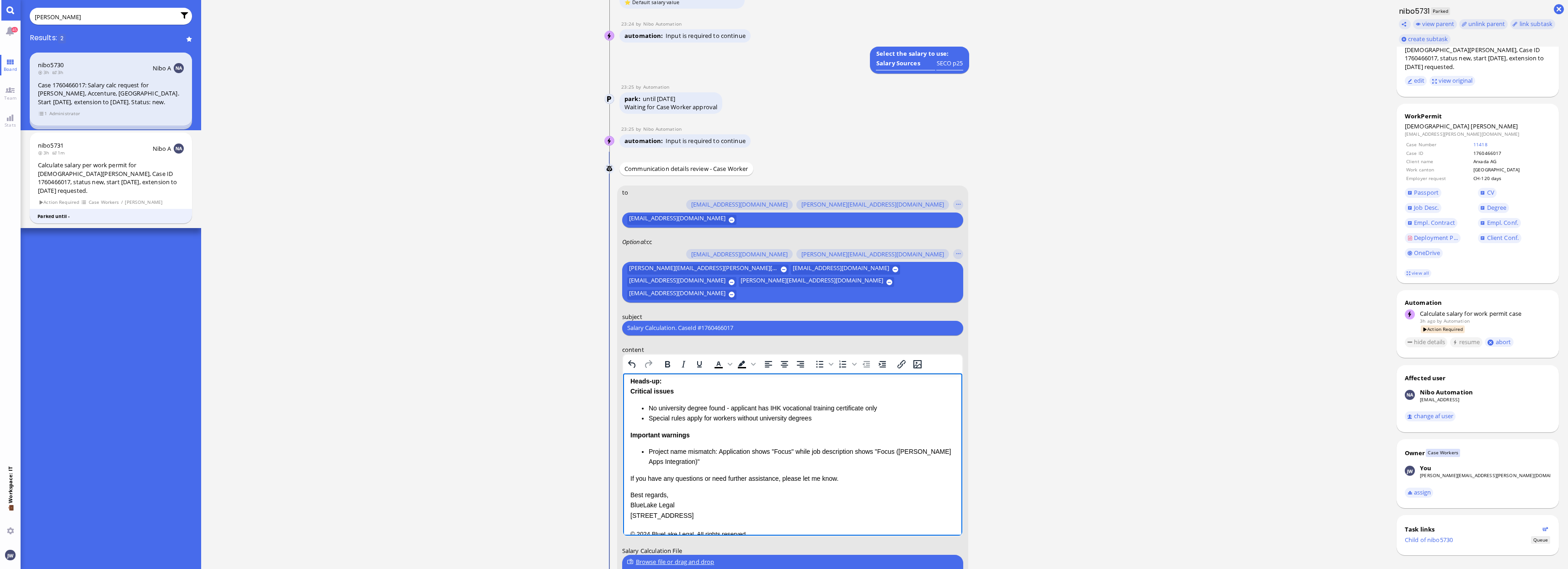
scroll to position [80, 0]
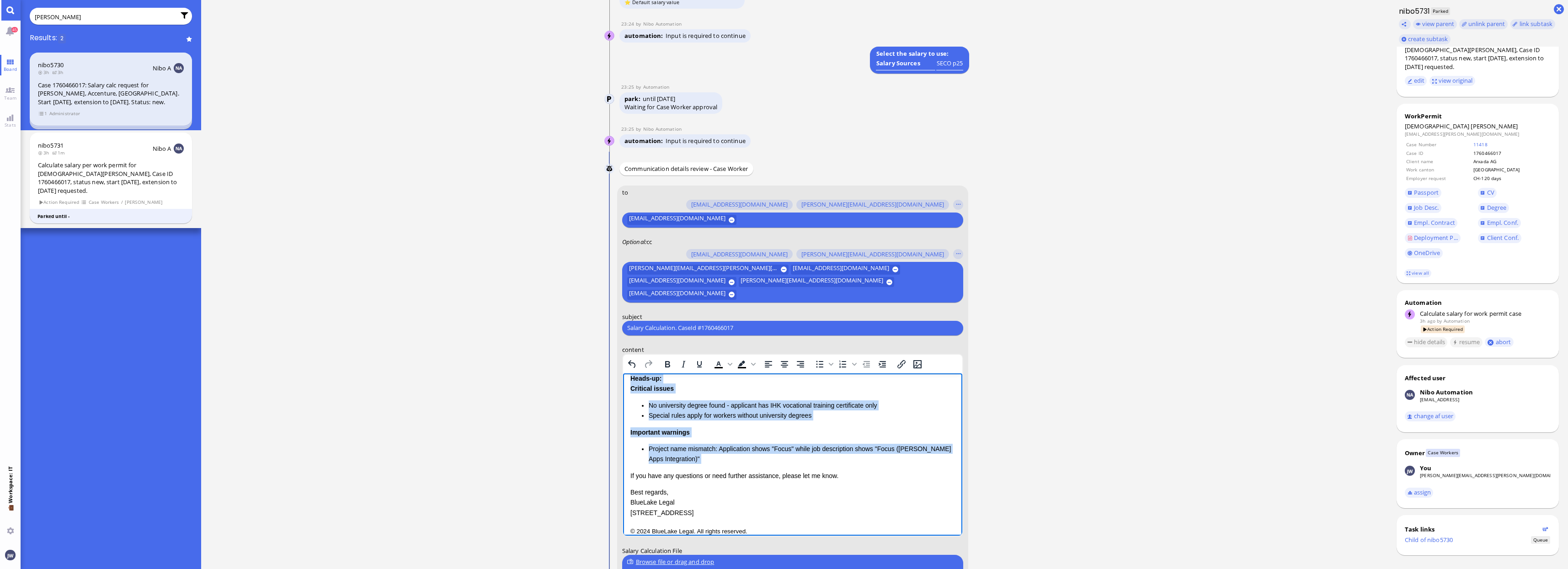
click at [683, 448] on li "Project name mismatch: Application shows "Focus" while job description shows "F…" at bounding box center [801, 453] width 306 height 21
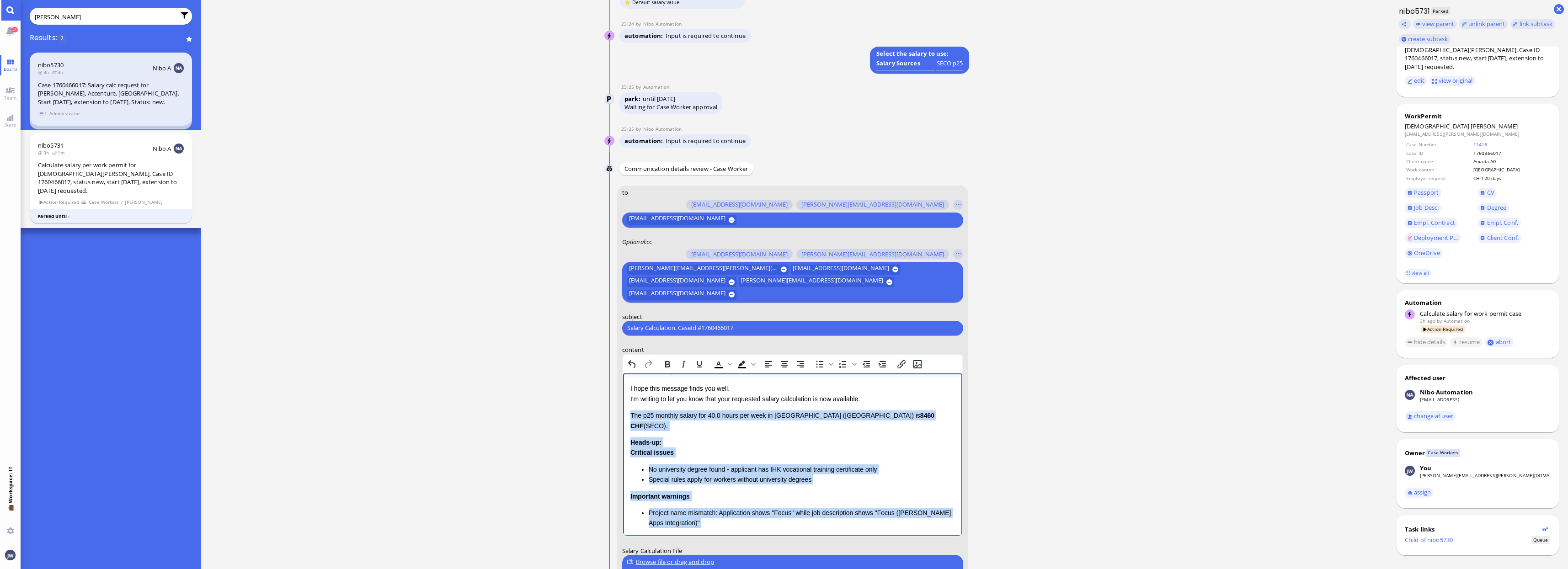
scroll to position [0, 0]
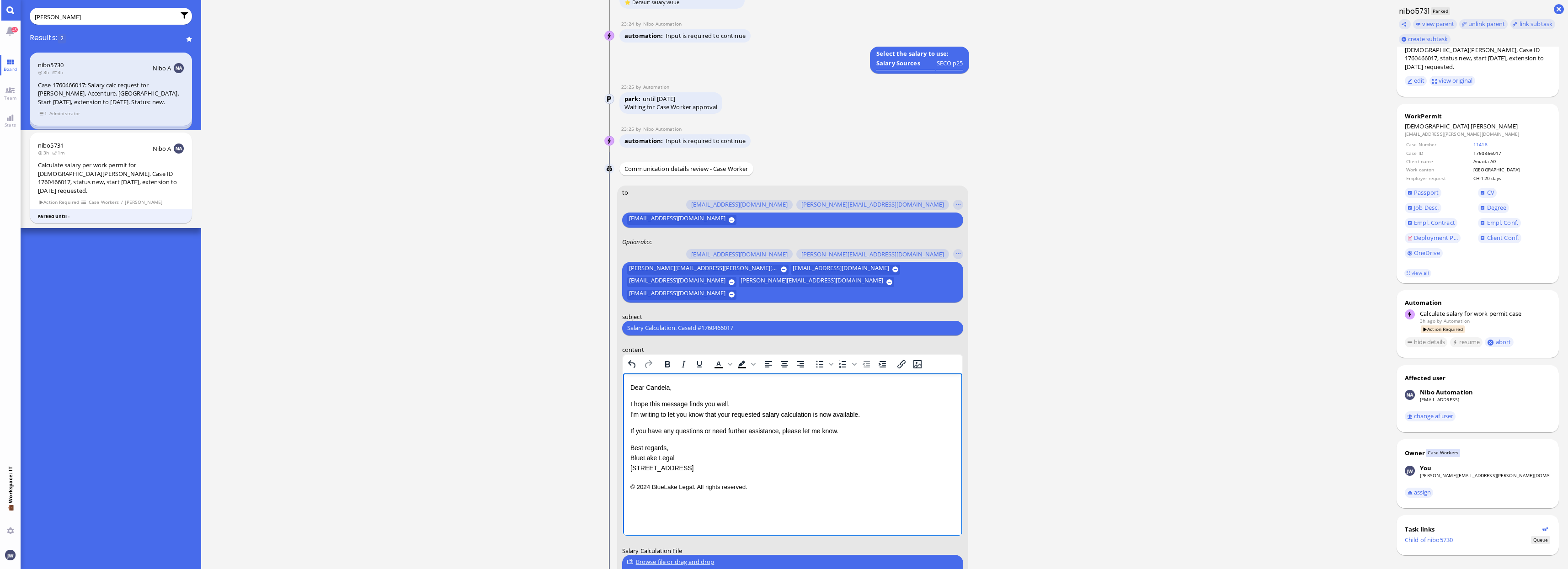
click at [726, 412] on p "I hope this message finds you well. I'm writing to let you know that your reque…" at bounding box center [792, 409] width 324 height 21
click at [814, 415] on p "I hope this message finds you well. I'm writing to let you know that the reques…" at bounding box center [792, 409] width 324 height 21
click at [843, 412] on p "I hope this message finds you well. I'm writing to let you know that the reques…" at bounding box center [792, 409] width 324 height 21
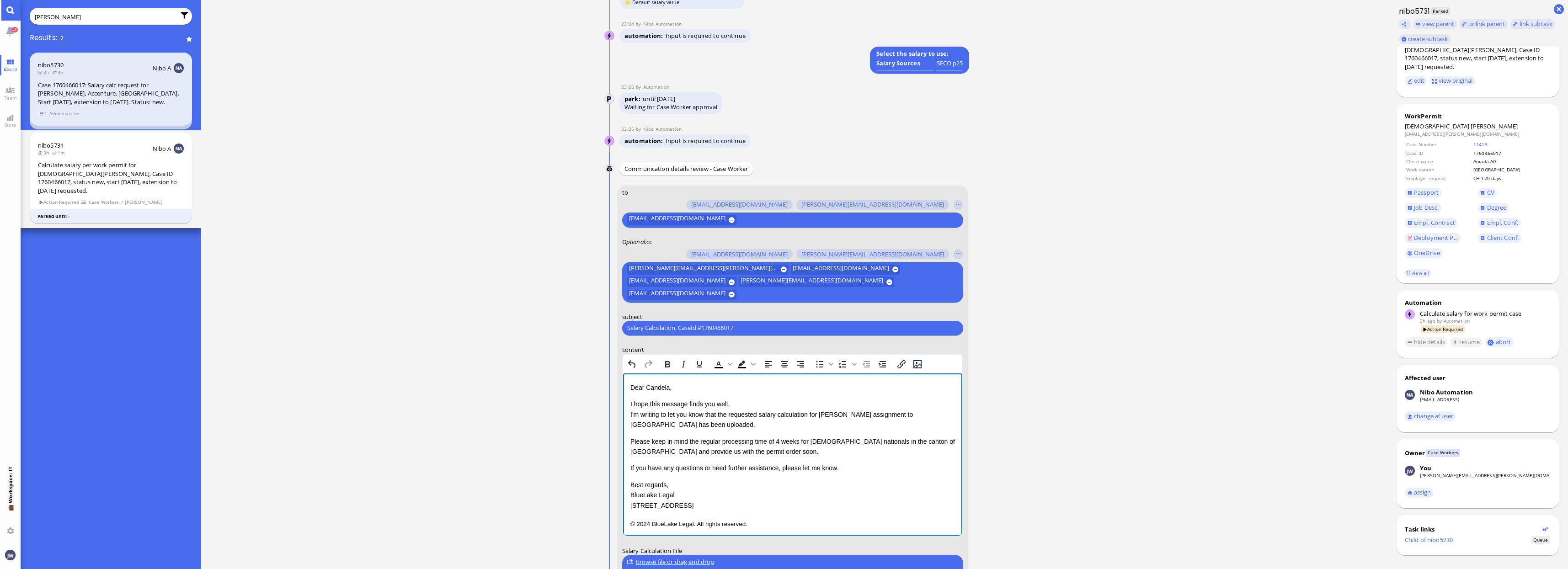
click at [856, 470] on p "If you have any questions or need further assistance, please let me know." at bounding box center [792, 467] width 324 height 10
click at [801, 527] on p "© 2024 BlueLake Legal. All rights reserved." at bounding box center [792, 523] width 324 height 12
click at [1518, 233] on span "Client Conf." at bounding box center [1503, 237] width 32 height 8
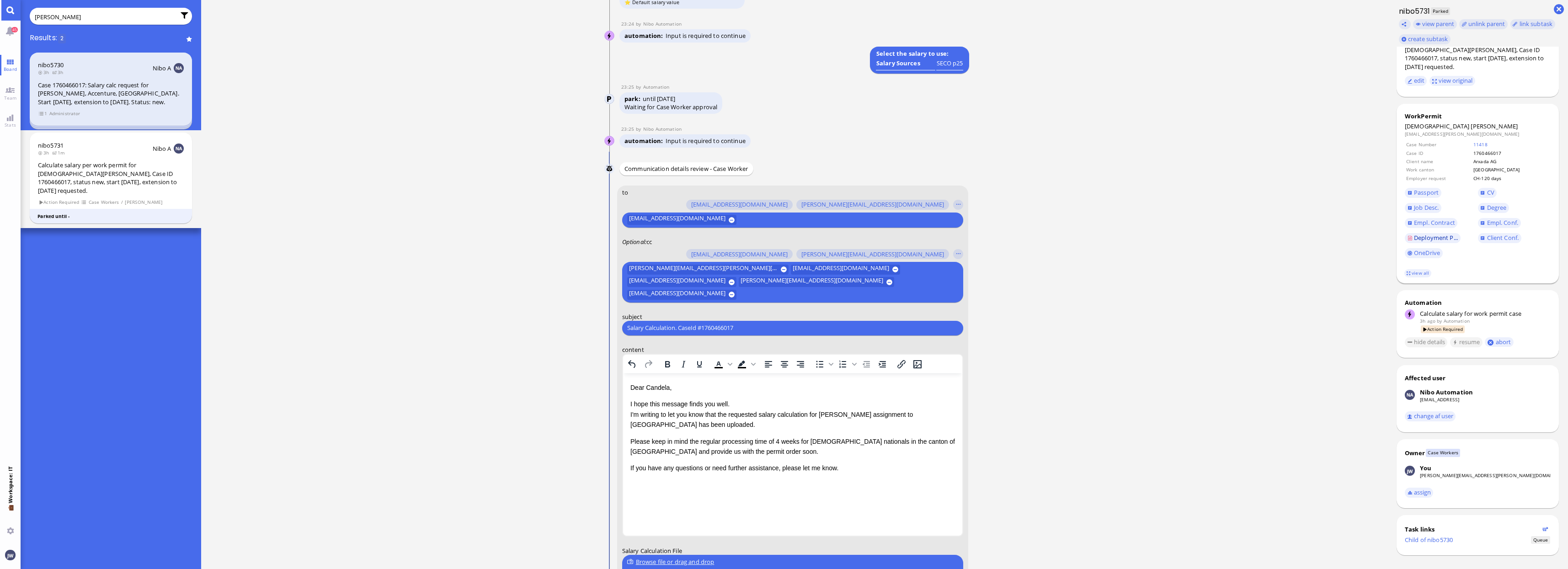
click at [1430, 235] on link "Deployment P..." at bounding box center [1433, 237] width 56 height 10
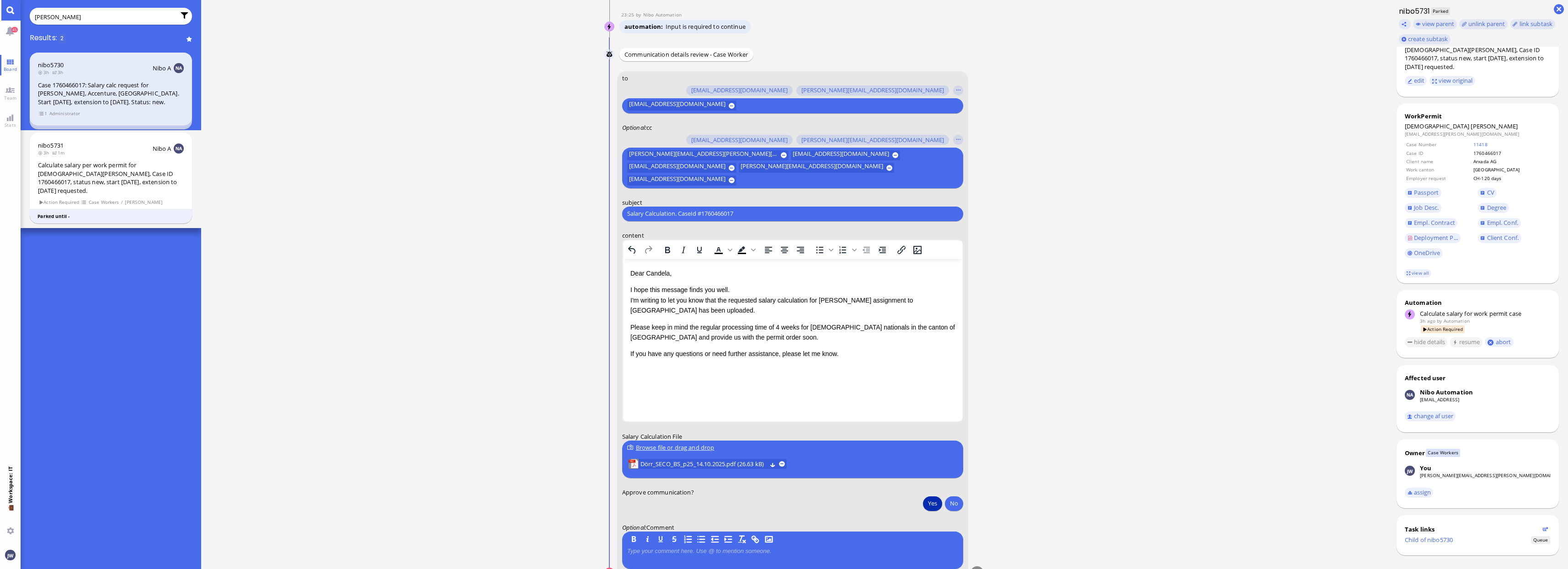
click at [925, 505] on button "Yes" at bounding box center [932, 503] width 19 height 15
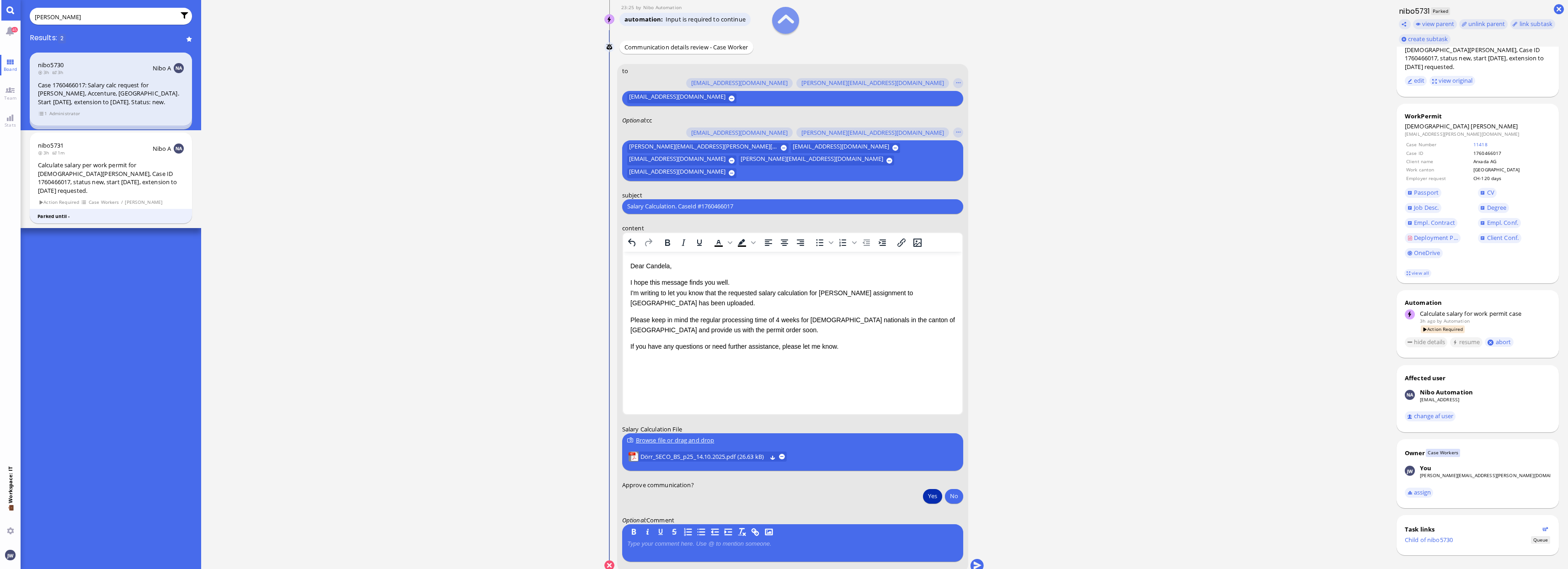
scroll to position [1, 0]
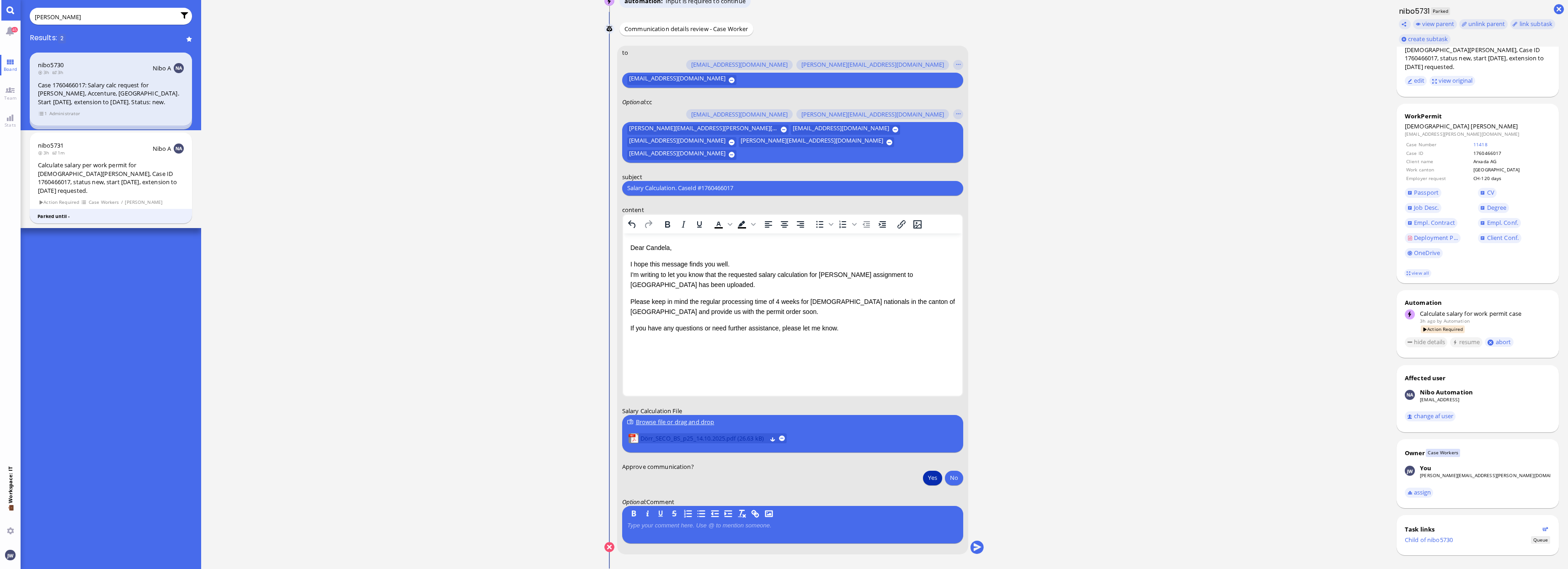
click at [692, 438] on span "Dörr_SECO_BS_p25_14.10.2025.pdf (26.63 kB)" at bounding box center [703, 438] width 126 height 10
click at [977, 546] on button "submit" at bounding box center [976, 547] width 14 height 14
click at [930, 479] on button "Yes" at bounding box center [932, 478] width 19 height 15
click at [976, 540] on conversation-line "You to [PERSON_NAME][EMAIL_ADDRESS][DOMAIN_NAME] [DOMAIN_NAME][EMAIL_ADDRESS][D…" at bounding box center [794, 306] width 380 height 521
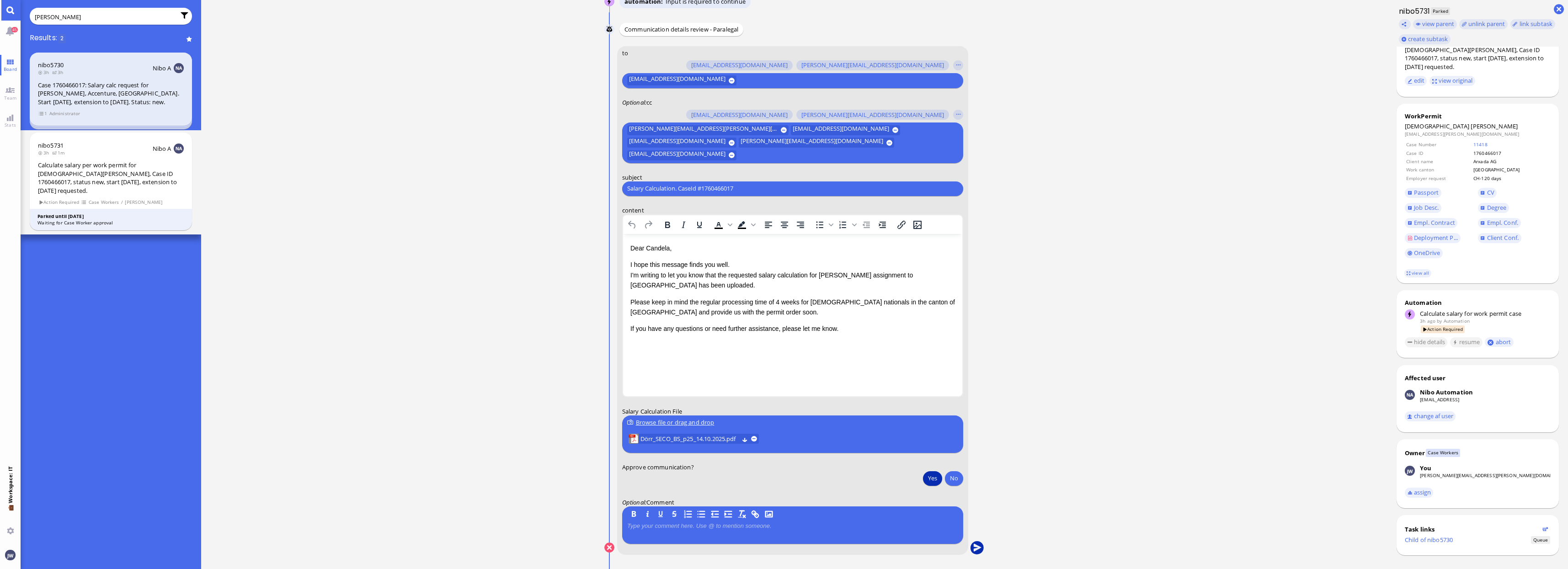
click at [977, 542] on button "submit" at bounding box center [976, 548] width 14 height 14
click at [13, 70] on span "Board" at bounding box center [10, 69] width 18 height 7
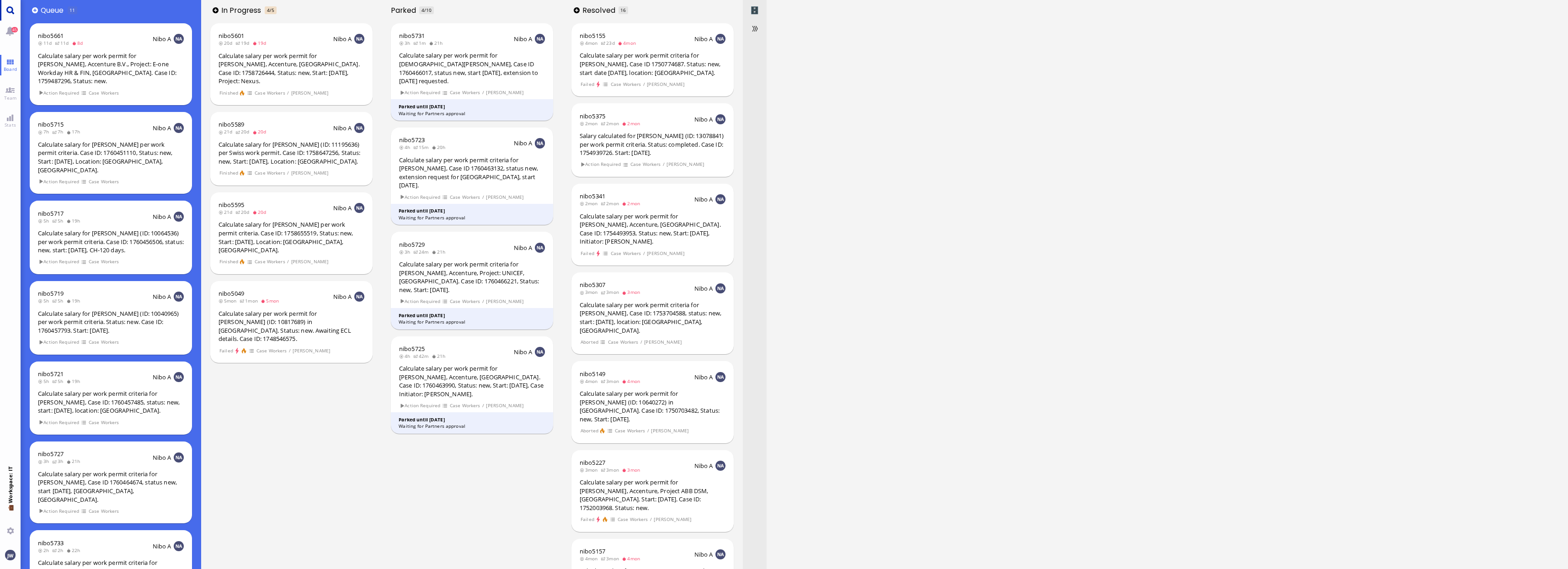
click at [13, 9] on link "Main menu" at bounding box center [10, 10] width 21 height 21
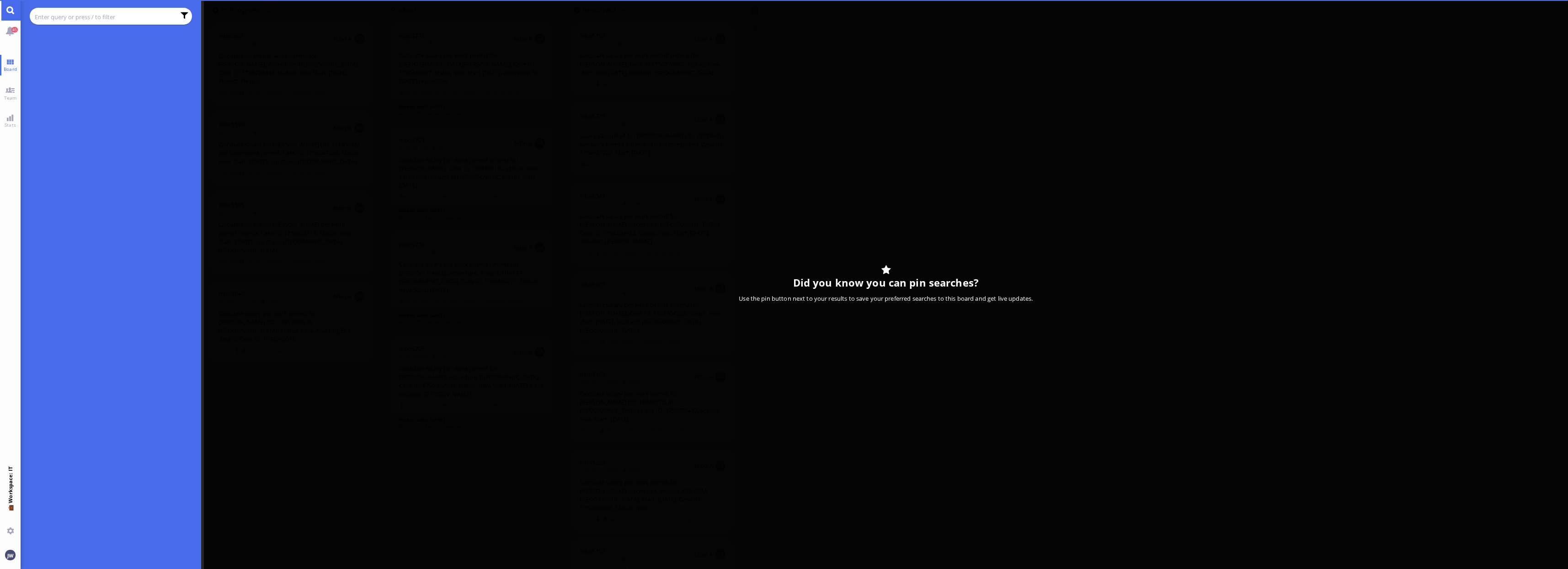
click at [105, 15] on input "text" at bounding box center [105, 17] width 141 height 10
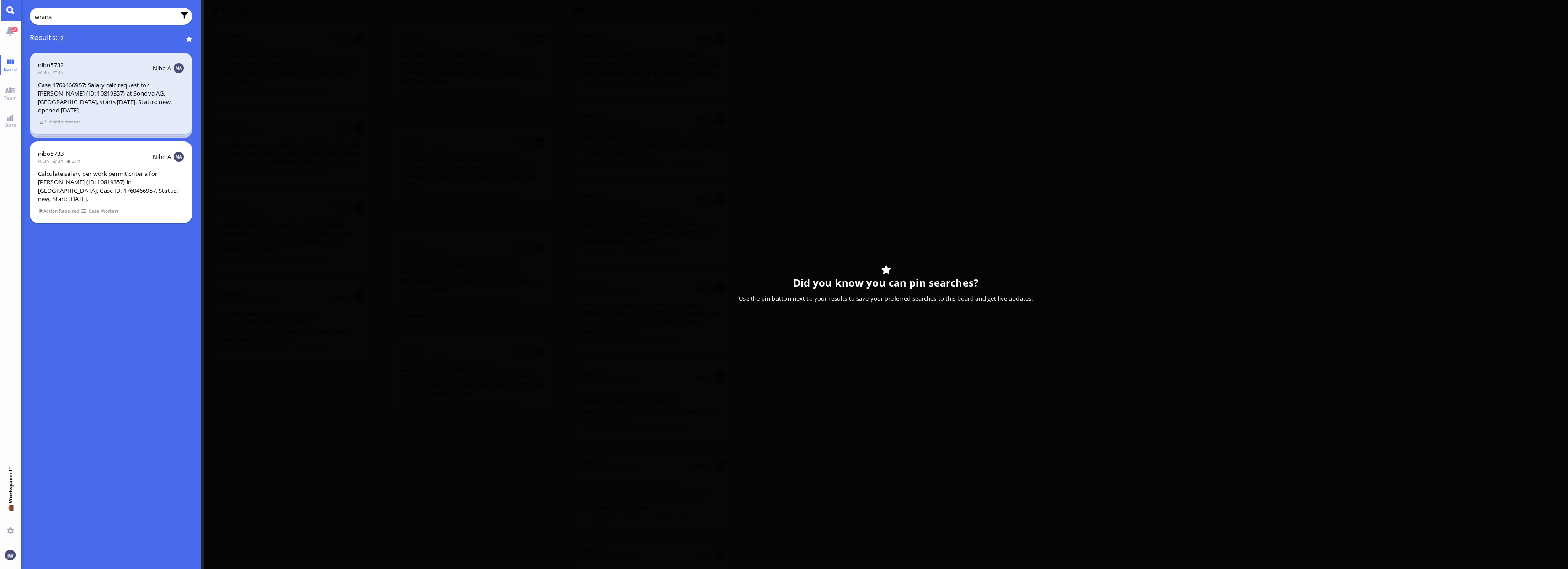
type input "wrana"
click at [95, 174] on div "Calculate salary per work permit criteria for [PERSON_NAME] (ID: 10819357) in […" at bounding box center [111, 186] width 146 height 34
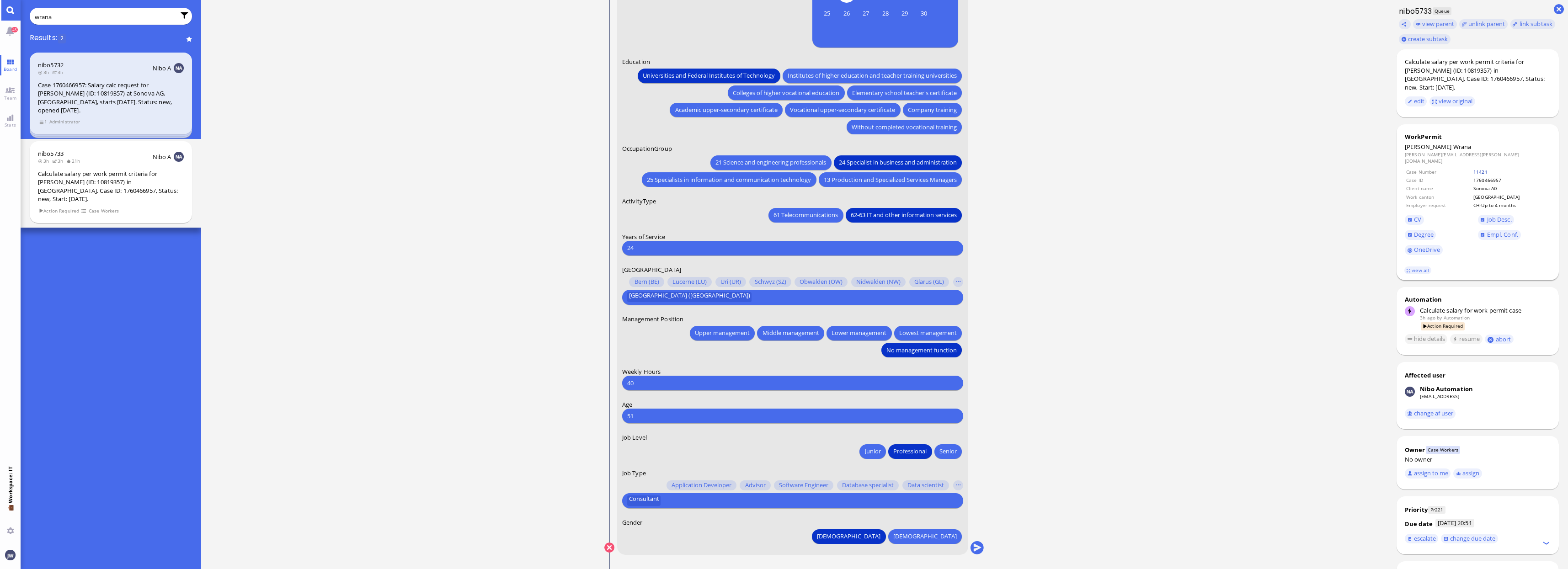
click at [1476, 168] on link "11421" at bounding box center [1480, 172] width 14 height 7
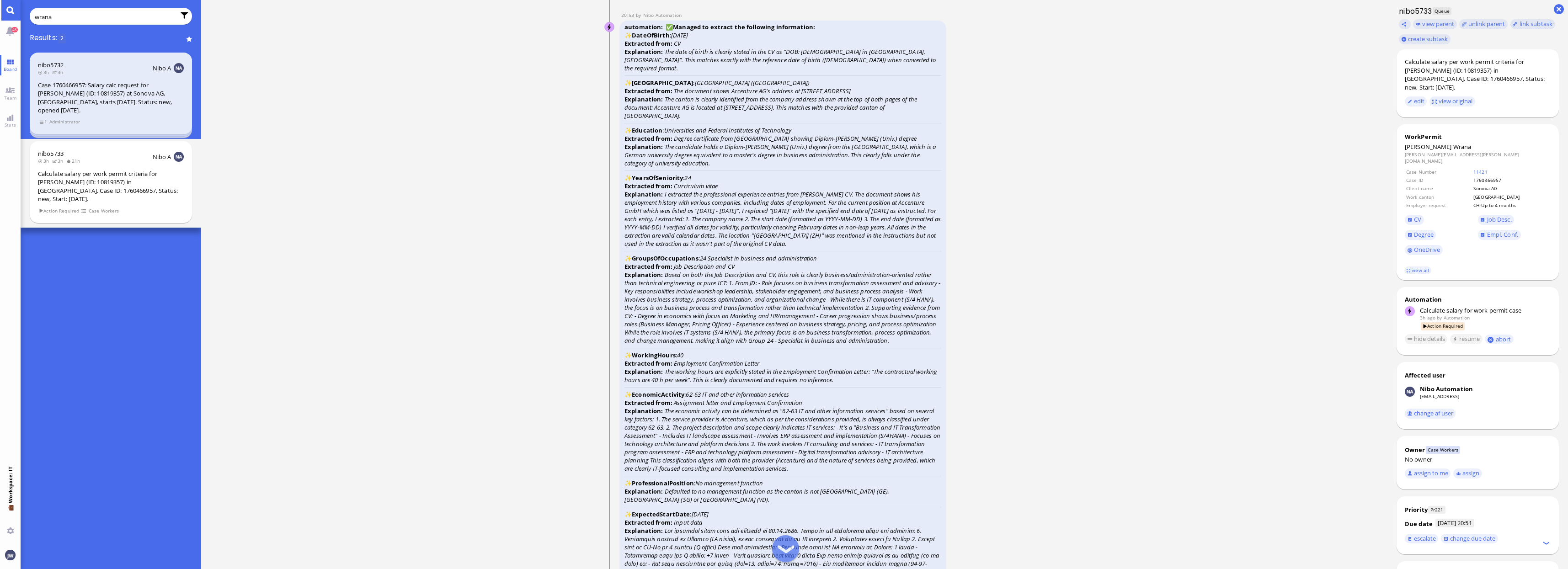
scroll to position [-1428, 0]
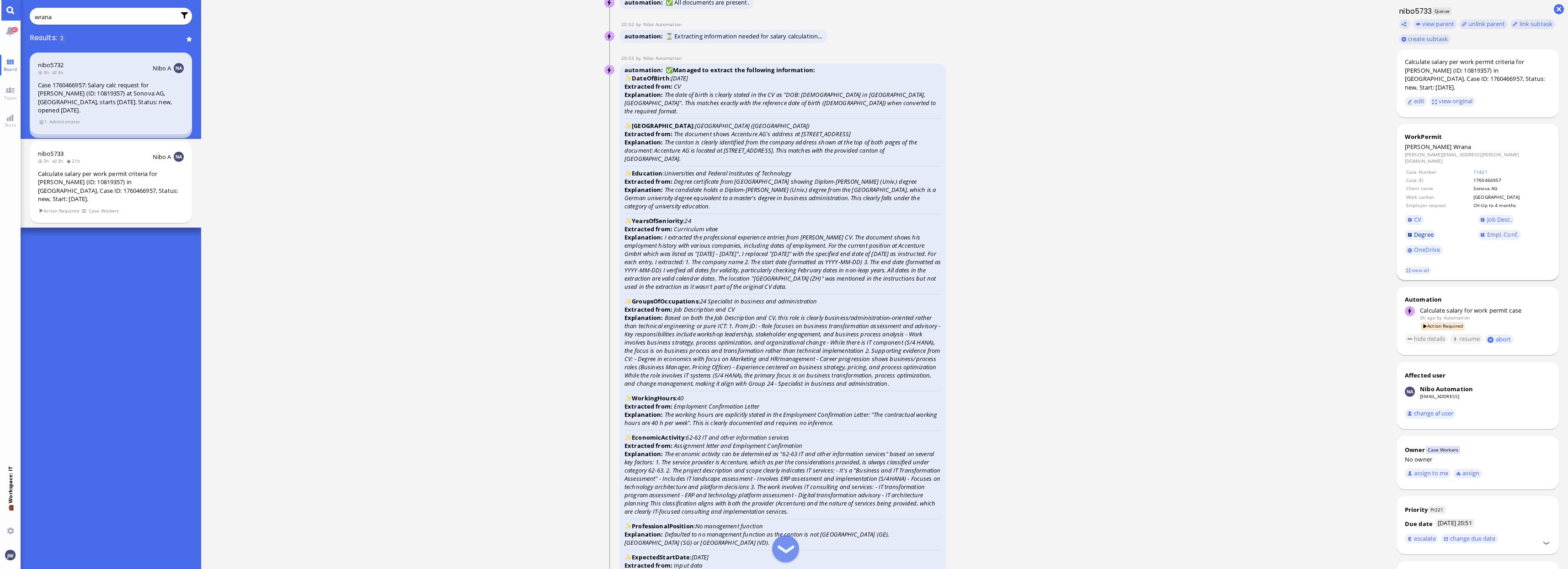
click at [1425, 230] on span "Degree" at bounding box center [1423, 234] width 20 height 8
click at [1418, 216] on span "CV" at bounding box center [1417, 220] width 7 height 8
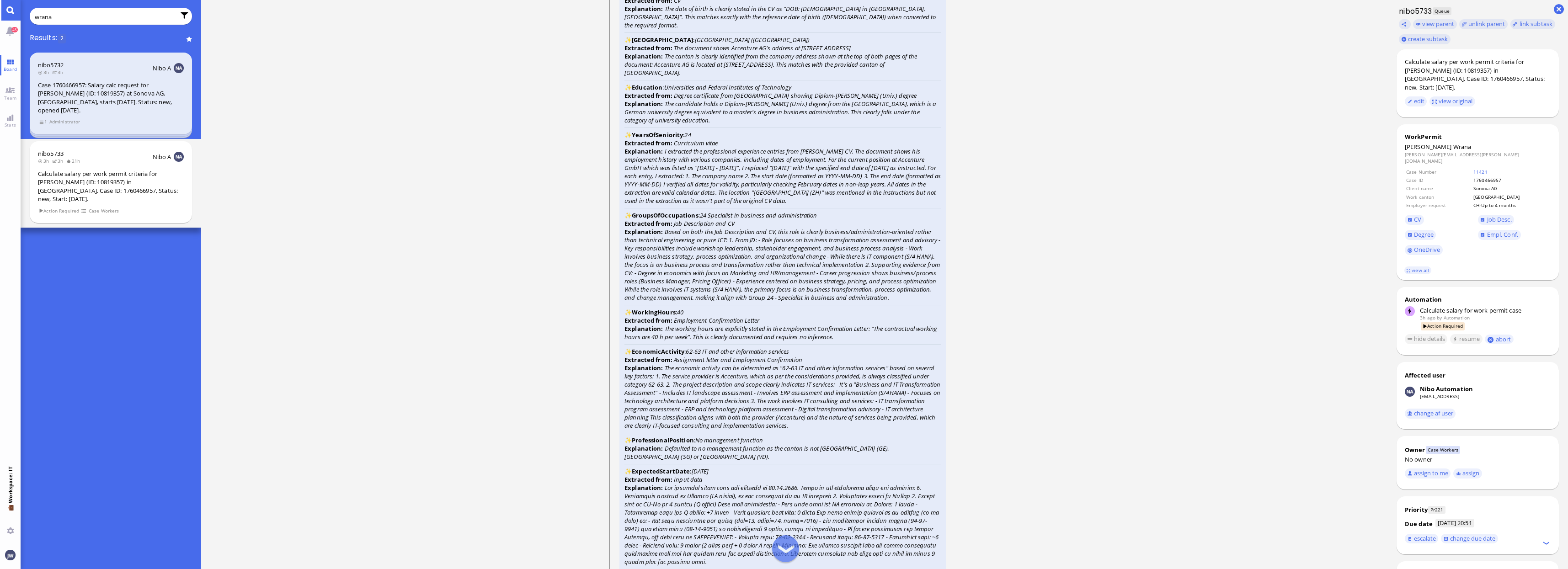
scroll to position [-1314, 0]
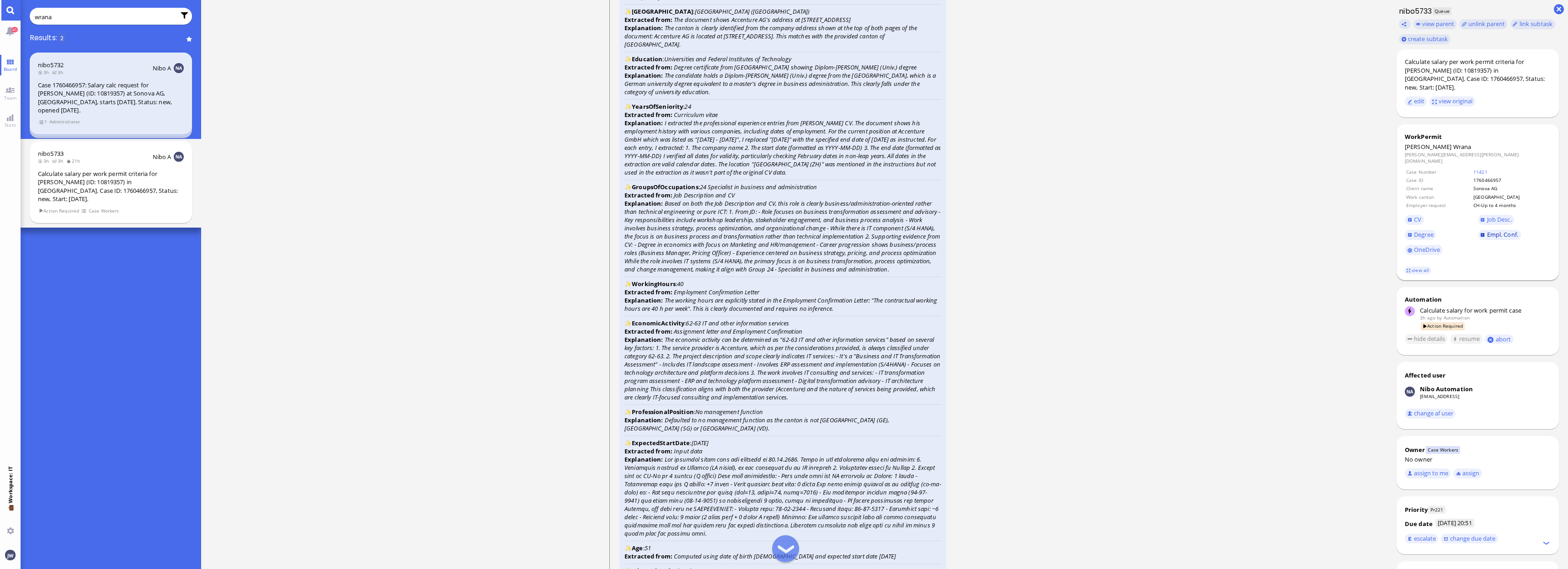
click at [1506, 230] on span "Empl. Conf." at bounding box center [1502, 234] width 31 height 8
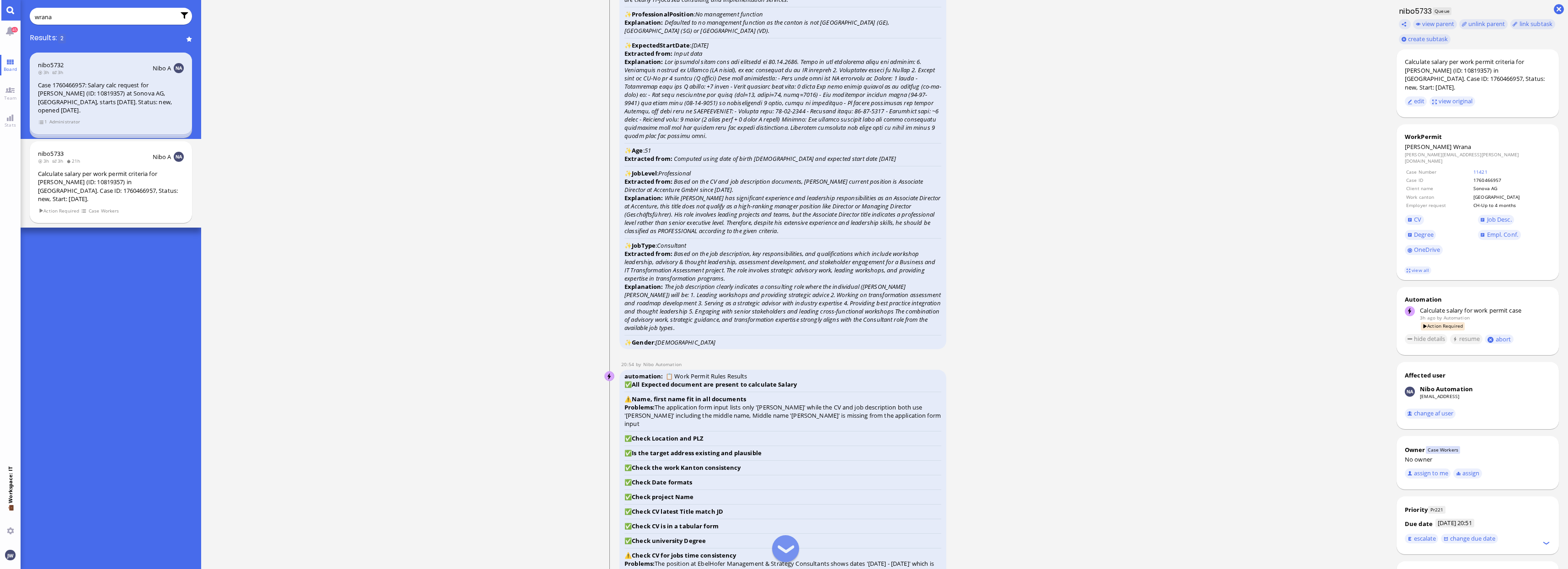
scroll to position [-914, 0]
click at [1498, 216] on span "Job Desc." at bounding box center [1499, 220] width 25 height 8
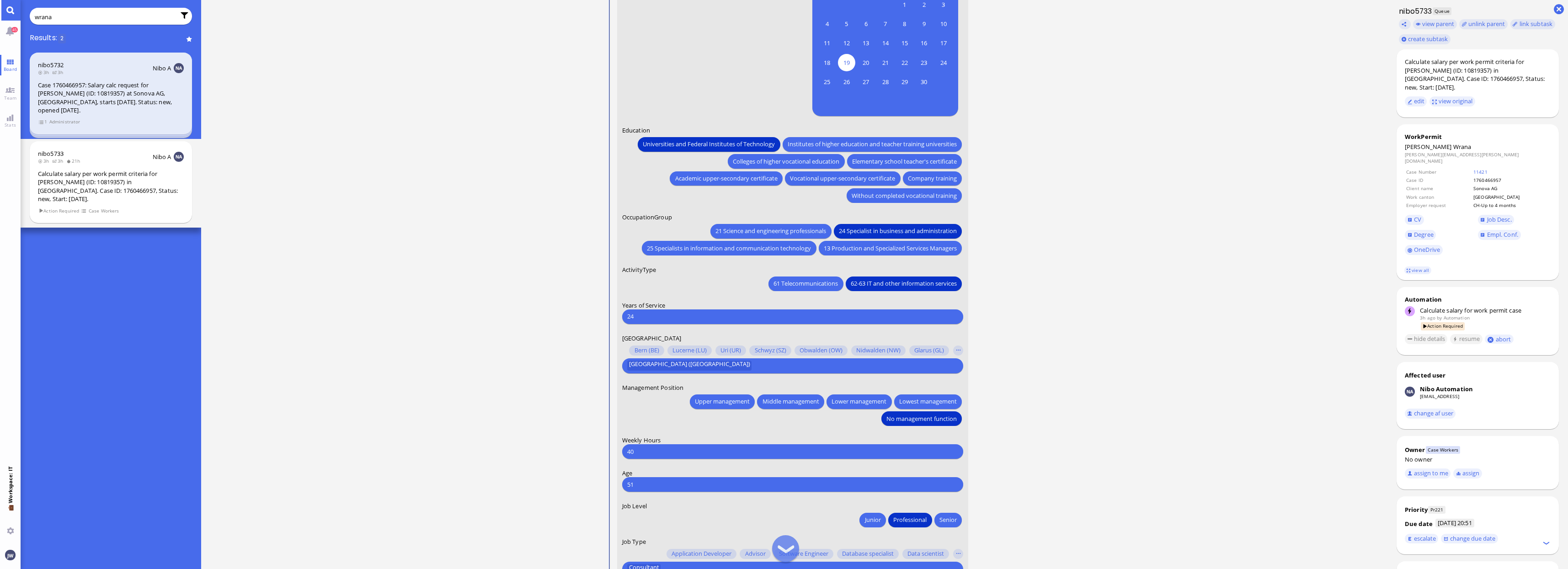
scroll to position [-57, 0]
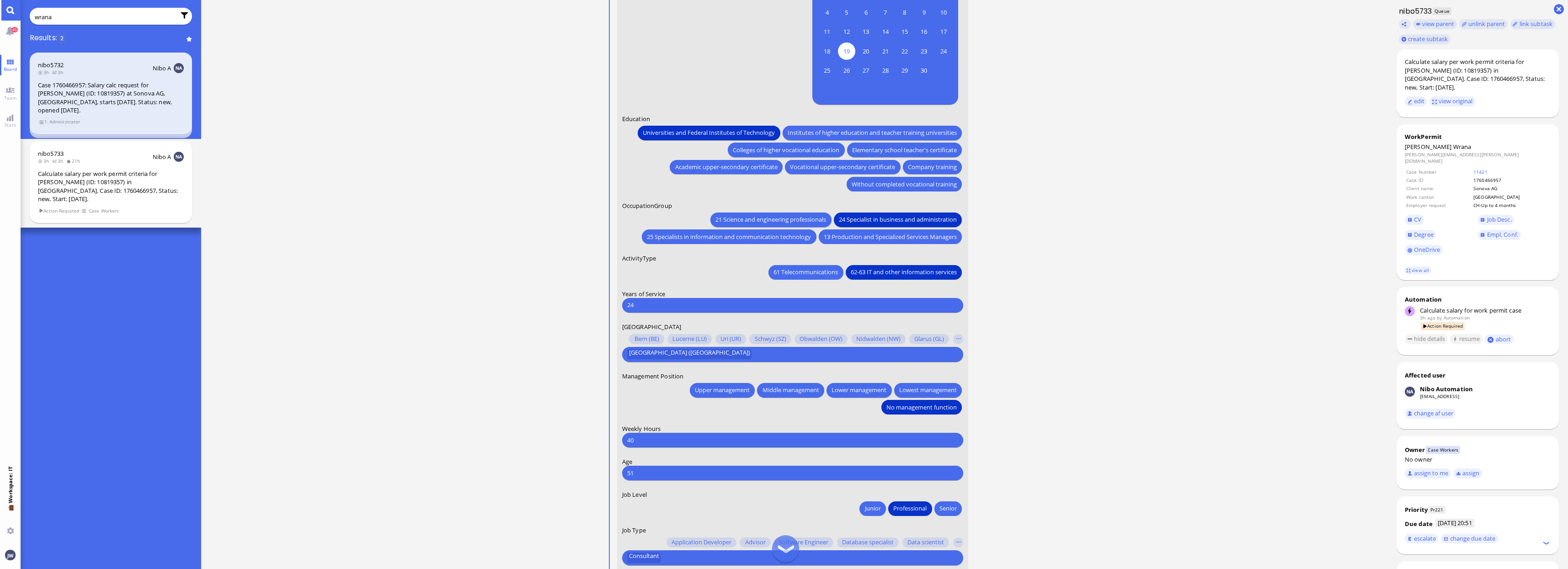
click at [668, 306] on input "24" at bounding box center [792, 305] width 331 height 9
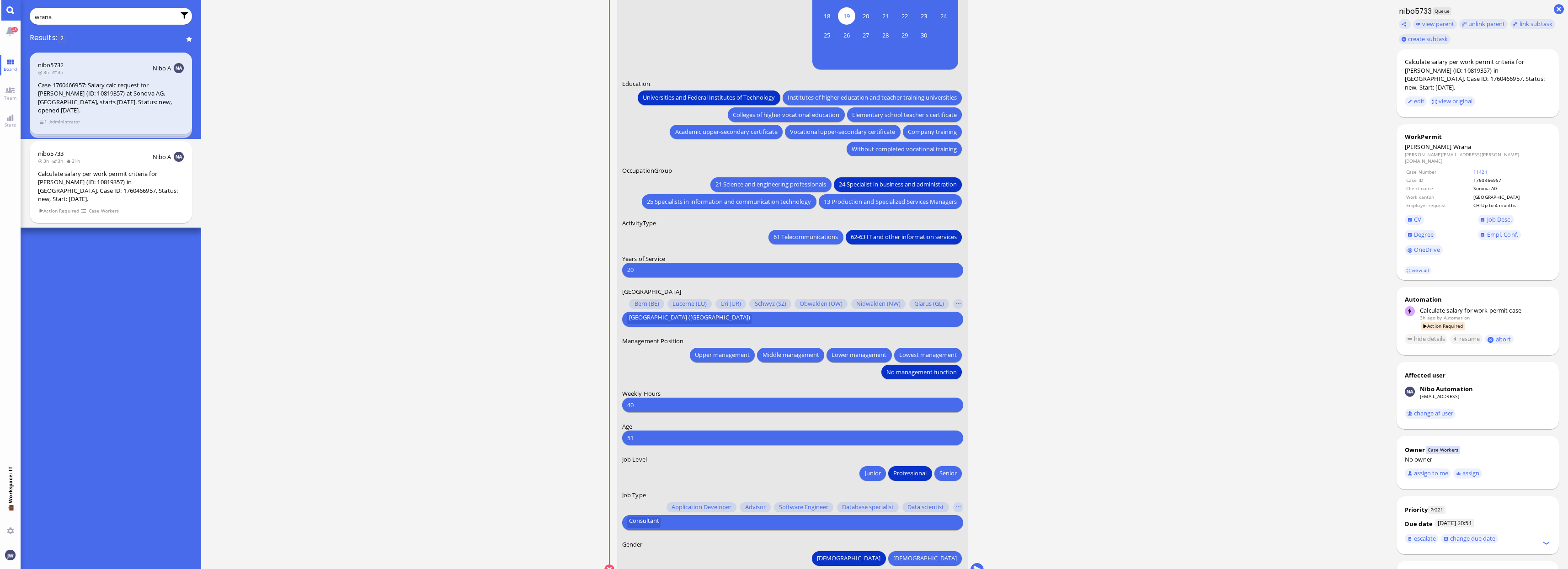
scroll to position [0, 0]
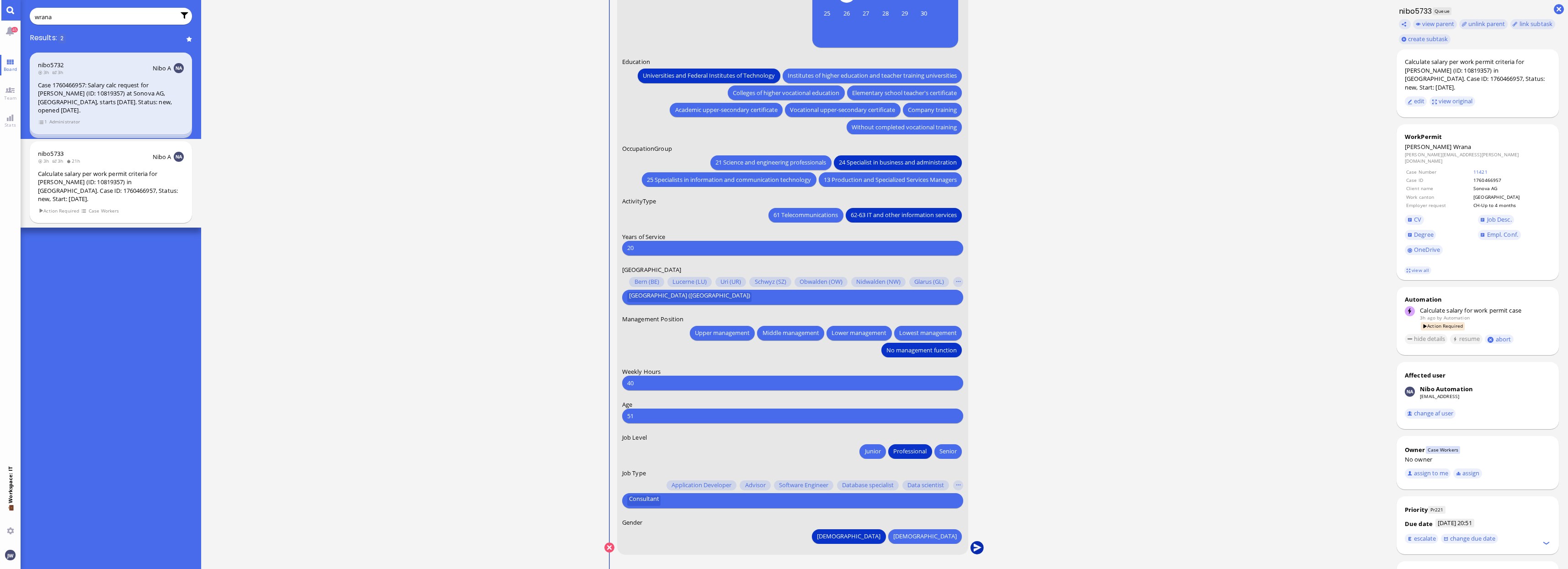
type input "20"
click at [972, 549] on button "submit" at bounding box center [976, 548] width 14 height 14
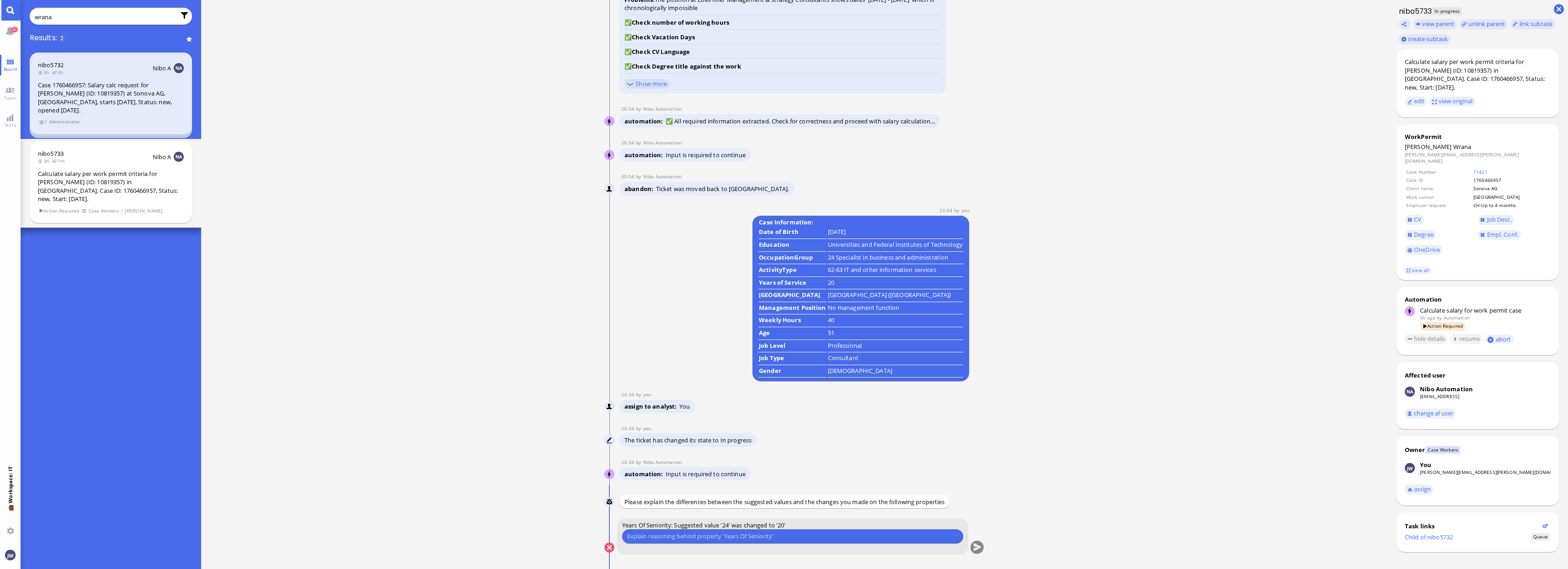
click at [758, 535] on input "text" at bounding box center [792, 536] width 331 height 9
type input "He started working in [DATE]"
click at [976, 551] on button "submit" at bounding box center [976, 548] width 14 height 14
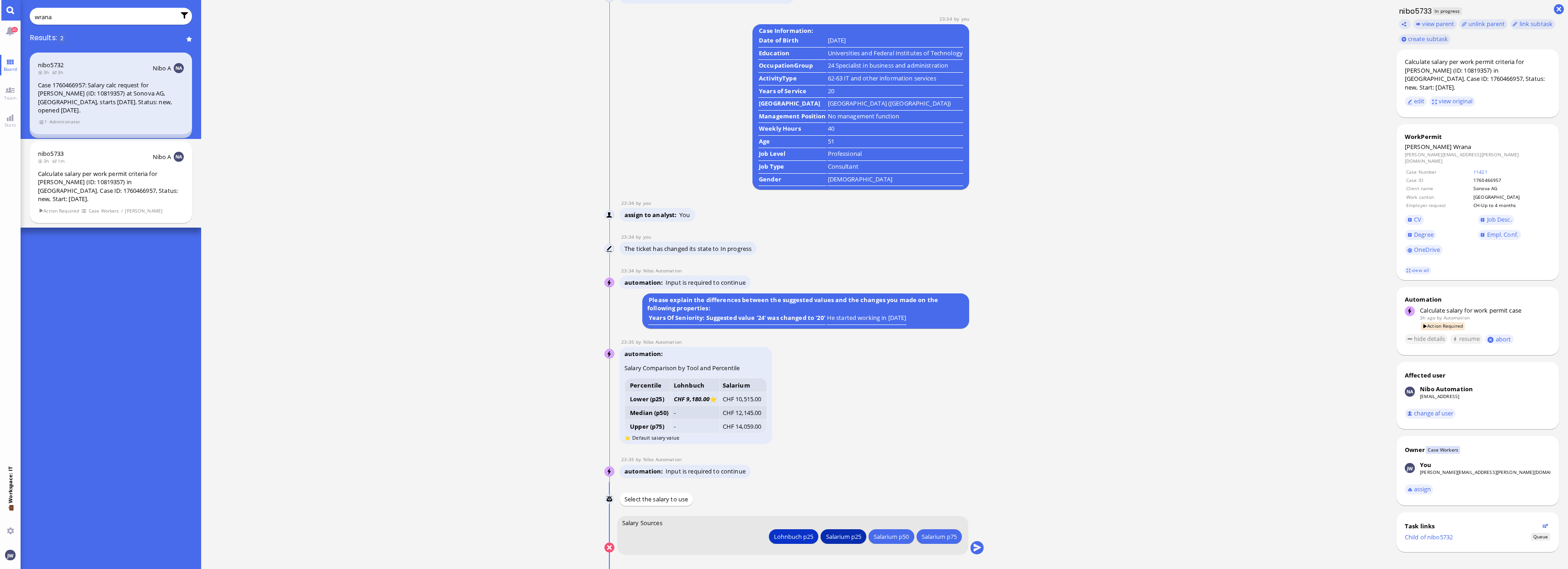
click at [828, 539] on div "Salarium p25" at bounding box center [843, 536] width 35 height 9
click at [976, 543] on button "submit" at bounding box center [976, 548] width 14 height 14
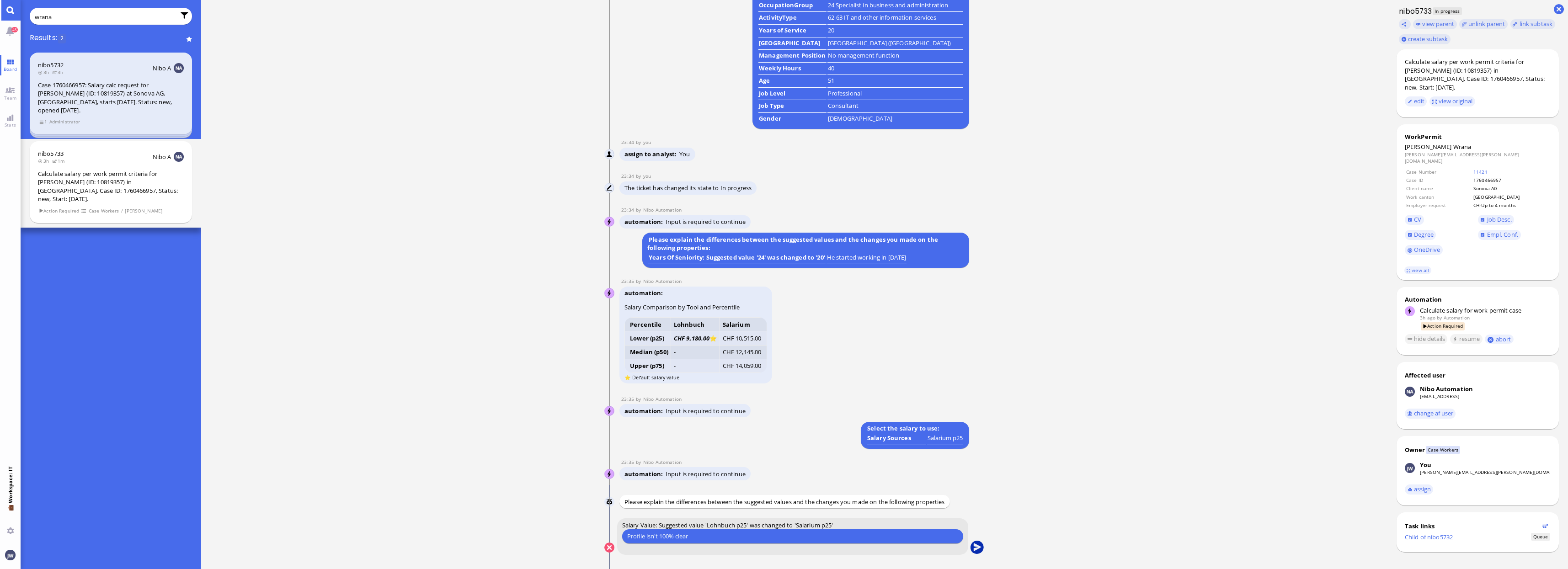
type input "Profile isn't 100% clear"
click at [974, 548] on button "submit" at bounding box center [976, 548] width 14 height 14
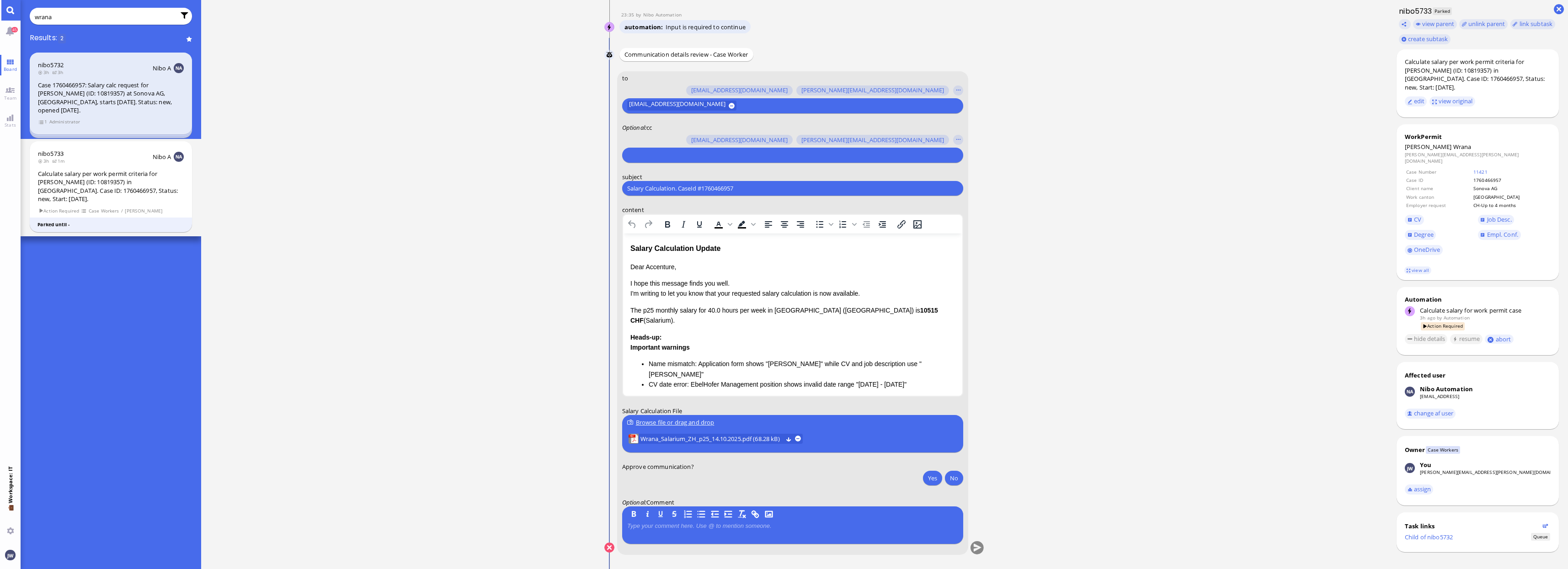
click at [663, 157] on input "text" at bounding box center [791, 155] width 328 height 9
type input "[PERSON_NAME]"
click at [668, 139] on span "[PERSON_NAME][EMAIL_ADDRESS][PERSON_NAME][DOMAIN_NAME]" at bounding box center [739, 138] width 189 height 9
type input "den"
click at [668, 139] on span "[EMAIL_ADDRESS][DOMAIN_NAME]" at bounding box center [692, 138] width 96 height 9
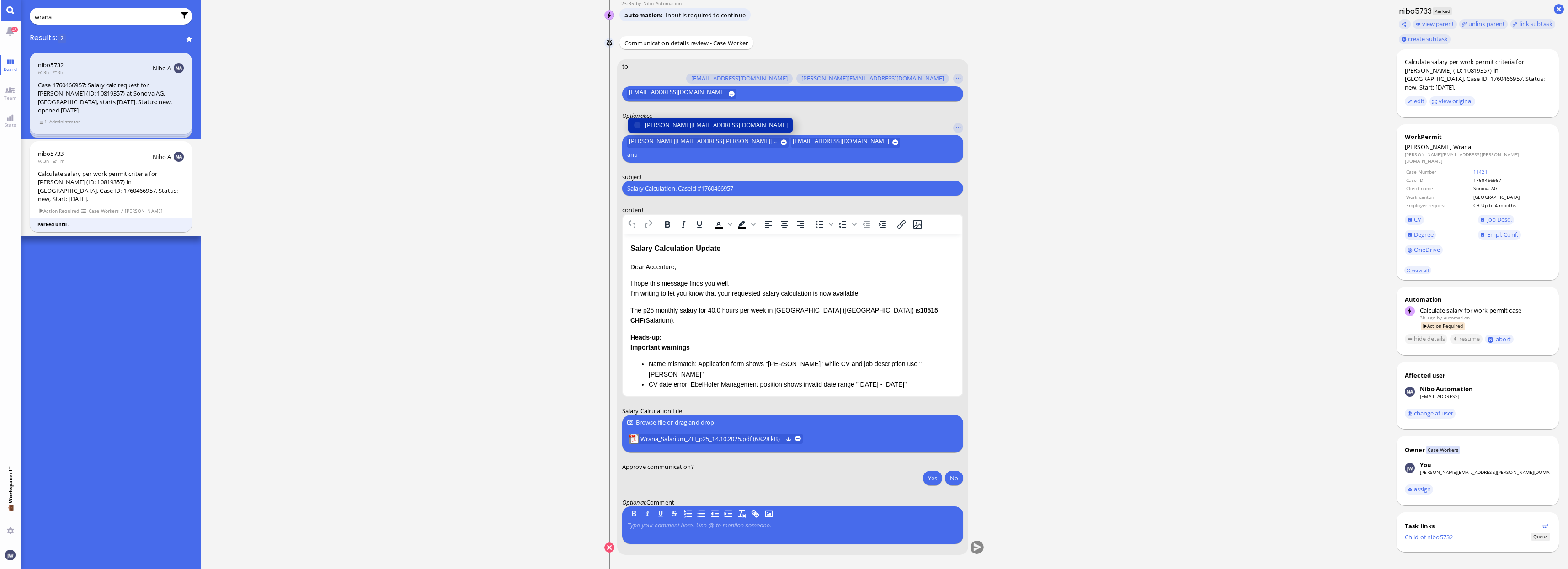
type input "anu"
click at [668, 130] on span "[PERSON_NAME][EMAIL_ADDRESS][DOMAIN_NAME]" at bounding box center [716, 125] width 143 height 9
type input "air"
click at [668, 139] on span "[PERSON_NAME][EMAIL_ADDRESS][PERSON_NAME][DOMAIN_NAME]" at bounding box center [703, 142] width 149 height 10
click at [671, 131] on button "[EMAIL_ADDRESS][DOMAIN_NAME]" at bounding box center [687, 125] width 118 height 15
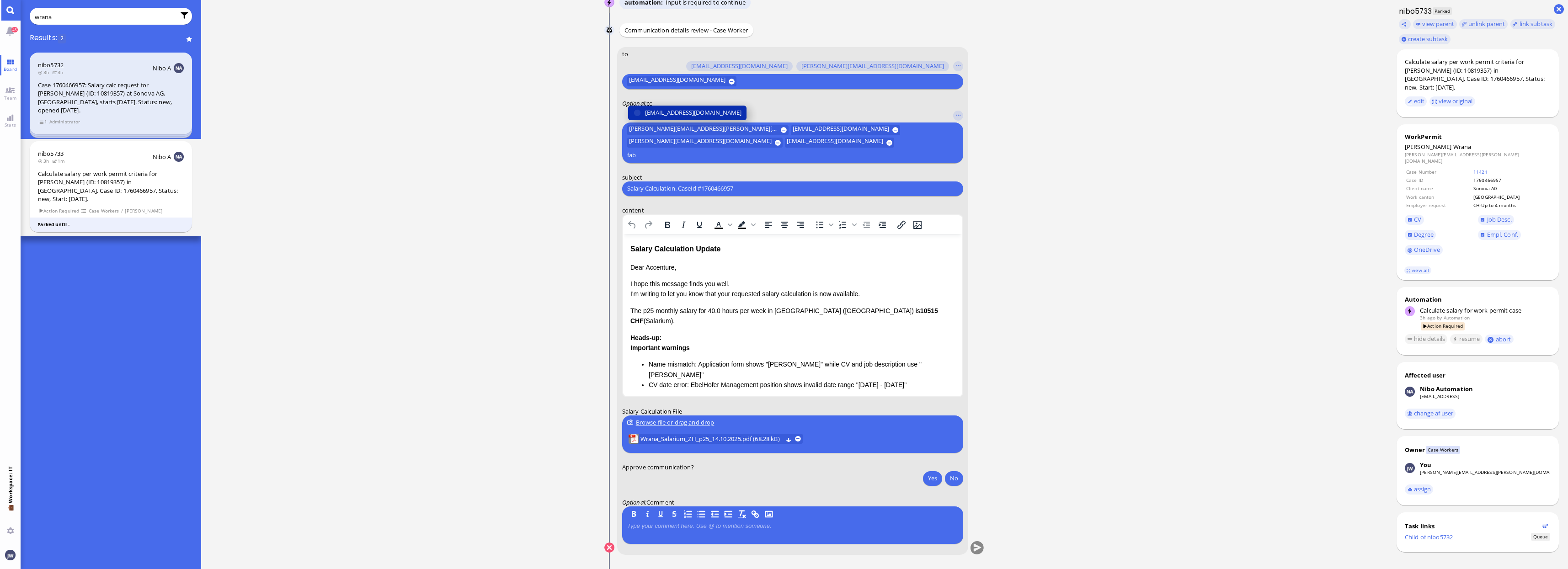
type input "fab"
click at [675, 117] on span "[EMAIL_ADDRESS][DOMAIN_NAME]" at bounding box center [692, 113] width 96 height 9
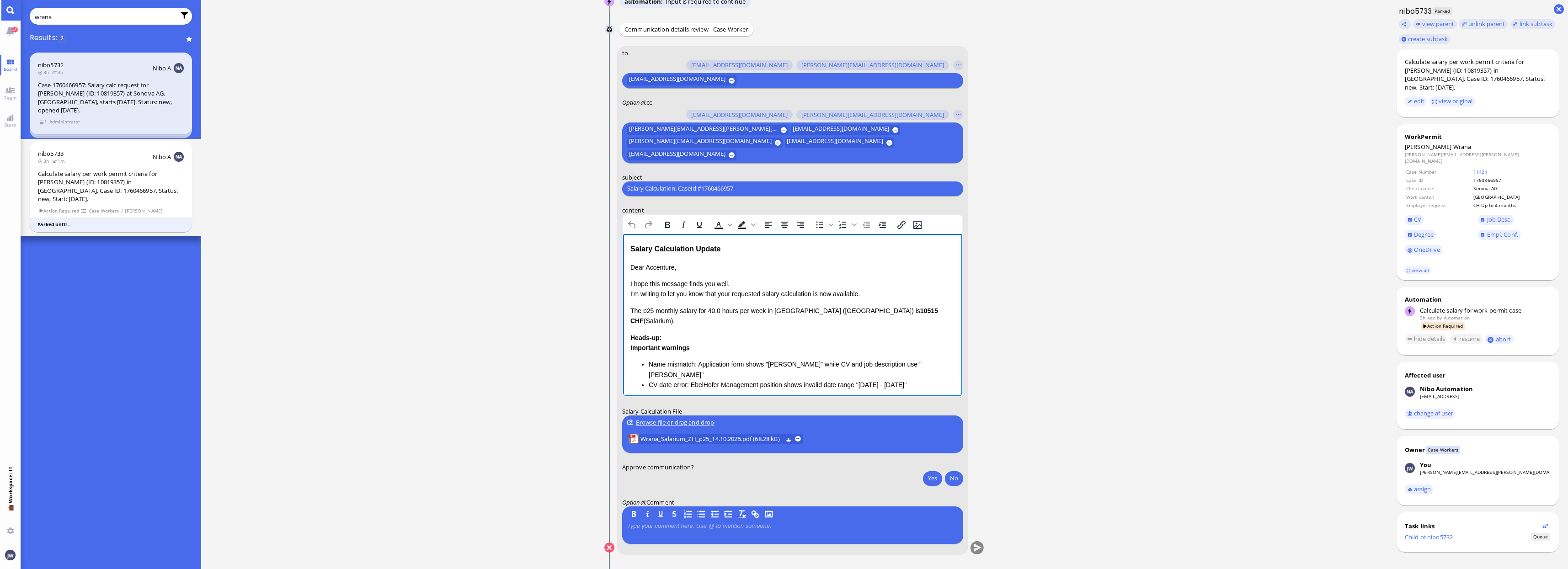
click at [637, 247] on div "Salary Calculation Update" at bounding box center [792, 249] width 324 height 12
click at [709, 245] on div "Salary Calculation Update" at bounding box center [792, 249] width 324 height 12
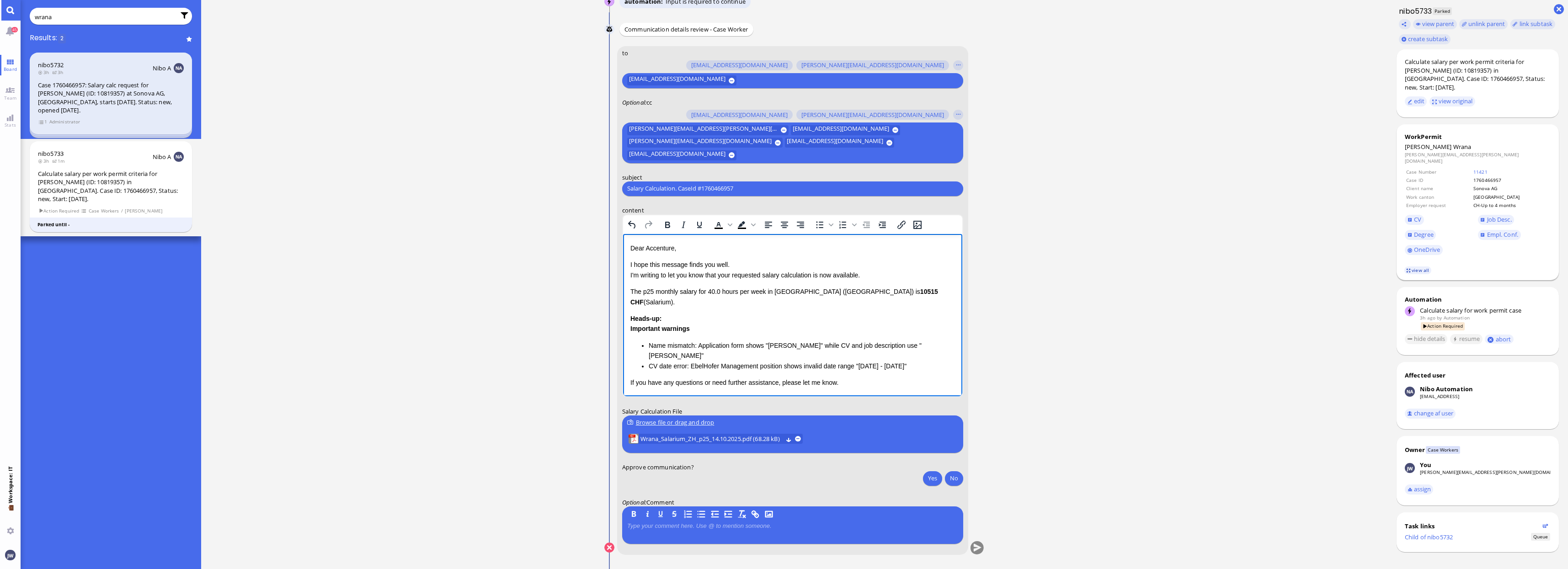
click at [1414, 267] on link "view all" at bounding box center [1417, 271] width 27 height 8
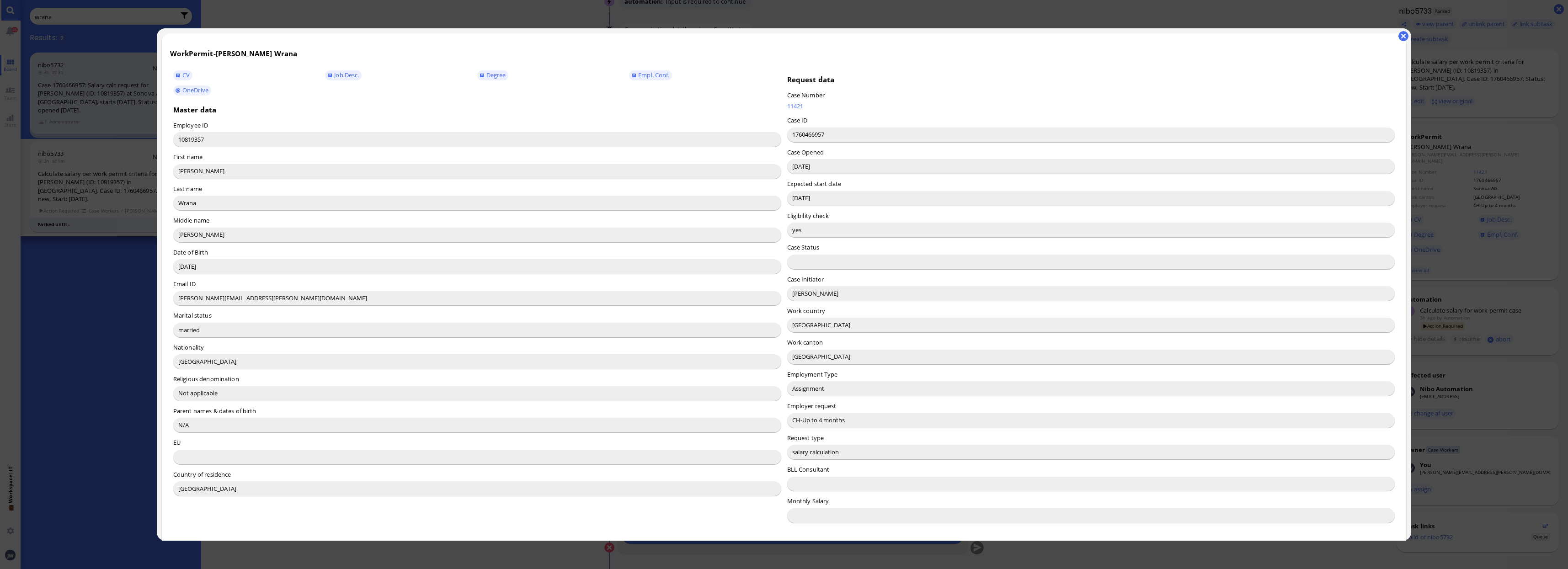
click at [792, 290] on input "[PERSON_NAME]" at bounding box center [1091, 293] width 608 height 15
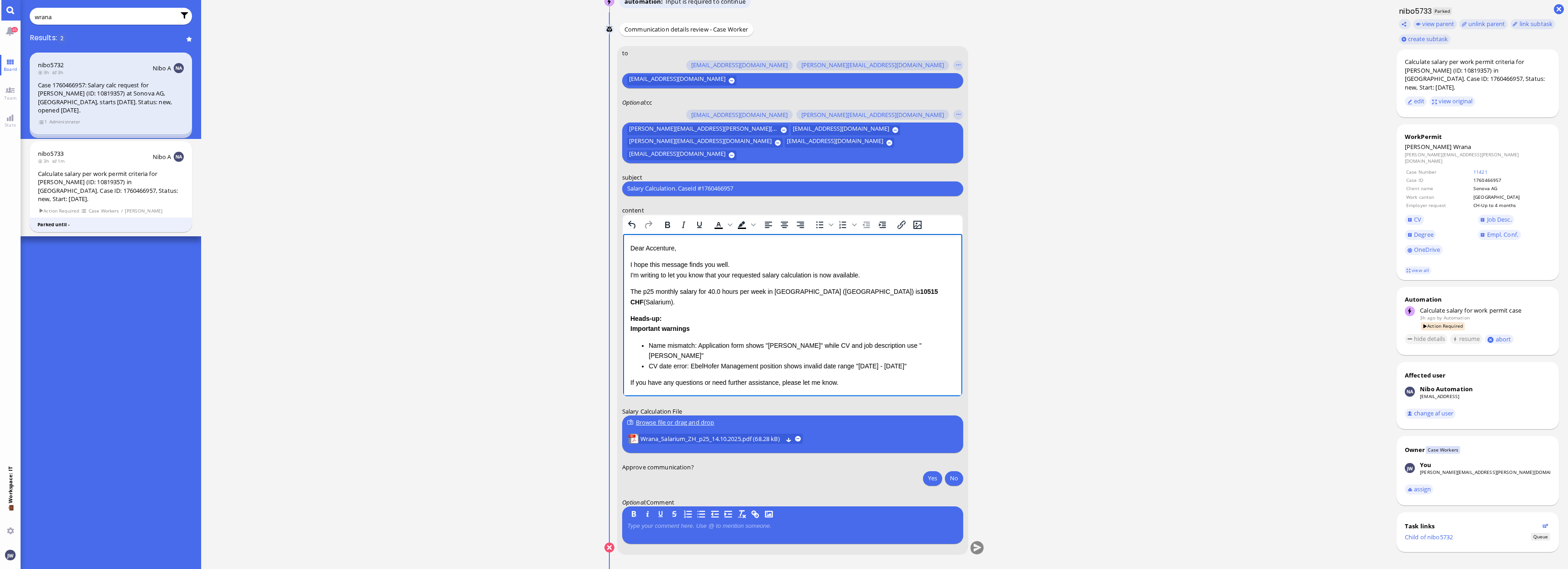
click at [661, 248] on p "Dear Accenture," at bounding box center [792, 247] width 324 height 10
click at [722, 274] on p "I hope this message finds you well. I'm writing to let you know that your reque…" at bounding box center [792, 269] width 324 height 21
click at [808, 274] on p "I hope this message finds you well. I'm writing to let you know that the reques…" at bounding box center [792, 269] width 324 height 21
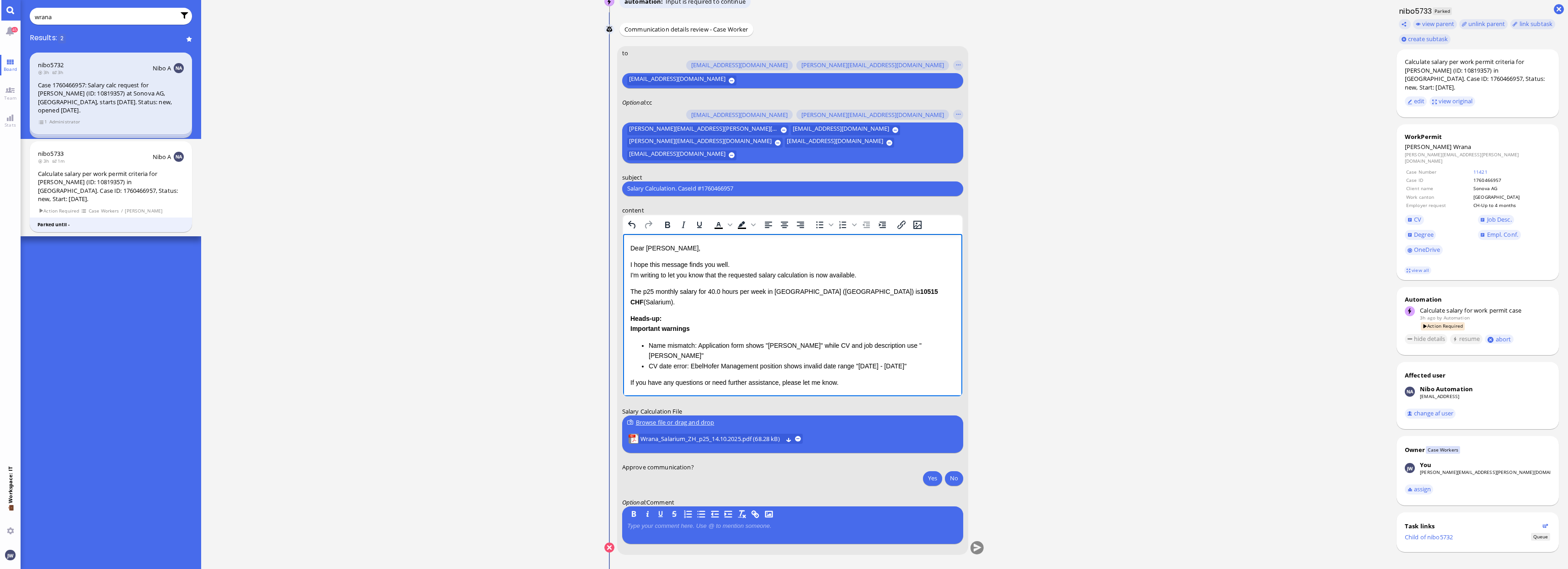
click at [813, 273] on p "I hope this message finds you well. I'm writing to let you know that the reques…" at bounding box center [792, 269] width 324 height 21
click at [833, 271] on p "I hope this message finds you well. I'm writing to let you know that the reques…" at bounding box center [792, 269] width 324 height 21
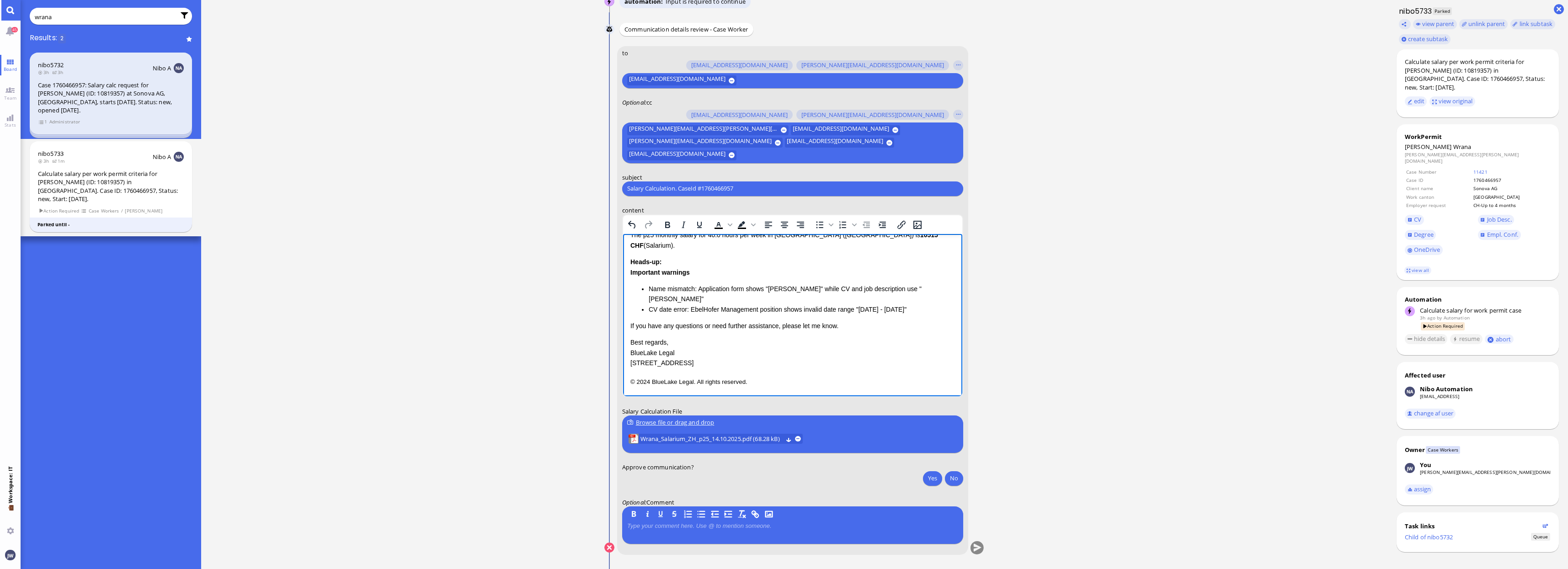
scroll to position [171, 0]
click at [631, 250] on p "The p25 monthly salary for 40.0 hours per week in [GEOGRAPHIC_DATA] ([GEOGRAPHI…" at bounding box center [792, 239] width 324 height 21
click at [918, 304] on li "CV date error: EbelHofer Management position shows invalid date range "[DATE] -…" at bounding box center [801, 308] width 306 height 10
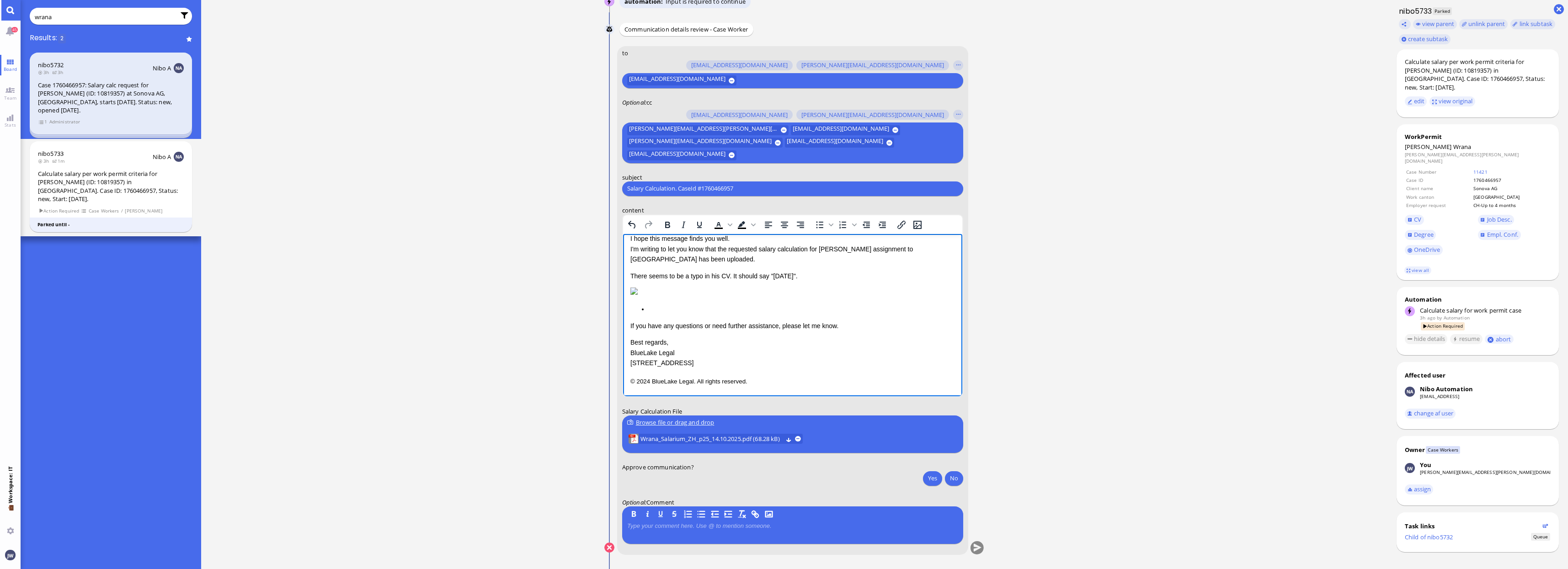
scroll to position [202, 0]
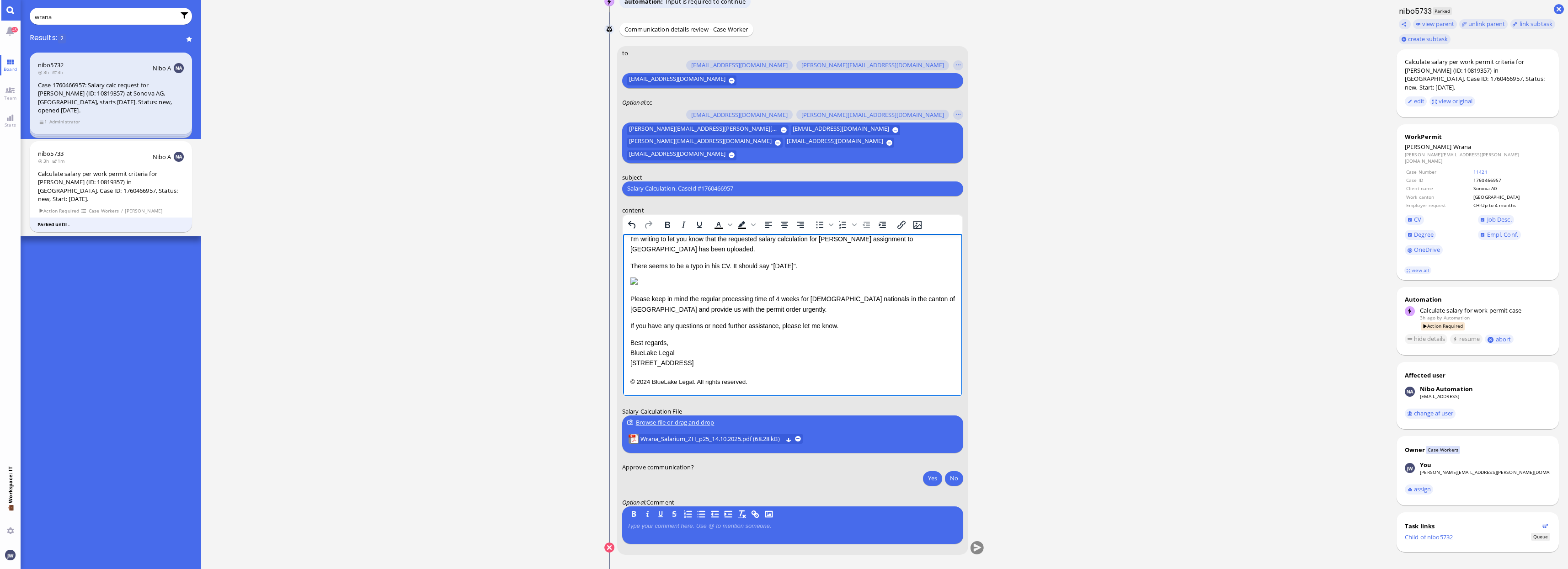
click at [839, 326] on p "If you have any questions or need further assistance, please let me know." at bounding box center [792, 325] width 324 height 10
click at [755, 375] on p "© 2024 BlueLake Legal. All rights reserved." at bounding box center [792, 381] width 324 height 12
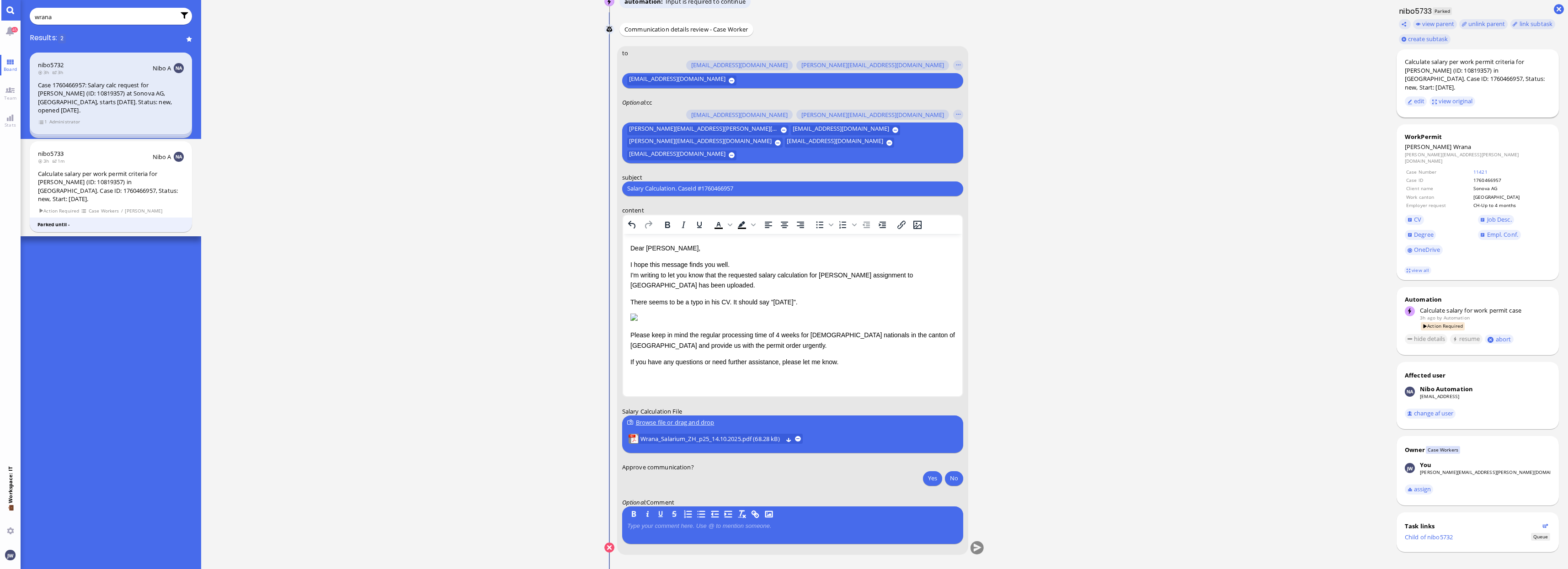
click at [1431, 73] on div "Calculate salary per work permit criteria for [PERSON_NAME] (ID: 10819357) in […" at bounding box center [1478, 74] width 146 height 34
copy div "Wrana"
click at [682, 187] on input "Salary Calculation. CaseId #1760466957" at bounding box center [792, 188] width 331 height 9
paste input "PazPerTout new case: [PERSON_NAME] (1760466957 / 10819357), Employer Request: C…"
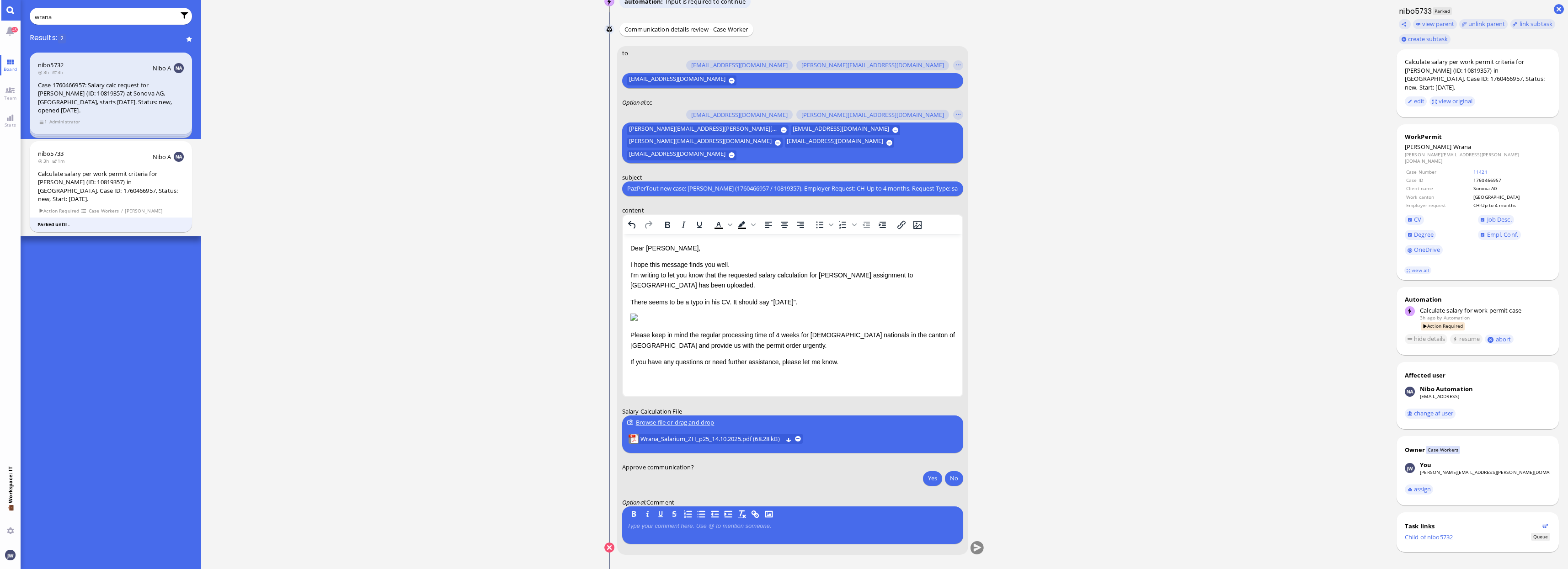
scroll to position [0, 45]
type input "PazPerTout new case: [PERSON_NAME] (1760466957 / 10819357), Employer Request: C…"
click at [936, 481] on button "Yes" at bounding box center [932, 478] width 19 height 15
click at [977, 543] on button "submit" at bounding box center [976, 548] width 14 height 14
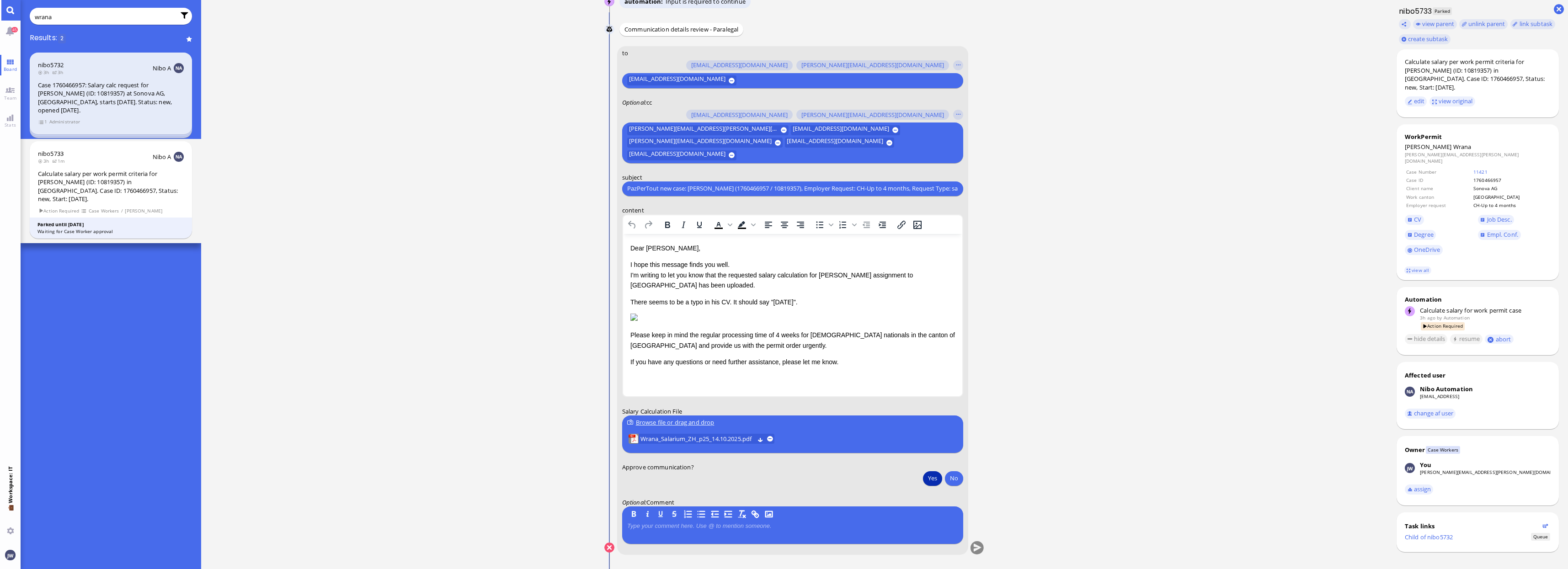
click at [933, 475] on button "Yes" at bounding box center [932, 478] width 19 height 15
click at [972, 548] on button "submit" at bounding box center [976, 548] width 14 height 14
click at [19, 62] on link "Board" at bounding box center [10, 65] width 21 height 21
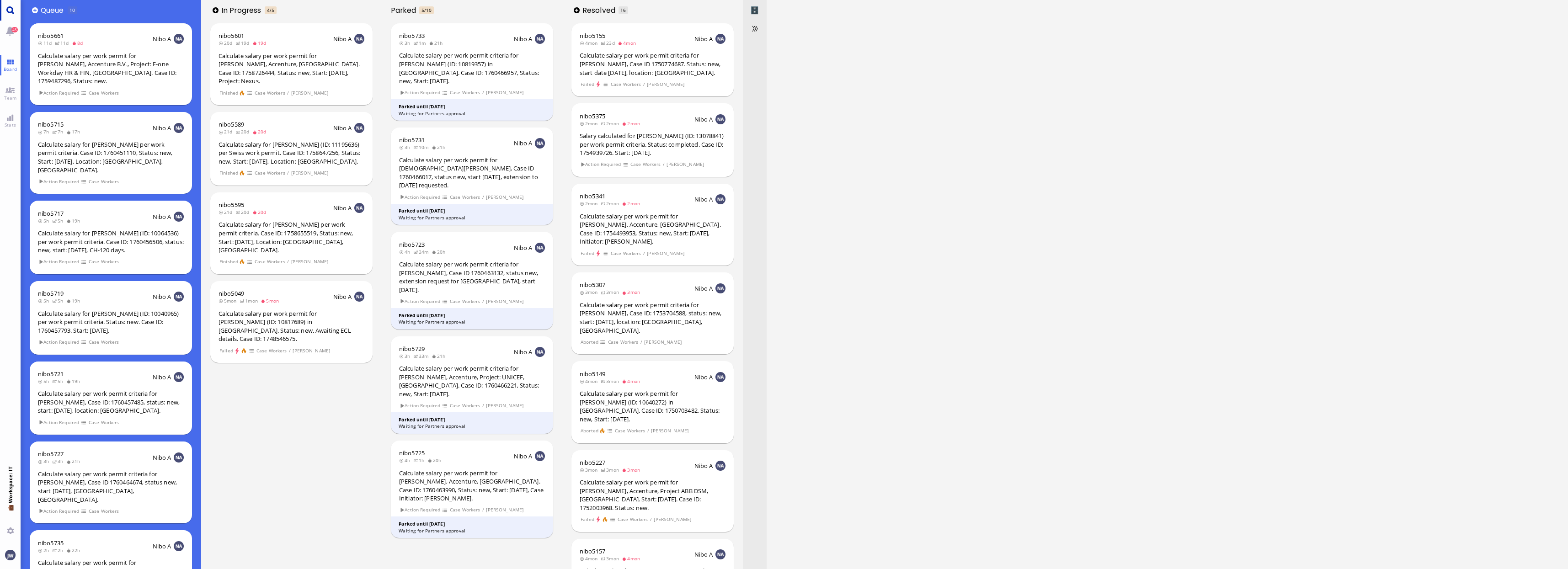
click at [4, 11] on link "Main menu" at bounding box center [10, 10] width 21 height 21
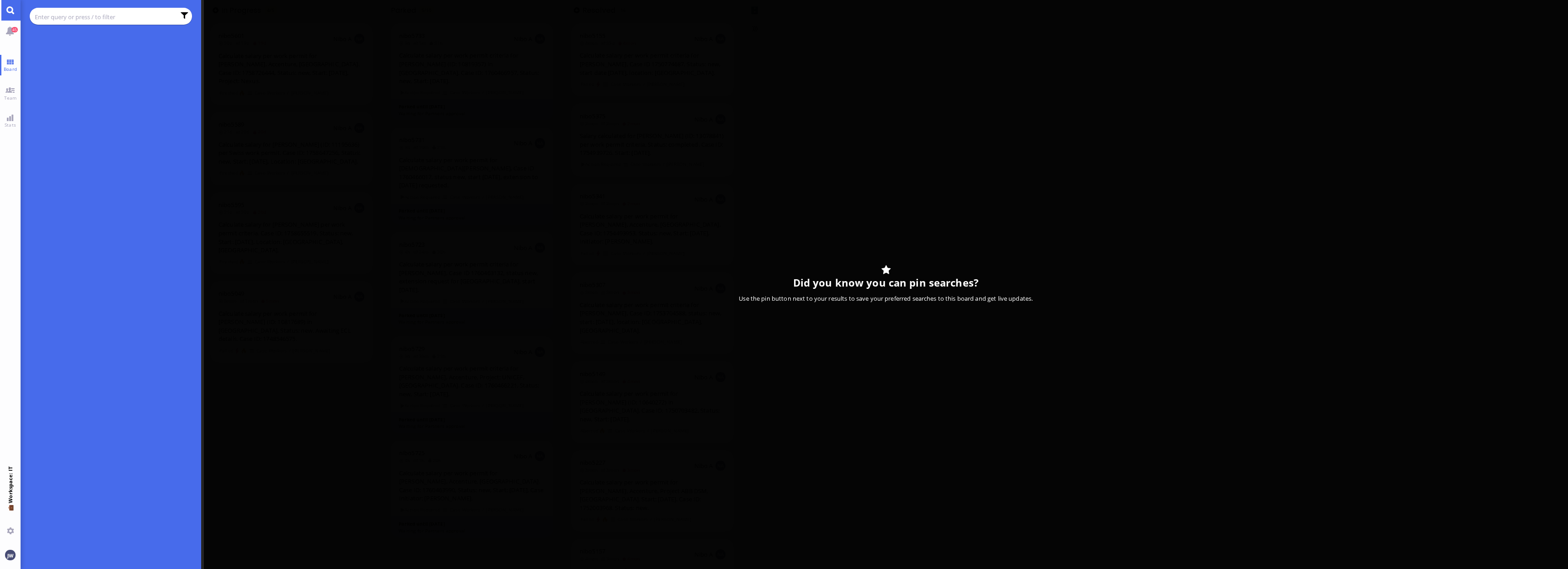
click at [99, 17] on input "text" at bounding box center [105, 17] width 141 height 10
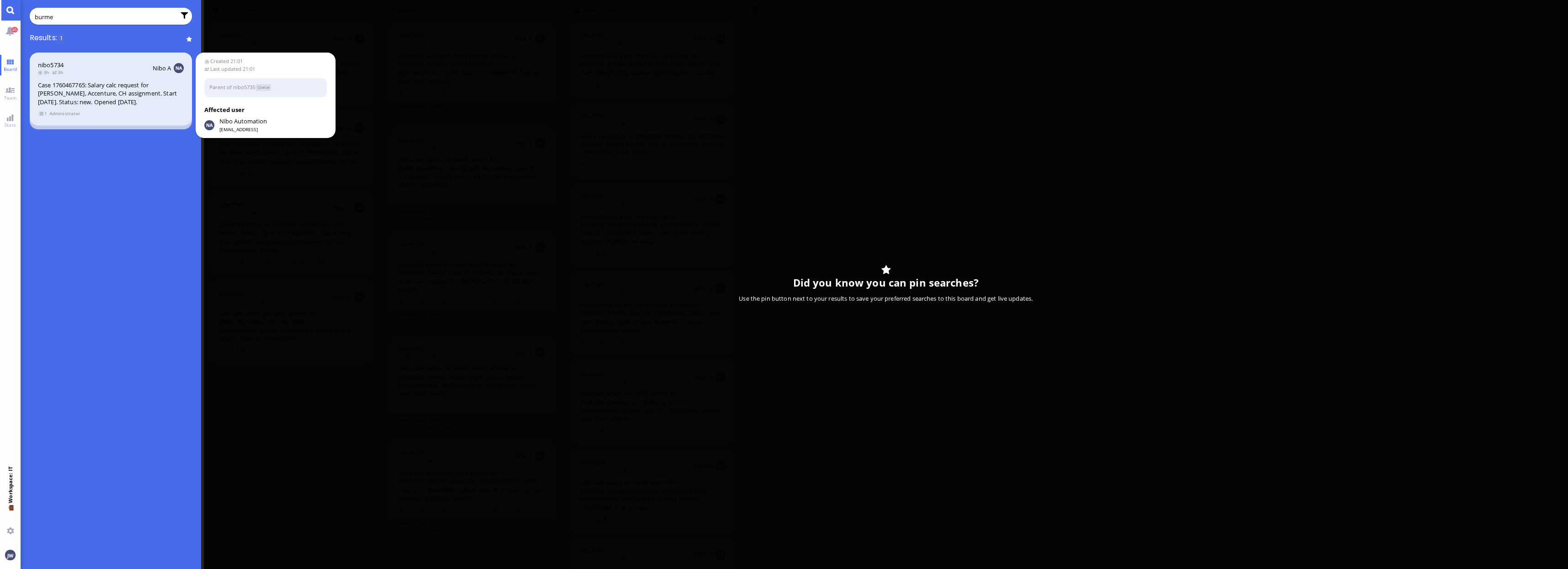
type input "burme"
click at [38, 114] on section "1 Administrator" at bounding box center [111, 113] width 146 height 9
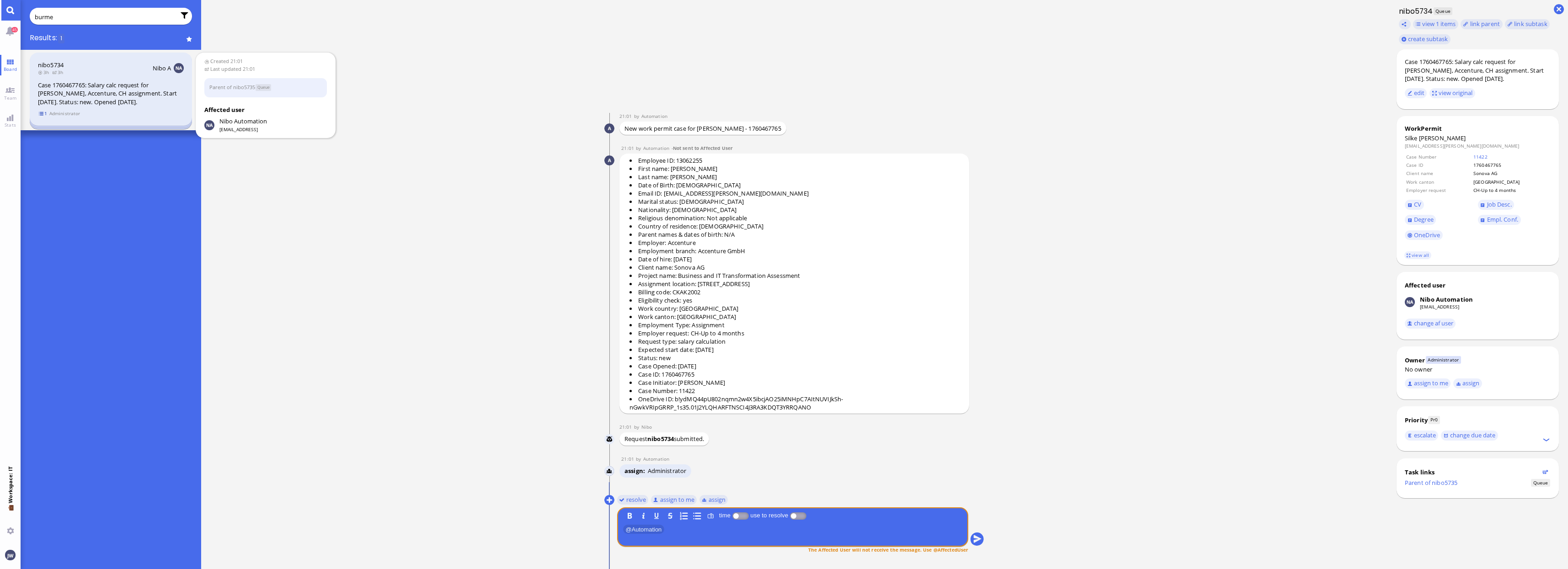
click at [39, 115] on span "1" at bounding box center [43, 113] width 9 height 8
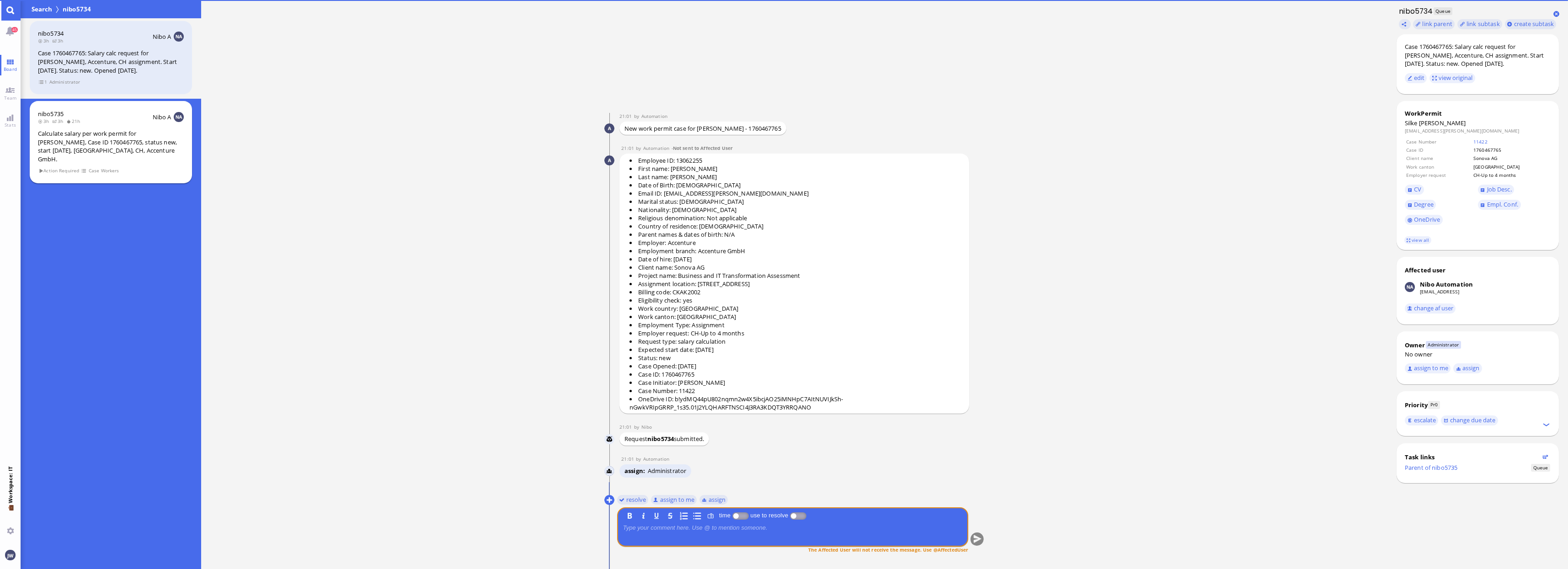
click at [71, 123] on span "21h" at bounding box center [74, 121] width 17 height 7
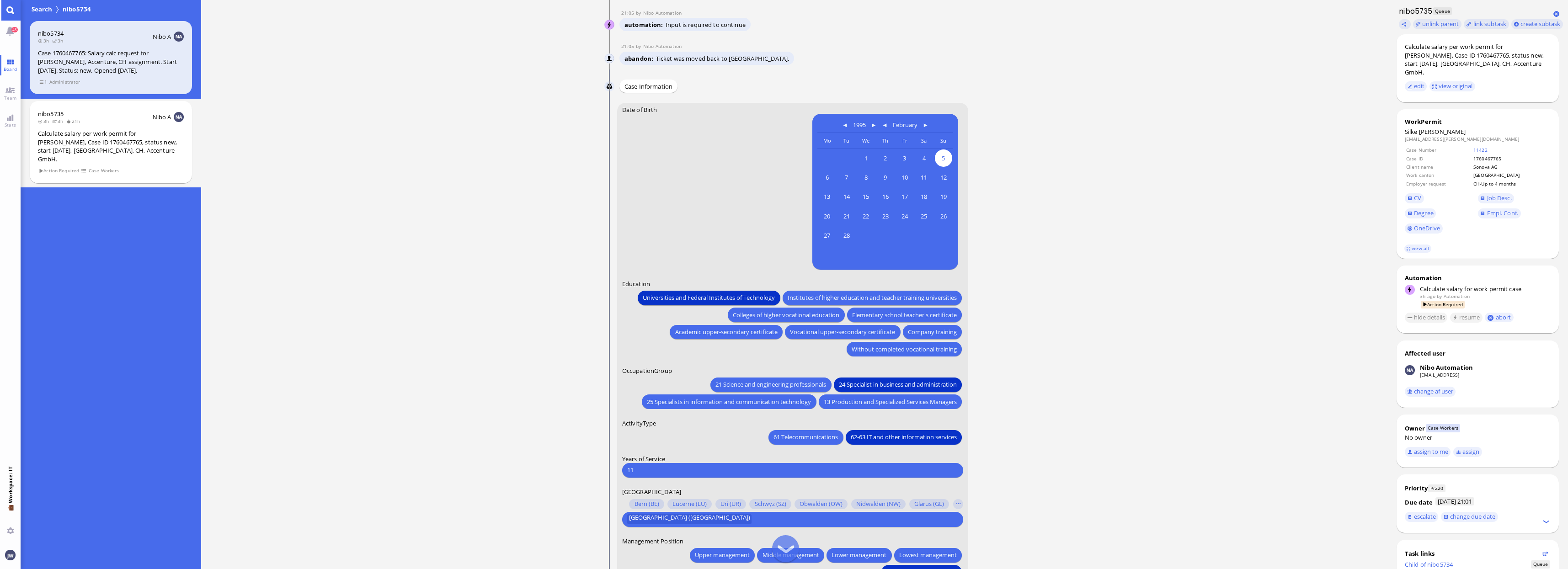
scroll to position [-171, 0]
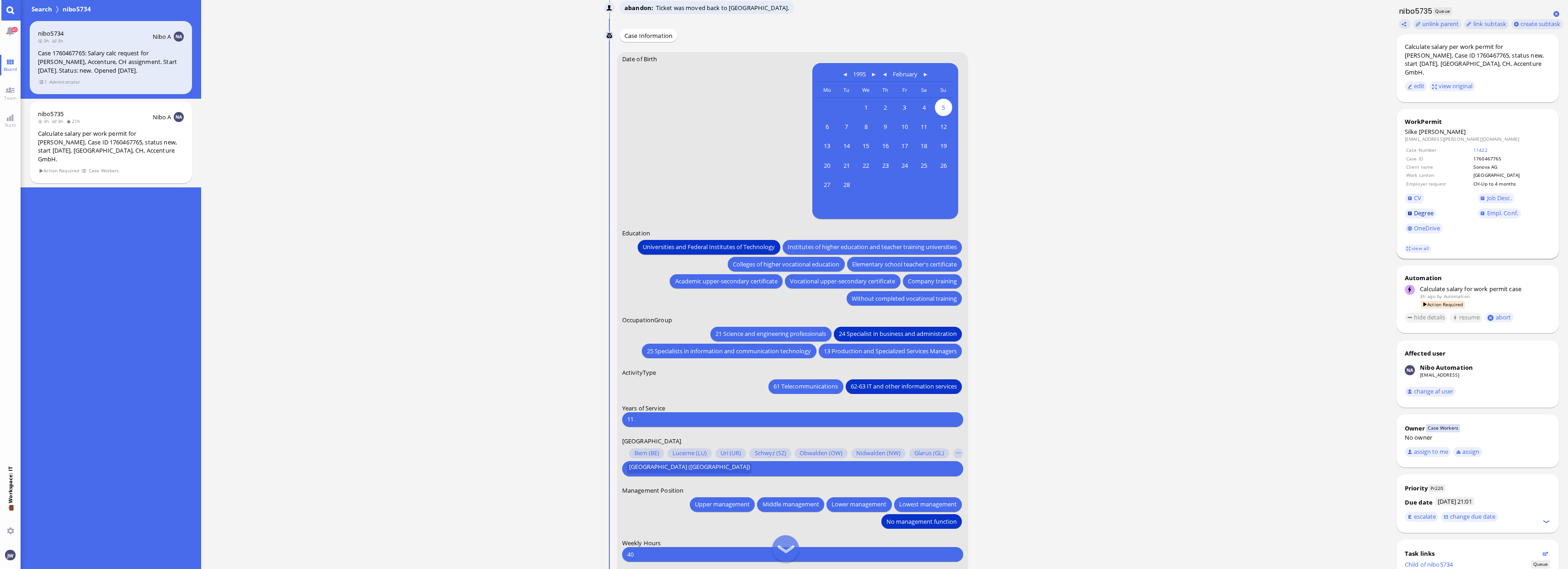
click at [1431, 209] on span "Degree" at bounding box center [1423, 213] width 20 height 8
click at [1486, 147] on link "11422" at bounding box center [1480, 150] width 14 height 7
click at [1418, 223] on link "OneDrive" at bounding box center [1423, 228] width 38 height 10
click at [1419, 209] on span "Degree" at bounding box center [1423, 213] width 20 height 8
click at [1404, 186] on div "WorkPermit [PERSON_NAME] [EMAIL_ADDRESS][PERSON_NAME][DOMAIN_NAME] Case Number …" at bounding box center [1477, 184] width 163 height 149
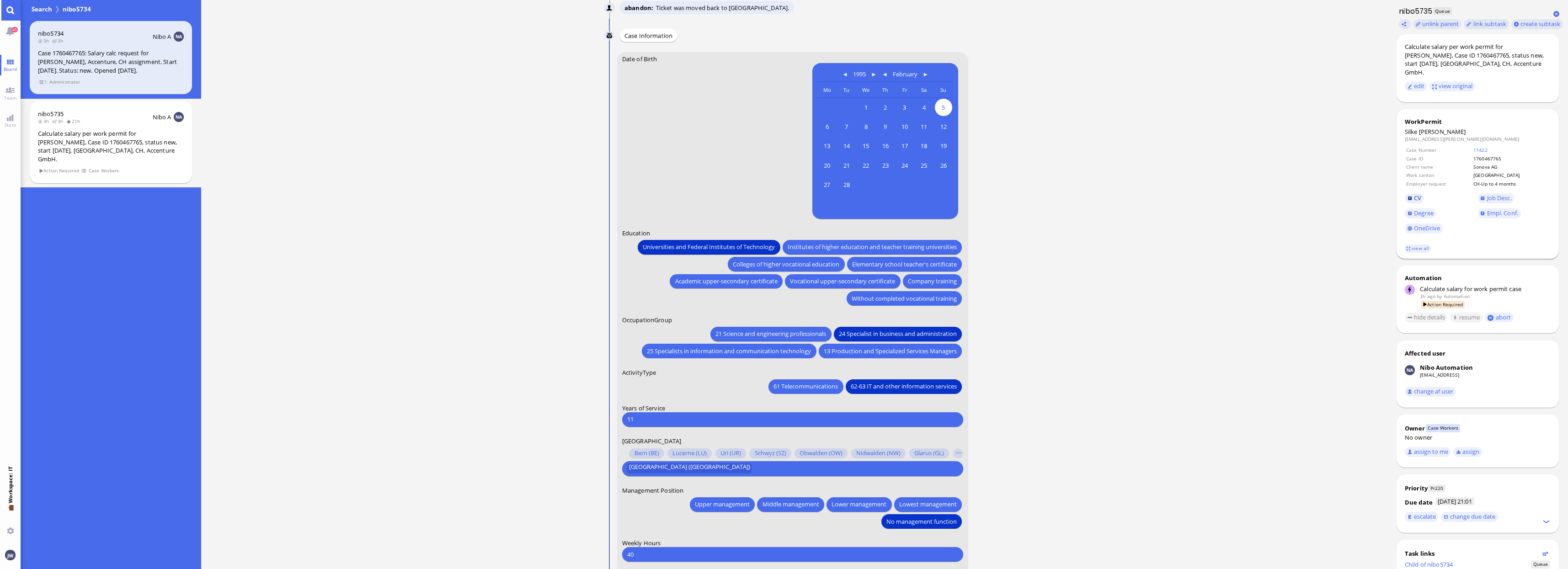
click at [1417, 194] on span "CV" at bounding box center [1417, 198] width 7 height 8
click at [694, 426] on div "11 Please type something" at bounding box center [793, 420] width 341 height 15
click at [698, 420] on input "11" at bounding box center [792, 419] width 331 height 9
type input "1"
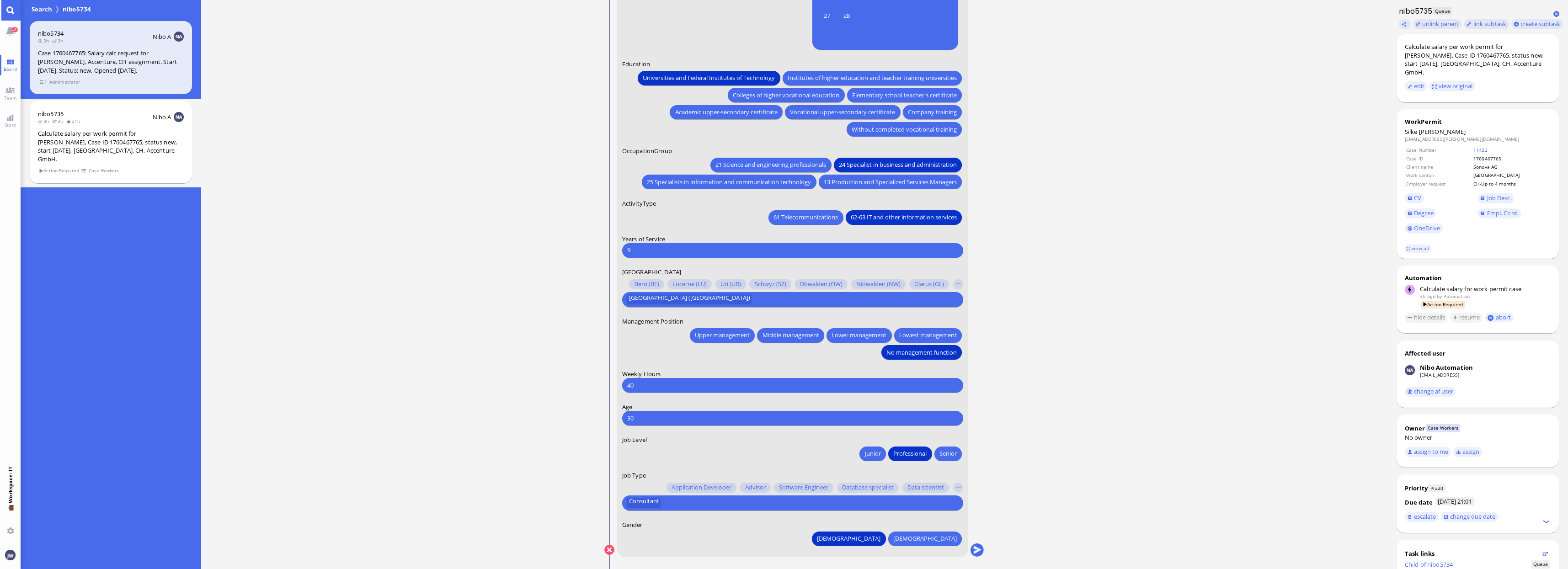
scroll to position [0, 0]
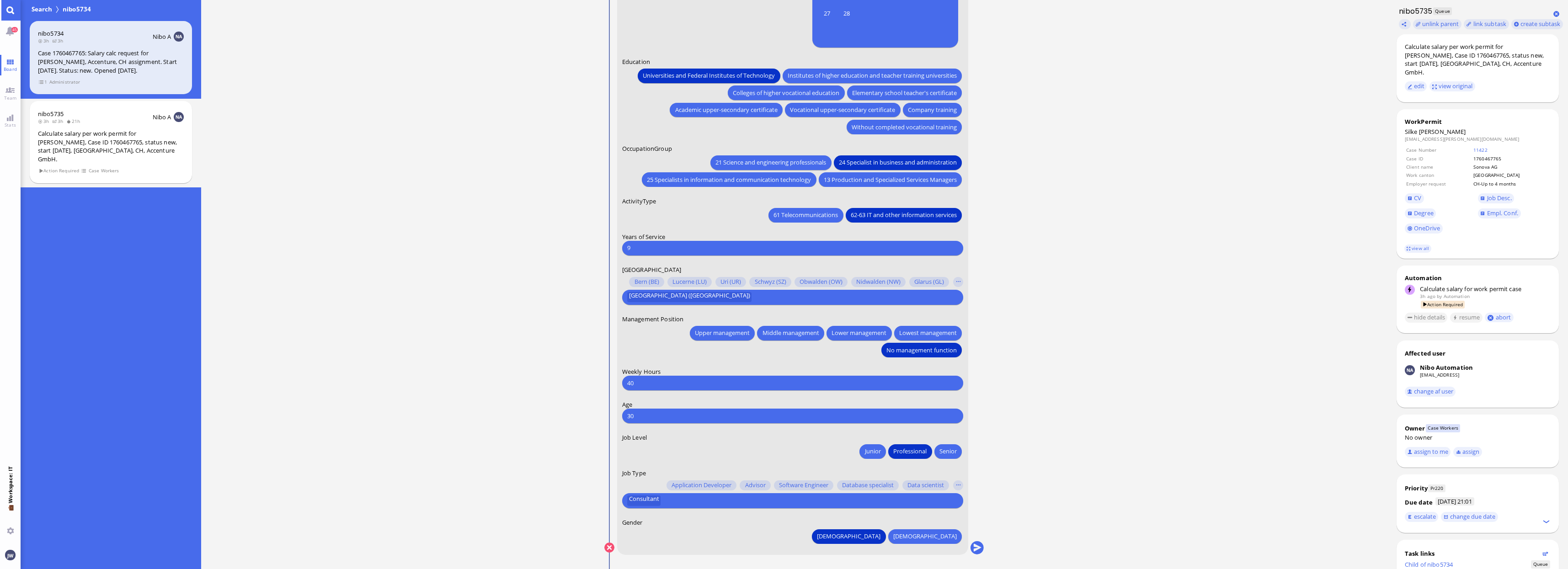
type input "9"
click at [1166, 526] on ticket "21:01 by Automation Automation Calculate eligible salary for work permit 21:01 …" at bounding box center [794, 284] width 1186 height 569
click at [1501, 194] on span "Job Desc." at bounding box center [1499, 198] width 25 height 8
click at [1136, 504] on ticket "21:01 by Automation Automation Calculate eligible salary for work permit 21:01 …" at bounding box center [794, 284] width 1186 height 569
click at [977, 547] on button "submit" at bounding box center [976, 548] width 14 height 14
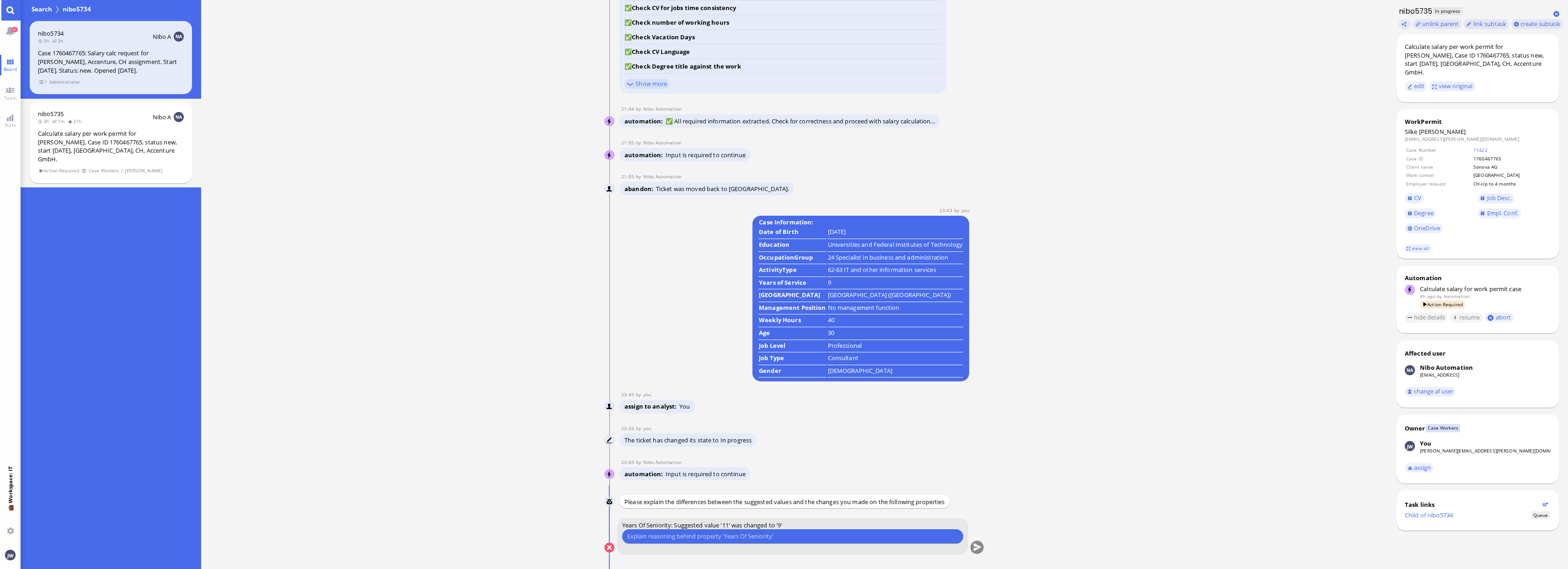
click at [757, 535] on input "text" at bounding box center [792, 536] width 331 height 9
type input "She started working in [DATE]"
click at [976, 544] on button "submit" at bounding box center [976, 548] width 14 height 14
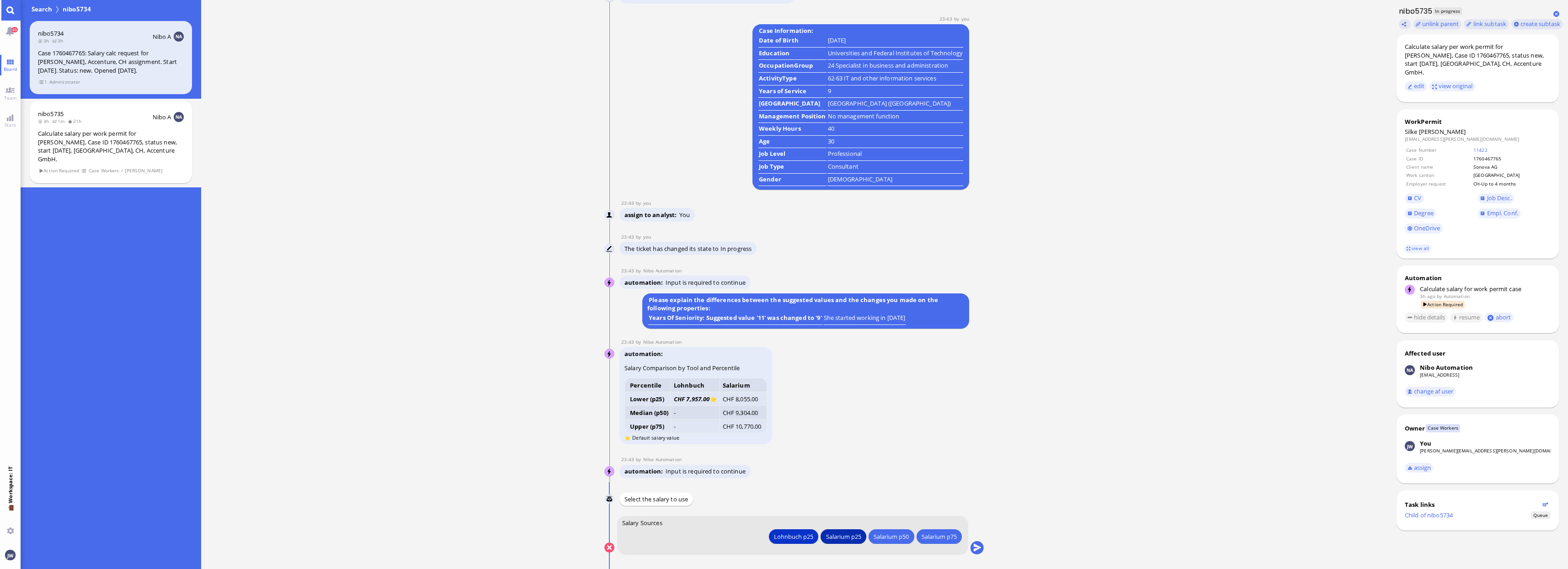
click at [842, 538] on div "Salarium p25" at bounding box center [843, 536] width 35 height 9
click at [1415, 194] on span "CV" at bounding box center [1417, 198] width 7 height 8
click at [1423, 209] on span "Degree" at bounding box center [1423, 213] width 20 height 8
click at [610, 543] on button at bounding box center [609, 546] width 10 height 10
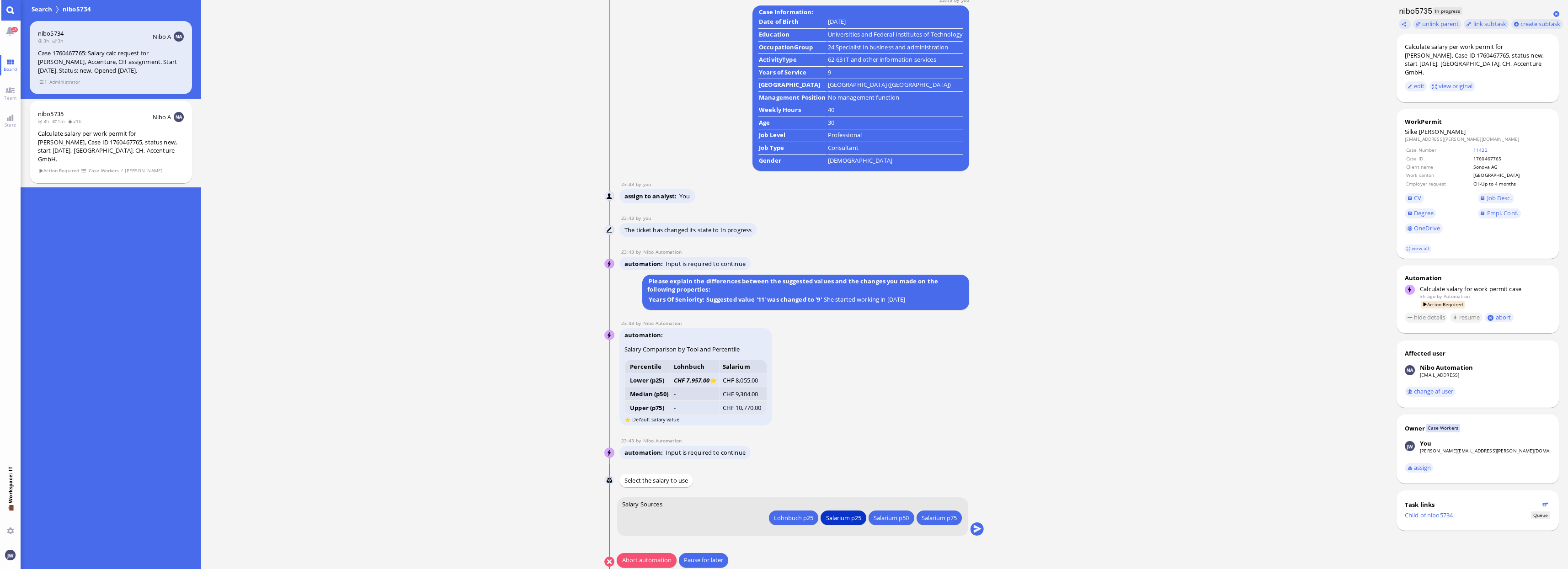
scroll to position [1, 0]
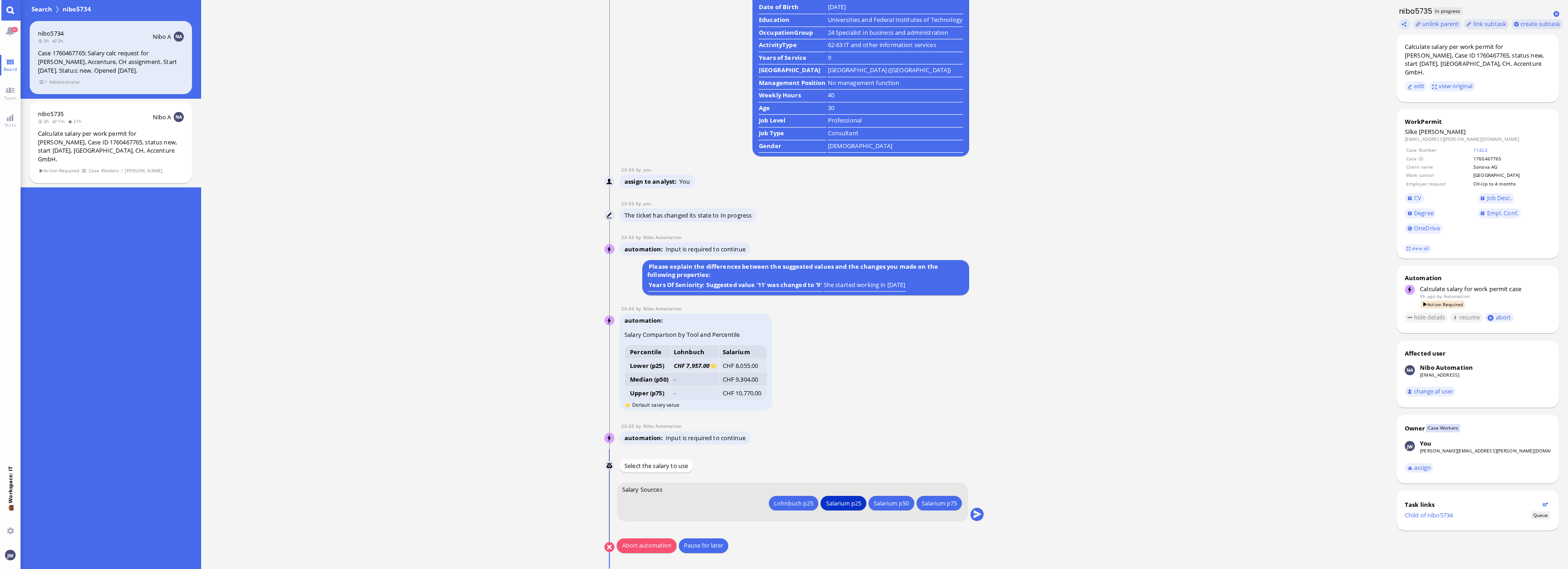
click at [653, 549] on button "Abort automation" at bounding box center [647, 546] width 60 height 15
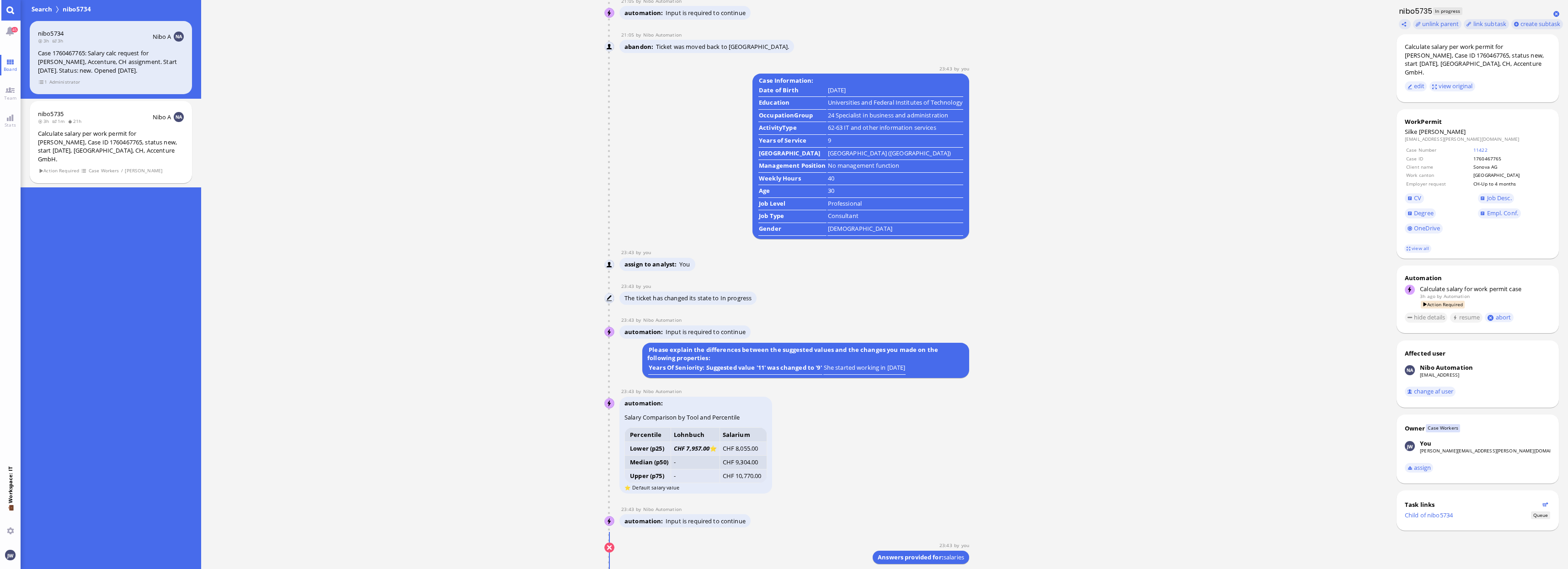
scroll to position [0, 0]
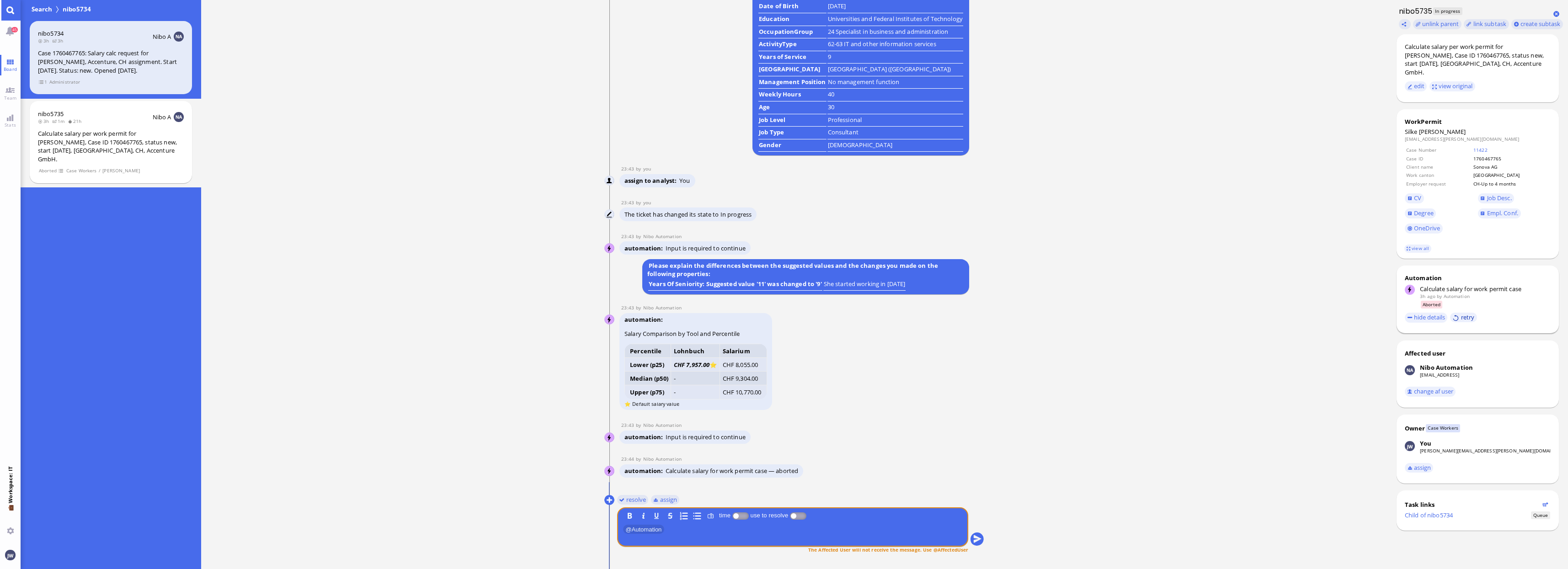
click at [1461, 312] on button "retry" at bounding box center [1463, 317] width 27 height 9
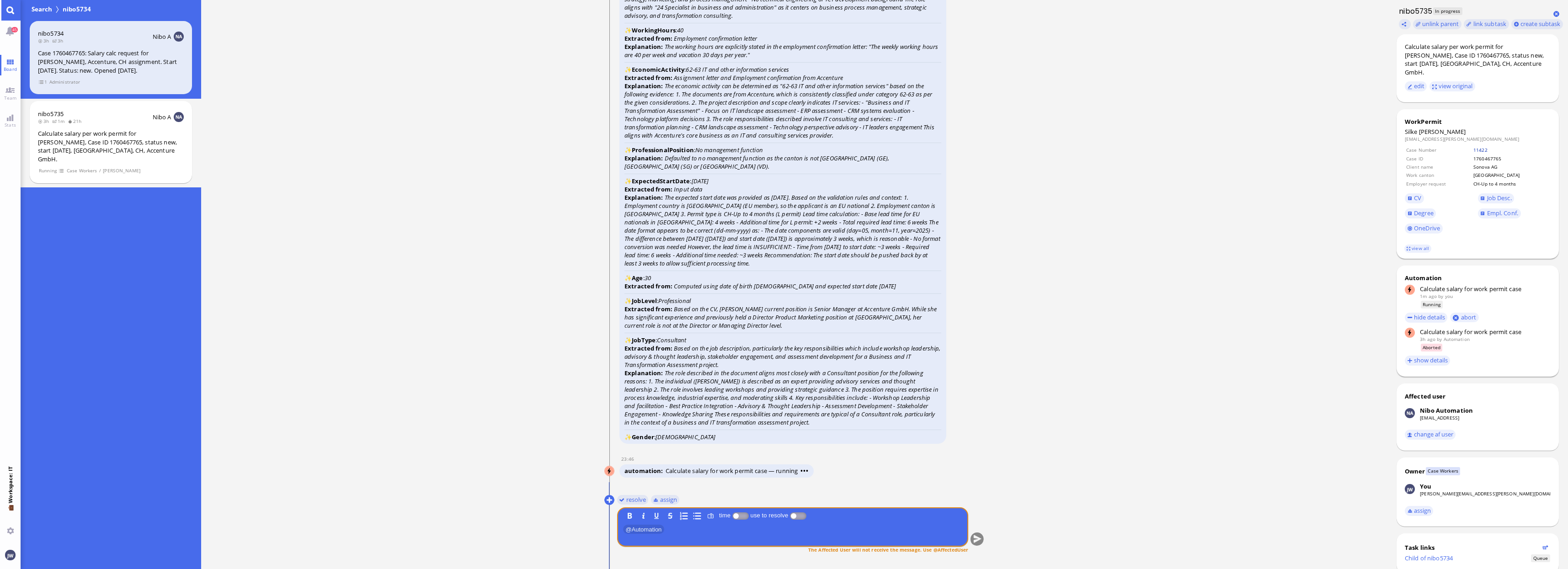
click at [1484, 147] on link "11422" at bounding box center [1480, 150] width 14 height 7
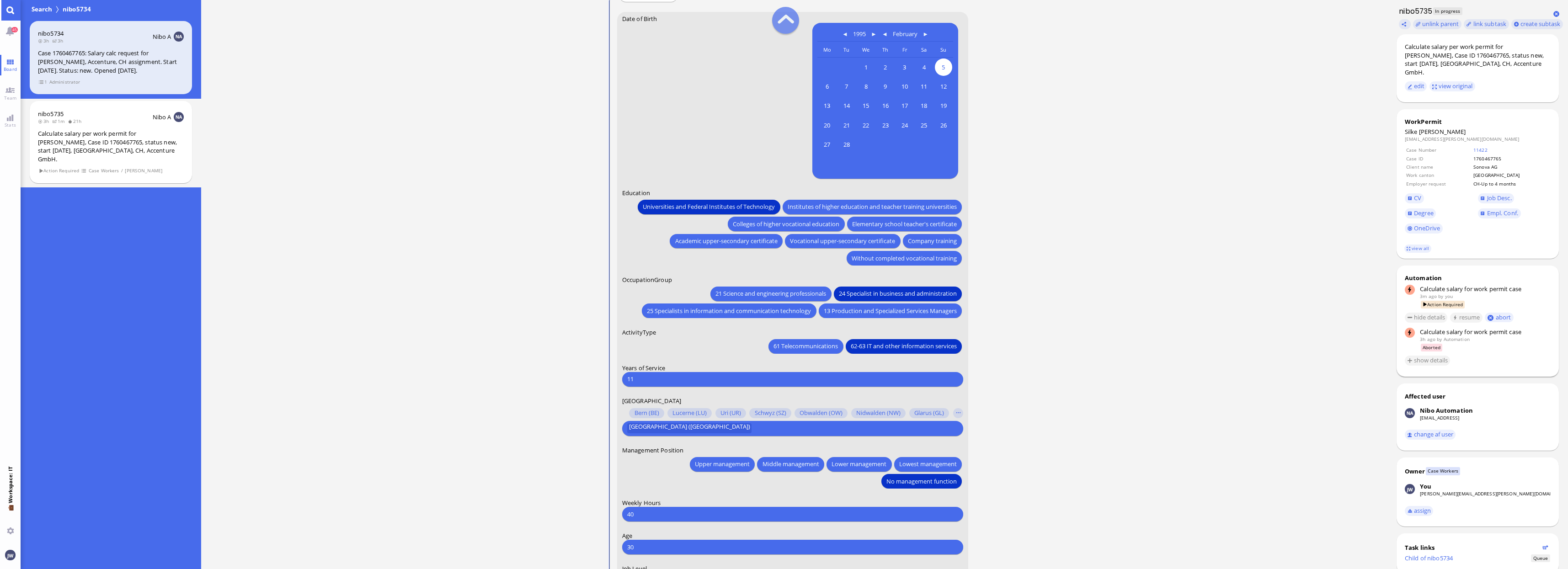
scroll to position [-229, 0]
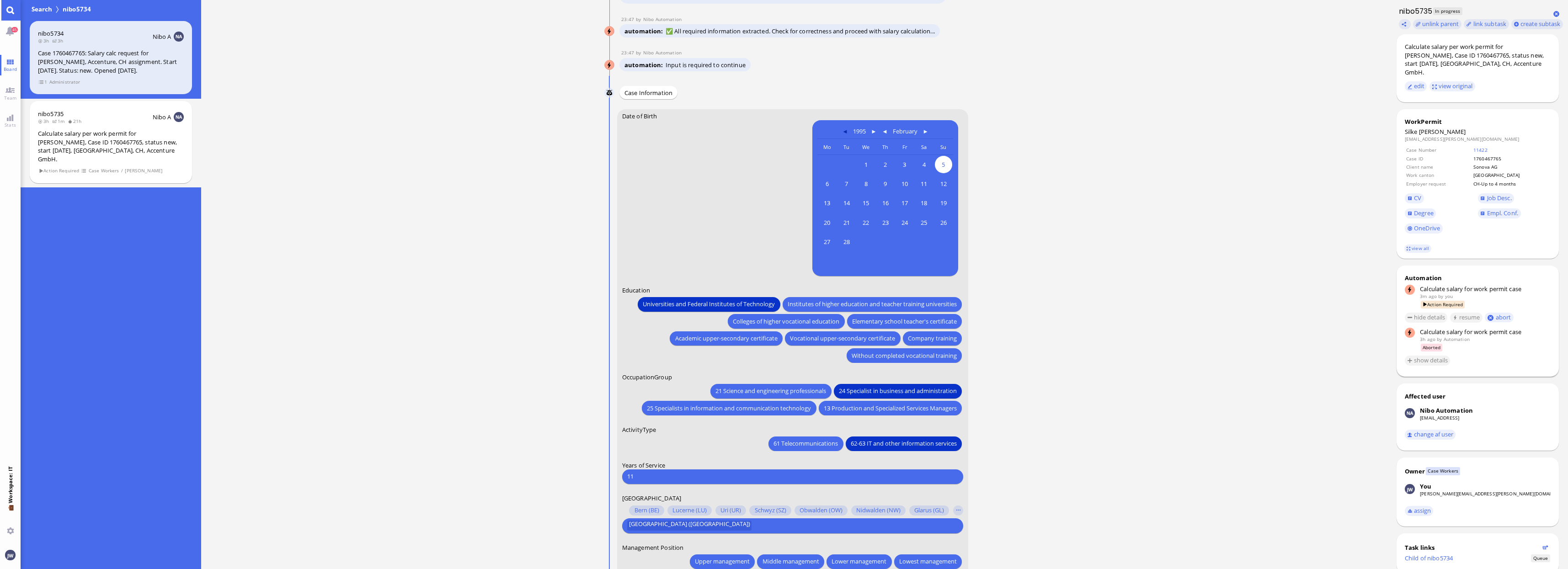
click at [843, 133] on button at bounding box center [844, 131] width 11 height 11
click at [839, 181] on span "5" at bounding box center [846, 184] width 17 height 17
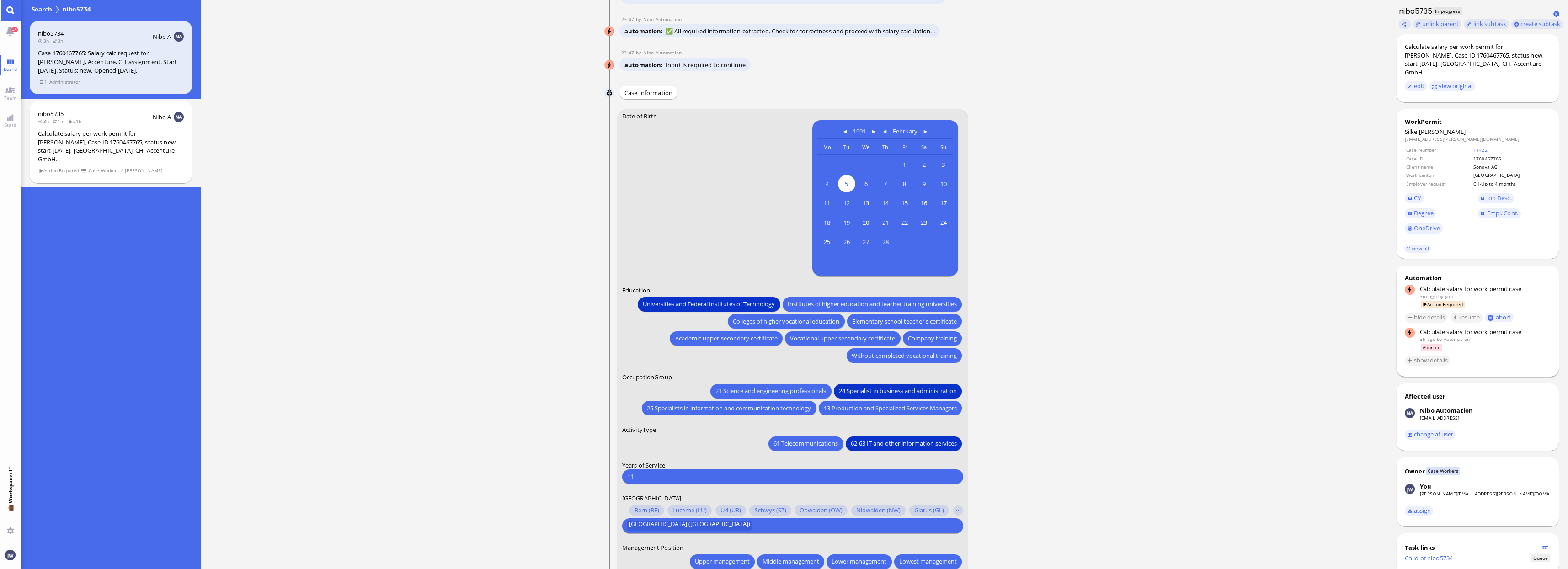
click at [651, 476] on input "11" at bounding box center [792, 476] width 331 height 9
type input "1"
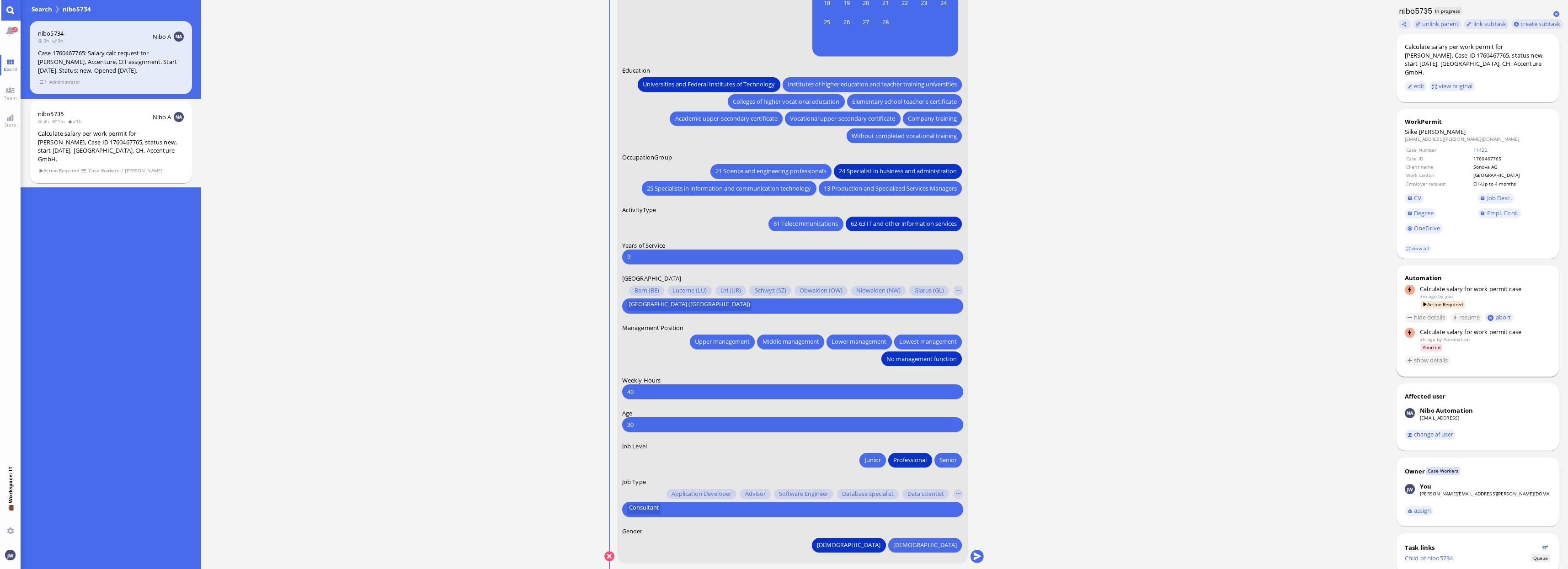
scroll to position [1, 0]
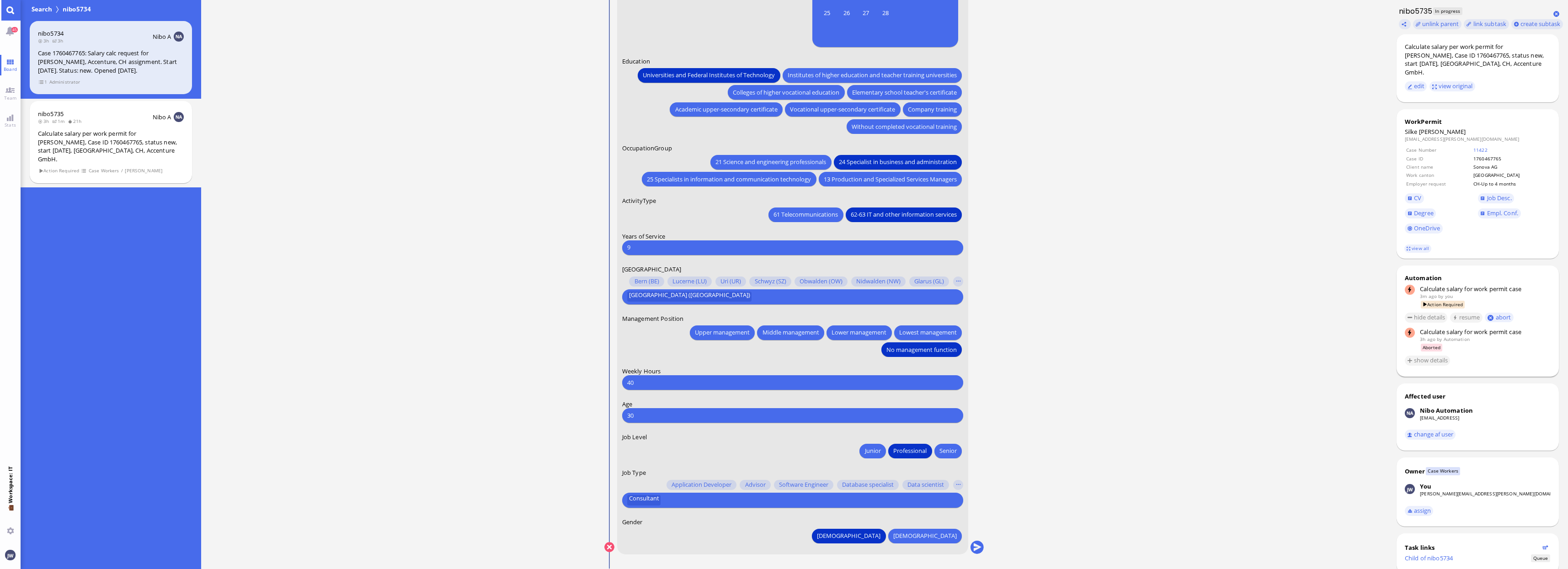
type input "9"
click at [687, 497] on input "text" at bounding box center [809, 500] width 293 height 9
click at [653, 417] on input "30" at bounding box center [792, 416] width 331 height 9
type input "34"
click at [753, 496] on input "text" at bounding box center [809, 500] width 293 height 9
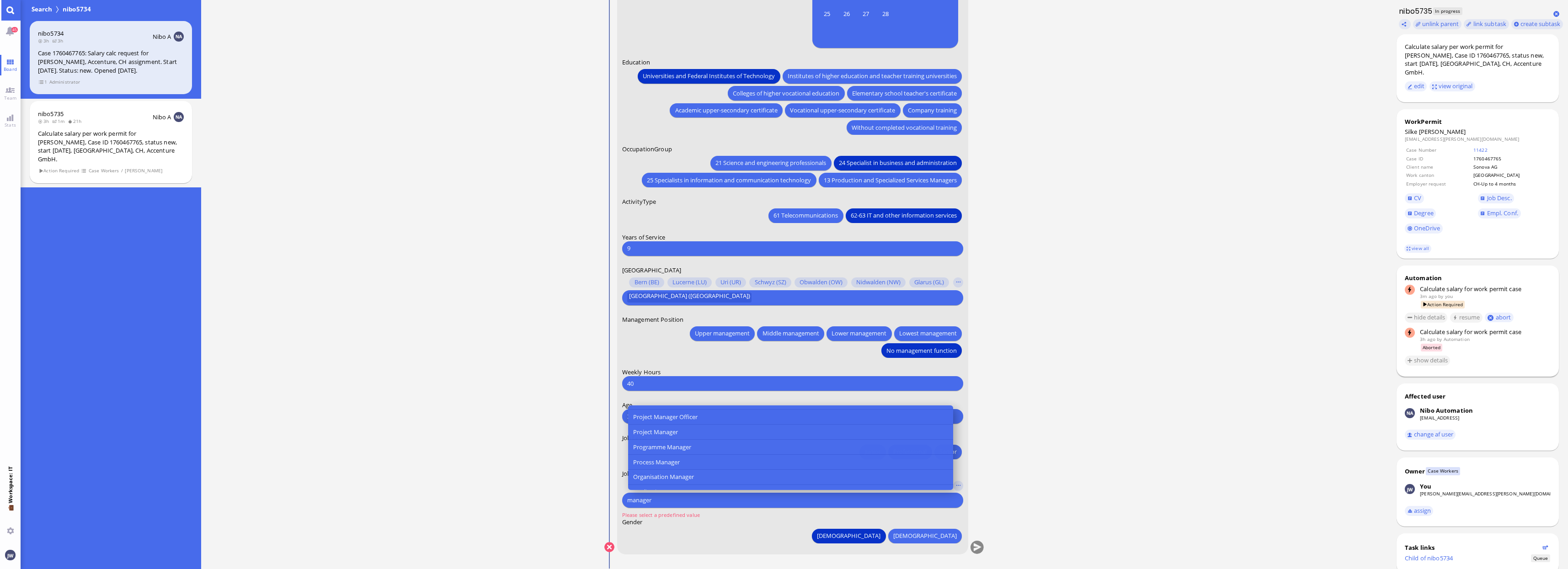
scroll to position [0, 0]
click at [736, 539] on div "[DEMOGRAPHIC_DATA] [DEMOGRAPHIC_DATA]" at bounding box center [793, 534] width 341 height 17
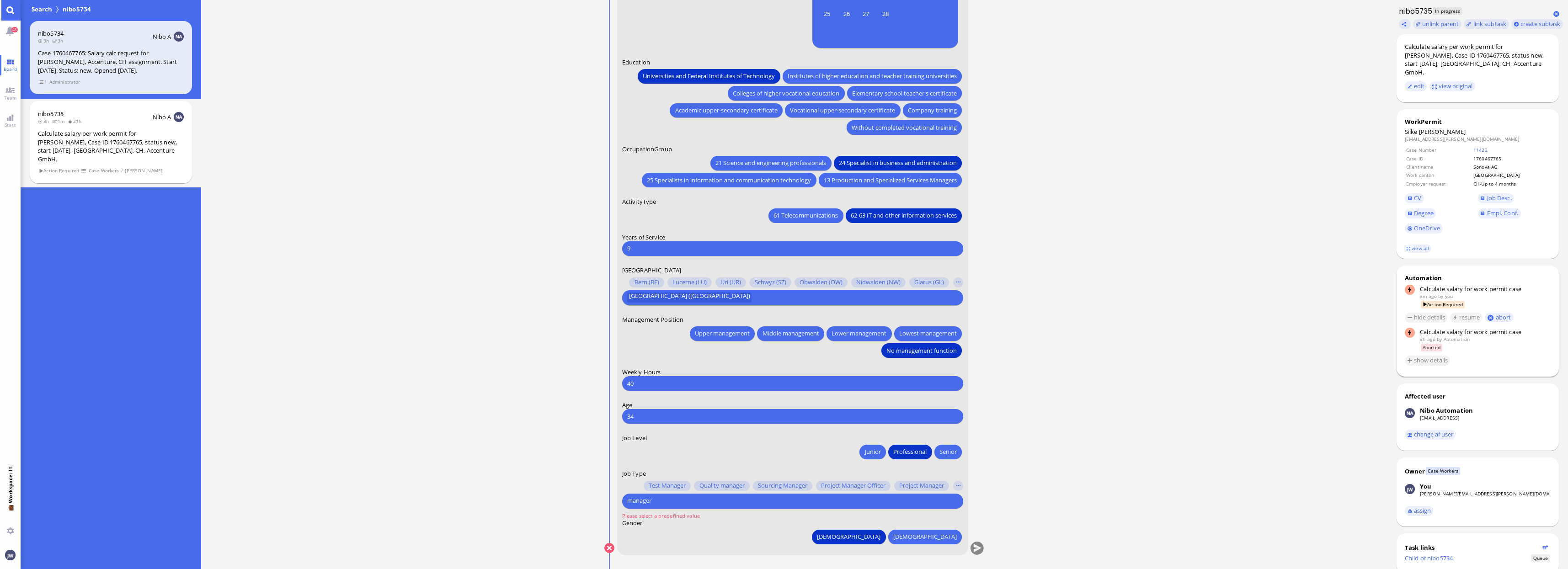
scroll to position [1, 0]
click at [710, 493] on div "manager" at bounding box center [793, 500] width 341 height 15
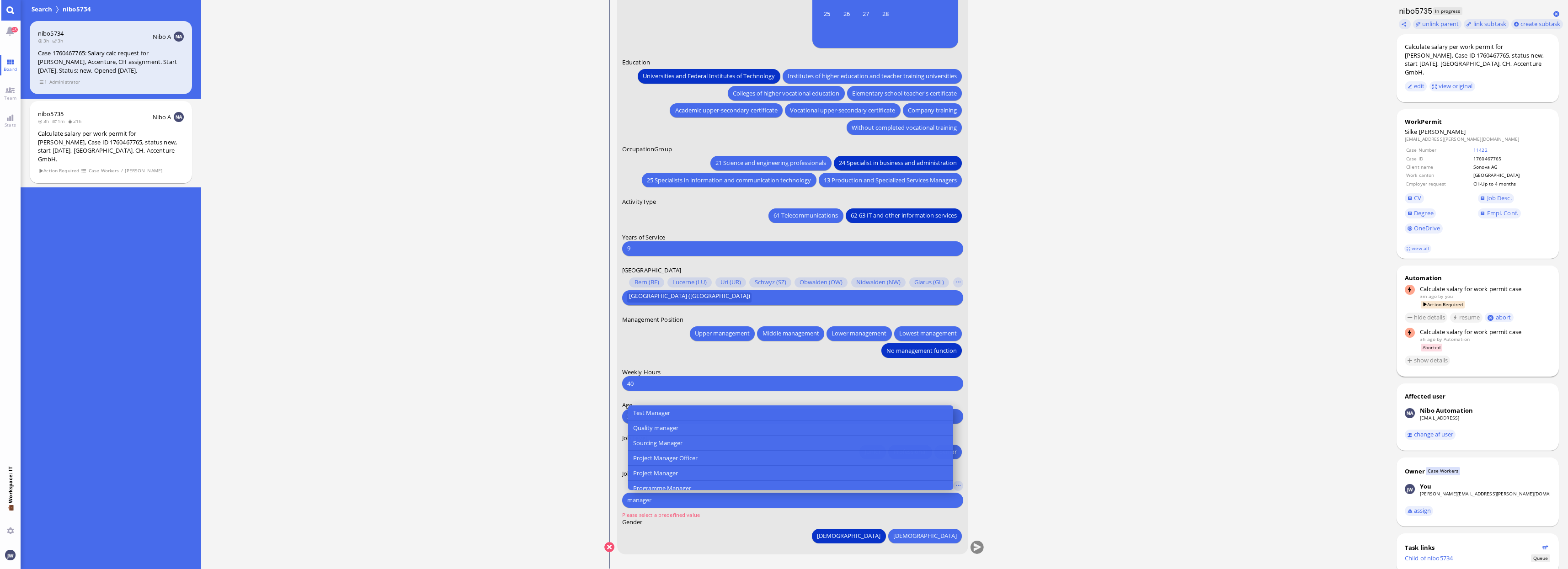
click at [781, 532] on div "[DEMOGRAPHIC_DATA] [DEMOGRAPHIC_DATA]" at bounding box center [793, 534] width 341 height 17
click at [718, 495] on div "manager" at bounding box center [791, 501] width 331 height 13
type input "m"
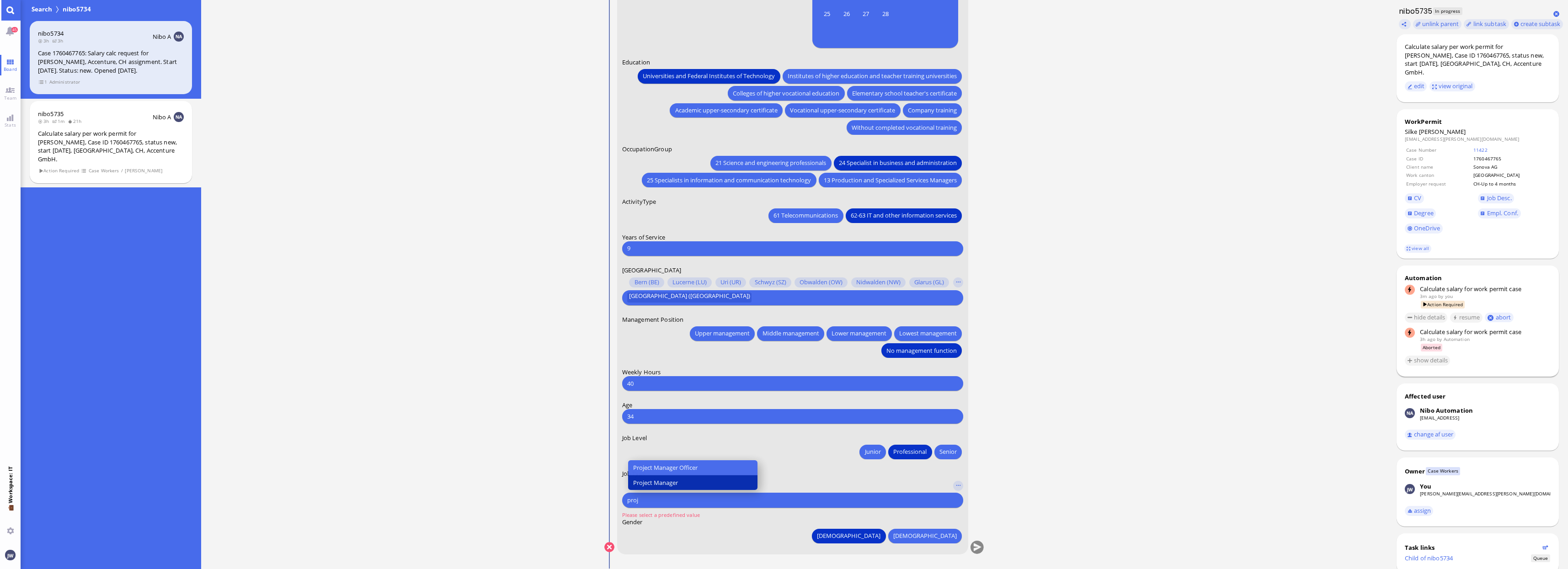
type input "proj"
click at [710, 484] on button "Project Manager" at bounding box center [693, 483] width 130 height 15
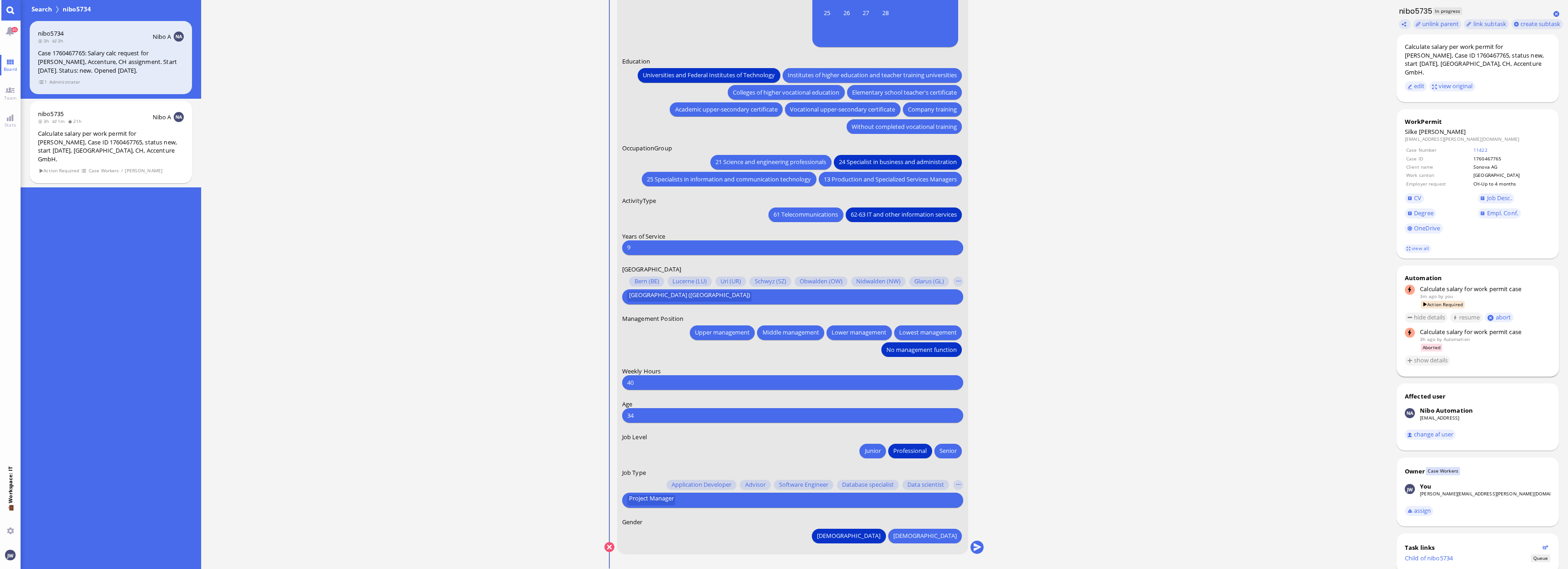
scroll to position [-1, 0]
click at [977, 548] on button "submit" at bounding box center [976, 548] width 14 height 14
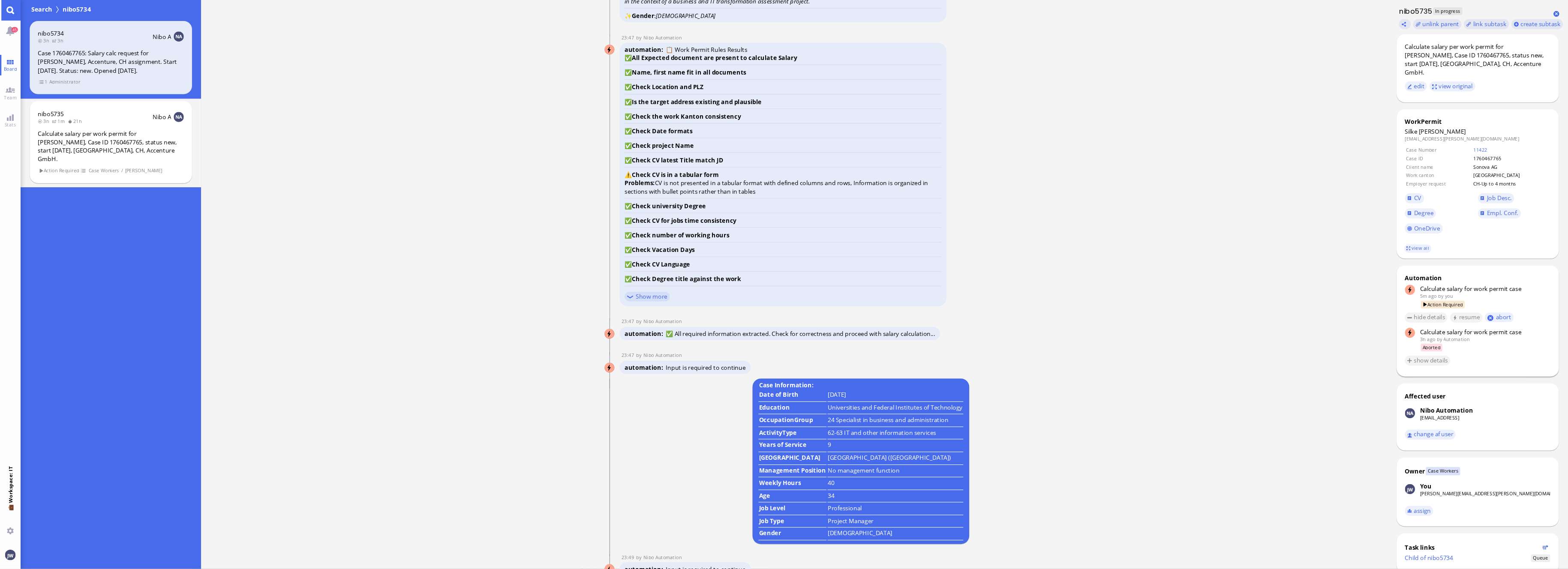
scroll to position [0, 0]
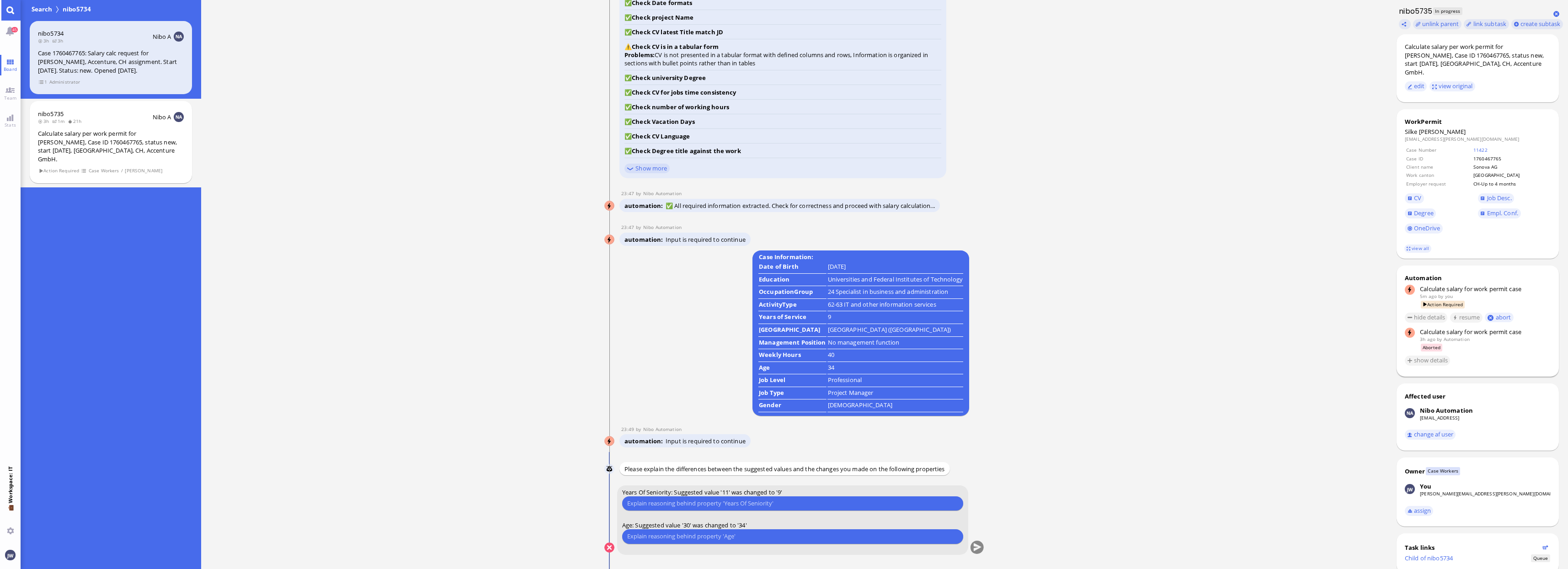
click at [703, 504] on input "text" at bounding box center [792, 503] width 331 height 9
type input "She started working in [DATE]"
type input "According to her degree the DoB is [DEMOGRAPHIC_DATA]"
click at [978, 546] on button "submit" at bounding box center [976, 548] width 14 height 14
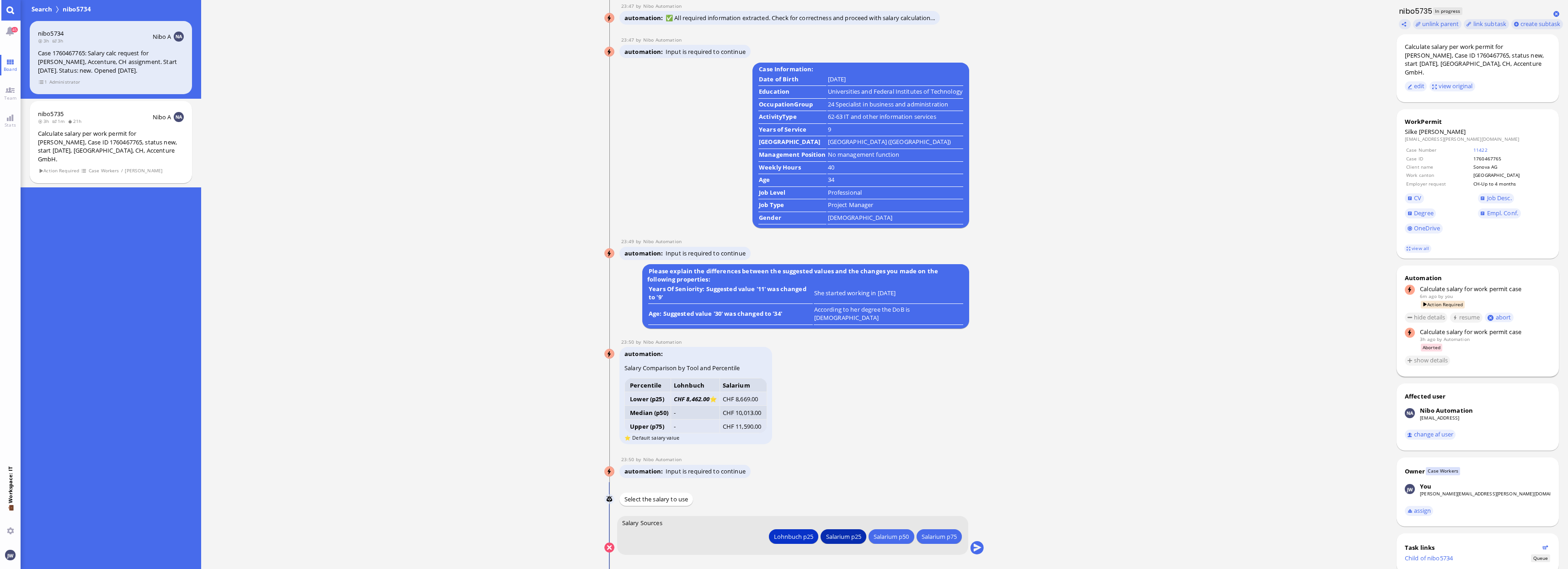
click at [842, 537] on div "Salarium p25" at bounding box center [843, 536] width 35 height 9
click at [980, 546] on button "submit" at bounding box center [976, 548] width 14 height 14
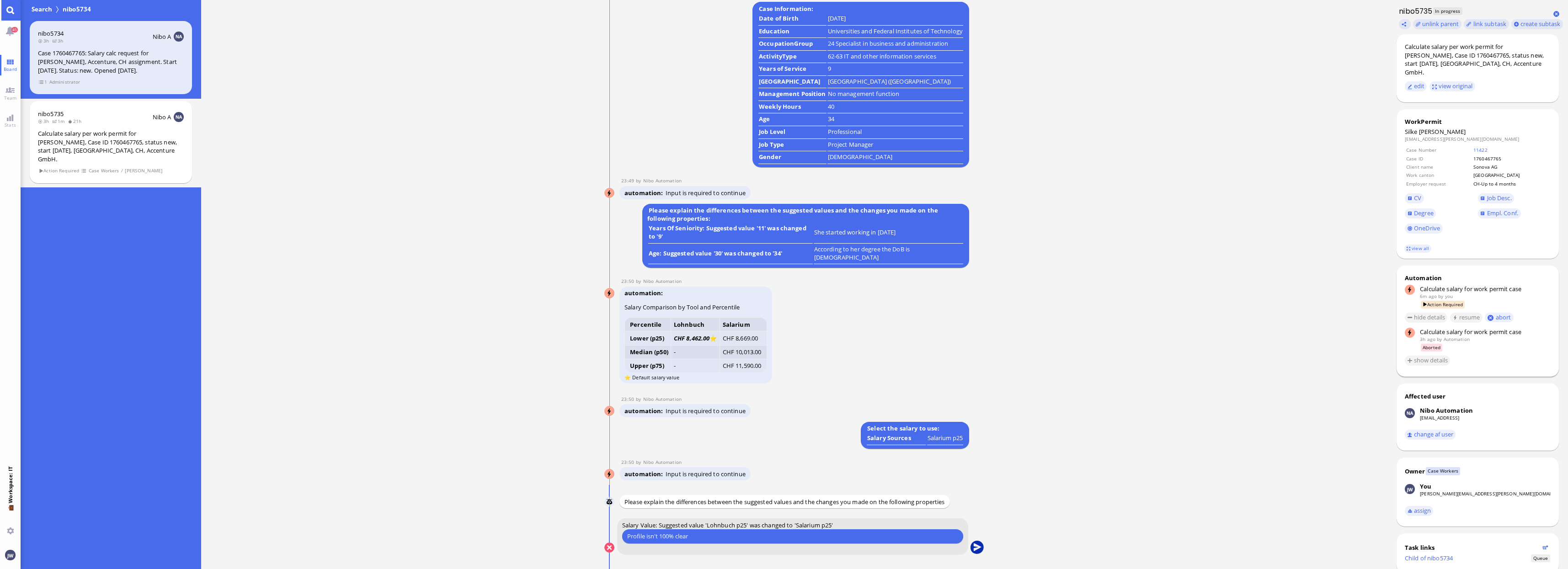
type input "Profile isn't 100% clear"
click at [978, 552] on button "submit" at bounding box center [976, 548] width 14 height 14
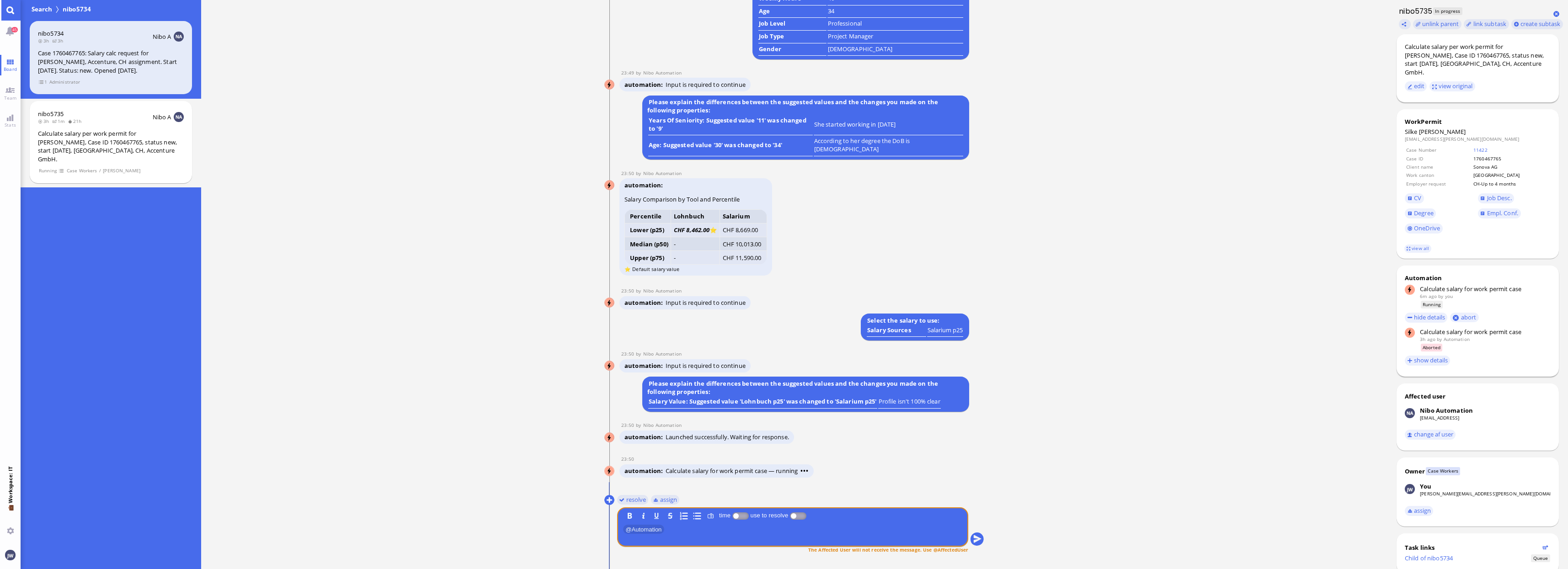
click at [1415, 55] on div "Calculate salary per work permit for [PERSON_NAME], Case ID 1760467765, status …" at bounding box center [1478, 59] width 146 height 34
copy div "[PERSON_NAME]"
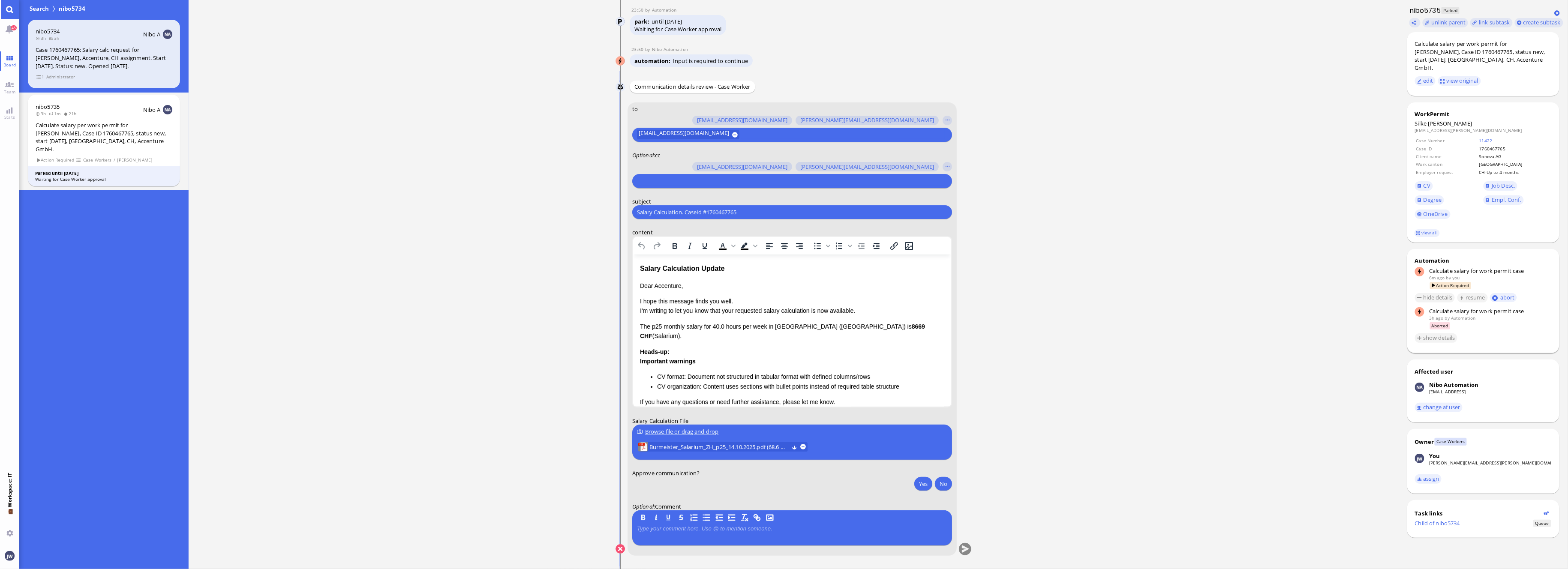
click at [682, 180] on input "text" at bounding box center [791, 181] width 308 height 9
type input "[PERSON_NAME]"
click at [727, 169] on button "[PERSON_NAME][EMAIL_ADDRESS][PERSON_NAME][DOMAIN_NAME]" at bounding box center [736, 165] width 198 height 14
type input "den"
click at [708, 167] on span "[EMAIL_ADDRESS][DOMAIN_NAME]" at bounding box center [698, 165] width 90 height 9
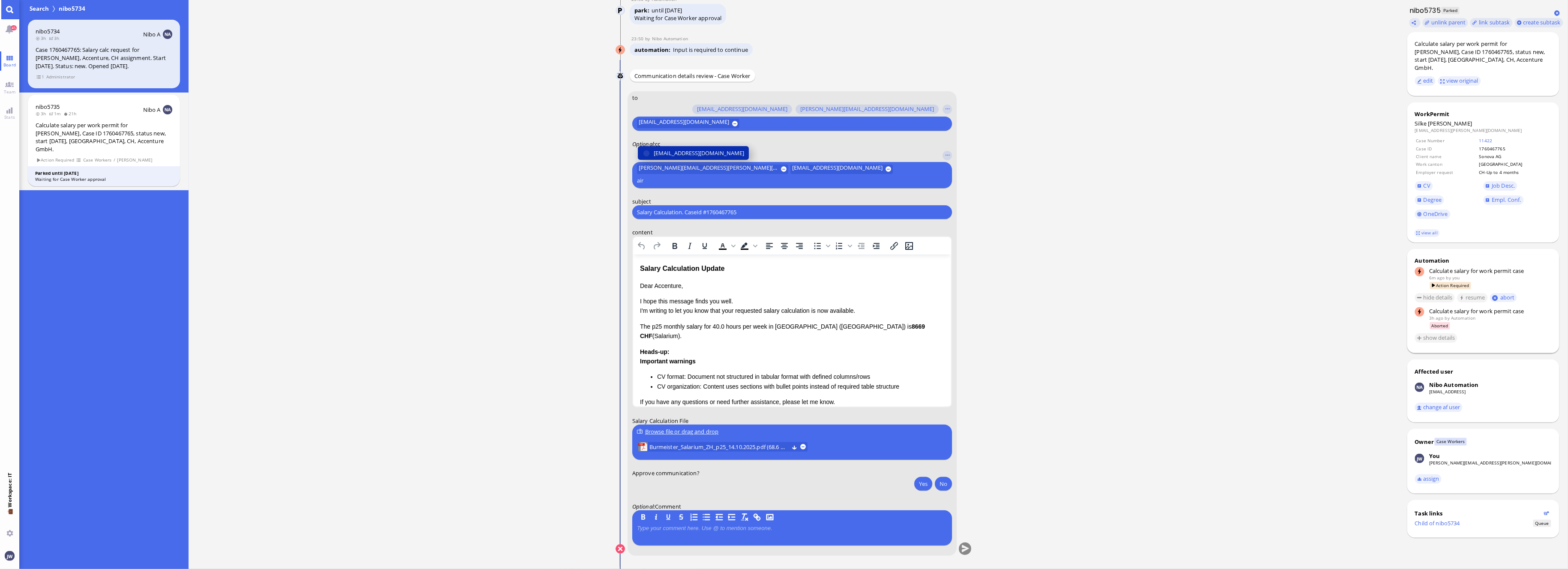
type input "air"
click at [708, 158] on span "[EMAIL_ADDRESS][DOMAIN_NAME]" at bounding box center [698, 153] width 90 height 9
type input "anu"
click at [694, 153] on span "[PERSON_NAME][EMAIL_ADDRESS][DOMAIN_NAME]" at bounding box center [720, 153] width 134 height 9
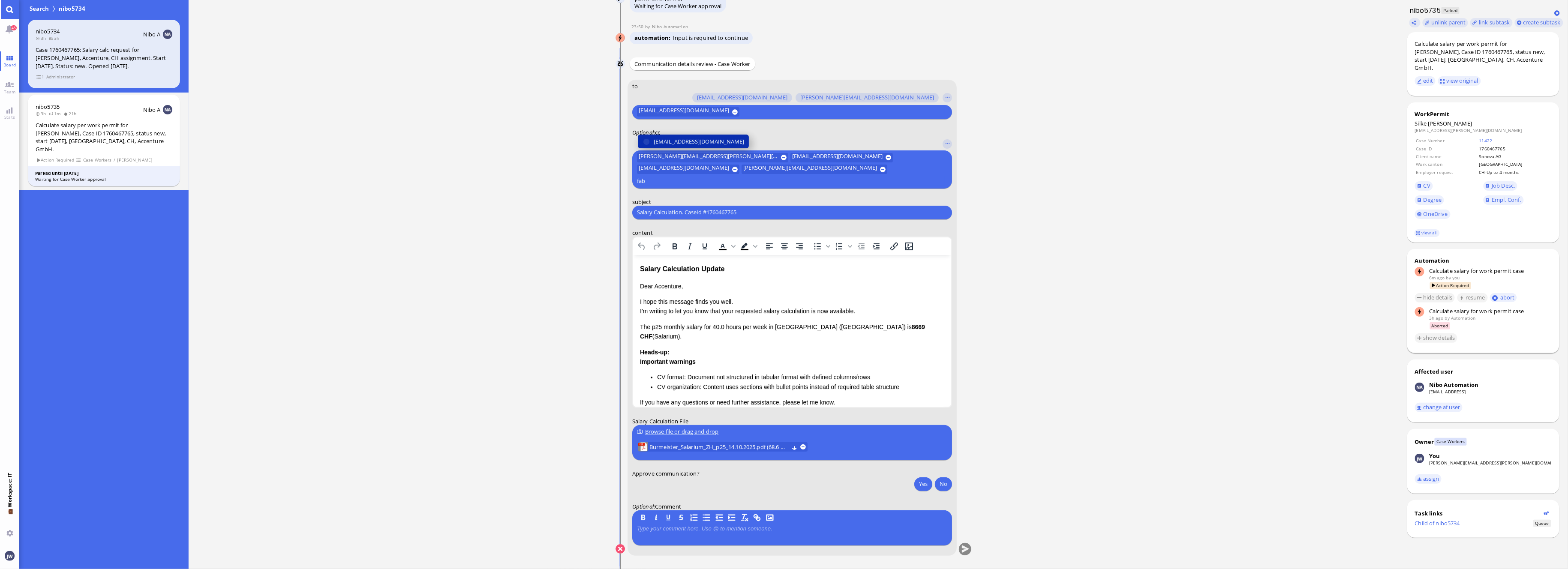
type input "fab"
click at [692, 146] on span "[EMAIL_ADDRESS][DOMAIN_NAME]" at bounding box center [698, 141] width 90 height 9
click at [679, 210] on input "Salary Calculation. CaseId #1760467765" at bounding box center [792, 212] width 310 height 9
paste input "PazPerTout new case: [PERSON_NAME] (1760467765 / 13062255), Employer Request: C…"
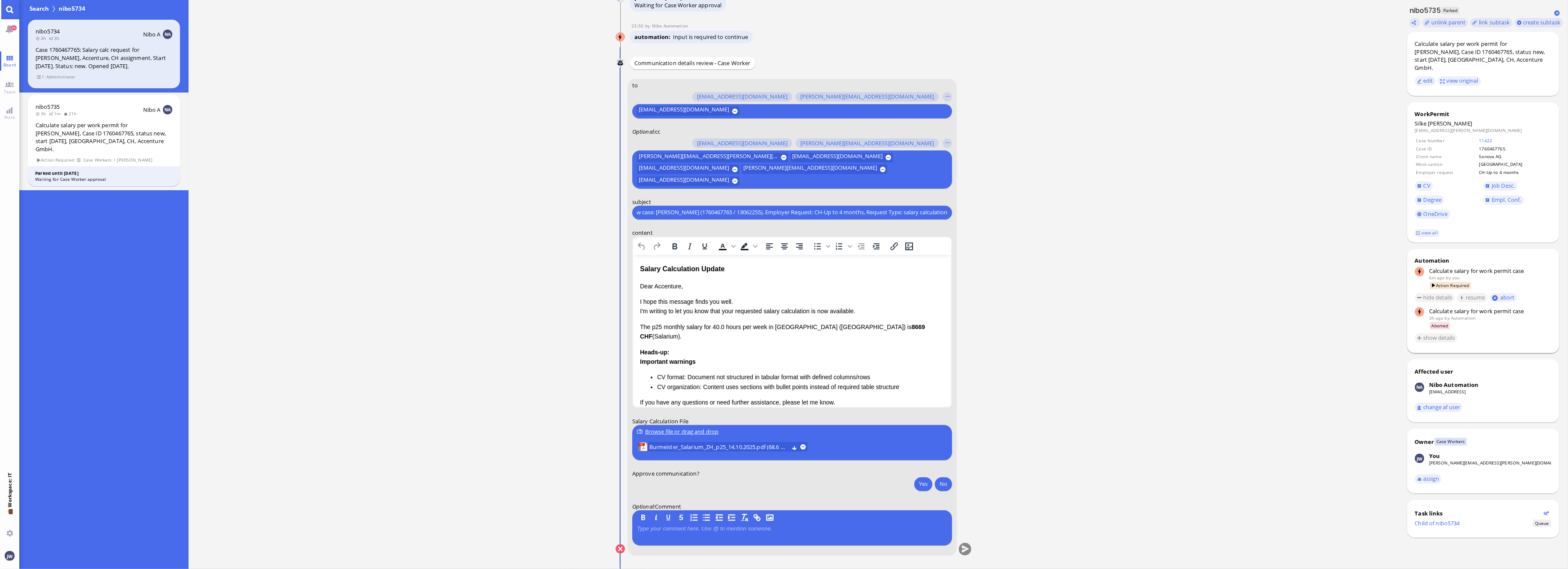
type input "PazPerTout new case: [PERSON_NAME] (1760467765 / 13062255), Employer Request: C…"
click at [650, 269] on div "Salary Calculation Update" at bounding box center [791, 269] width 304 height 11
click at [712, 269] on div "Salary Calculation Update" at bounding box center [791, 269] width 304 height 11
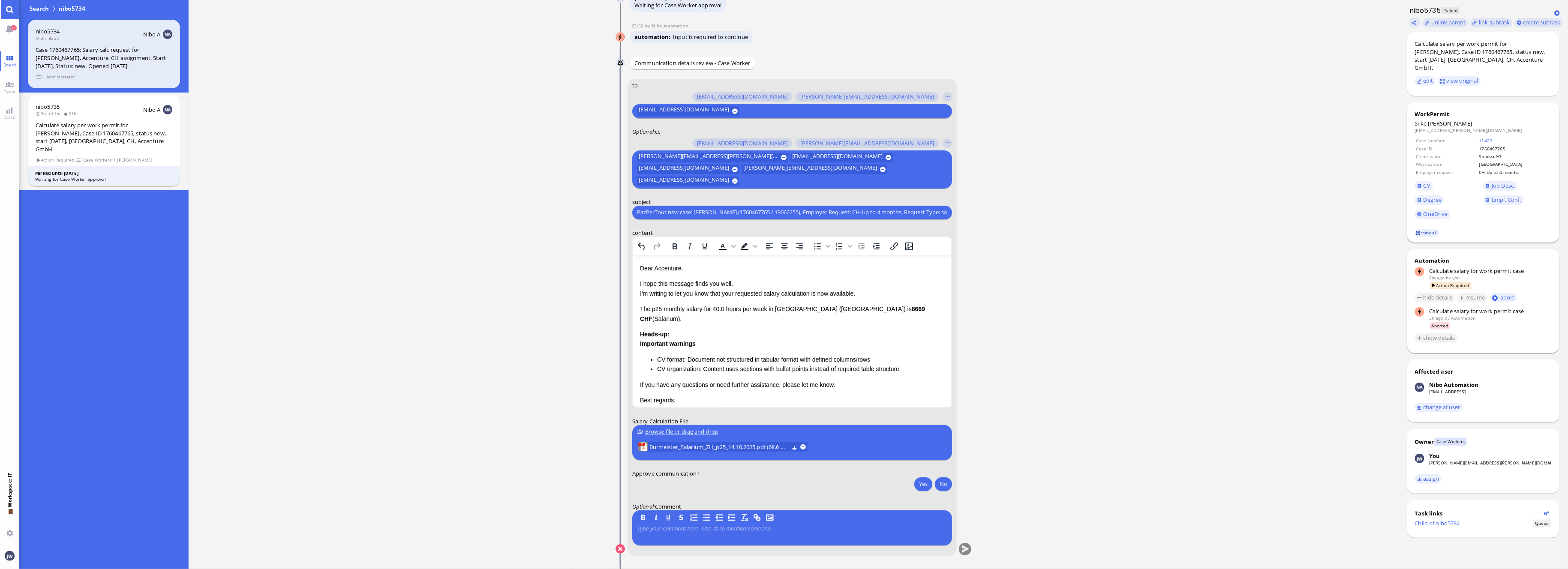
click at [1432, 229] on link "view all" at bounding box center [1427, 233] width 25 height 7
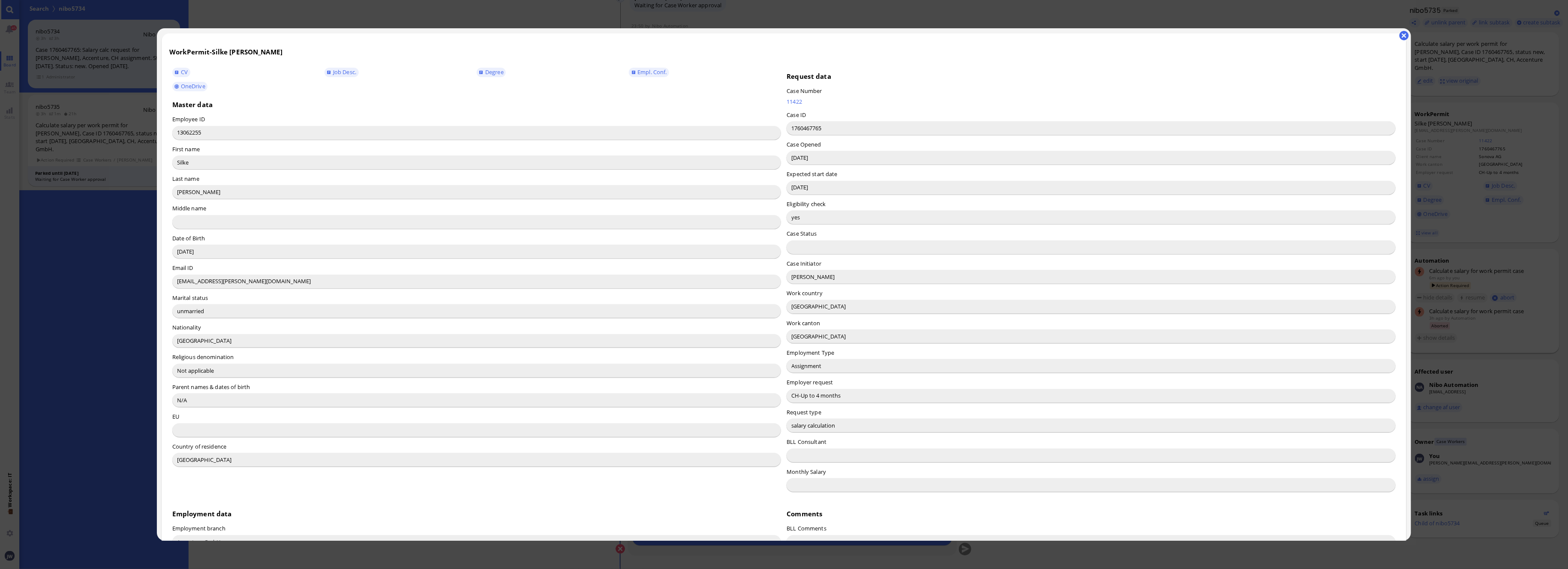
click at [797, 282] on input "[PERSON_NAME]" at bounding box center [1091, 277] width 609 height 14
click at [1404, 37] on button "button" at bounding box center [1404, 35] width 9 height 9
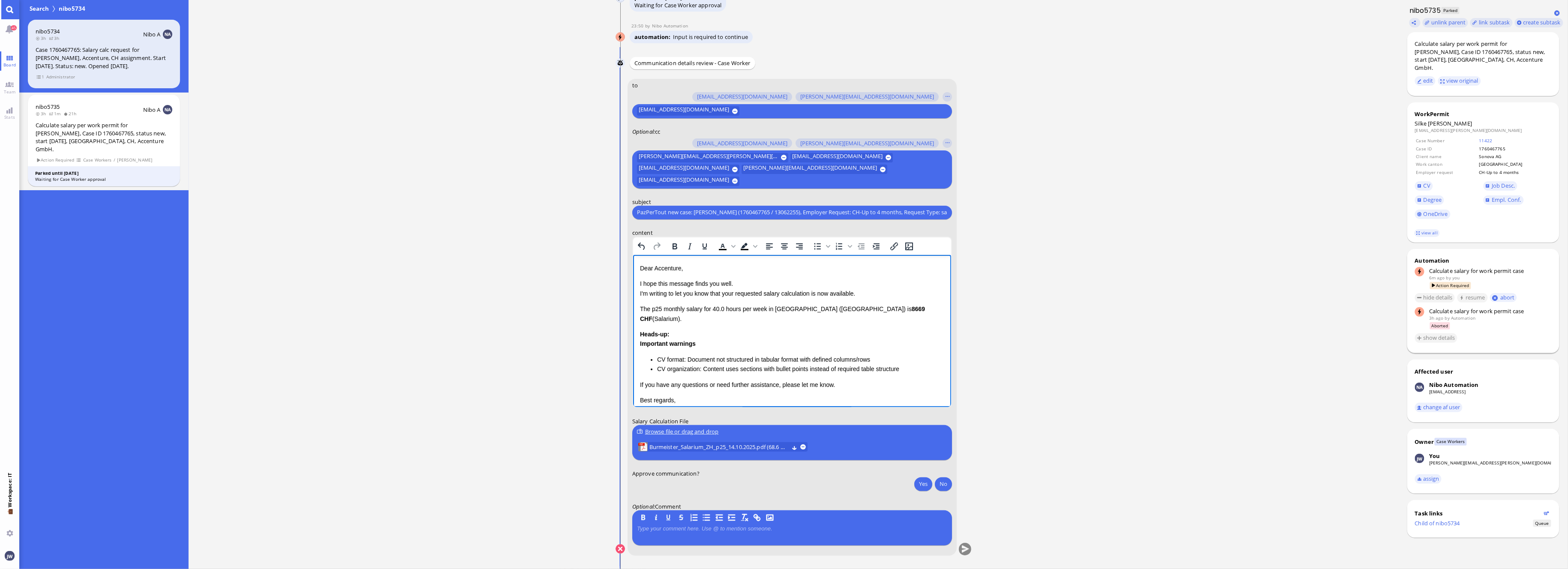
click at [659, 266] on p "Dear Accenture," at bounding box center [791, 267] width 304 height 9
click at [730, 295] on p "I hope this message finds you well. I'm writing to let you know that your reque…" at bounding box center [791, 288] width 304 height 19
click at [811, 293] on p "I hope this message finds you well. I'm writing to let you know that the reques…" at bounding box center [791, 288] width 304 height 19
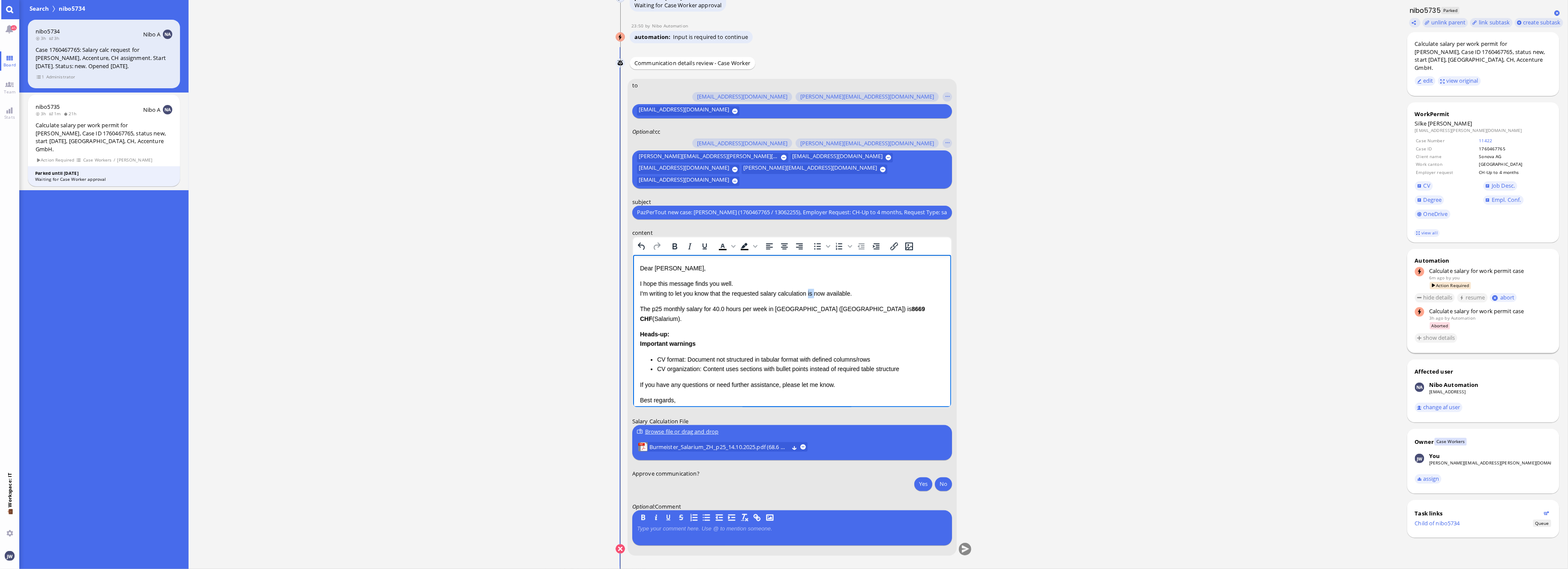
click at [811, 293] on p "I hope this message finds you well. I'm writing to let you know that the reques…" at bounding box center [791, 288] width 304 height 19
click at [828, 291] on p "I hope this message finds you well. I'm writing to let you know that the reques…" at bounding box center [791, 288] width 304 height 19
click at [809, 293] on p "I hope this message finds you well. I'm writing to let you know that the reques…" at bounding box center [791, 288] width 304 height 19
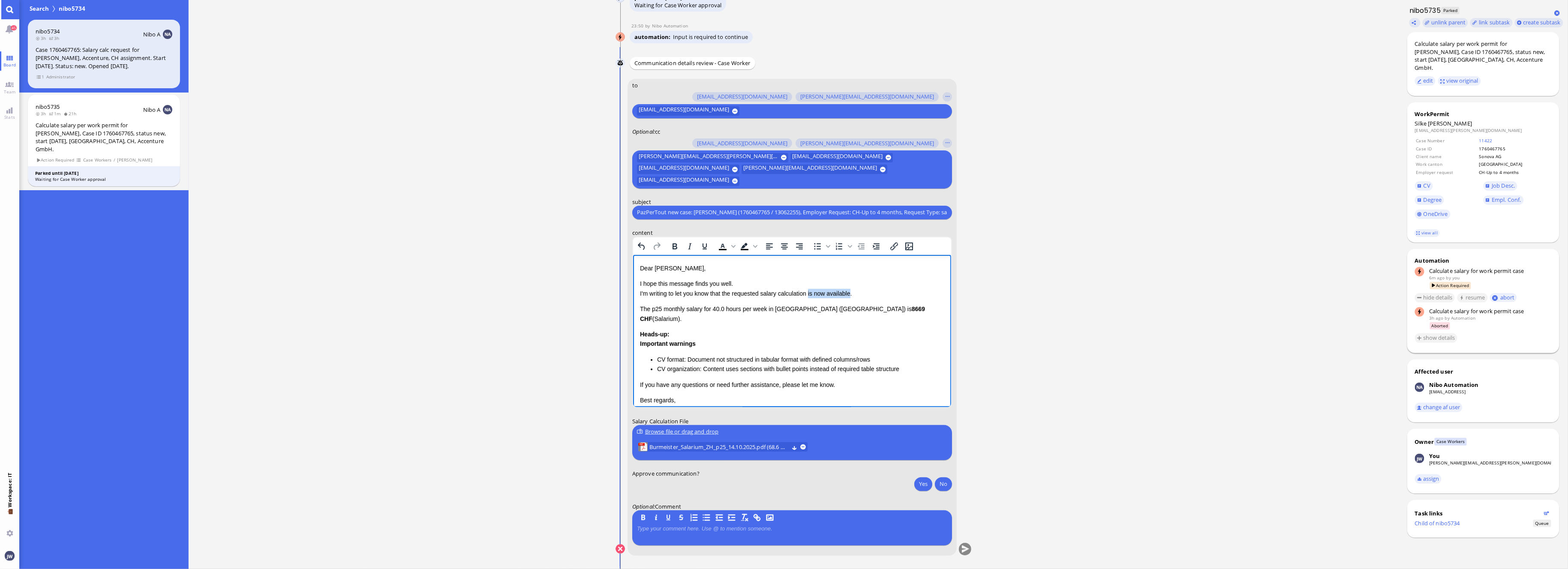
click at [831, 291] on p "I hope this message finds you well. I'm writing to let you know that the reques…" at bounding box center [791, 288] width 304 height 19
click at [1419, 51] on div "Calculate salary per work permit for [PERSON_NAME], Case ID 1760467765, status …" at bounding box center [1483, 55] width 137 height 32
click at [1421, 50] on div "Calculate salary per work permit for [PERSON_NAME], Case ID 1760467765, status …" at bounding box center [1483, 55] width 137 height 32
copy div "[PERSON_NAME]"
click at [827, 292] on p "I hope this message finds you well. I'm writing to let you know that the reques…" at bounding box center [791, 288] width 304 height 19
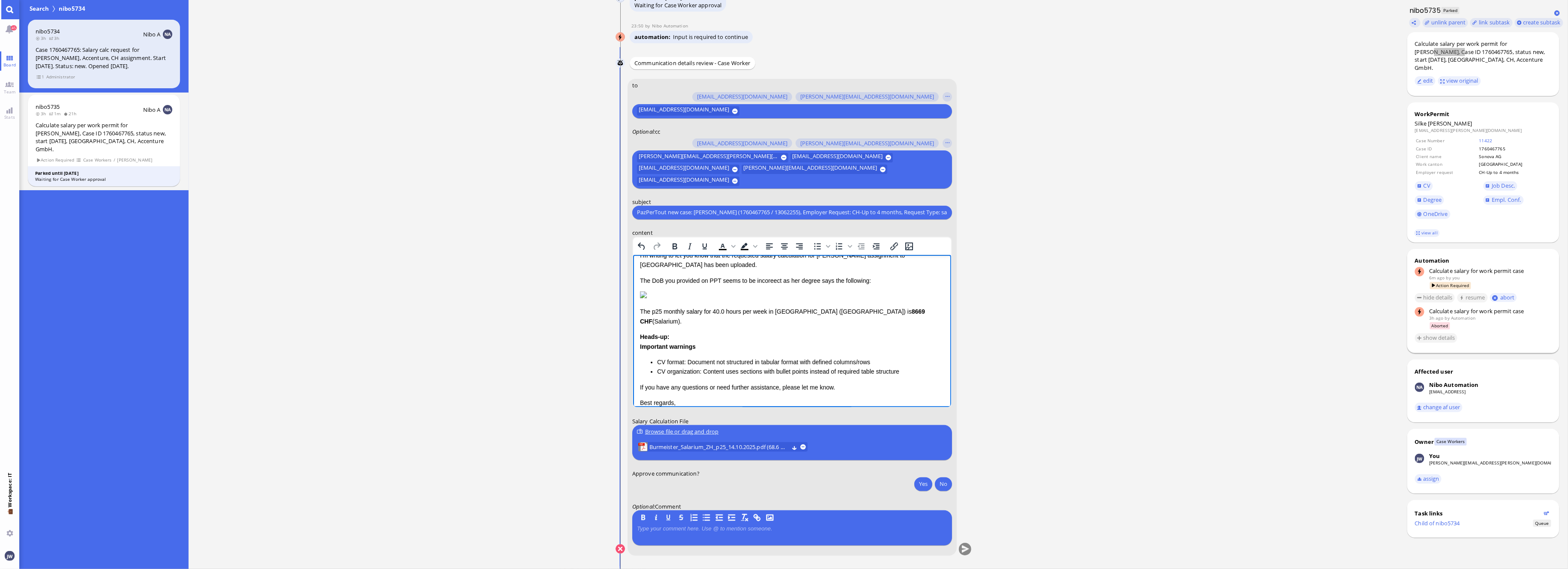
scroll to position [57, 0]
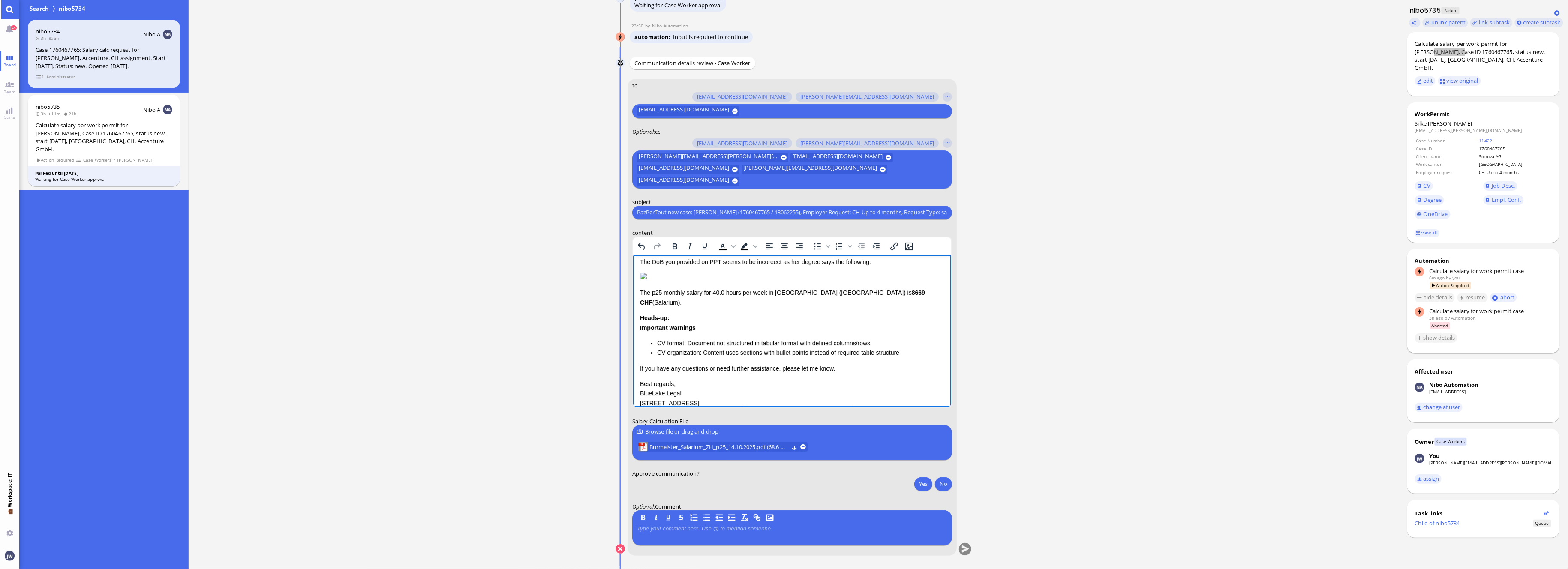
click at [644, 307] on p "The p25 monthly salary for 40.0 hours per week in [GEOGRAPHIC_DATA] ([GEOGRAPHI…" at bounding box center [791, 297] width 304 height 19
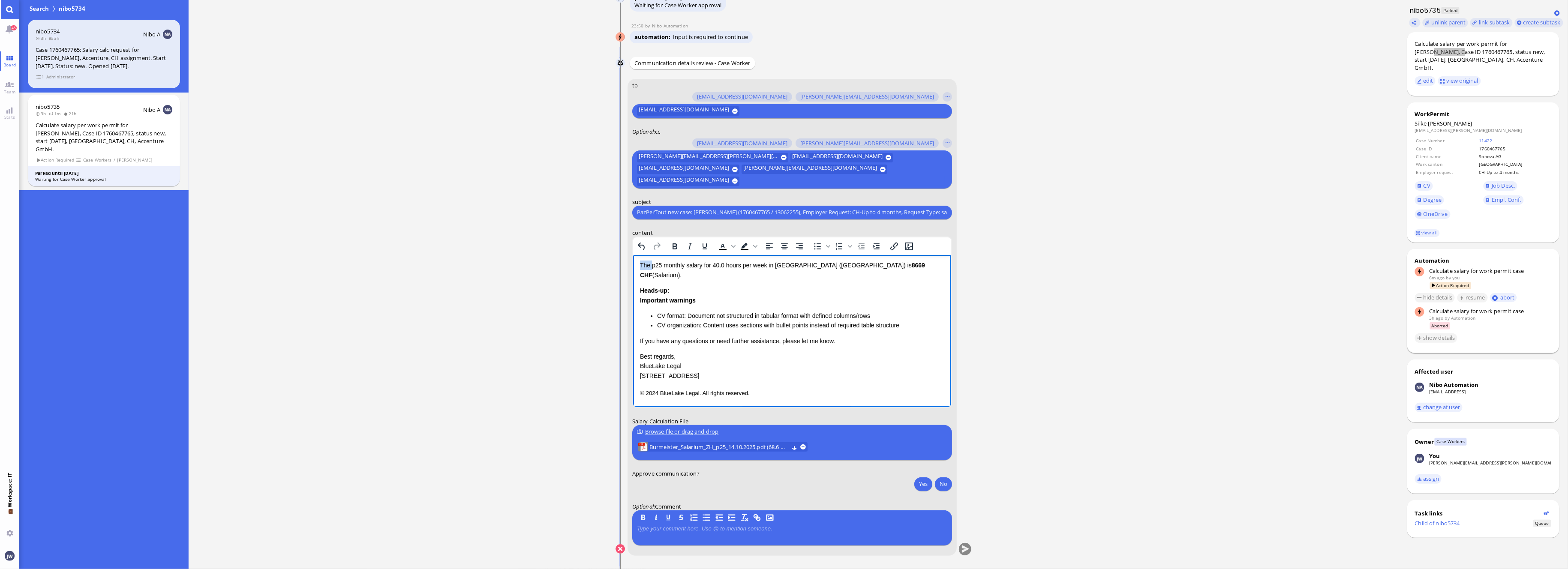
scroll to position [123, 0]
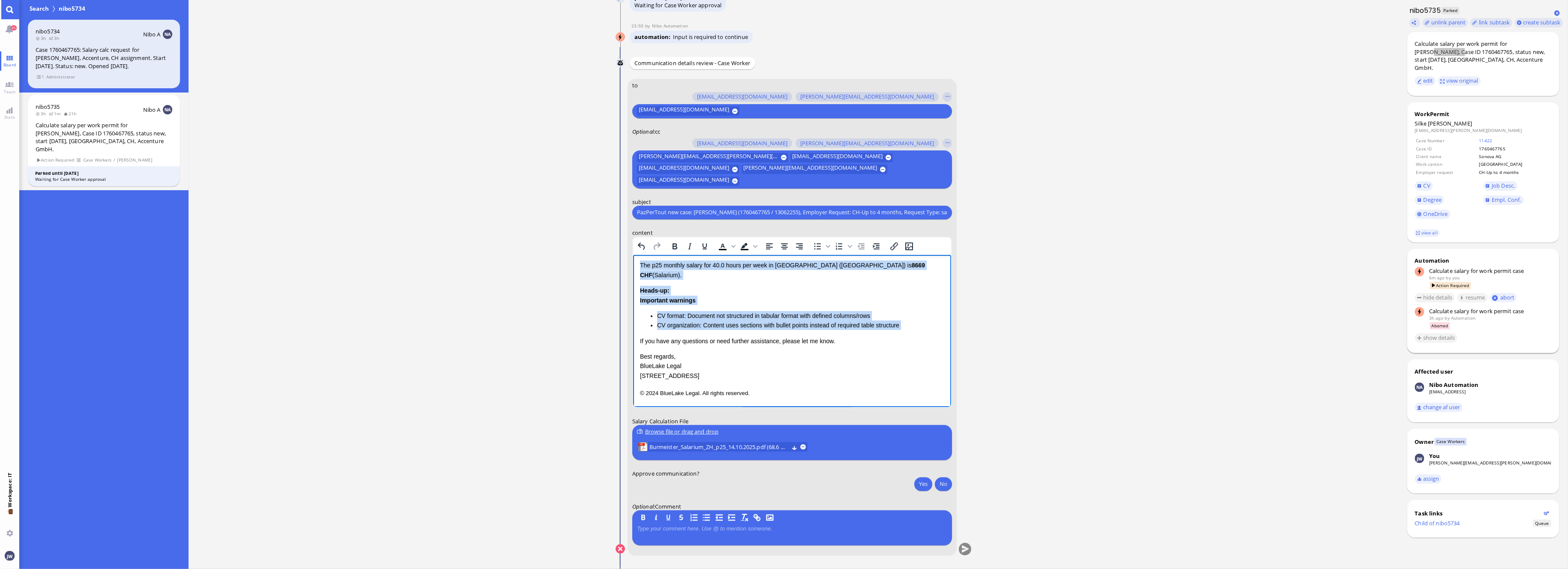
click at [900, 326] on li "CV organization: Content uses sections with bullet points instead of required t…" at bounding box center [800, 325] width 287 height 9
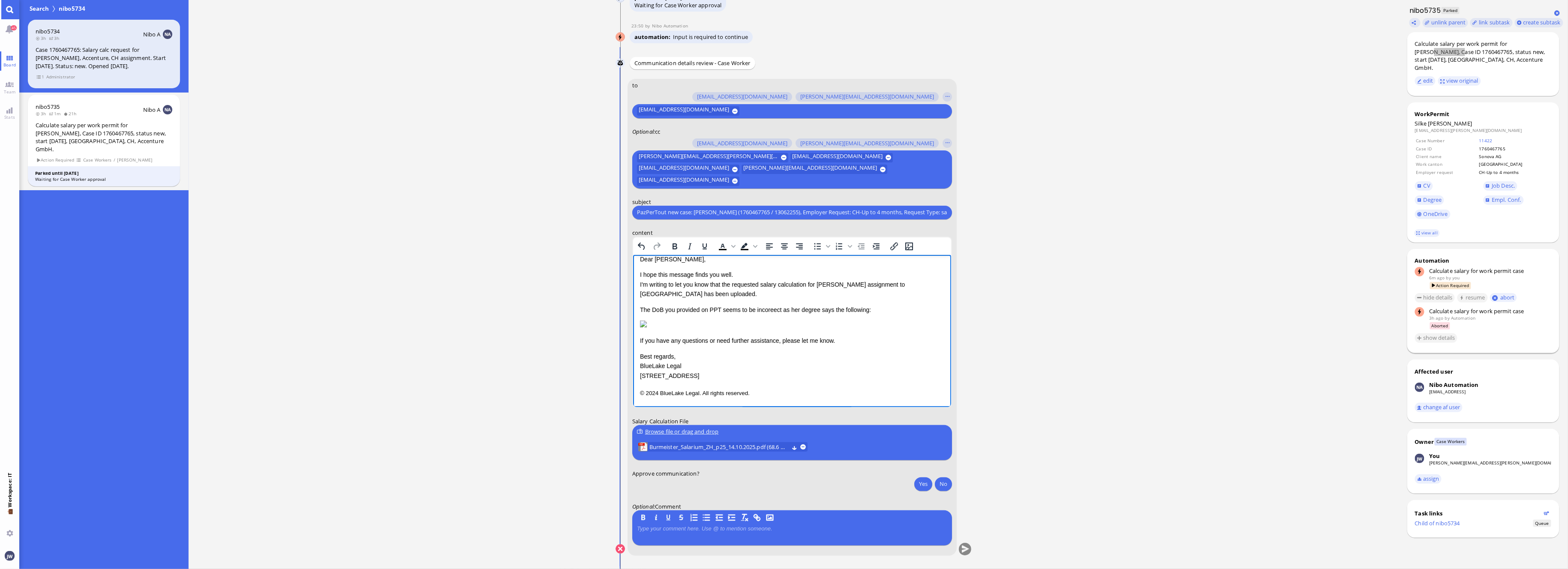
scroll to position [66, 0]
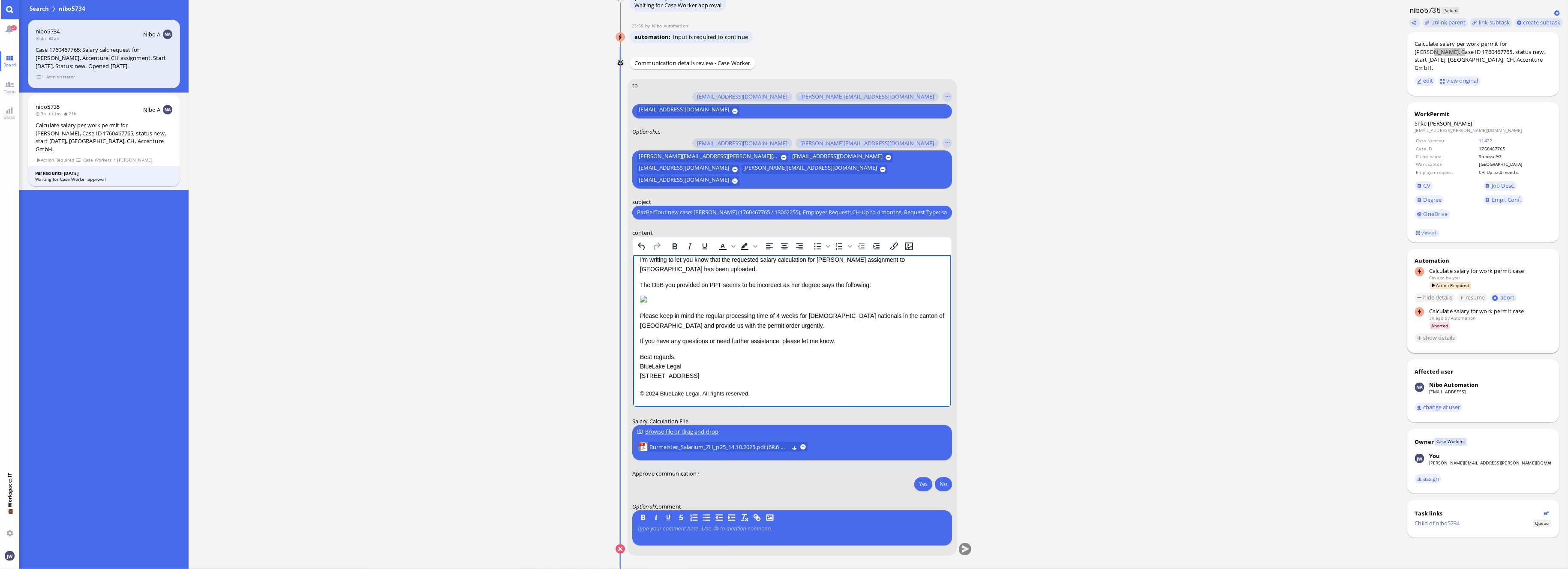
click at [858, 345] on p "If you have any questions or need further assistance, please let me know." at bounding box center [791, 340] width 304 height 9
click at [812, 391] on p "© 2024 BlueLake Legal. All rights reserved." at bounding box center [791, 393] width 304 height 11
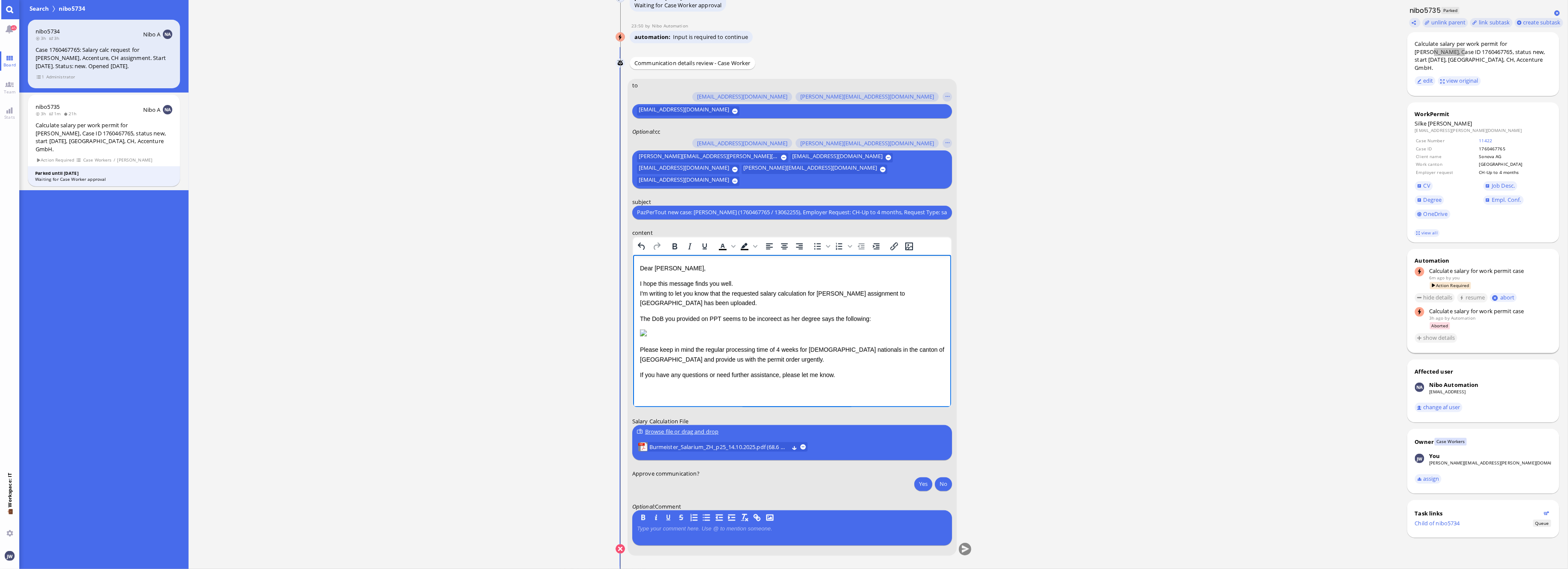
scroll to position [30, 0]
click at [769, 313] on p "The DoB you provided on PPT seems to be incoreect as her degree says the follow…" at bounding box center [791, 318] width 304 height 9
click at [804, 333] on p "Rich Text Area. Press ALT-0 for help." at bounding box center [791, 333] width 304 height 9
drag, startPoint x: 717, startPoint y: 287, endPoint x: 805, endPoint y: 294, distance: 88.3
click at [719, 313] on p "The DoB you provided on PPT seems to be incorrect as her degree says the follow…" at bounding box center [791, 318] width 304 height 9
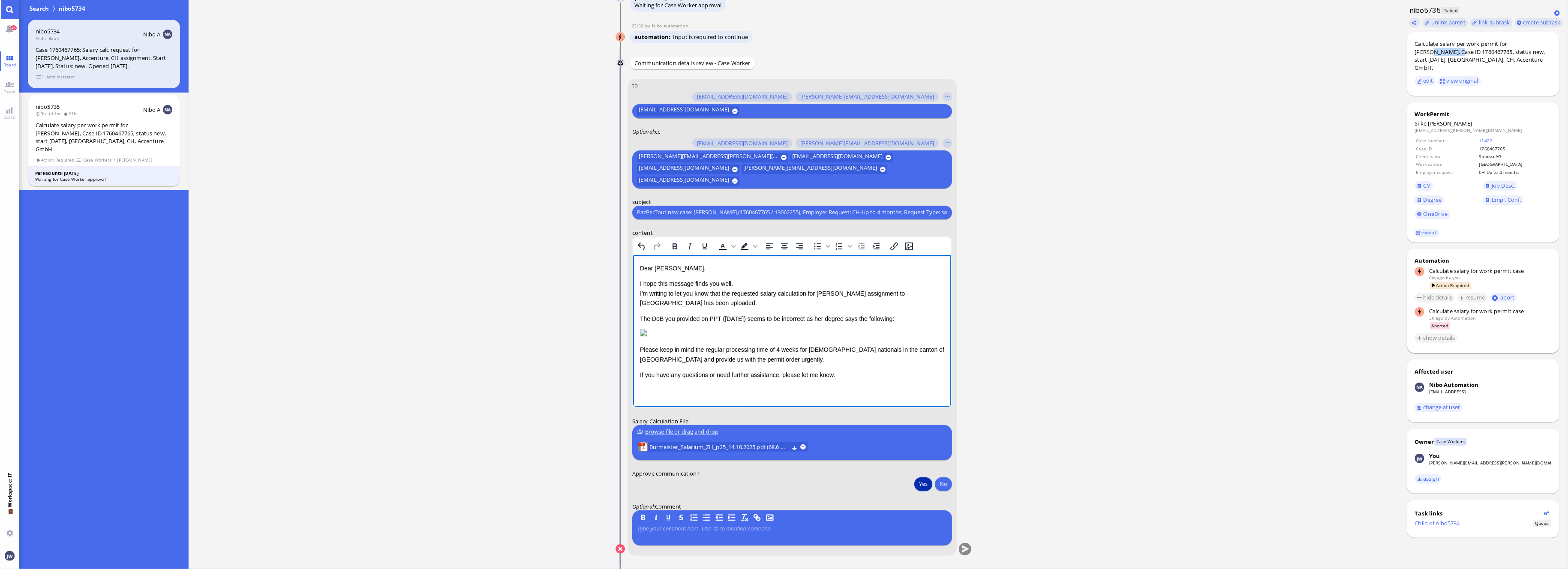
click at [927, 486] on button "Yes" at bounding box center [923, 484] width 18 height 14
click at [965, 533] on button "submit" at bounding box center [965, 549] width 13 height 13
click at [918, 475] on label "Approve communication?" at bounding box center [792, 473] width 320 height 7
click at [924, 482] on button "Yes" at bounding box center [923, 484] width 18 height 14
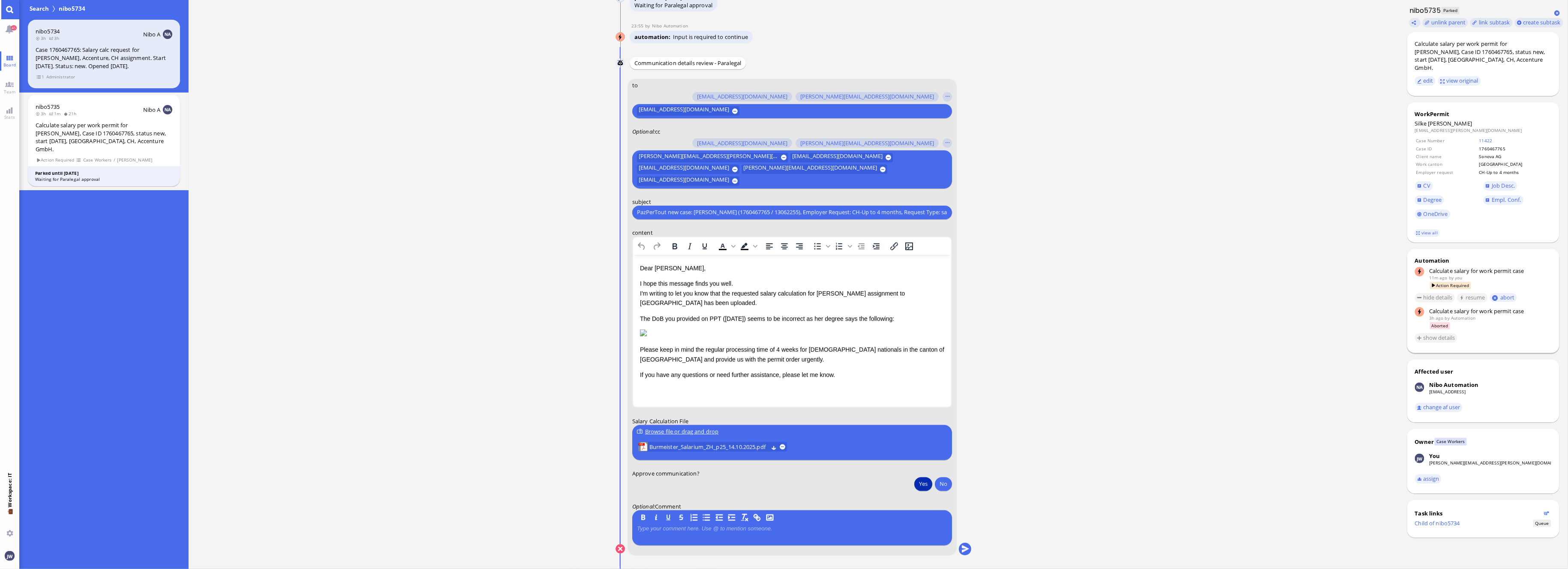
scroll to position [30, 0]
click at [963, 533] on button "submit" at bounding box center [965, 549] width 13 height 13
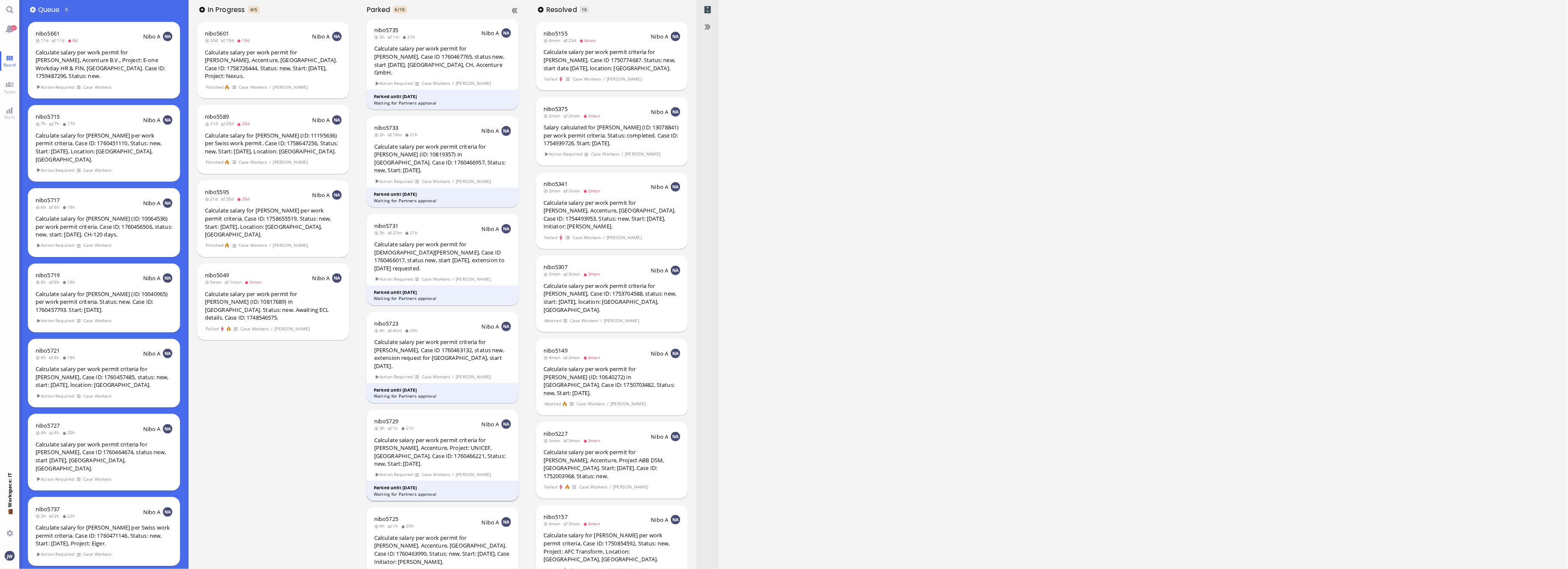
scroll to position [4, 0]
click at [11, 12] on link "Main menu" at bounding box center [9, 9] width 19 height 19
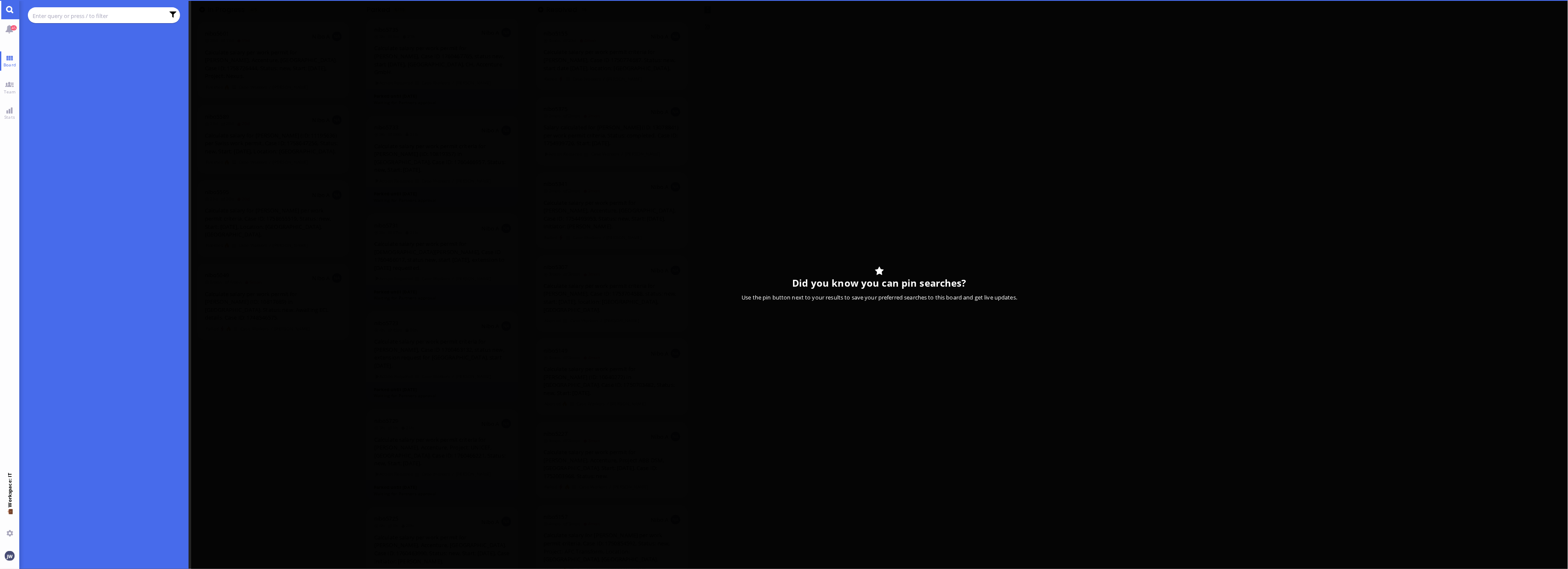
click at [67, 16] on input "text" at bounding box center [98, 16] width 132 height 9
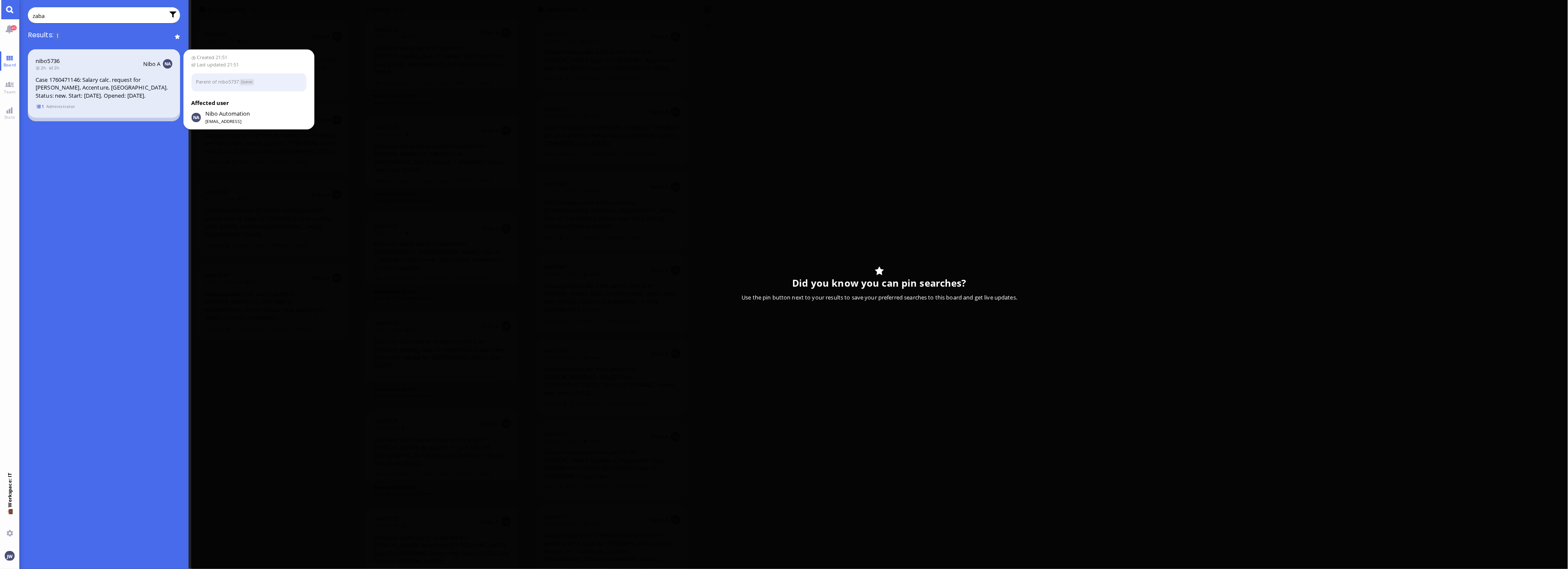
type input "zaba"
click at [39, 109] on span "1" at bounding box center [40, 106] width 9 height 7
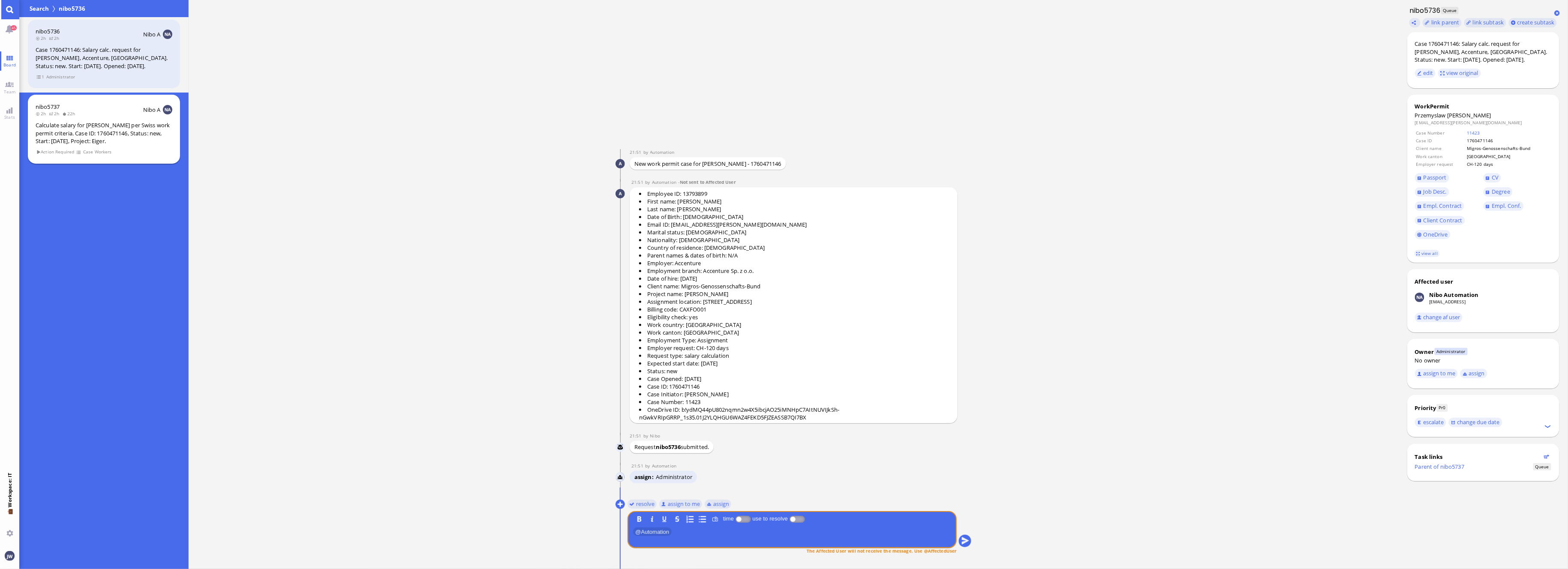
click at [111, 129] on div "Calculate salary for [PERSON_NAME] per Swiss work permit criteria. Case ID: 176…" at bounding box center [104, 133] width 137 height 24
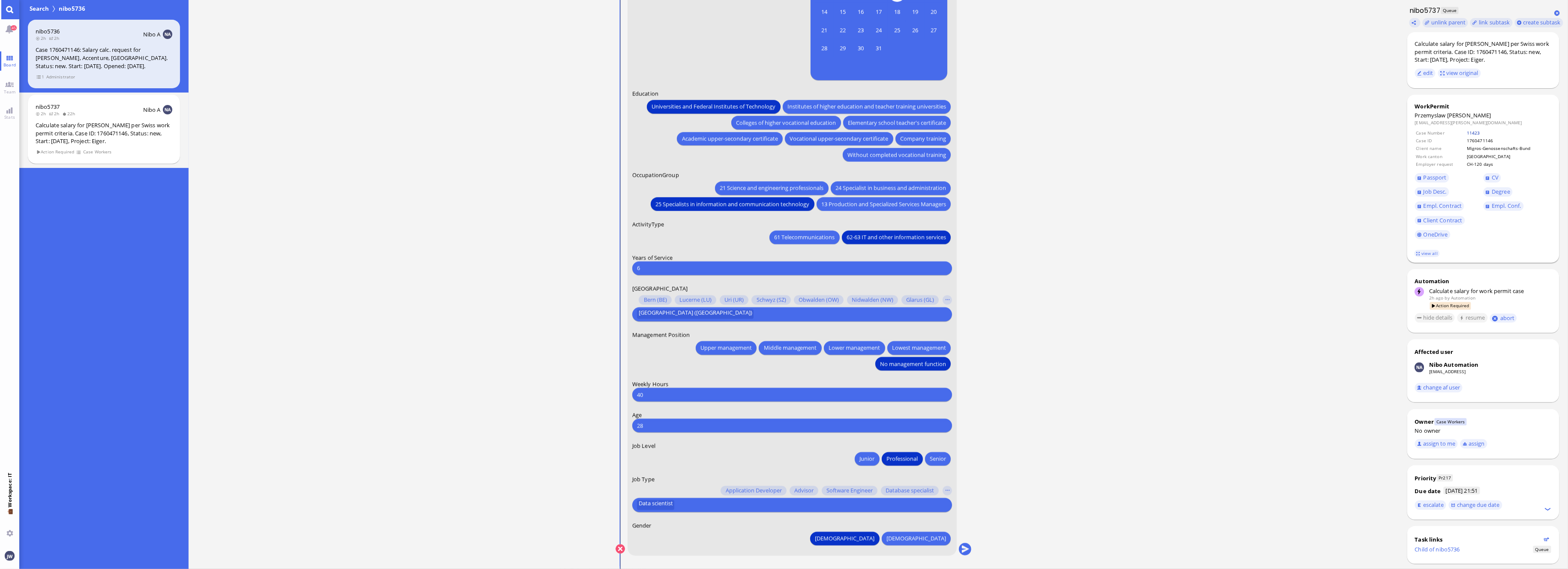
click at [1467, 134] on link "11423" at bounding box center [1473, 133] width 13 height 6
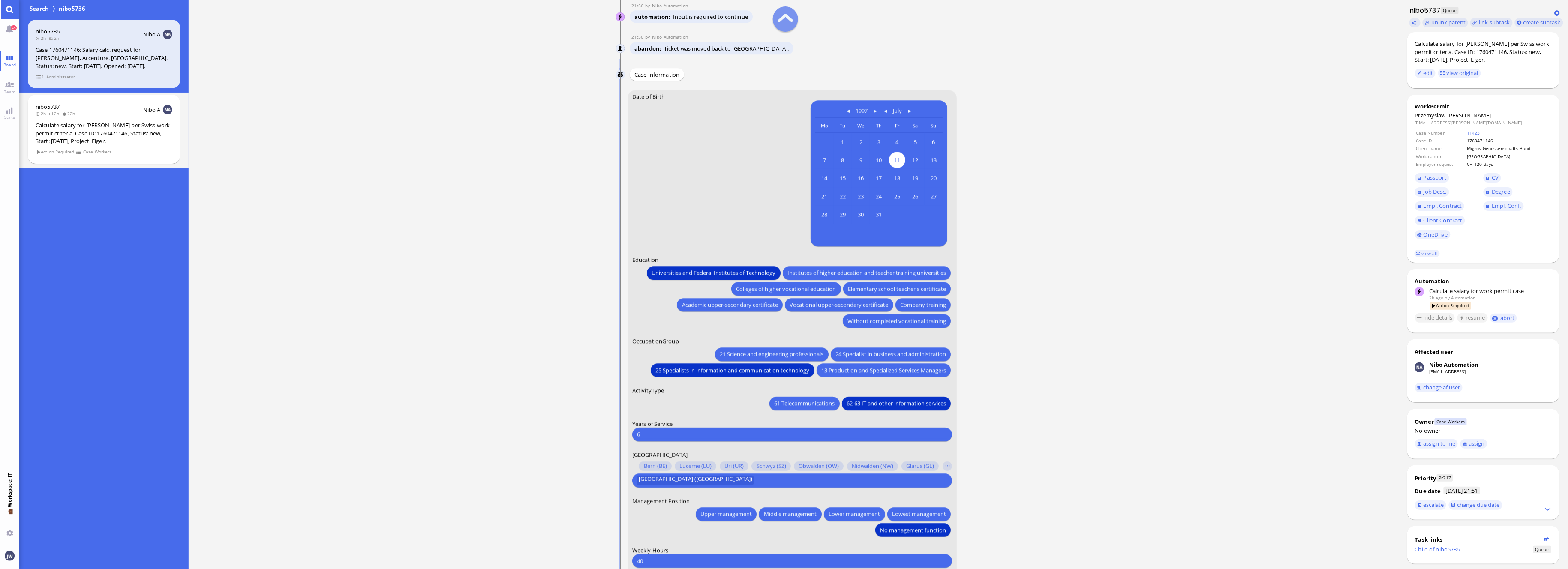
scroll to position [-170, 0]
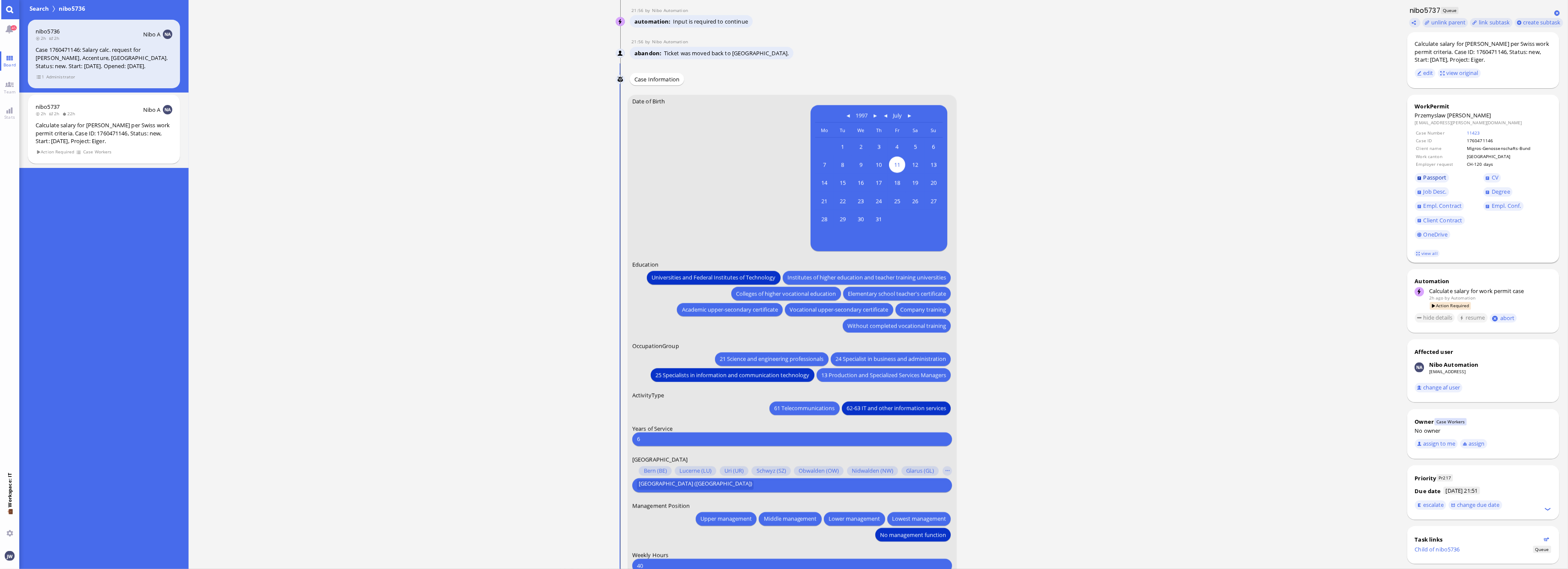
click at [1442, 175] on span "Passport" at bounding box center [1435, 177] width 23 height 7
click at [1490, 190] on link "Degree" at bounding box center [1498, 192] width 29 height 9
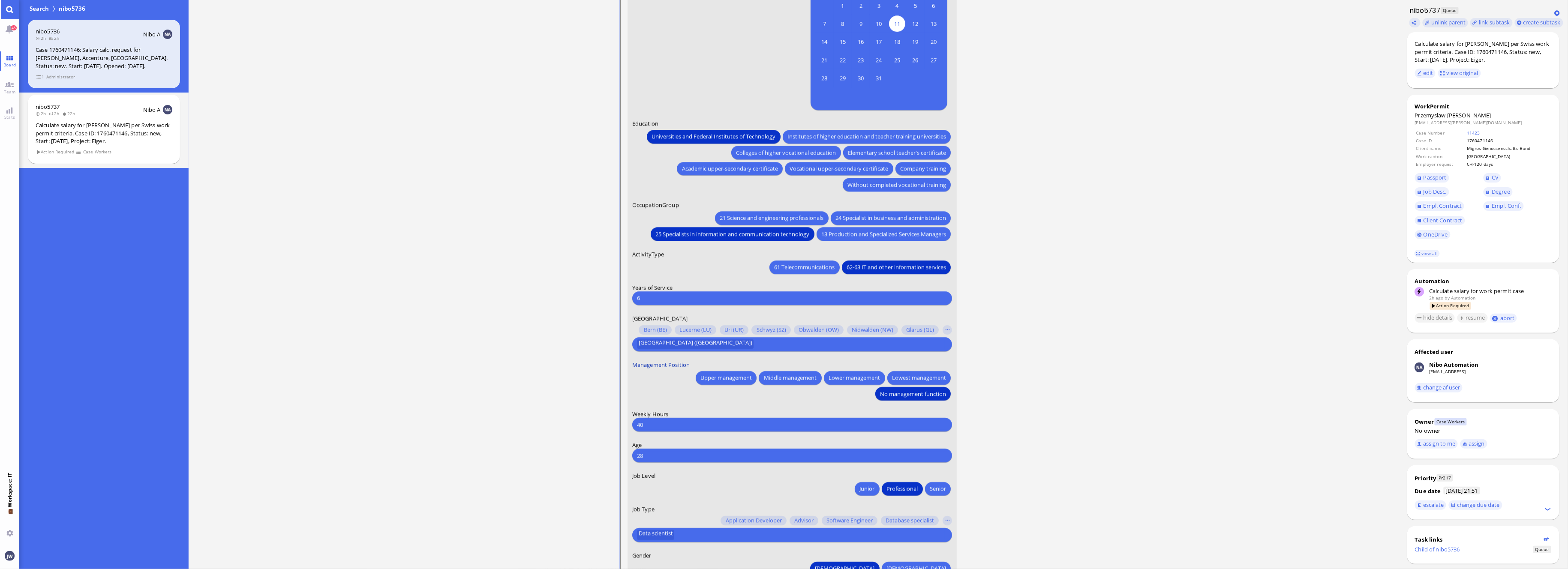
scroll to position [1, 0]
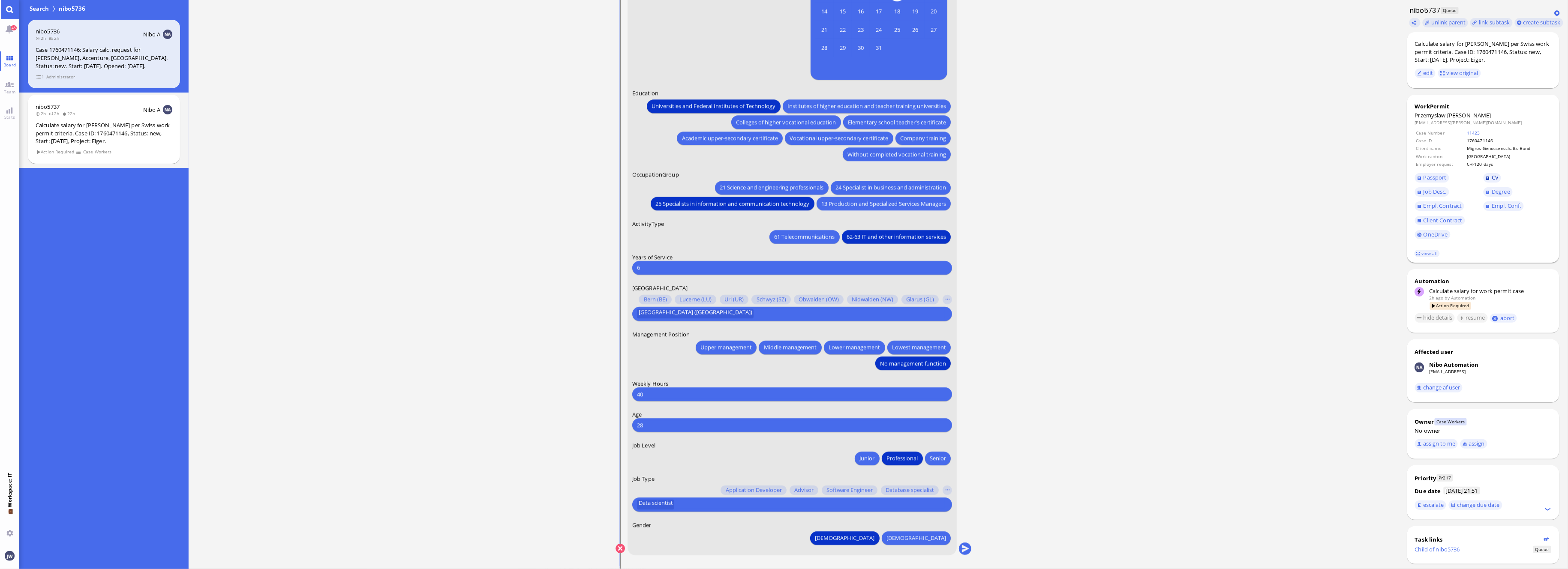
click at [1486, 176] on link "CV" at bounding box center [1492, 177] width 18 height 9
click at [1477, 132] on link "11423" at bounding box center [1473, 133] width 13 height 6
click at [679, 271] on input "6" at bounding box center [792, 267] width 310 height 9
type input "4"
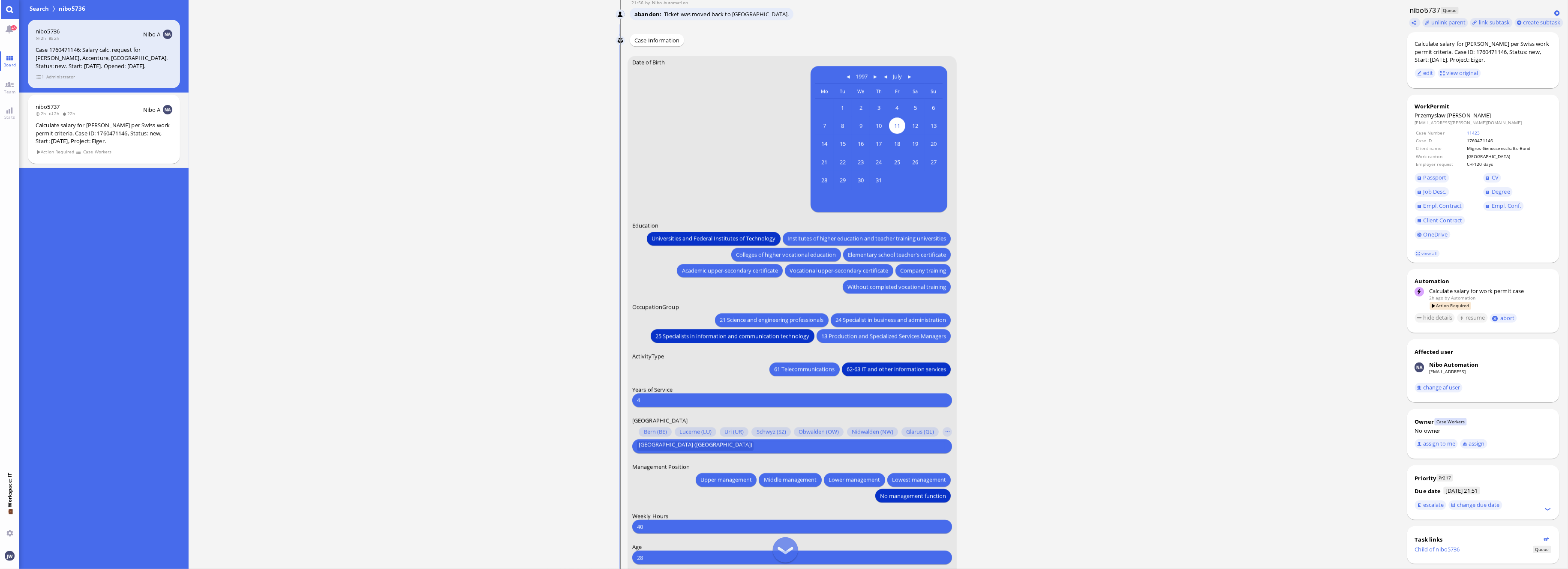
scroll to position [-114, 0]
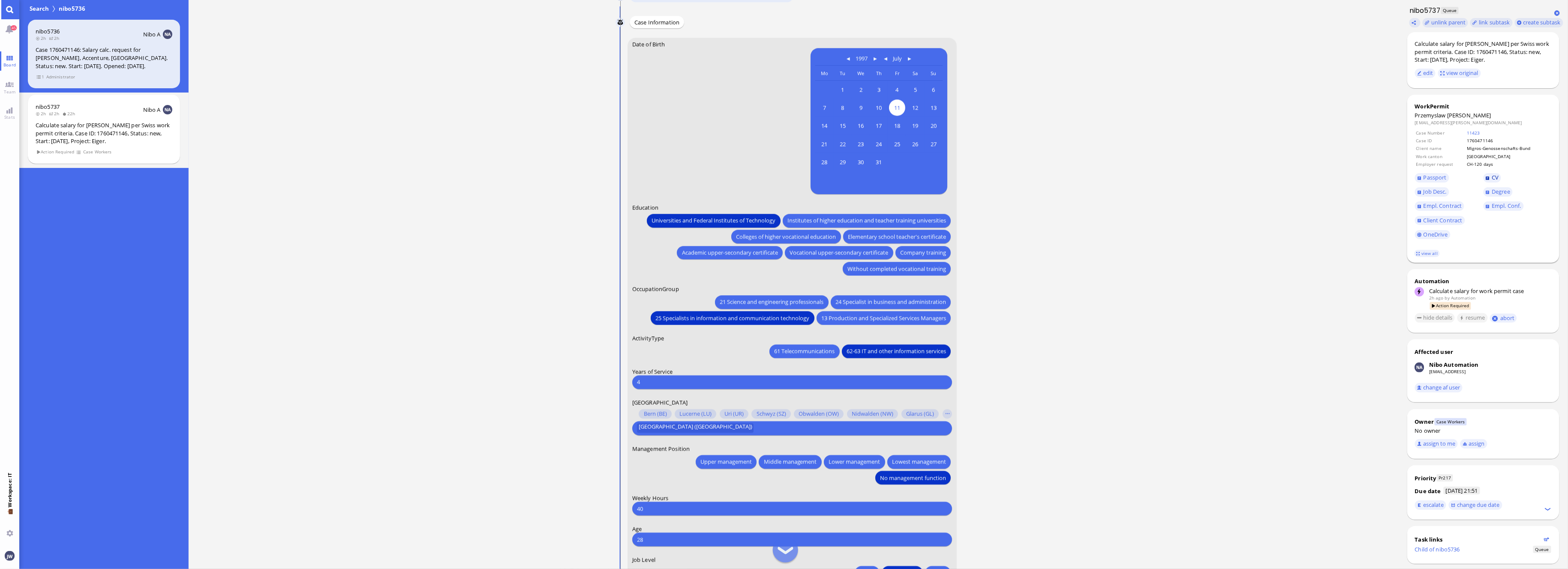
click at [1493, 178] on span "CV" at bounding box center [1495, 177] width 7 height 7
click at [1443, 194] on link "Job Desc." at bounding box center [1432, 192] width 34 height 9
click at [1443, 216] on span "Client Contract" at bounding box center [1443, 220] width 39 height 7
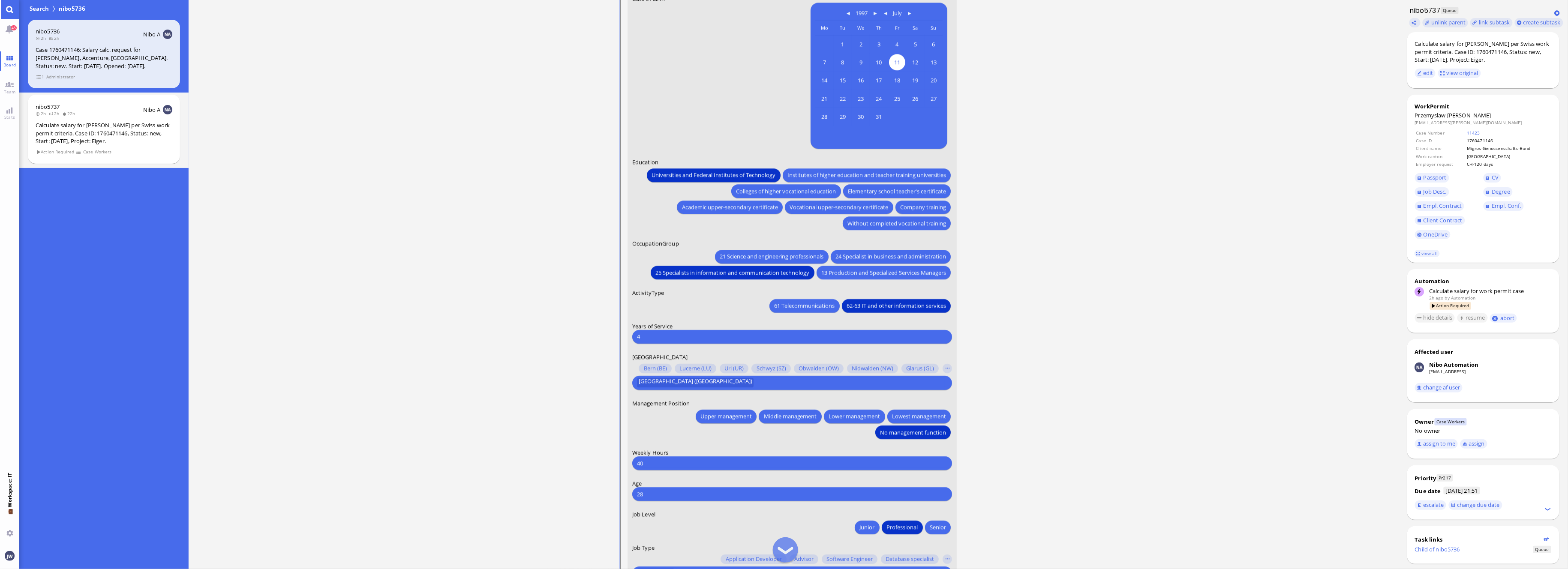
scroll to position [1, 0]
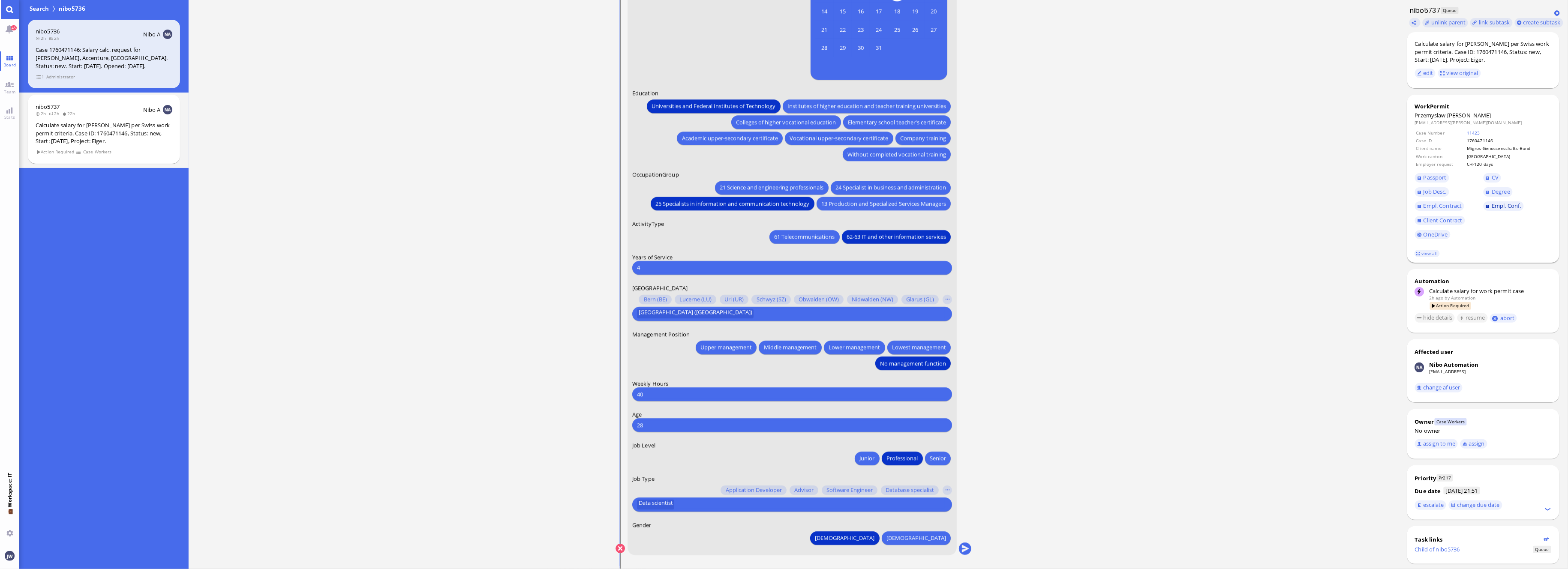
click at [1492, 203] on span "Empl. Conf." at bounding box center [1506, 206] width 29 height 7
click at [968, 548] on button "submit" at bounding box center [965, 548] width 13 height 13
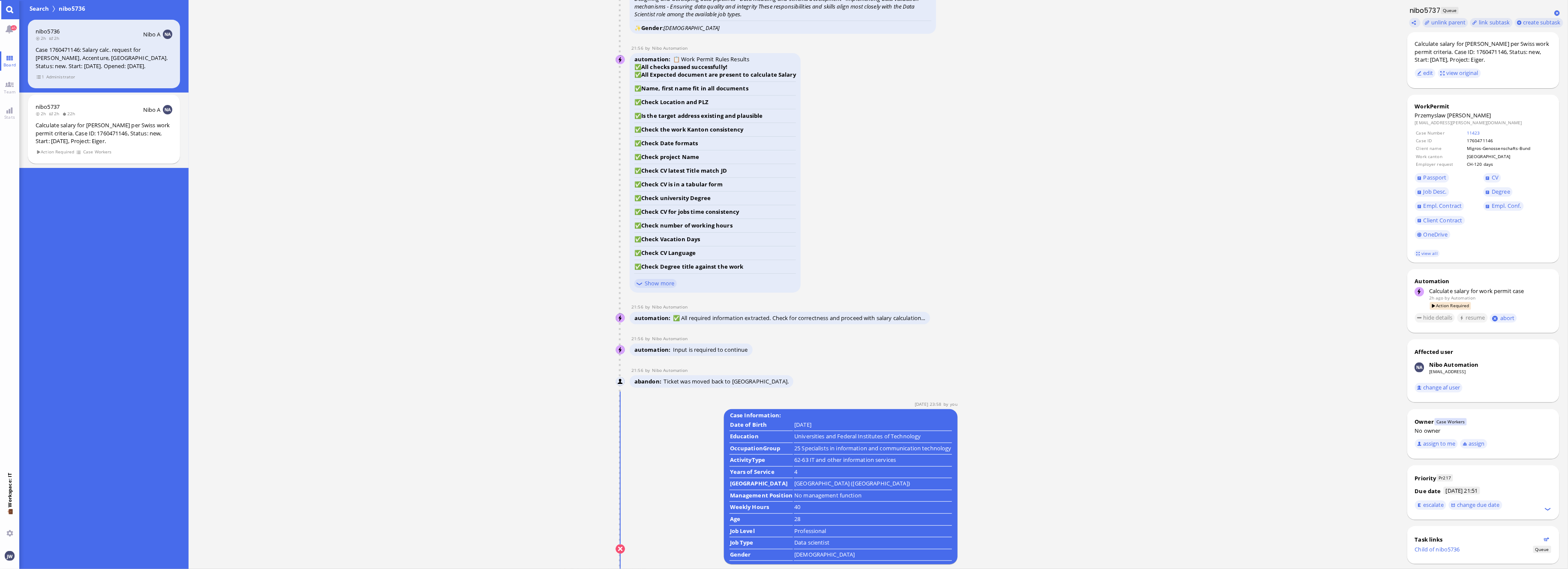
scroll to position [0, 0]
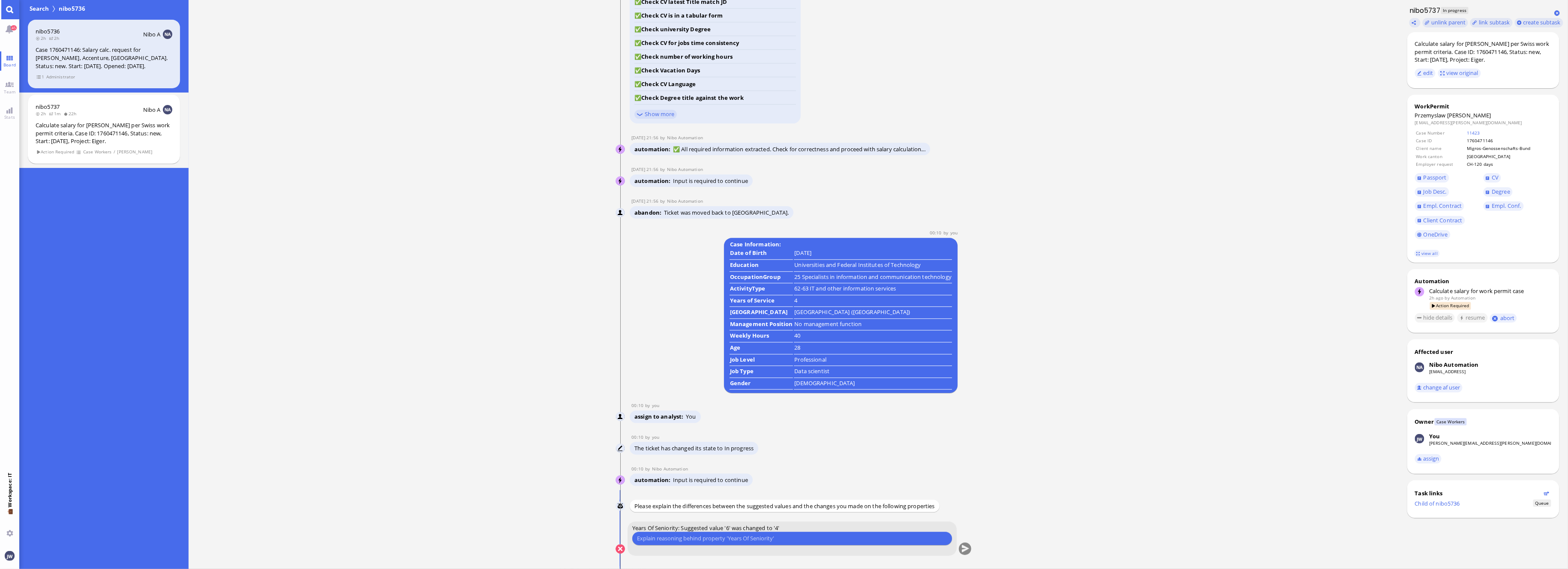
click at [721, 539] on input "text" at bounding box center [792, 539] width 310 height 9
type input "He finished his master in December 2021."
click at [966, 543] on button "submit" at bounding box center [965, 549] width 13 height 13
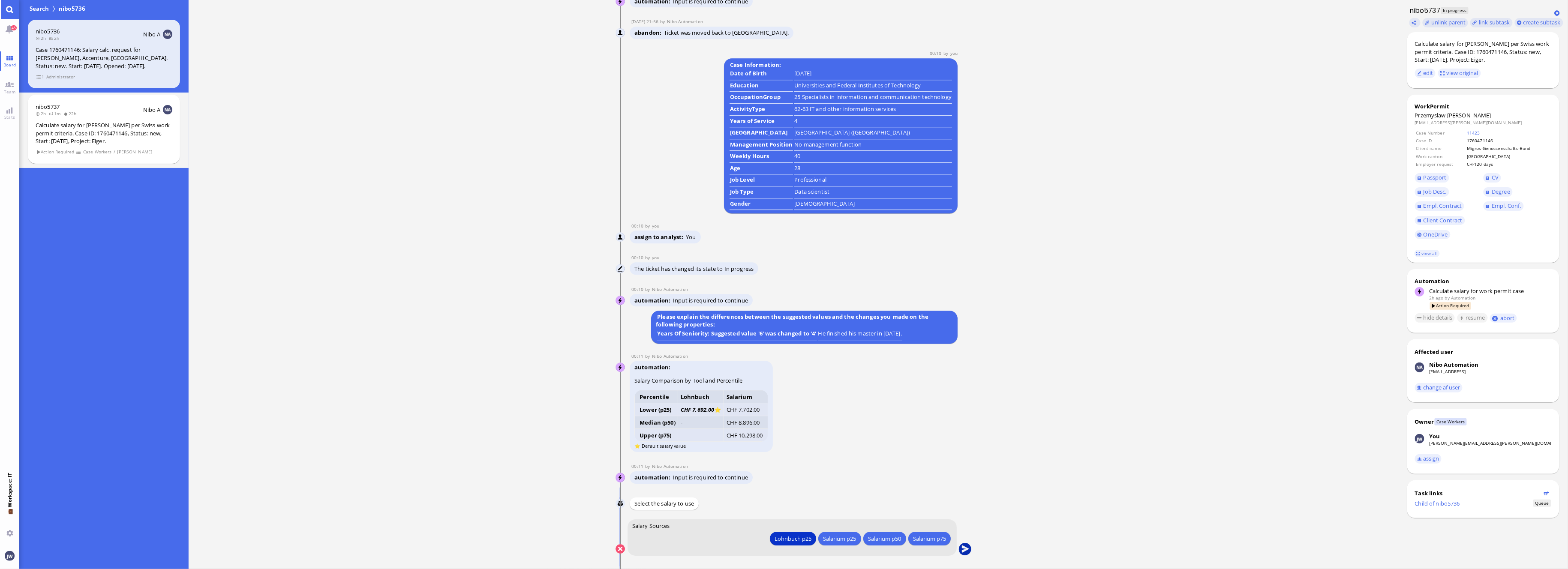
click at [959, 551] on button "submit" at bounding box center [965, 549] width 13 height 13
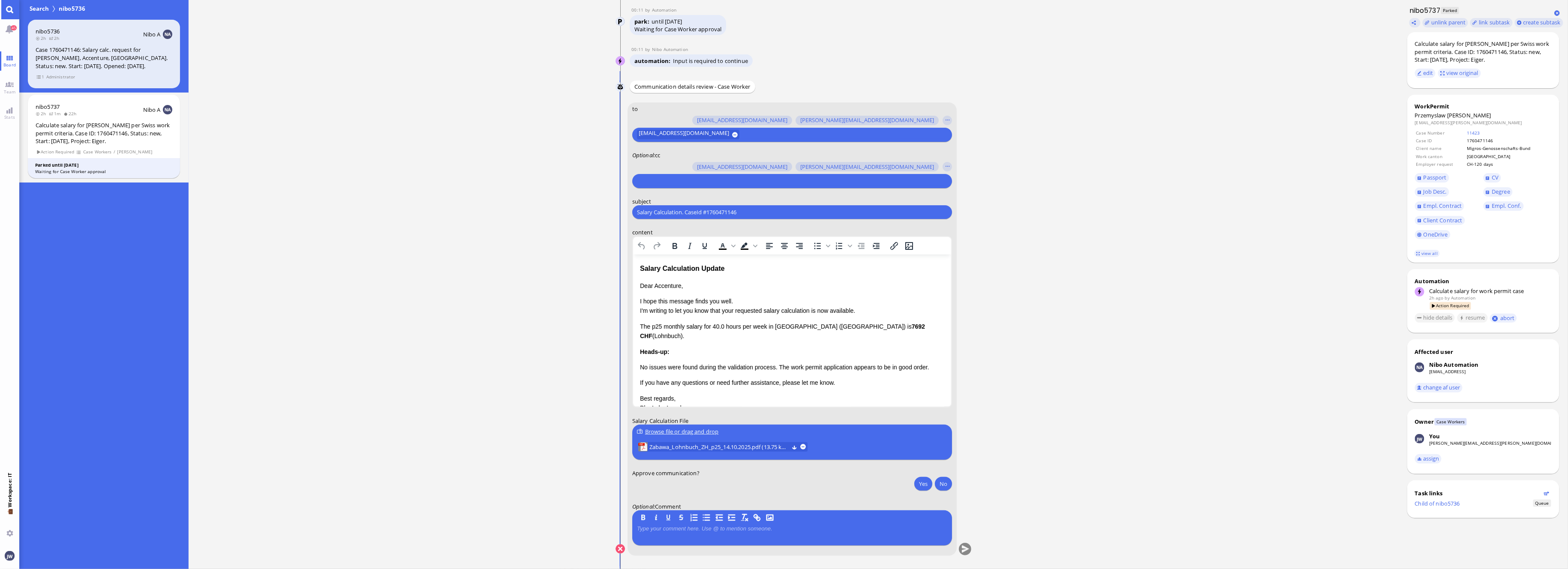
click at [707, 183] on input "text" at bounding box center [791, 181] width 308 height 9
type input "[PERSON_NAME]"
click at [649, 161] on button "[PERSON_NAME][EMAIL_ADDRESS][PERSON_NAME][DOMAIN_NAME]" at bounding box center [736, 165] width 198 height 14
type input "den"
click at [660, 160] on span "[EMAIL_ADDRESS][DOMAIN_NAME]" at bounding box center [698, 165] width 90 height 9
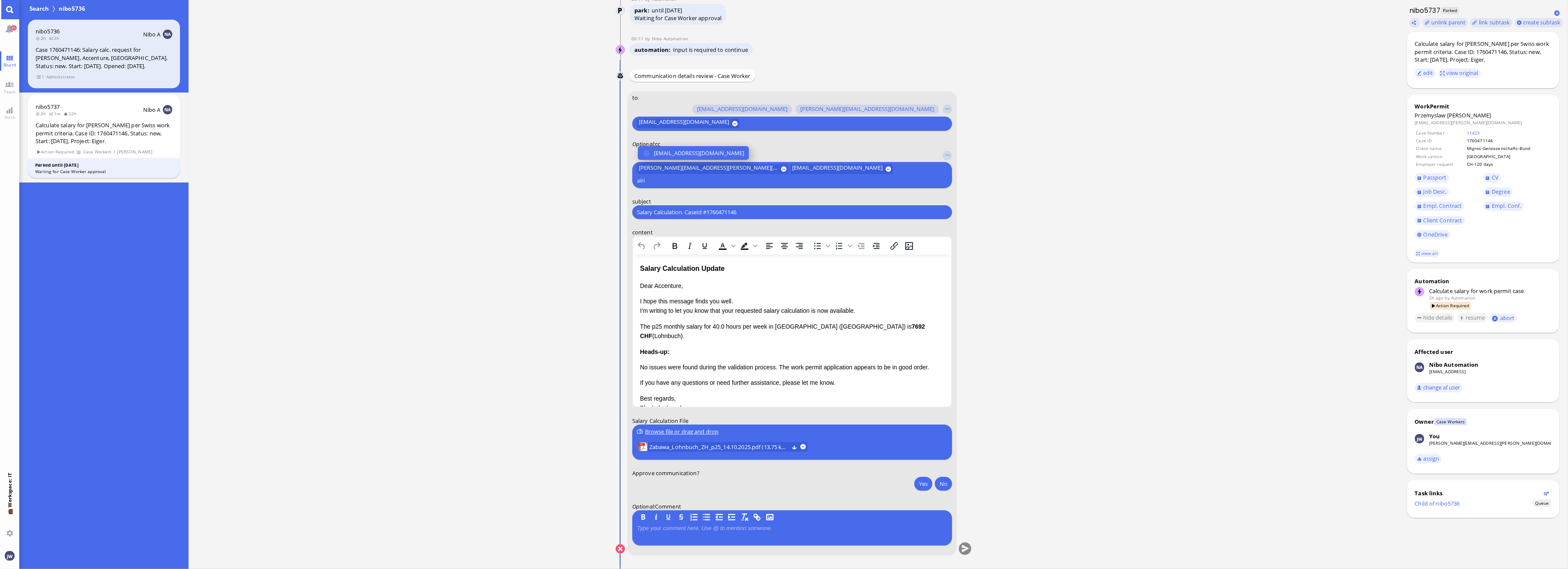
type input "airi"
click at [661, 158] on span "[EMAIL_ADDRESS][DOMAIN_NAME]" at bounding box center [698, 153] width 90 height 9
type input "fab"
click at [664, 155] on span "[EMAIL_ADDRESS][DOMAIN_NAME]" at bounding box center [698, 153] width 90 height 9
type input "anu"
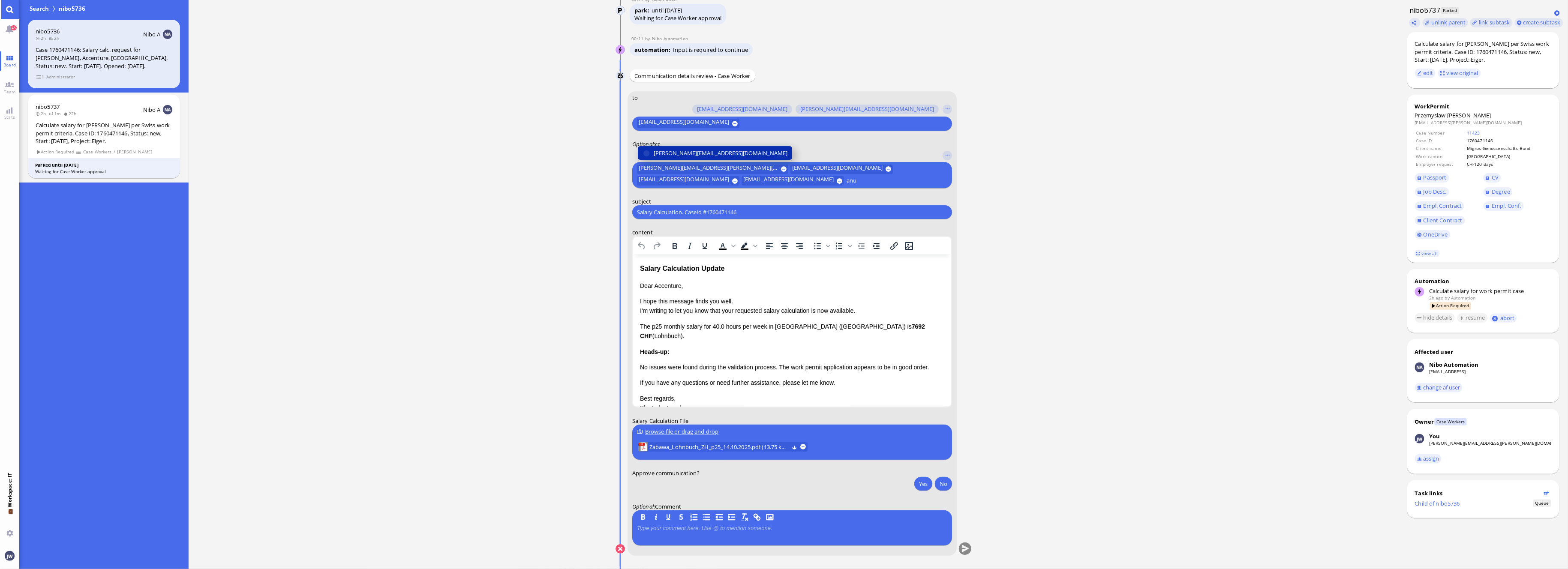
click at [661, 152] on span "[PERSON_NAME][EMAIL_ADDRESS][DOMAIN_NAME]" at bounding box center [720, 153] width 134 height 9
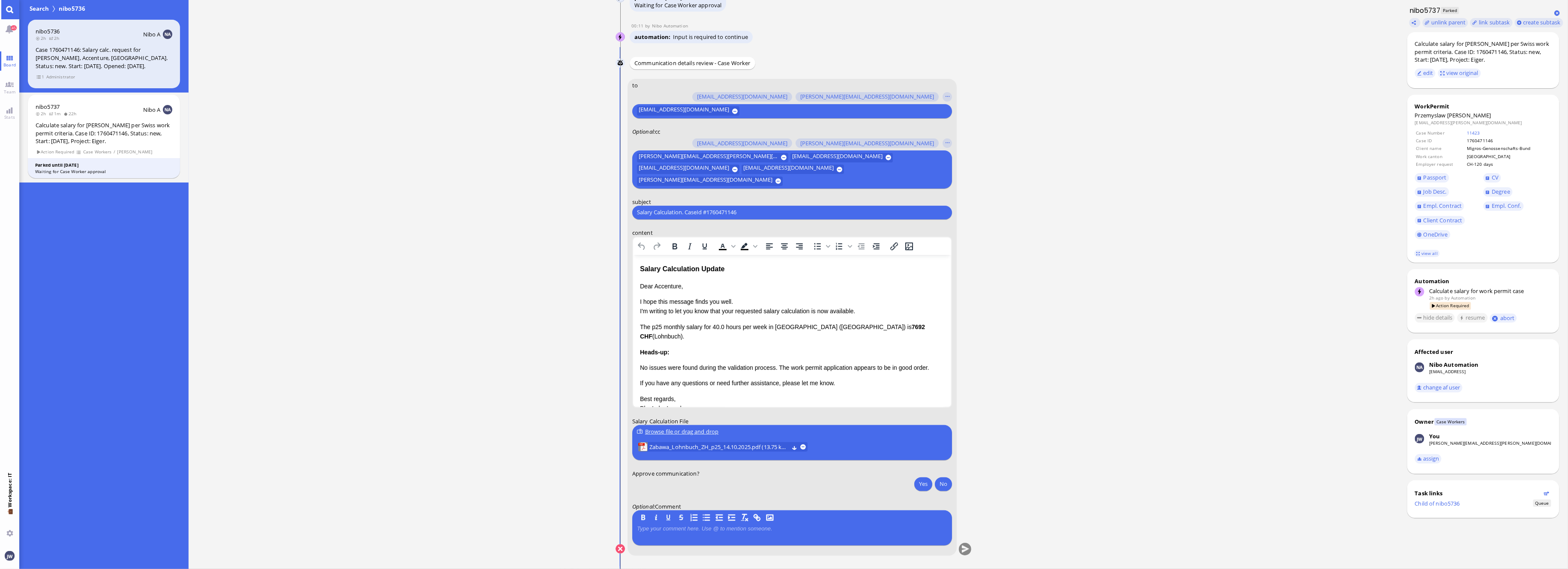
click at [651, 272] on div "Salary Calculation Update" at bounding box center [791, 269] width 304 height 11
click at [708, 267] on div "Salary Calculation Update" at bounding box center [791, 269] width 304 height 11
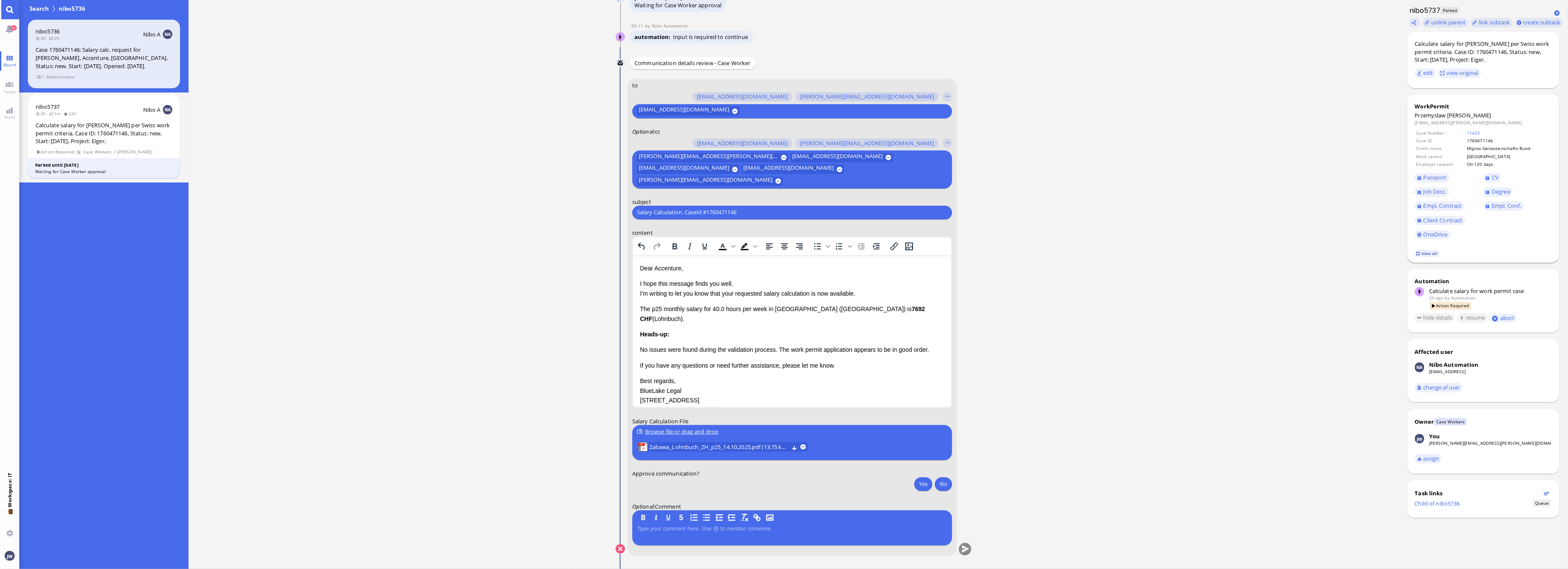
click at [1434, 254] on link "view all" at bounding box center [1427, 254] width 25 height 7
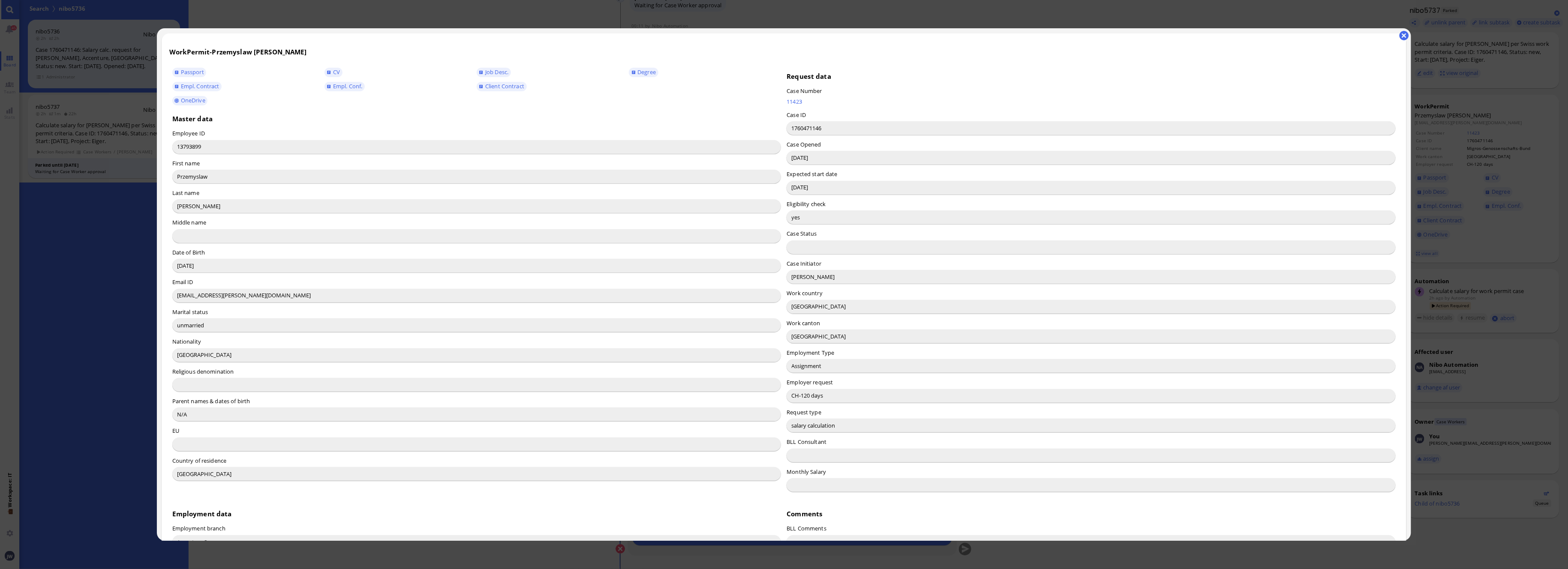
click at [791, 279] on input "Lucio Pistacchi" at bounding box center [1091, 277] width 609 height 14
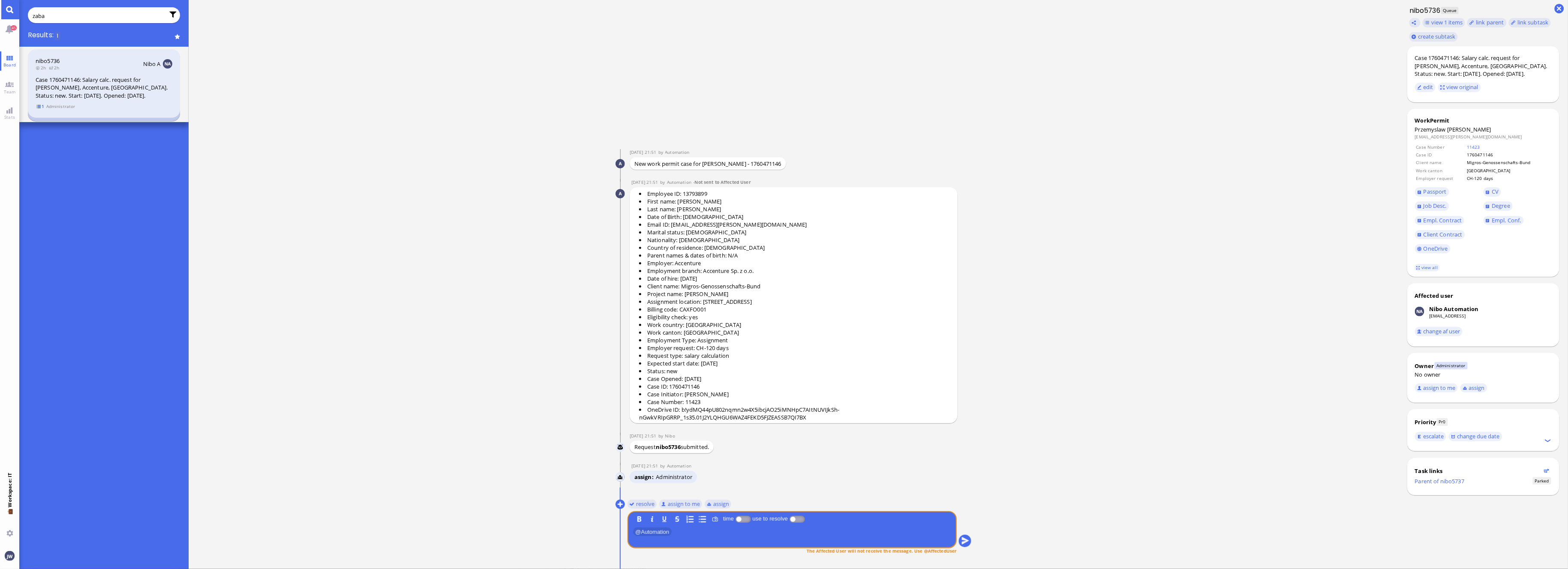
click at [37, 104] on span "1" at bounding box center [40, 106] width 9 height 7
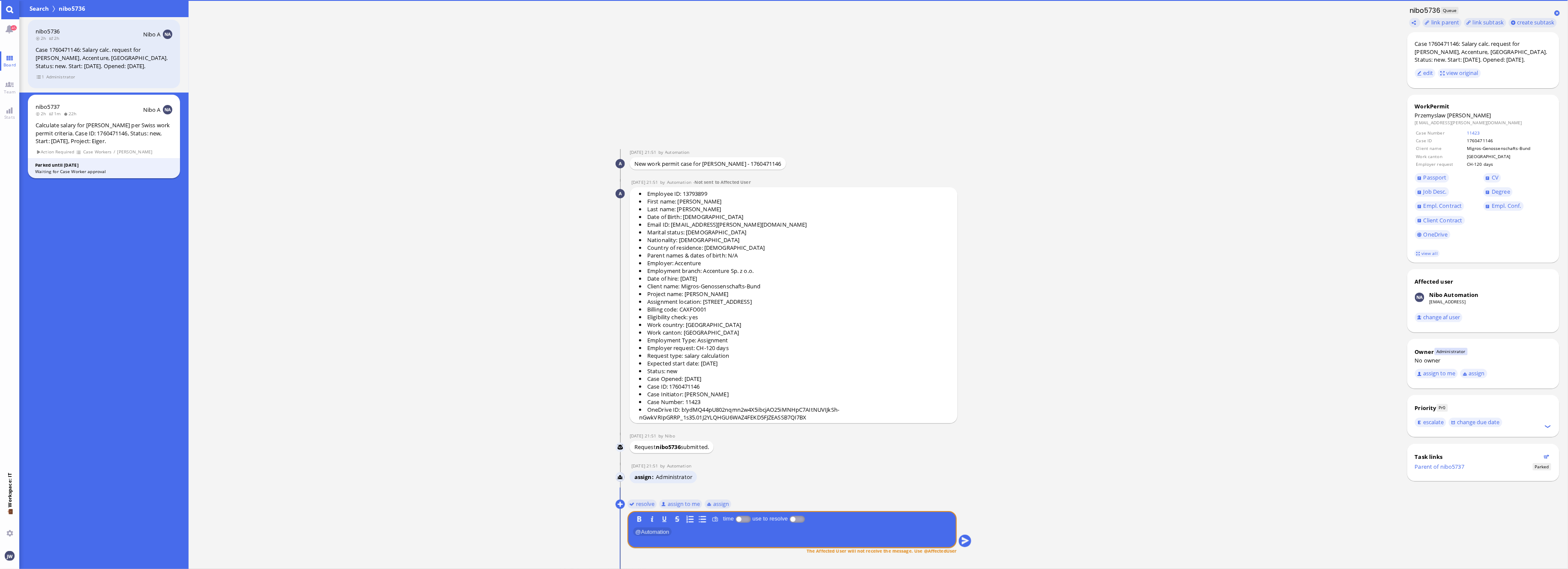
click at [95, 142] on div "Calculate salary for [PERSON_NAME] per Swiss work permit criteria. Case ID: 176…" at bounding box center [104, 133] width 137 height 24
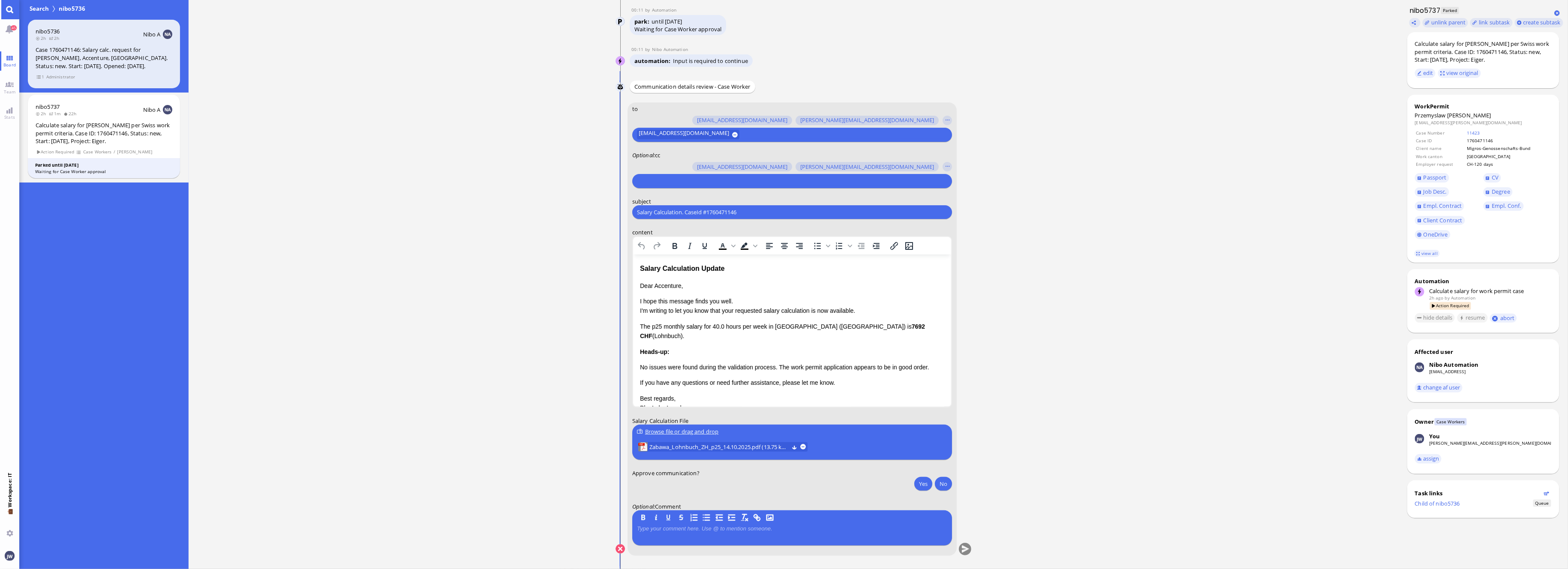
click at [643, 270] on div "Salary Calculation Update" at bounding box center [791, 269] width 304 height 11
click at [713, 272] on div "Salary Calculation Update" at bounding box center [791, 269] width 304 height 11
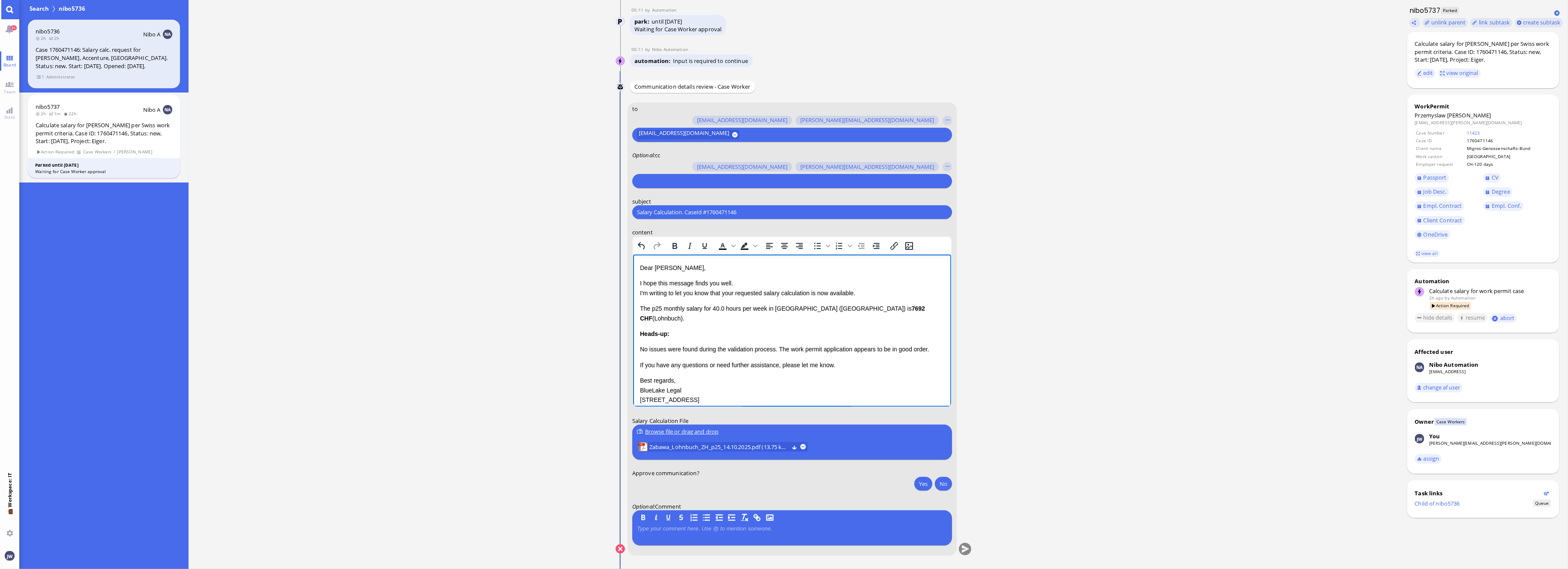
click at [686, 185] on div at bounding box center [791, 181] width 310 height 12
type input "[PERSON_NAME]"
click at [730, 159] on button "[PERSON_NAME][EMAIL_ADDRESS][PERSON_NAME][DOMAIN_NAME]" at bounding box center [736, 165] width 198 height 14
type input "den"
click at [715, 166] on span "[EMAIL_ADDRESS][DOMAIN_NAME]" at bounding box center [698, 165] width 90 height 9
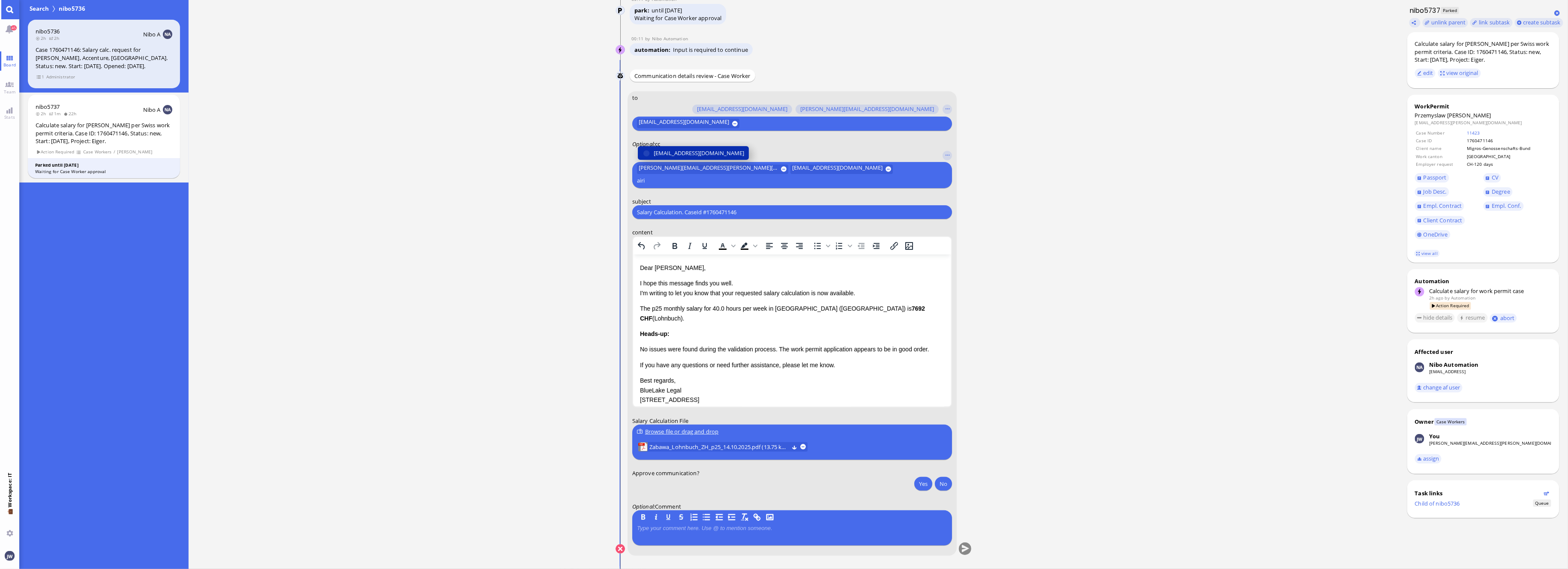
type input "airi"
click at [715, 158] on span "[EMAIL_ADDRESS][DOMAIN_NAME]" at bounding box center [698, 153] width 90 height 9
type input "fab"
click at [715, 154] on span "[EMAIL_ADDRESS][DOMAIN_NAME]" at bounding box center [698, 153] width 90 height 9
type input "anu"
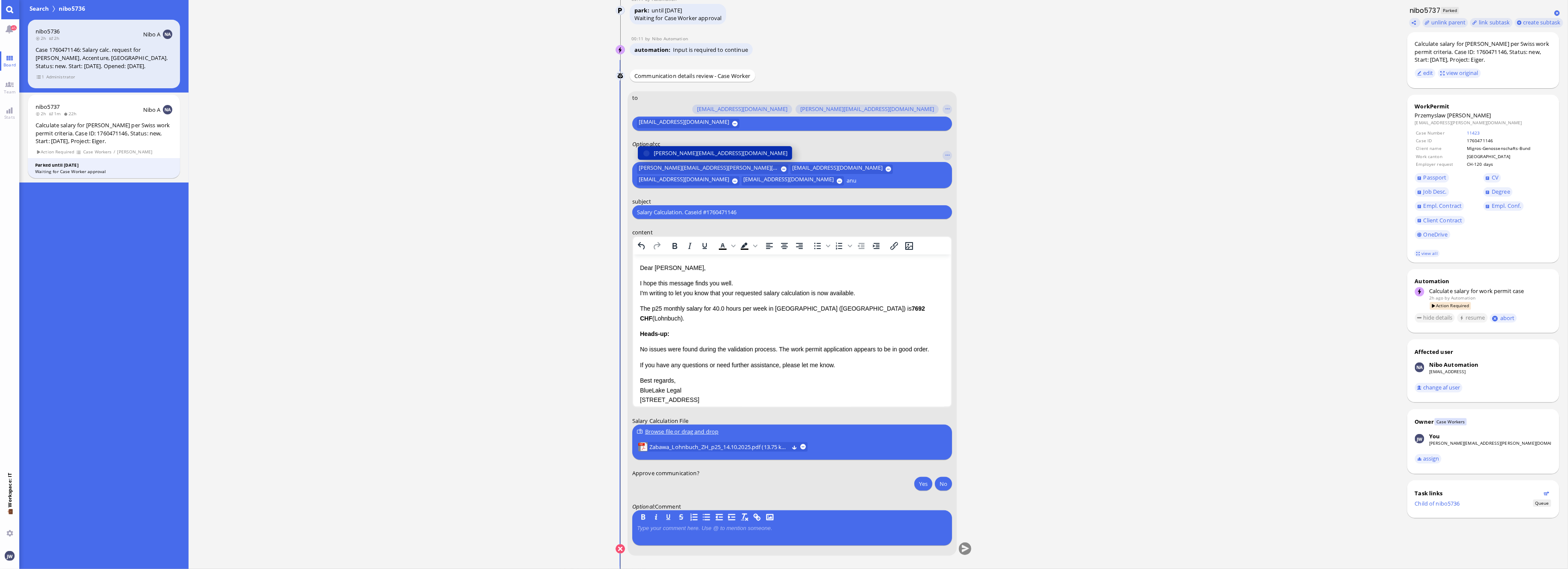
click at [660, 155] on span "[PERSON_NAME][EMAIL_ADDRESS][DOMAIN_NAME]" at bounding box center [720, 153] width 134 height 9
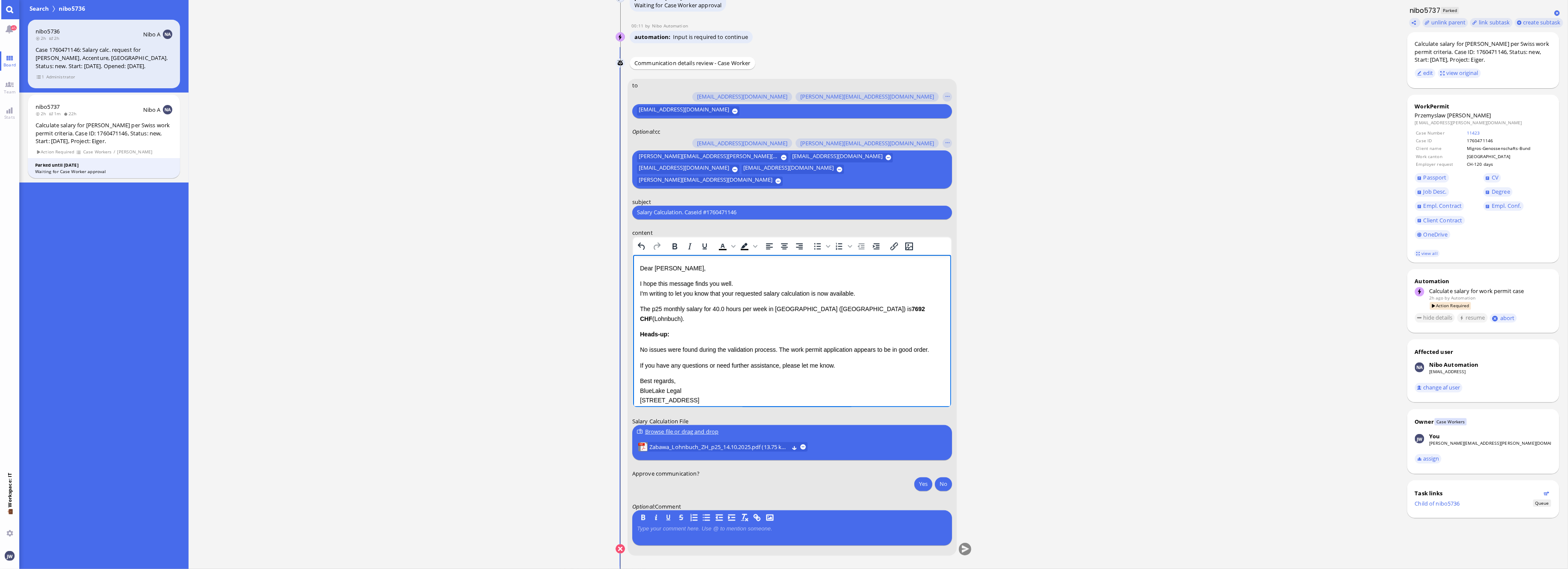
click at [729, 293] on p "I hope this message finds you well. I'm writing to let you know that your reque…" at bounding box center [791, 288] width 304 height 19
click at [812, 292] on p "I hope this message finds you well. I'm writing to let you know that the reques…" at bounding box center [791, 288] width 304 height 19
click at [810, 295] on p "I hope this message finds you well. I'm writing to let you know that the reques…" at bounding box center [791, 288] width 304 height 19
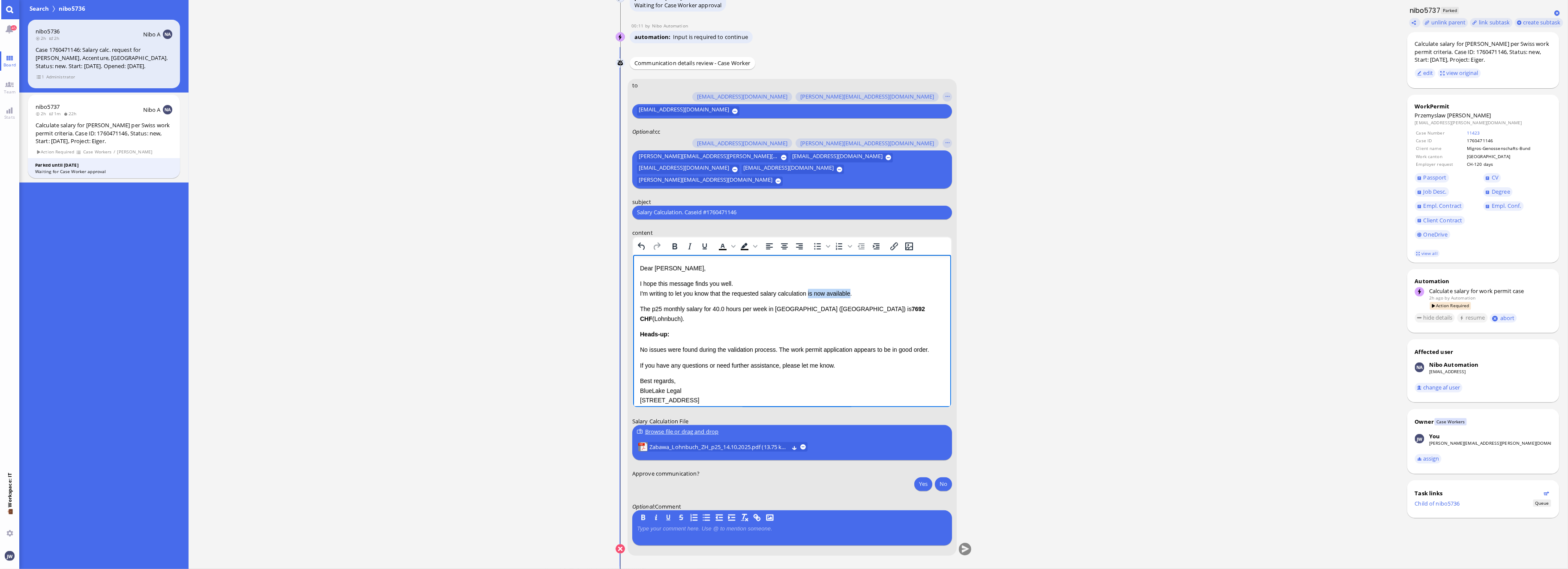
click at [835, 289] on p "I hope this message finds you well. I'm writing to let you know that the reques…" at bounding box center [791, 288] width 304 height 19
click at [1462, 118] on span "Zabawa" at bounding box center [1468, 115] width 44 height 7
copy span "Zabawa"
click at [829, 294] on p "I hope this message finds you well. I'm writing to let you know that the reques…" at bounding box center [791, 288] width 304 height 19
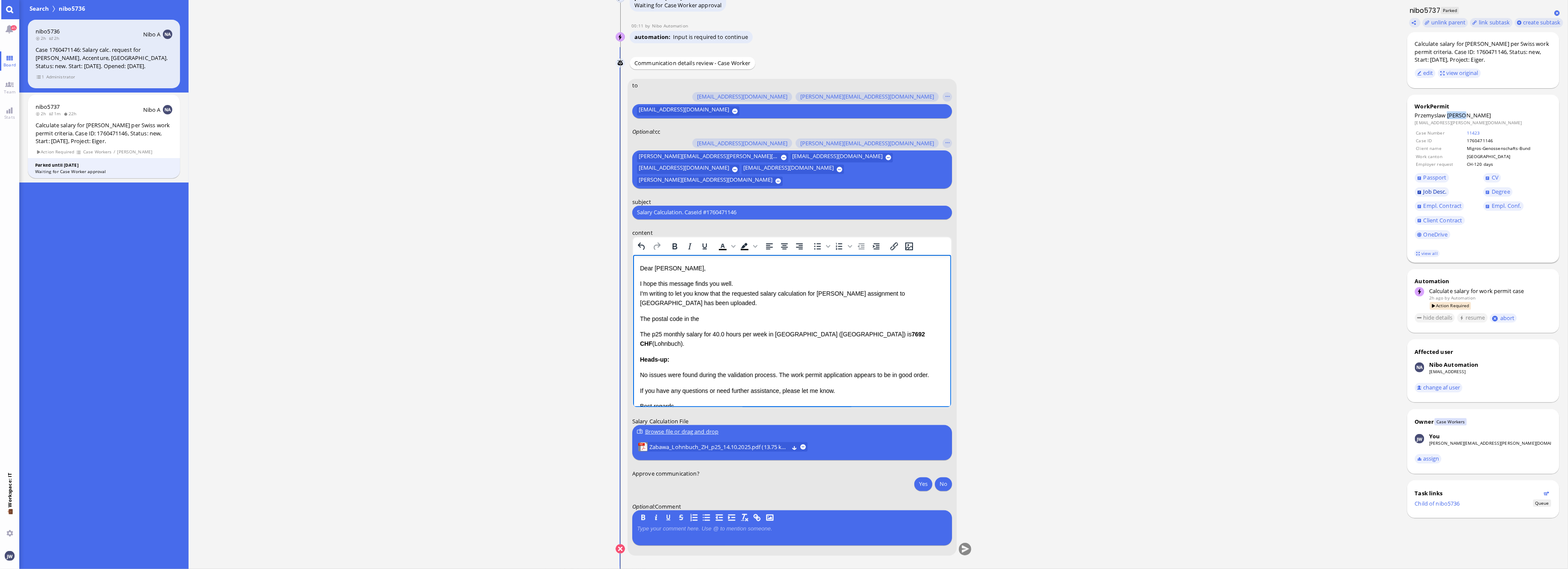
click at [1440, 193] on span "Job Desc." at bounding box center [1435, 192] width 23 height 7
click at [729, 318] on p "The postal code in the" at bounding box center [791, 318] width 304 height 9
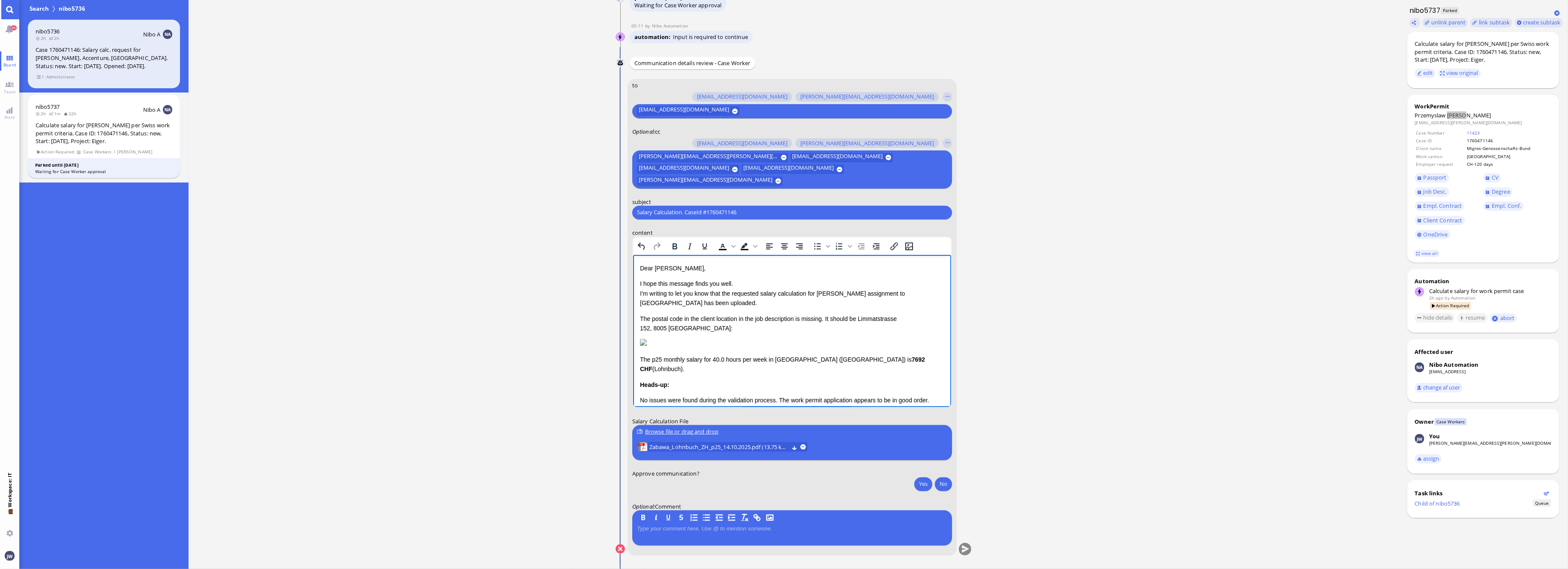
click at [644, 370] on p "The p25 monthly salary for 40.0 hours per week in Canton Zurich (ZH) is 7692 CH…" at bounding box center [791, 364] width 304 height 19
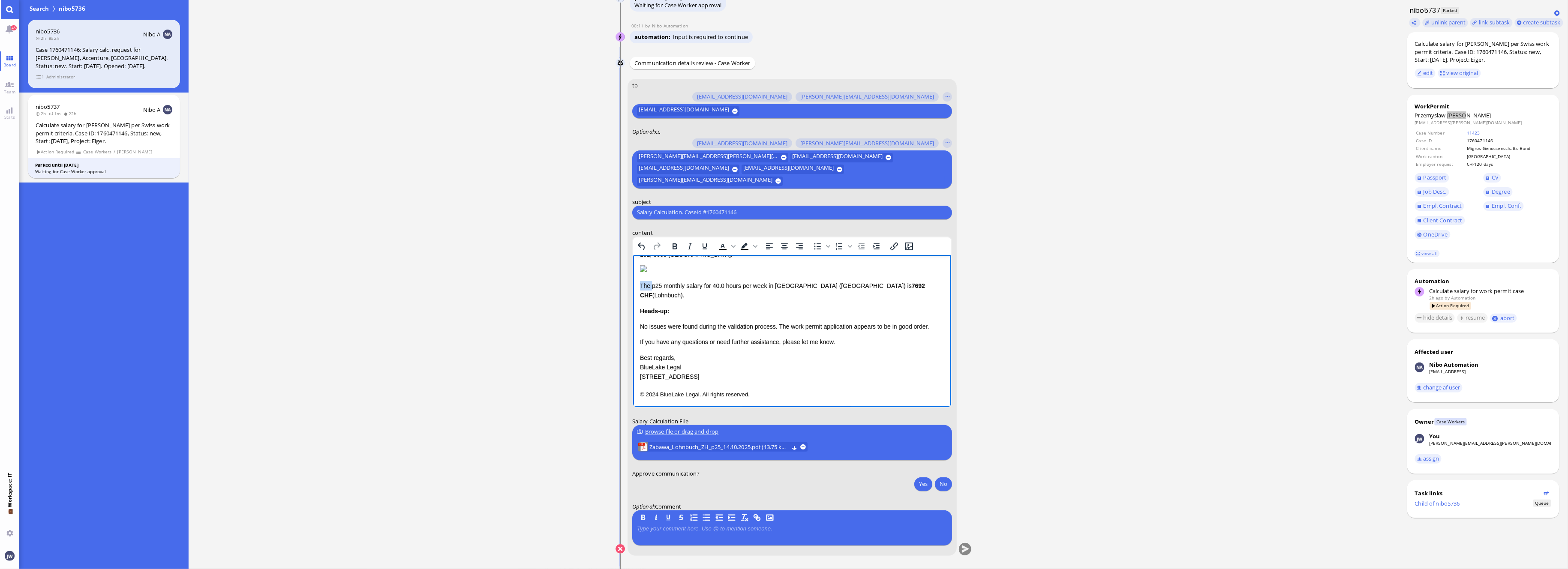
scroll to position [77, 0]
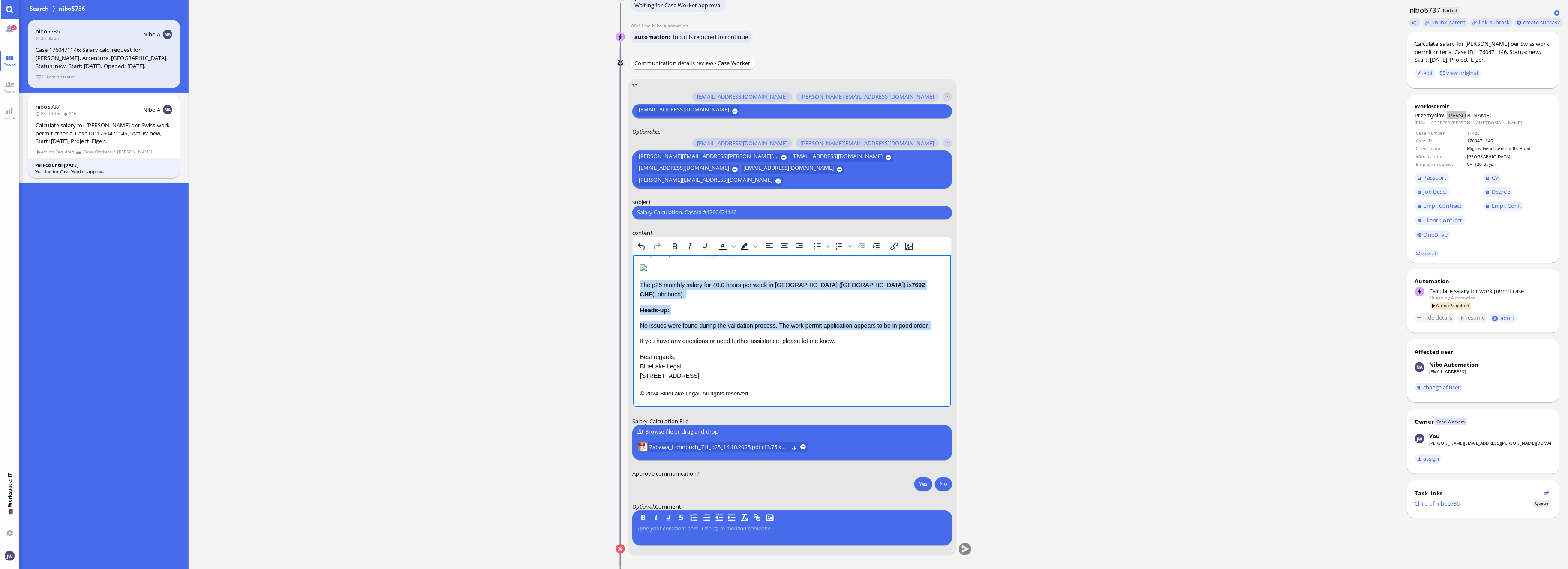
click at [929, 324] on p "No issues were found during the validation process. The work permit application…" at bounding box center [791, 325] width 304 height 9
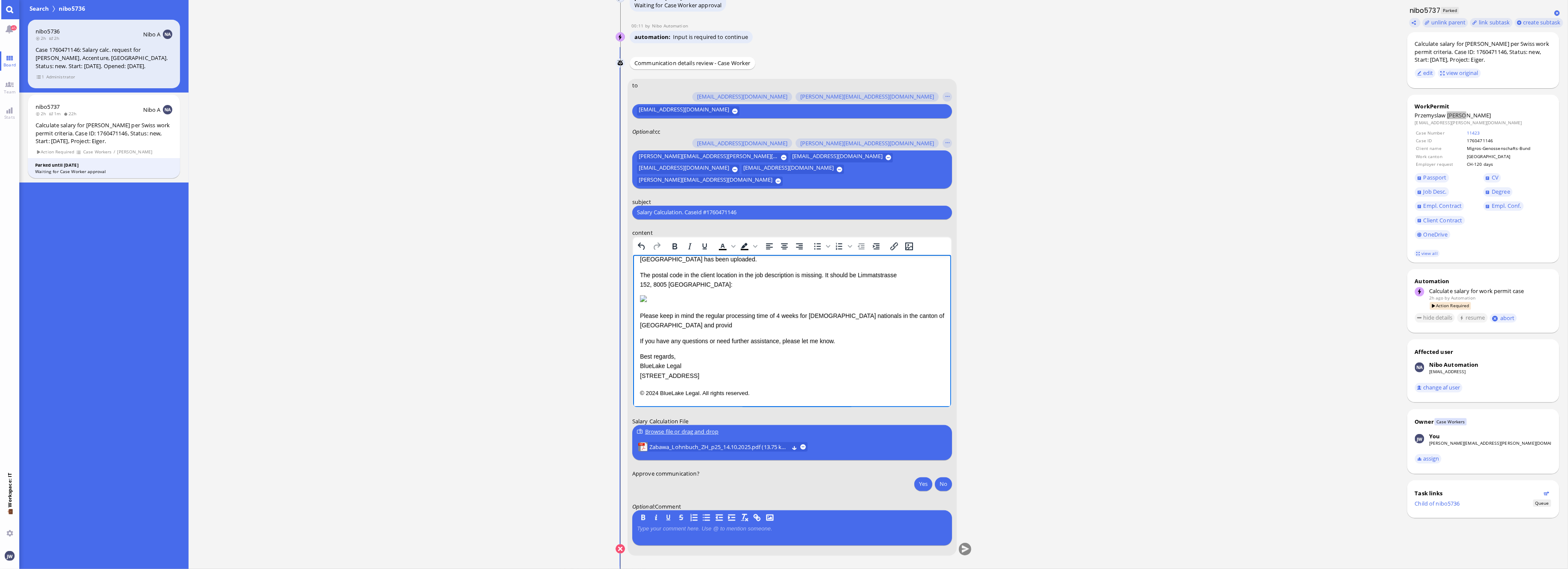
scroll to position [55, 0]
click at [872, 344] on p "If you have any questions or need further assistance, please let me know." at bounding box center [791, 340] width 304 height 9
click at [762, 392] on p "© 2024 BlueLake Legal. All rights reserved." at bounding box center [791, 392] width 304 height 11
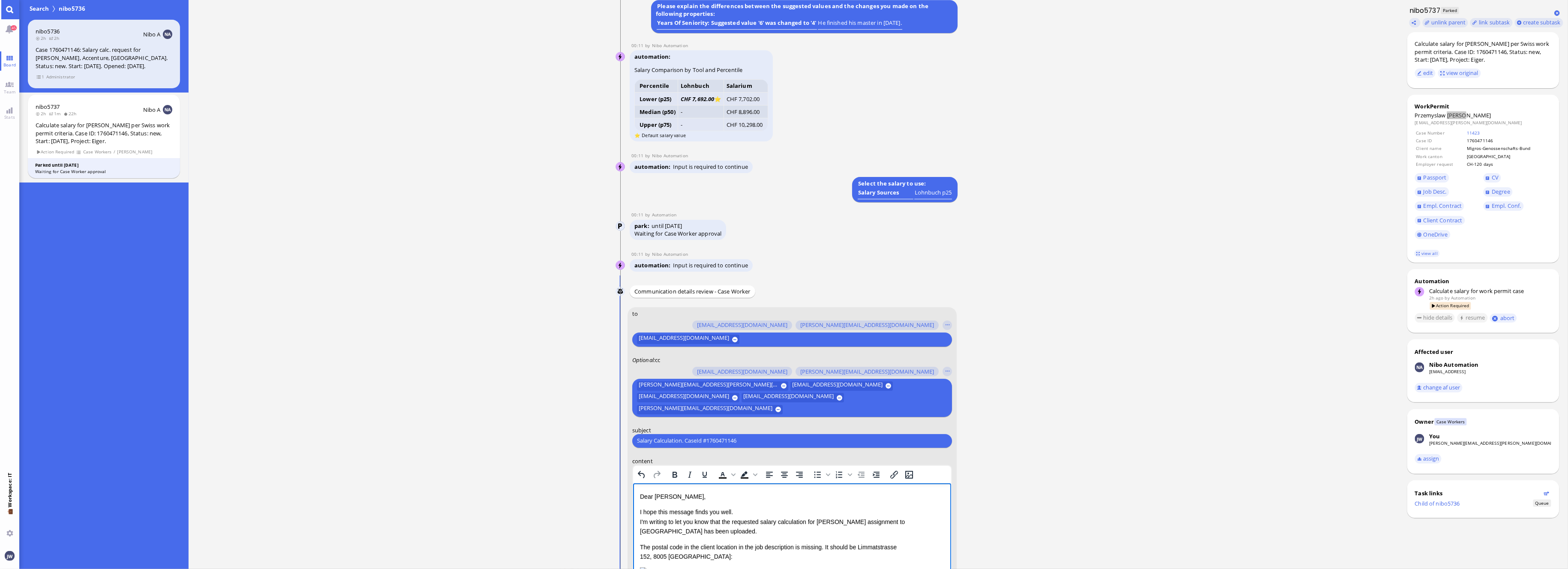
scroll to position [-228, 0]
click at [1465, 118] on span "Zabawa" at bounding box center [1468, 115] width 44 height 7
click at [759, 435] on div "Salary Calculation. CaseId #1760471146 Please type something" at bounding box center [792, 441] width 320 height 14
click at [759, 442] on input "Salary Calculation. CaseId #1760471146" at bounding box center [792, 441] width 310 height 9
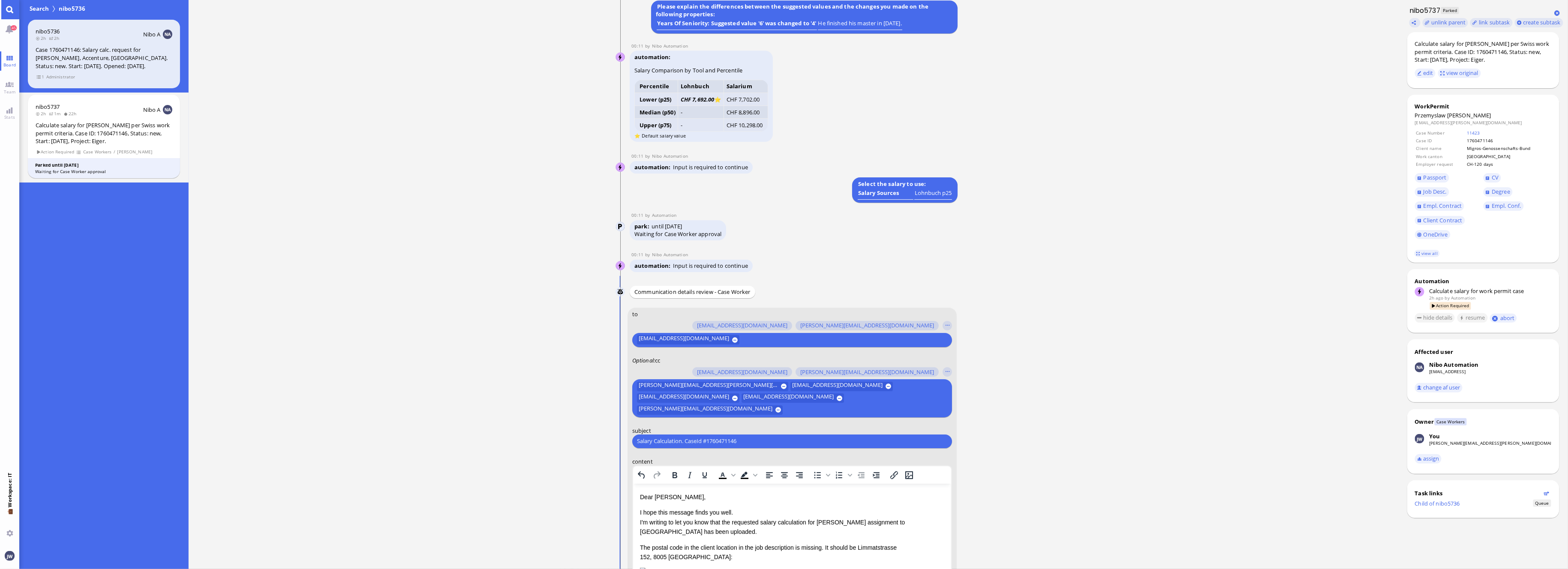
paste input "PazPerTout new case: Przemyslaw Zabawa (1760471146 / 13793899), Employer Reques…"
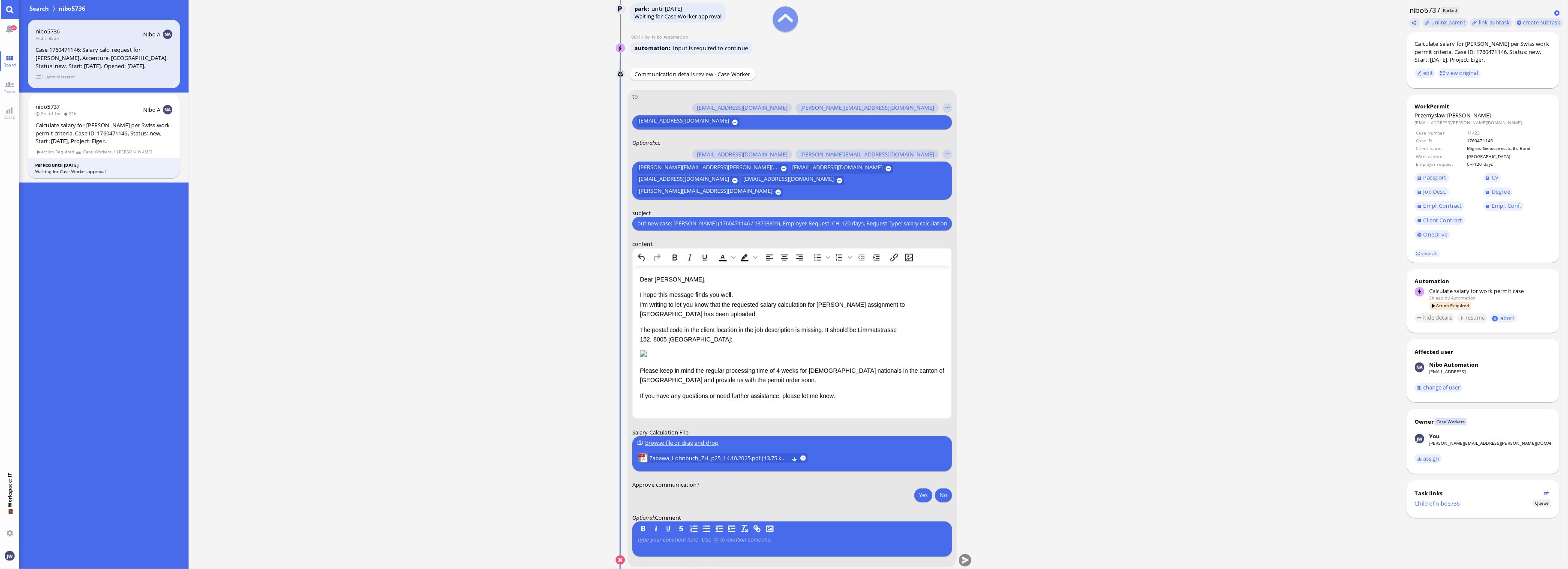
scroll to position [1, 0]
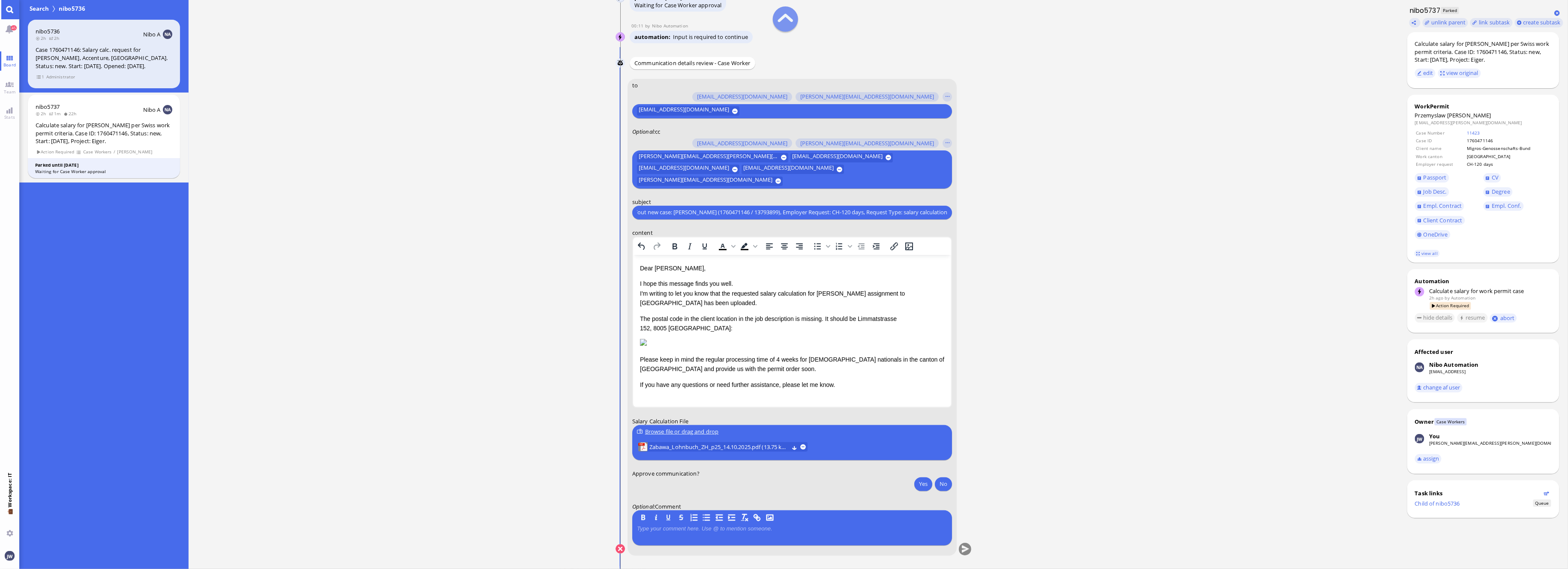
type input "PazPerTout new case: Przemyslaw Zabawa (1760471146 / 13793899), Employer Reques…"
click at [804, 450] on lob-view "Zabawa_Lohnbuch_ZH_p25_14.10.2025.pdf (13.75 kB)" at bounding box center [722, 446] width 169 height 9
click at [804, 447] on button at bounding box center [803, 446] width 6 height 6
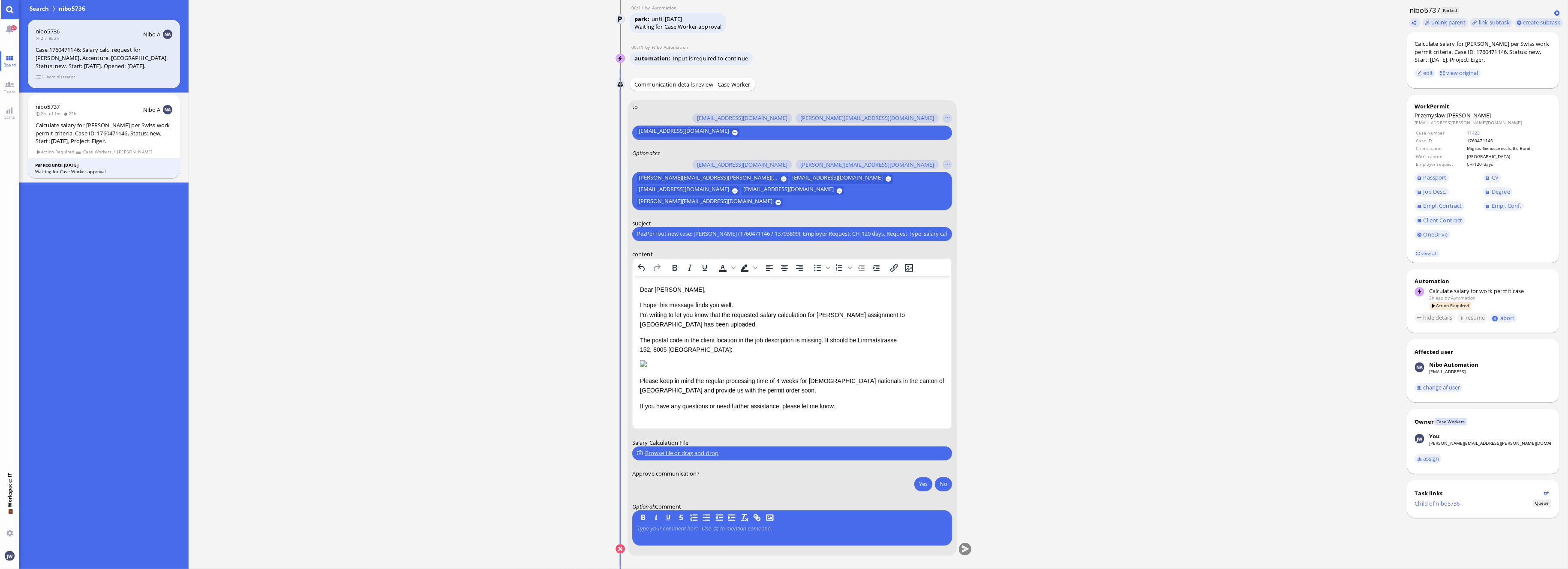
scroll to position [2, 0]
click at [917, 484] on button "Yes" at bounding box center [923, 484] width 18 height 14
click at [683, 453] on div "Browse file or drag and drop" at bounding box center [792, 453] width 310 height 9
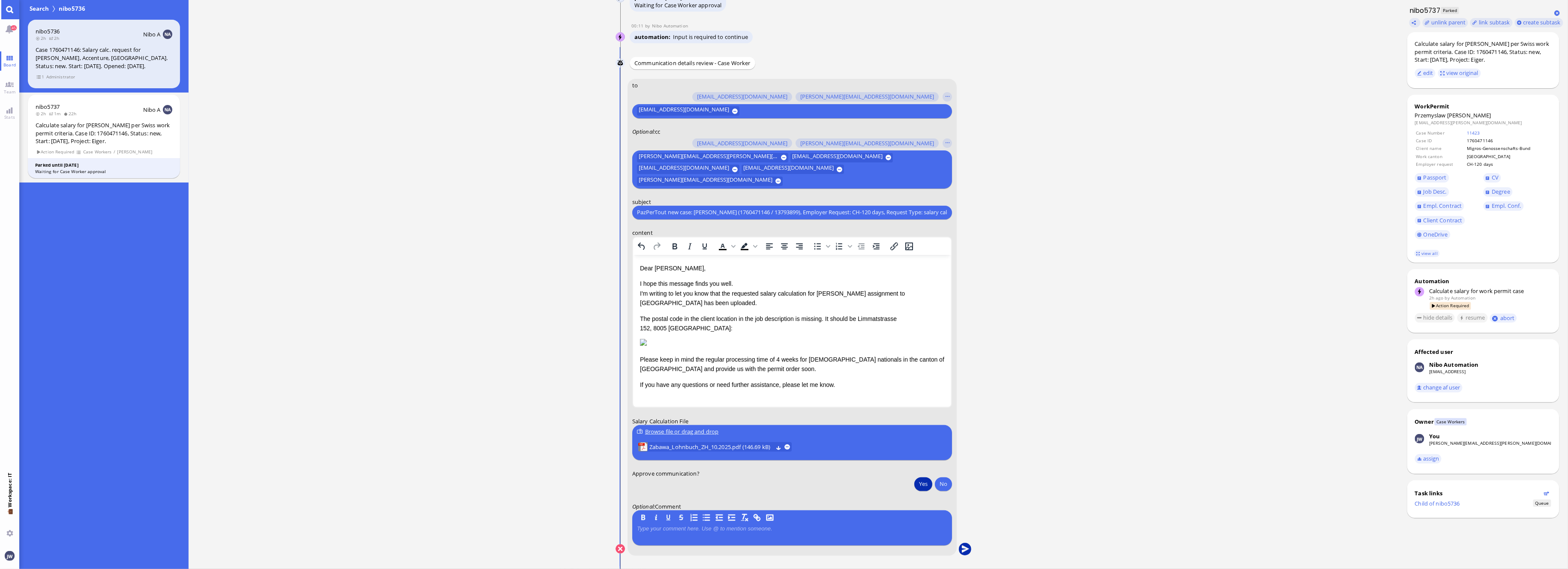
click at [970, 546] on button "submit" at bounding box center [965, 549] width 13 height 13
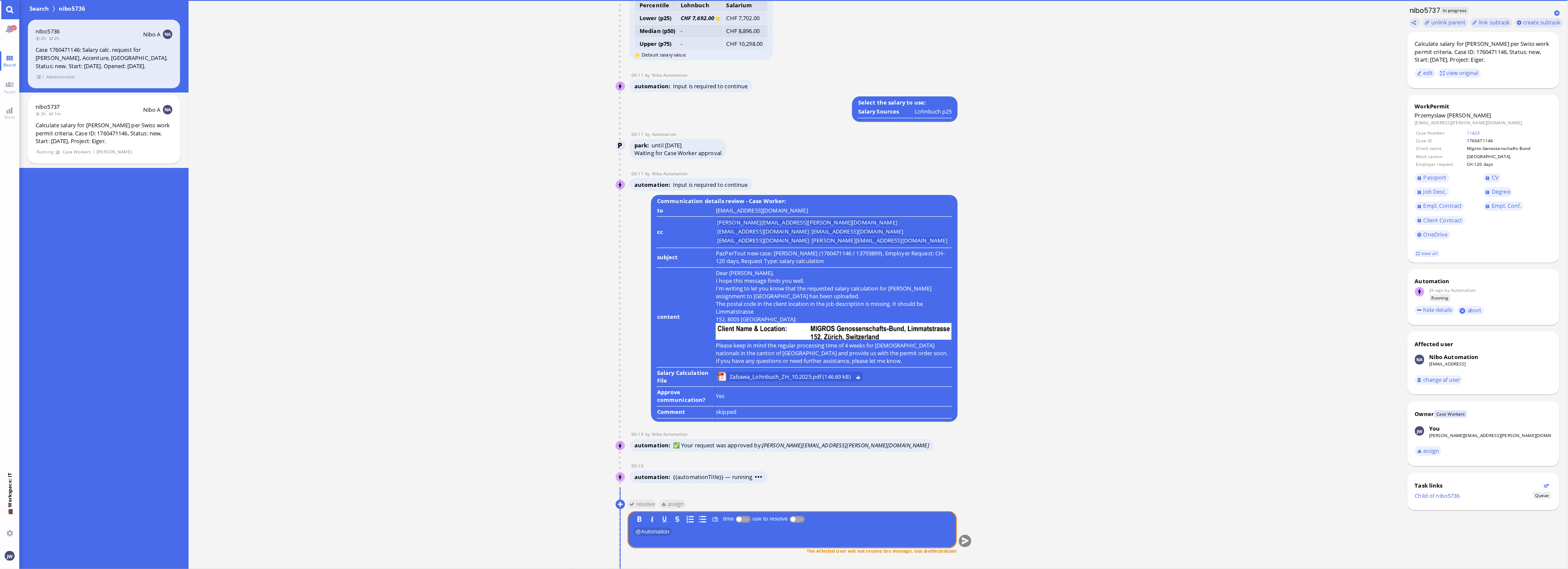
scroll to position [4, 0]
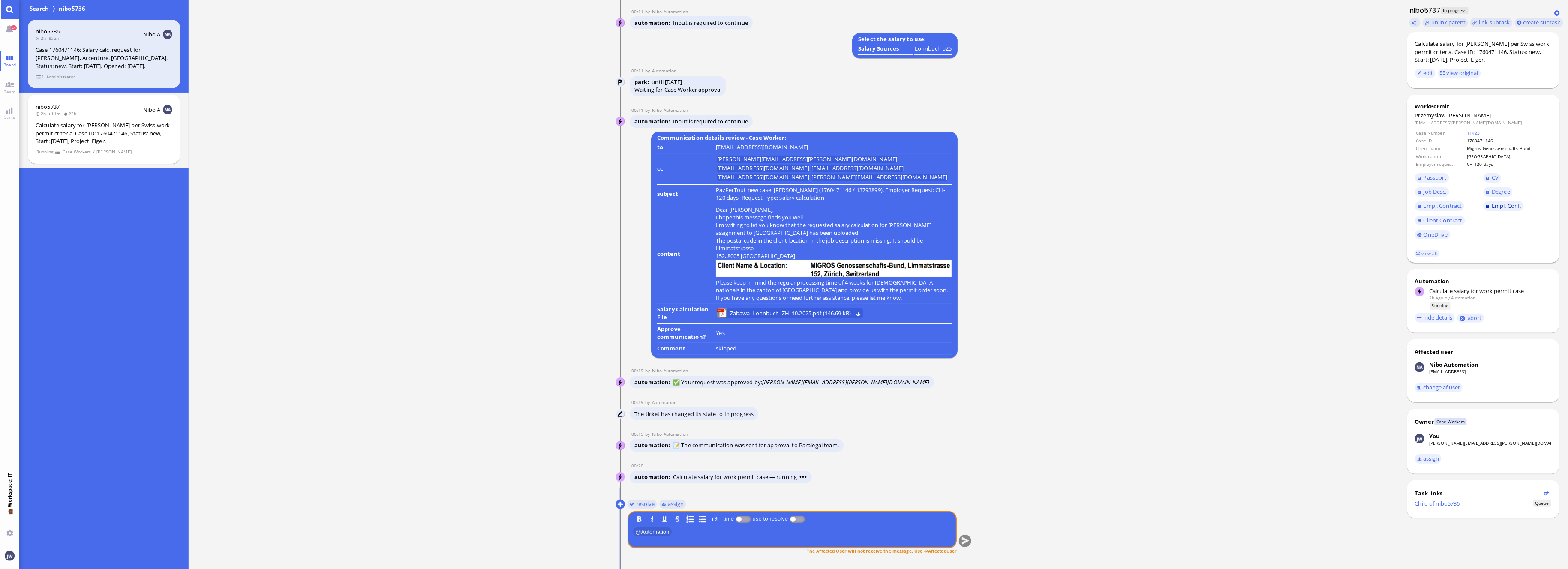
click at [1488, 205] on link "Empl. Conf." at bounding box center [1503, 206] width 40 height 9
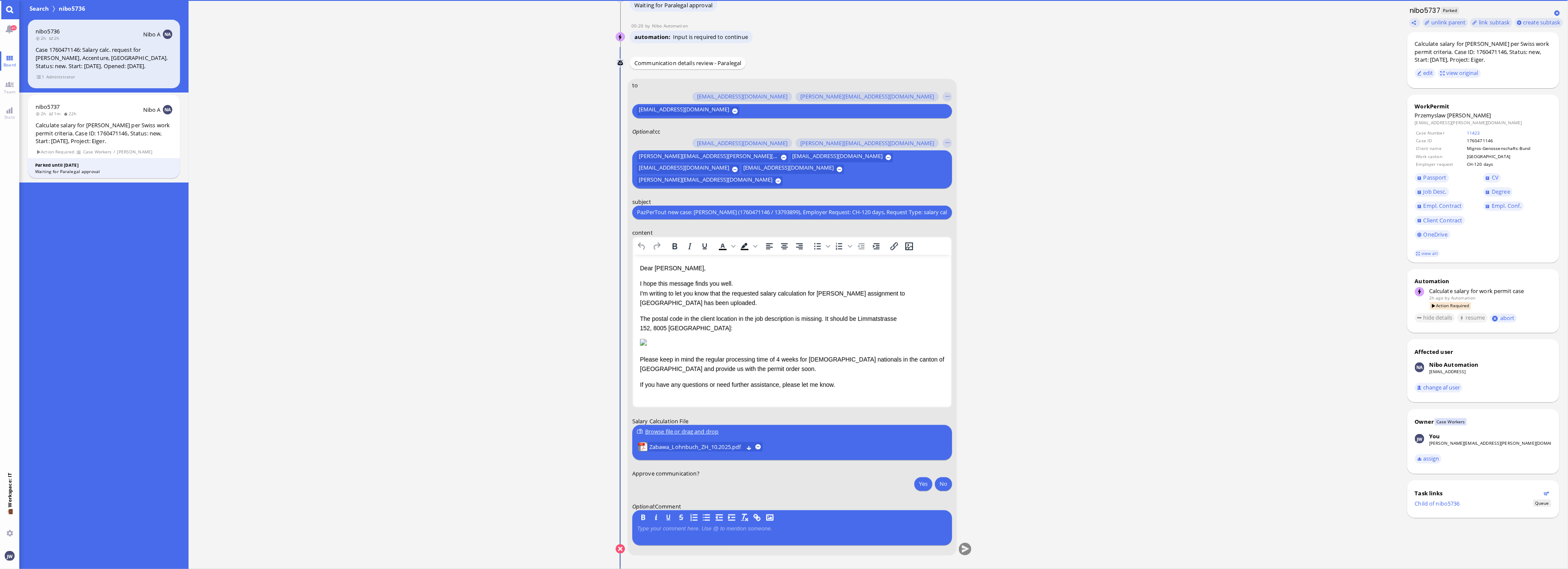
scroll to position [94, 0]
click at [1419, 205] on link "Empl. Contract" at bounding box center [1439, 206] width 49 height 9
click at [925, 488] on button "Yes" at bounding box center [923, 484] width 18 height 14
click at [962, 548] on button "submit" at bounding box center [965, 549] width 13 height 13
